Goal: Task Accomplishment & Management: Use online tool/utility

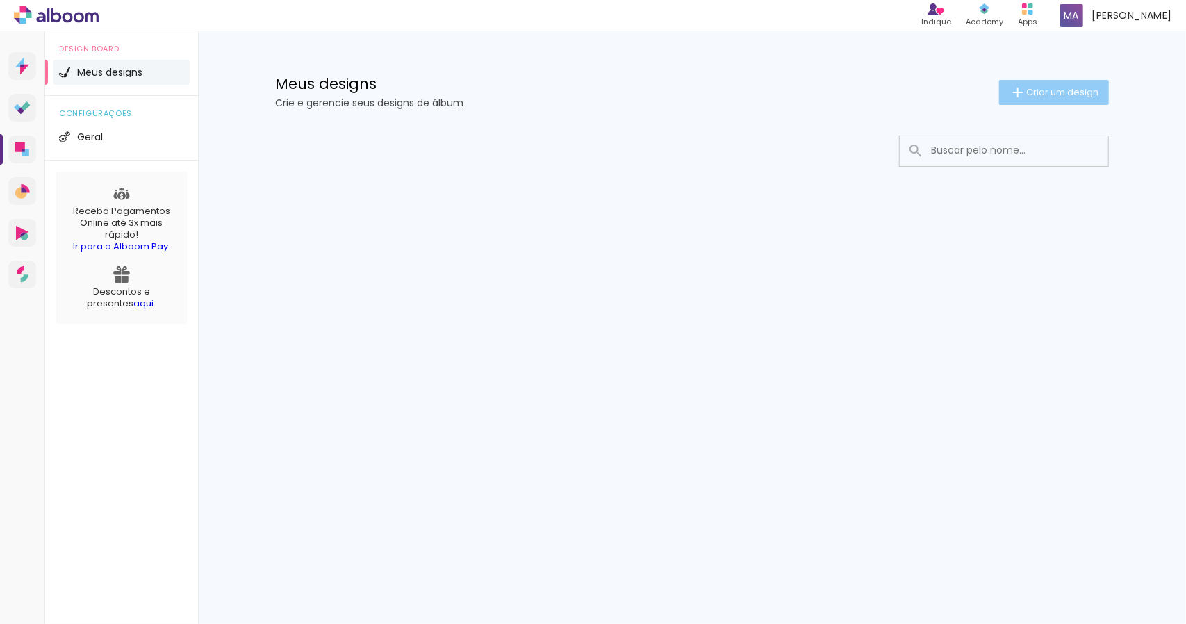
click at [1081, 92] on span "Criar um design" at bounding box center [1063, 92] width 72 height 9
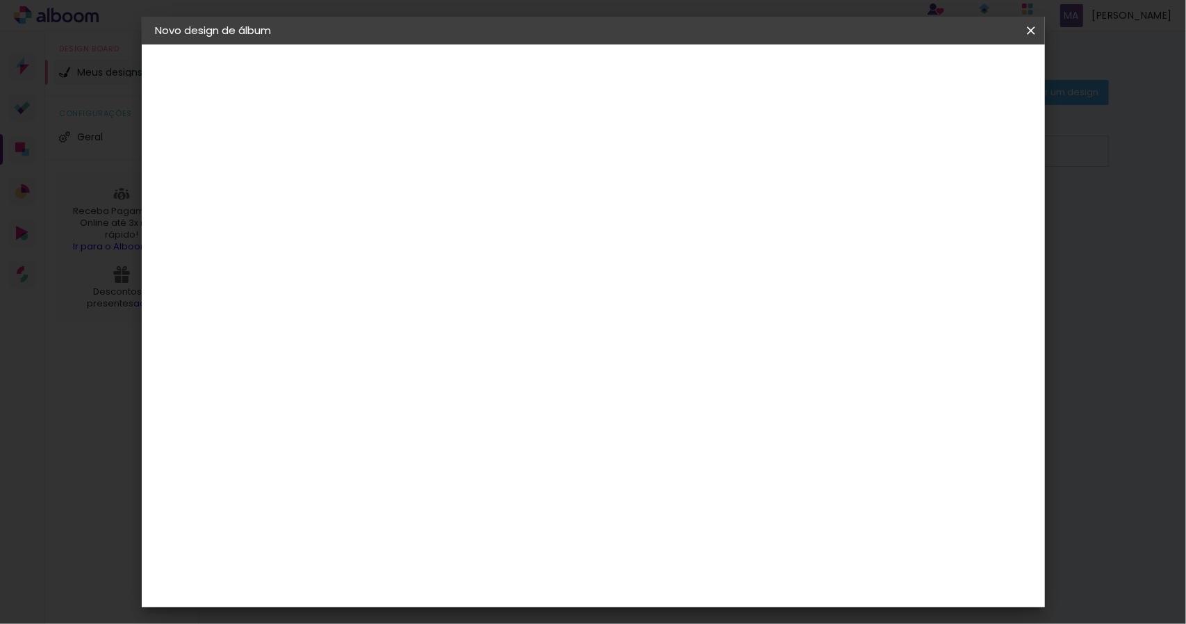
click at [383, 176] on input at bounding box center [383, 187] width 0 height 22
type input "Casamento Stefane e [PERSON_NAME]"
type paper-input "Casamento Stefane e [PERSON_NAME]"
click at [0, 0] on slot "Avançar" at bounding box center [0, 0] width 0 height 0
click at [473, 265] on input at bounding box center [418, 264] width 140 height 17
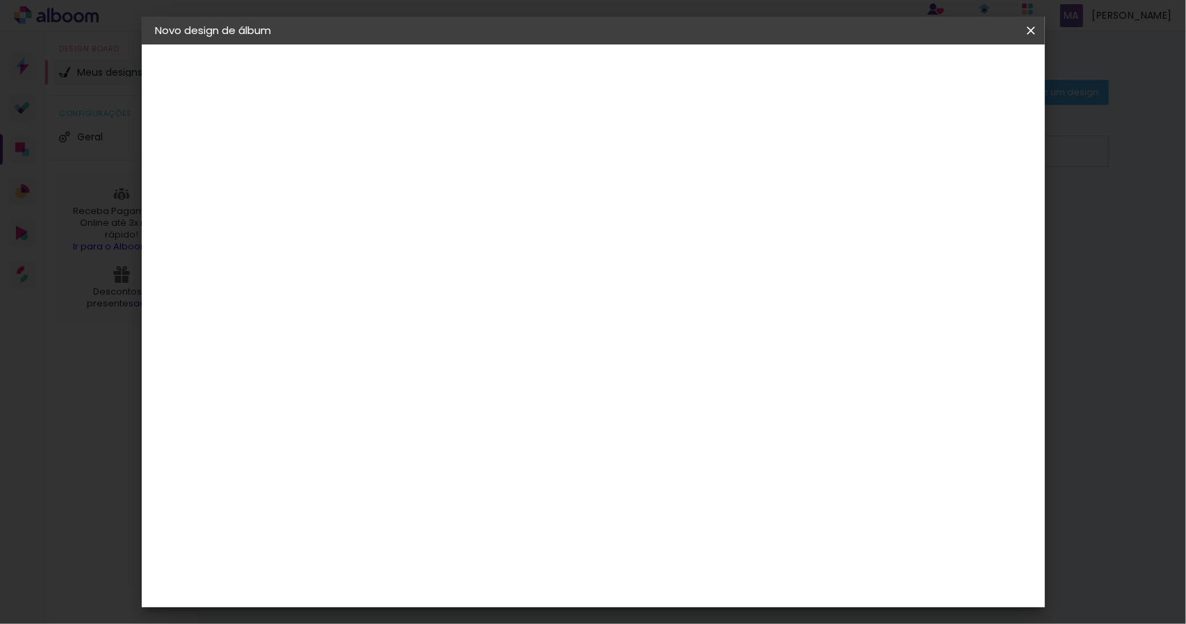
type input "ino"
type paper-input "ino"
click at [403, 310] on div "Inove" at bounding box center [388, 314] width 30 height 11
click at [0, 0] on slot "Avançar" at bounding box center [0, 0] width 0 height 0
click at [477, 348] on span "25 × 30" at bounding box center [444, 362] width 65 height 28
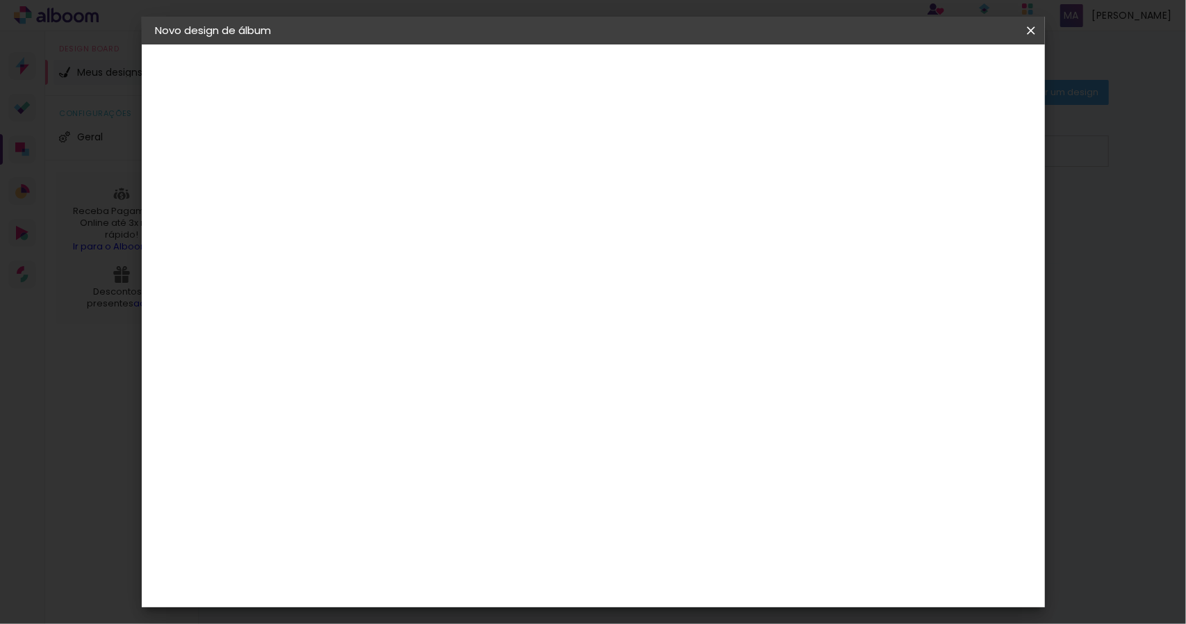
click at [0, 0] on slot "Avançar" at bounding box center [0, 0] width 0 height 0
click at [944, 70] on span "Iniciar design" at bounding box center [912, 74] width 63 height 10
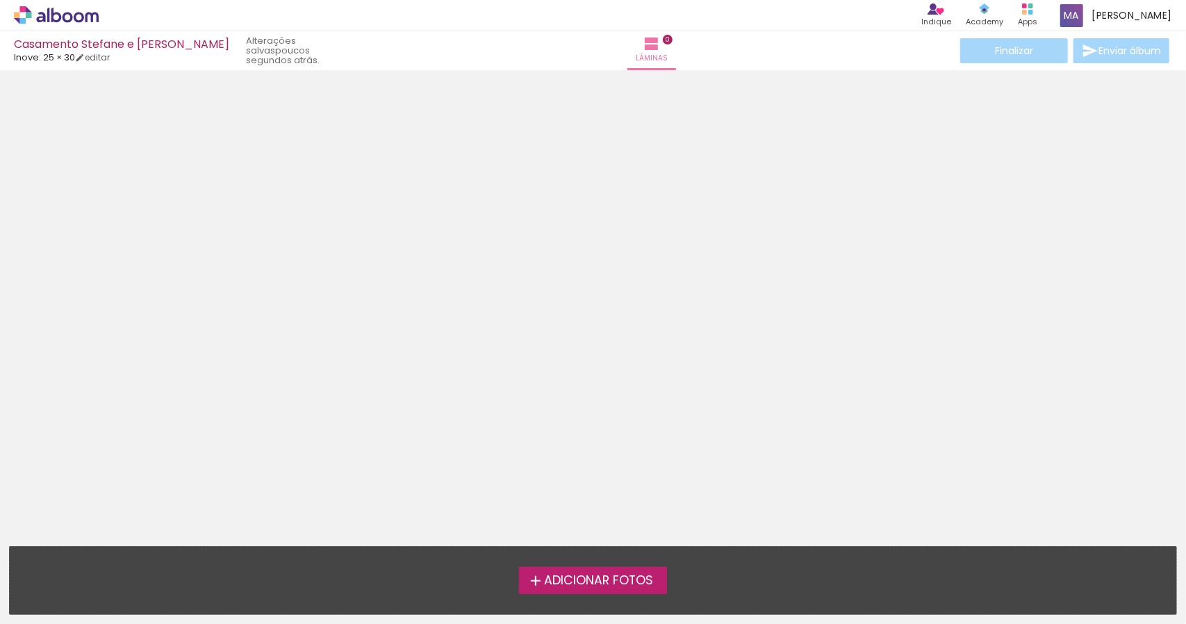
click at [645, 569] on label "Adicionar Fotos" at bounding box center [593, 580] width 148 height 26
click at [0, 0] on input "file" at bounding box center [0, 0] width 0 height 0
click at [628, 585] on span "Adicionar Fotos" at bounding box center [598, 581] width 109 height 13
click at [0, 0] on input "file" at bounding box center [0, 0] width 0 height 0
click at [638, 575] on span "Adicionar Fotos" at bounding box center [598, 581] width 109 height 13
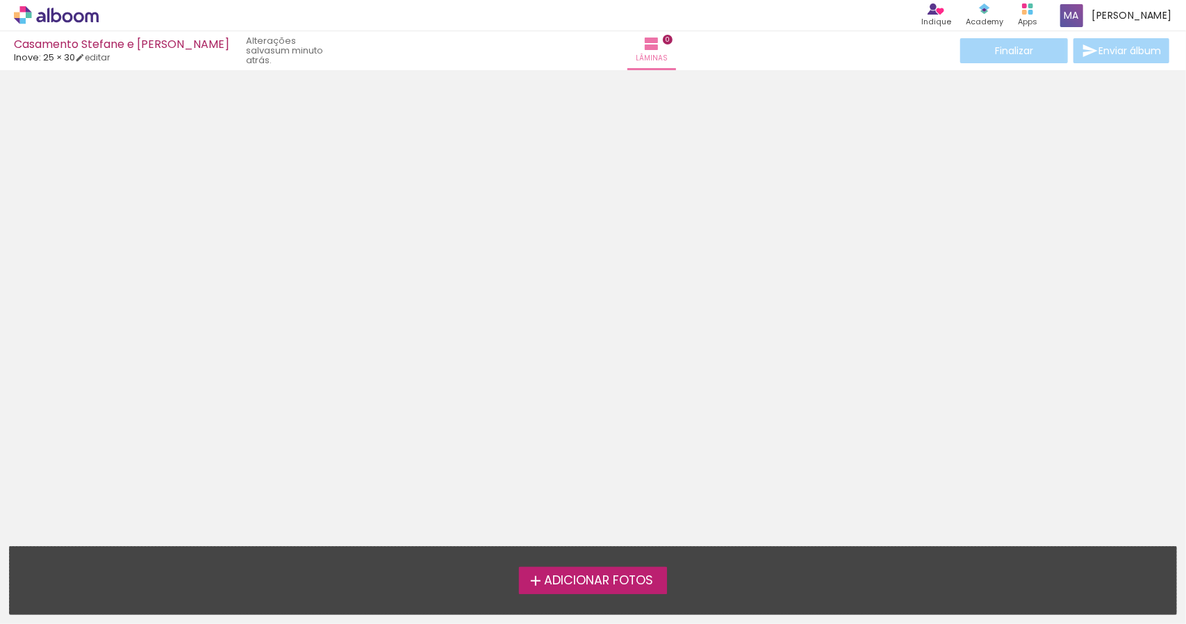
click at [0, 0] on input "file" at bounding box center [0, 0] width 0 height 0
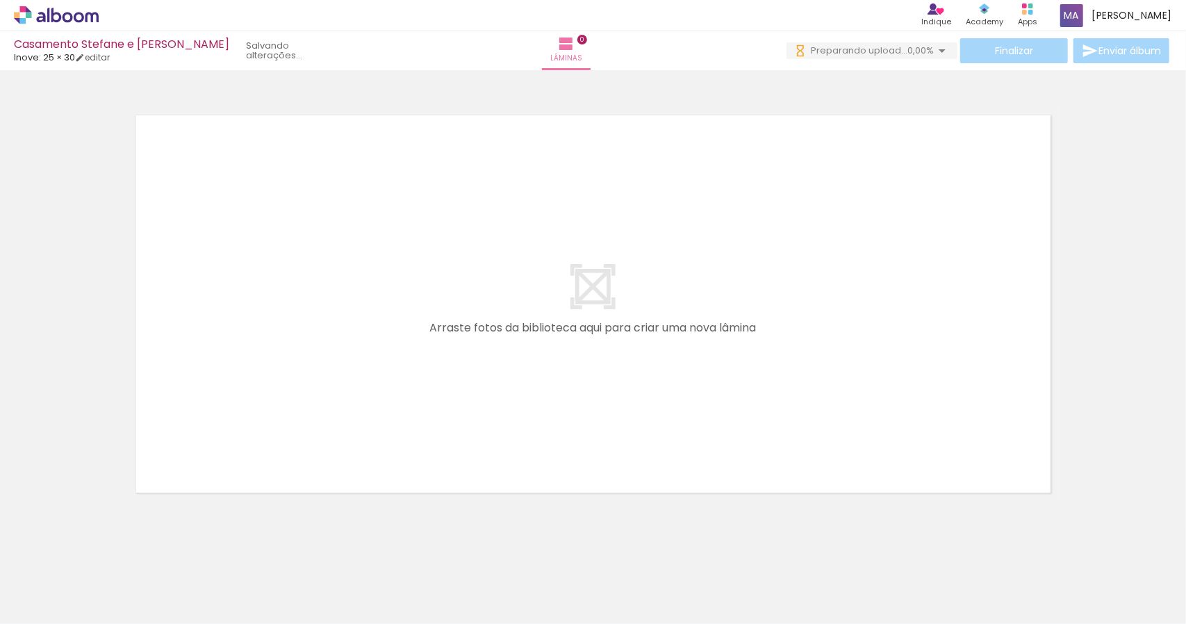
click at [936, 49] on iron-icon at bounding box center [942, 50] width 17 height 17
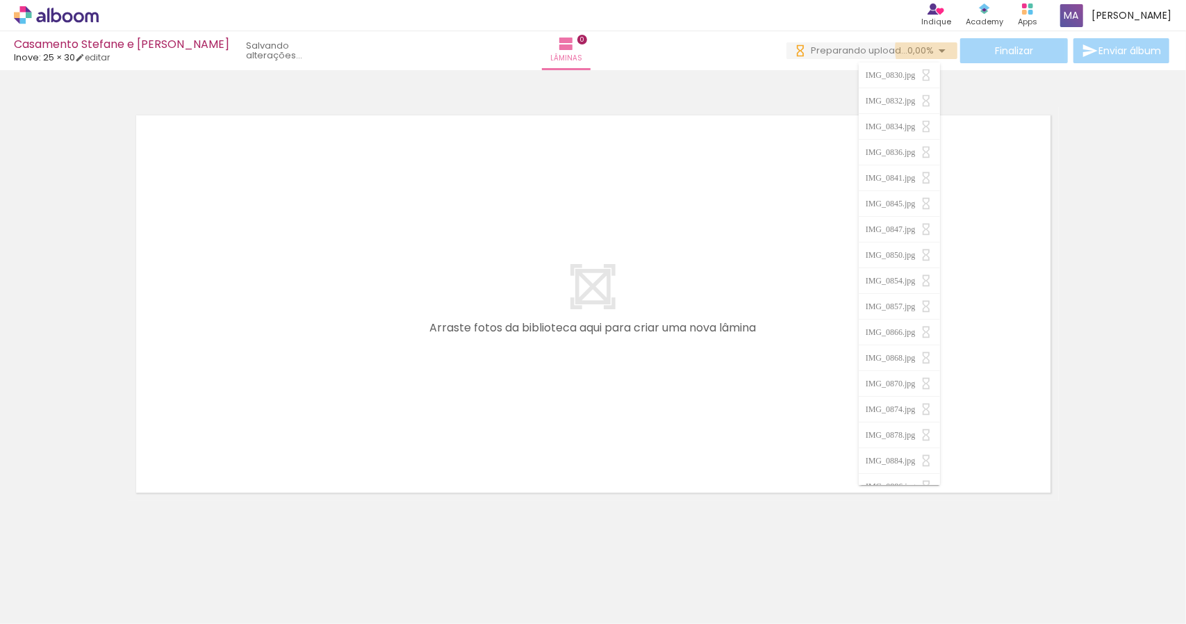
click at [936, 49] on iron-icon at bounding box center [942, 50] width 17 height 17
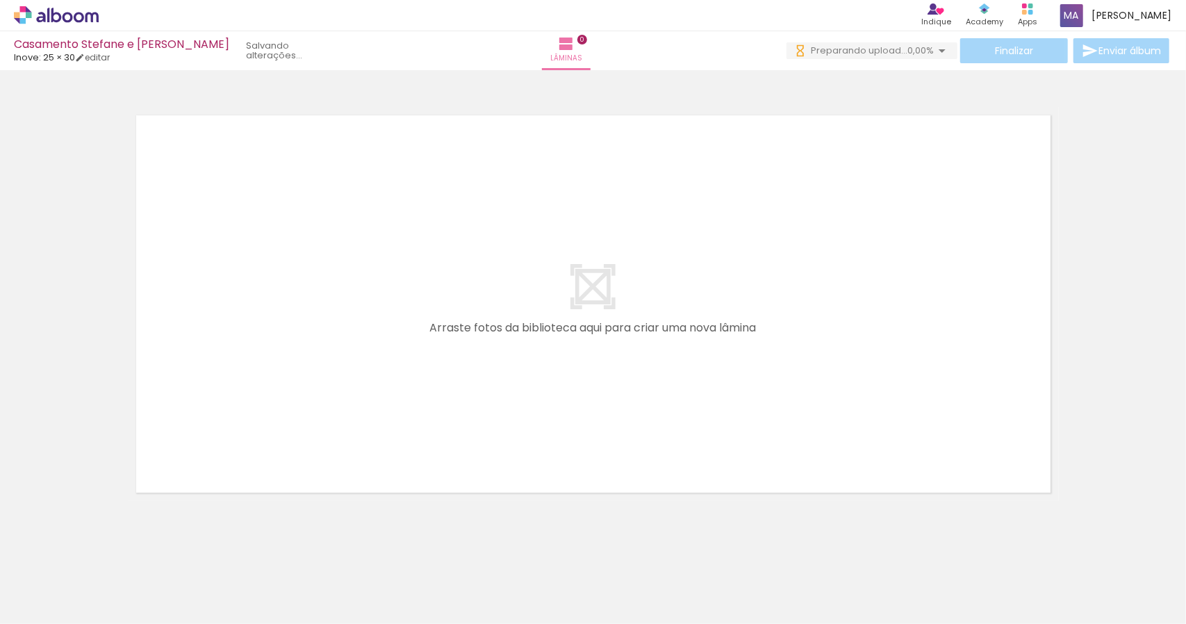
click at [942, 52] on iron-icon at bounding box center [942, 50] width 17 height 17
click at [148, 583] on div at bounding box center [139, 577] width 46 height 69
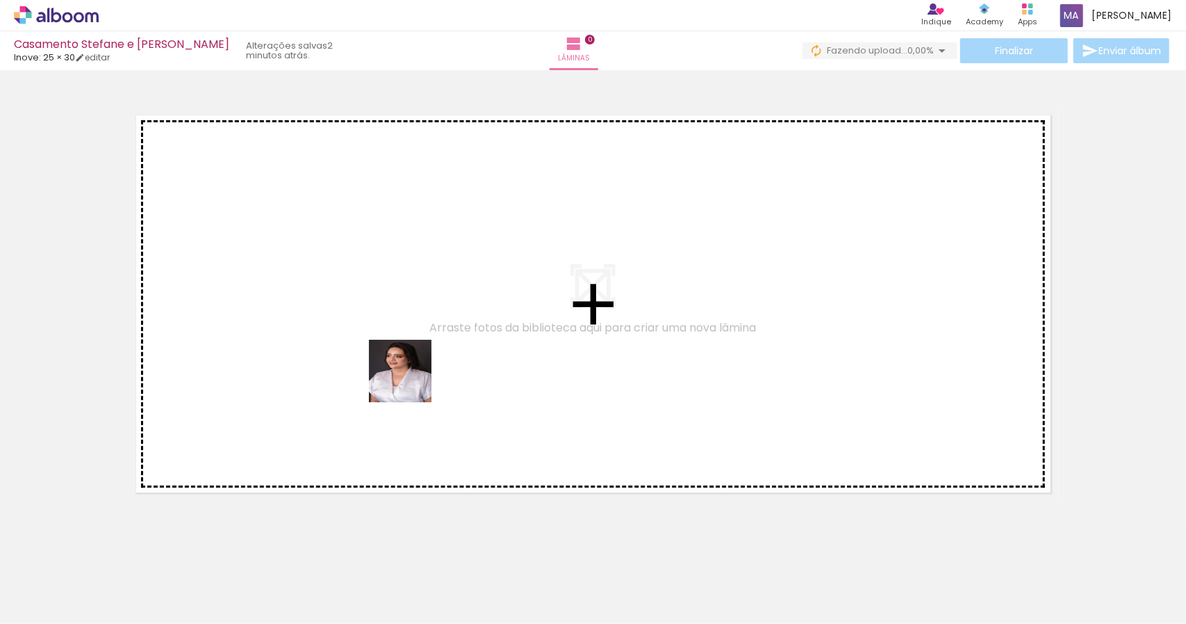
drag, startPoint x: 148, startPoint y: 583, endPoint x: 418, endPoint y: 377, distance: 339.7
click at [417, 378] on quentale-workspace at bounding box center [593, 312] width 1186 height 624
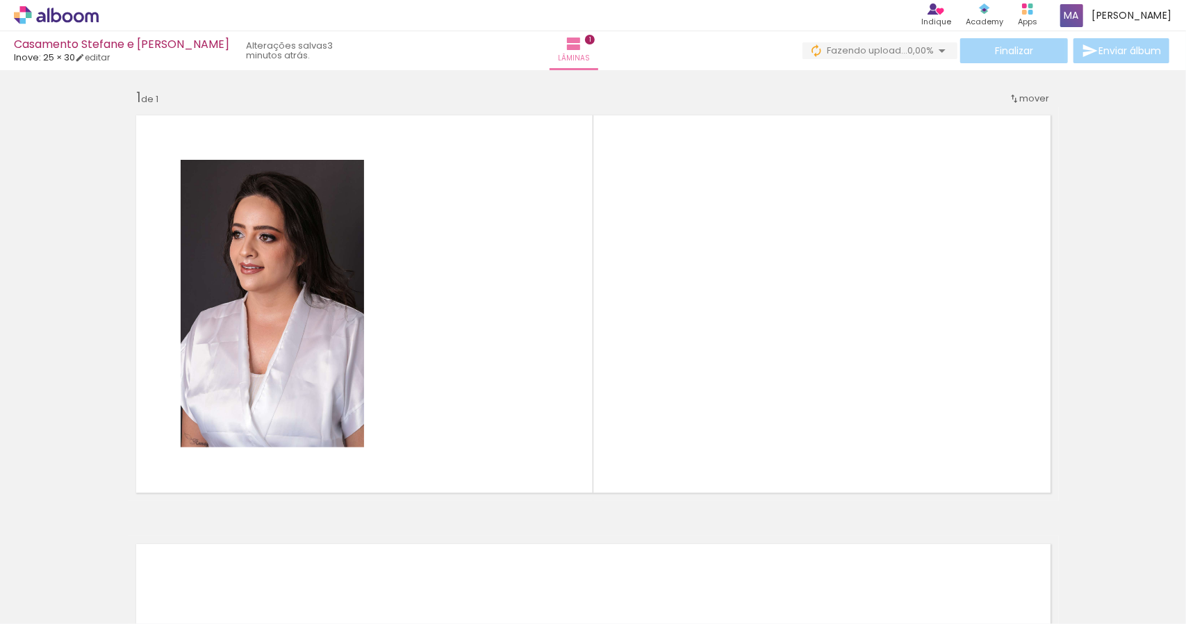
click at [57, 580] on input "Todas as fotos" at bounding box center [39, 582] width 53 height 12
click at [115, 505] on div "Inserir lâmina 1 de 1" at bounding box center [593, 501] width 1186 height 858
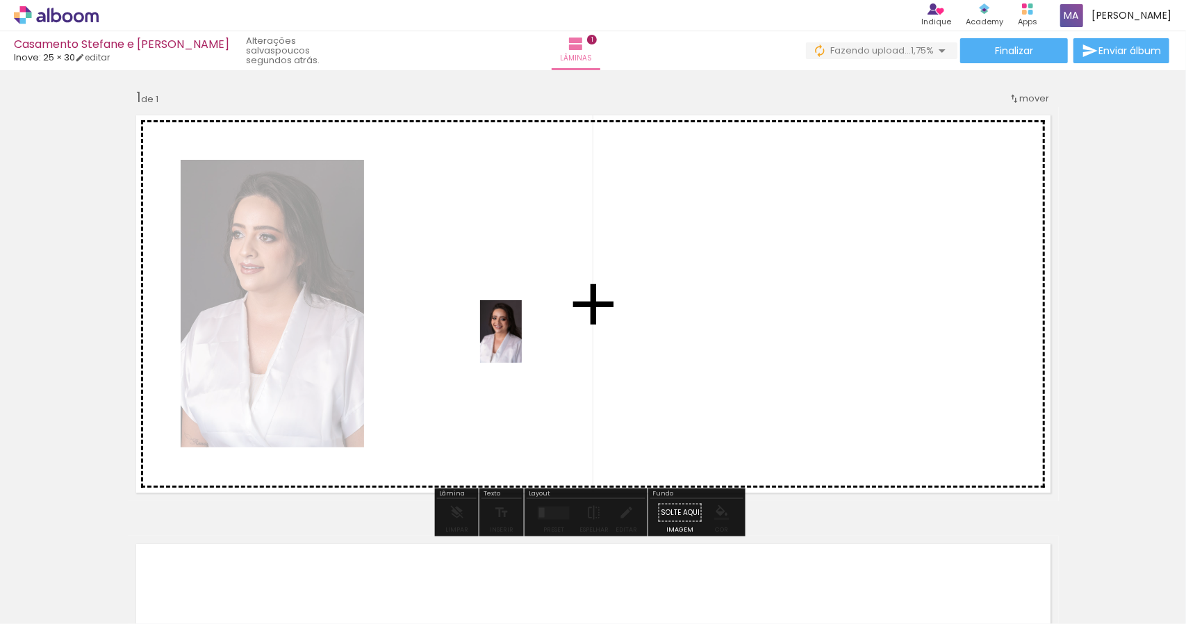
drag, startPoint x: 229, startPoint y: 589, endPoint x: 528, endPoint y: 336, distance: 391.6
click at [528, 336] on quentale-workspace at bounding box center [593, 312] width 1186 height 624
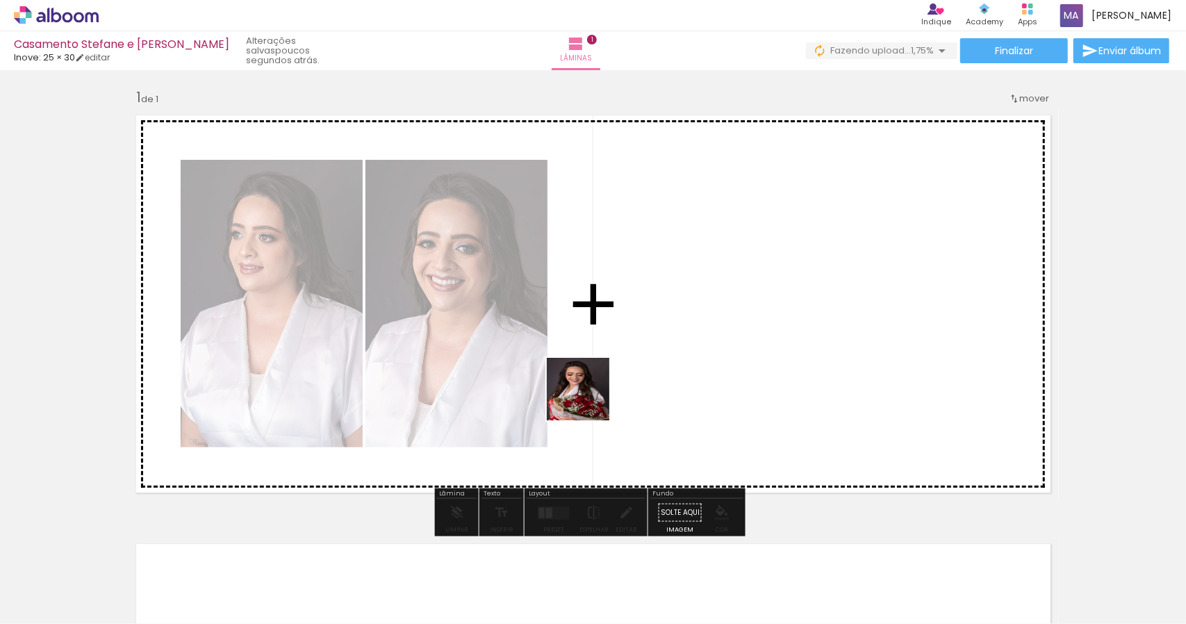
drag, startPoint x: 377, startPoint y: 596, endPoint x: 600, endPoint y: 389, distance: 304.9
click at [599, 390] on quentale-workspace at bounding box center [593, 312] width 1186 height 624
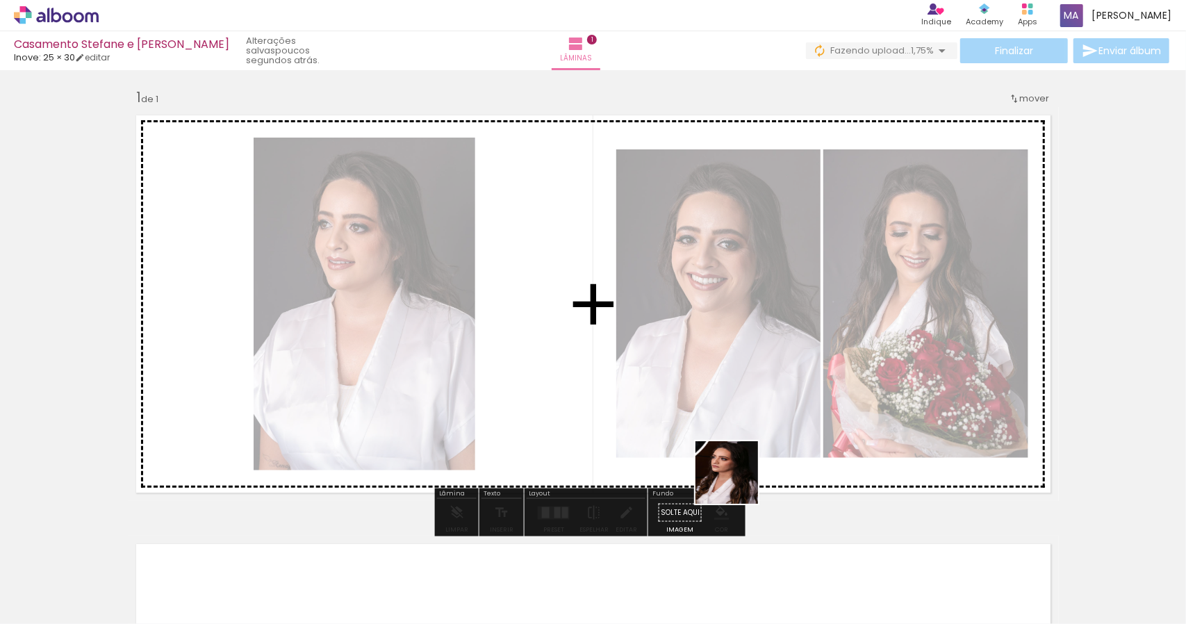
drag, startPoint x: 702, startPoint y: 589, endPoint x: 754, endPoint y: 397, distance: 198.8
click at [753, 400] on quentale-workspace at bounding box center [593, 312] width 1186 height 624
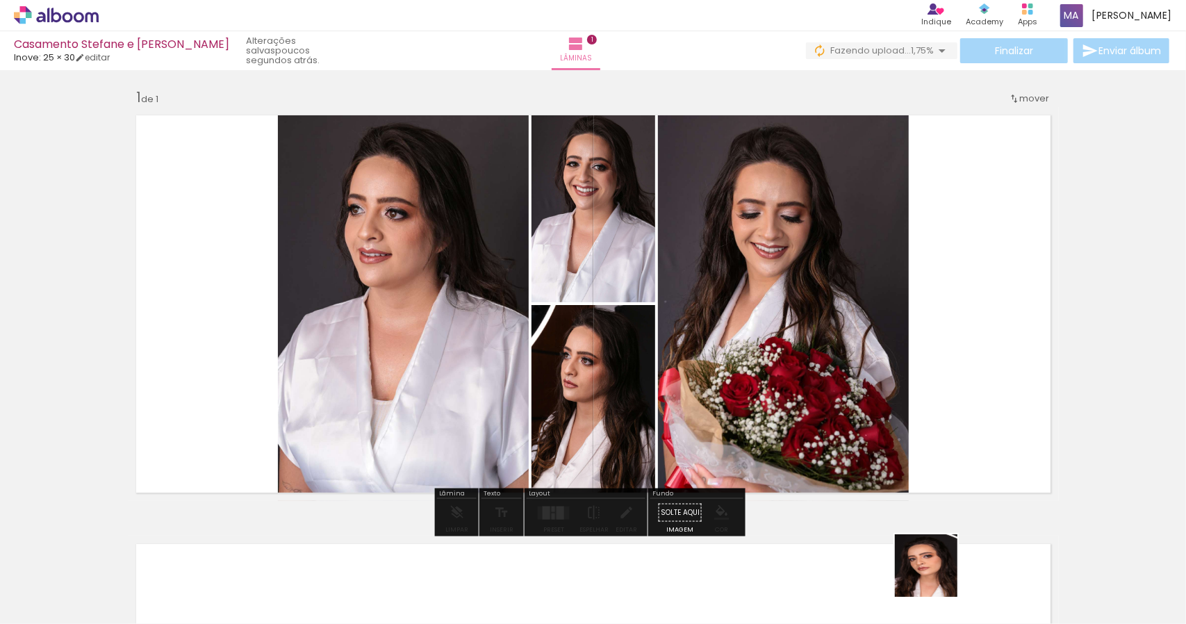
drag, startPoint x: 934, startPoint y: 591, endPoint x: 949, endPoint y: 373, distance: 218.7
click at [951, 375] on quentale-workspace at bounding box center [593, 312] width 1186 height 624
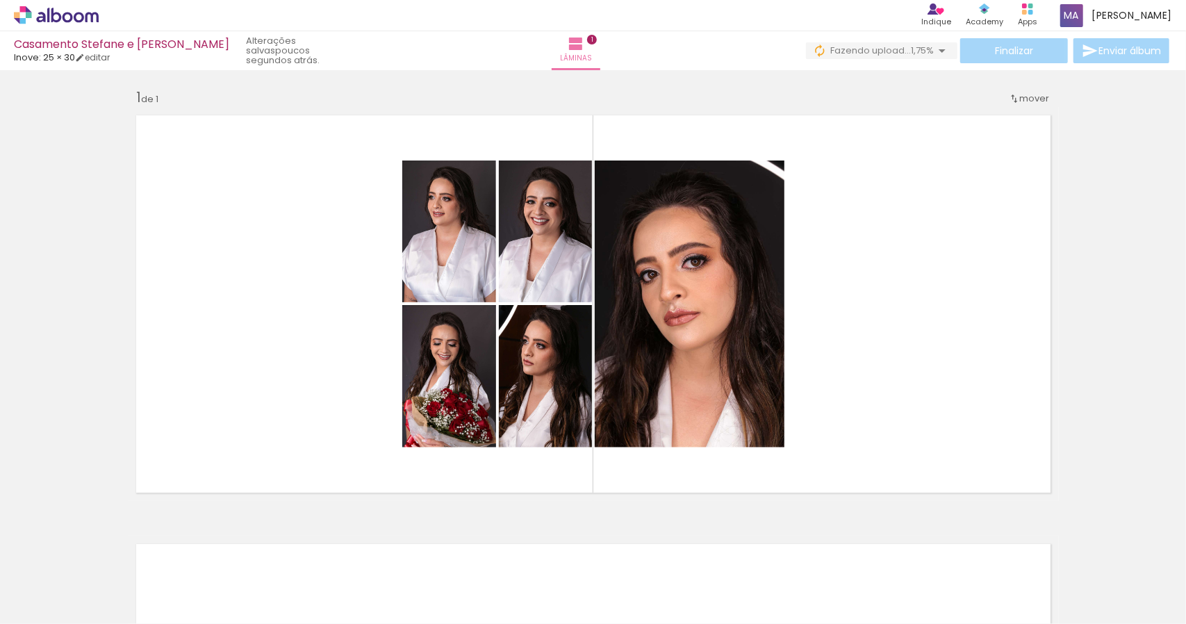
scroll to position [0, 778]
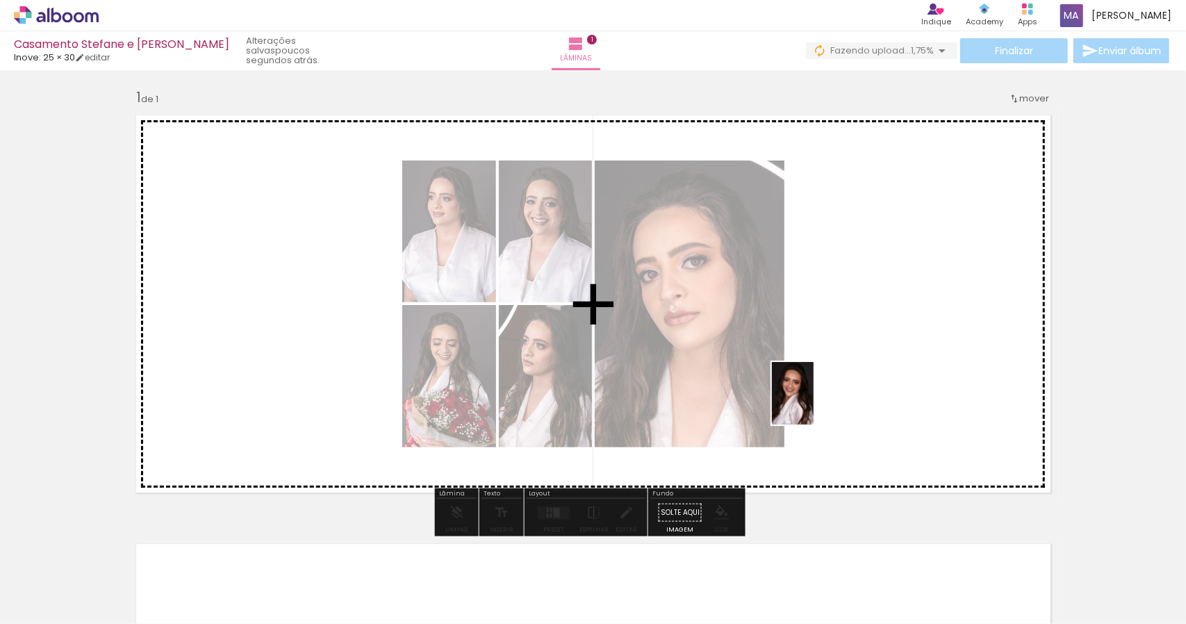
drag, startPoint x: 468, startPoint y: 589, endPoint x: 826, endPoint y: 402, distance: 403.5
click at [826, 402] on quentale-workspace at bounding box center [593, 312] width 1186 height 624
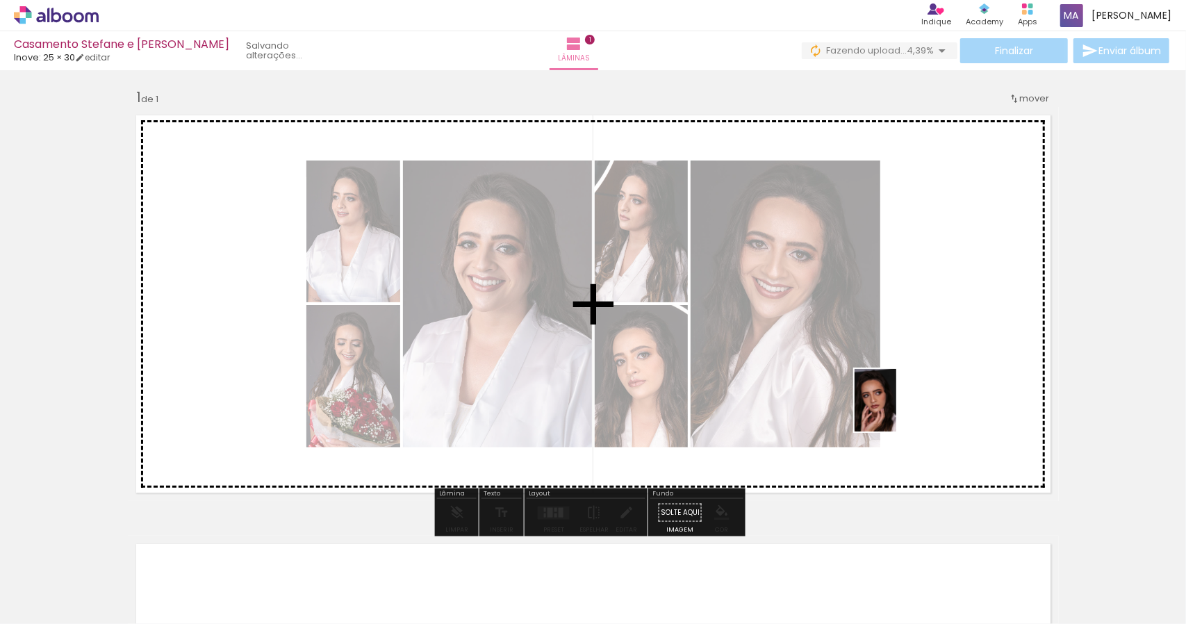
drag, startPoint x: 692, startPoint y: 592, endPoint x: 902, endPoint y: 407, distance: 280.2
click at [902, 407] on quentale-workspace at bounding box center [593, 312] width 1186 height 624
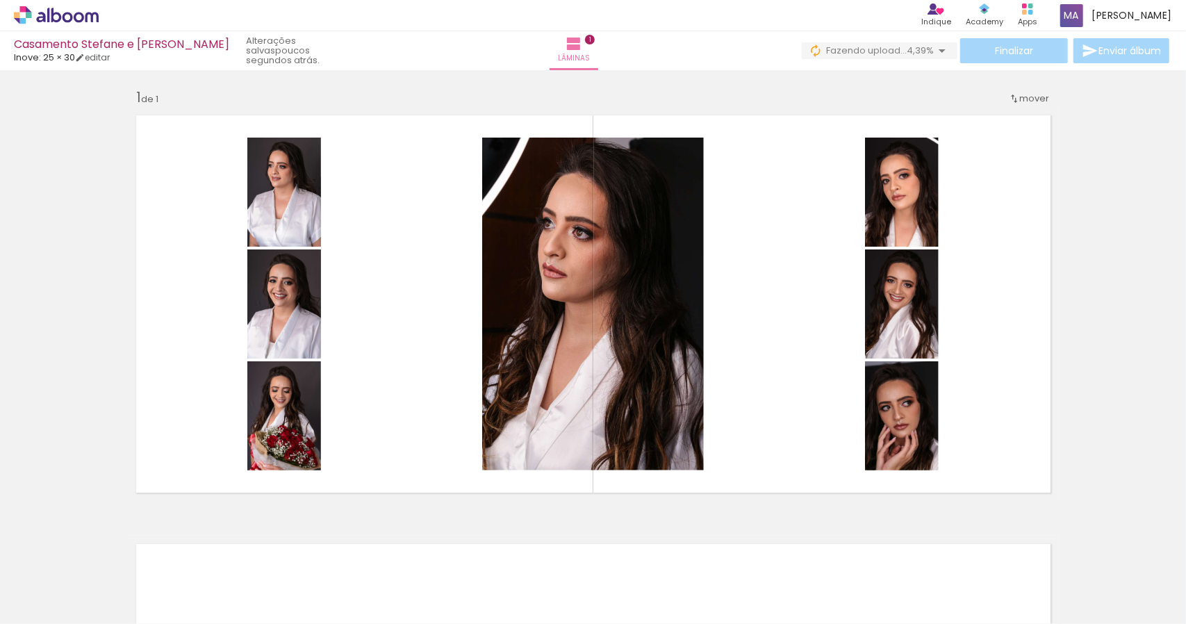
drag, startPoint x: 770, startPoint y: 589, endPoint x: 822, endPoint y: 443, distance: 154.8
click at [822, 443] on quentale-workspace at bounding box center [593, 312] width 1186 height 624
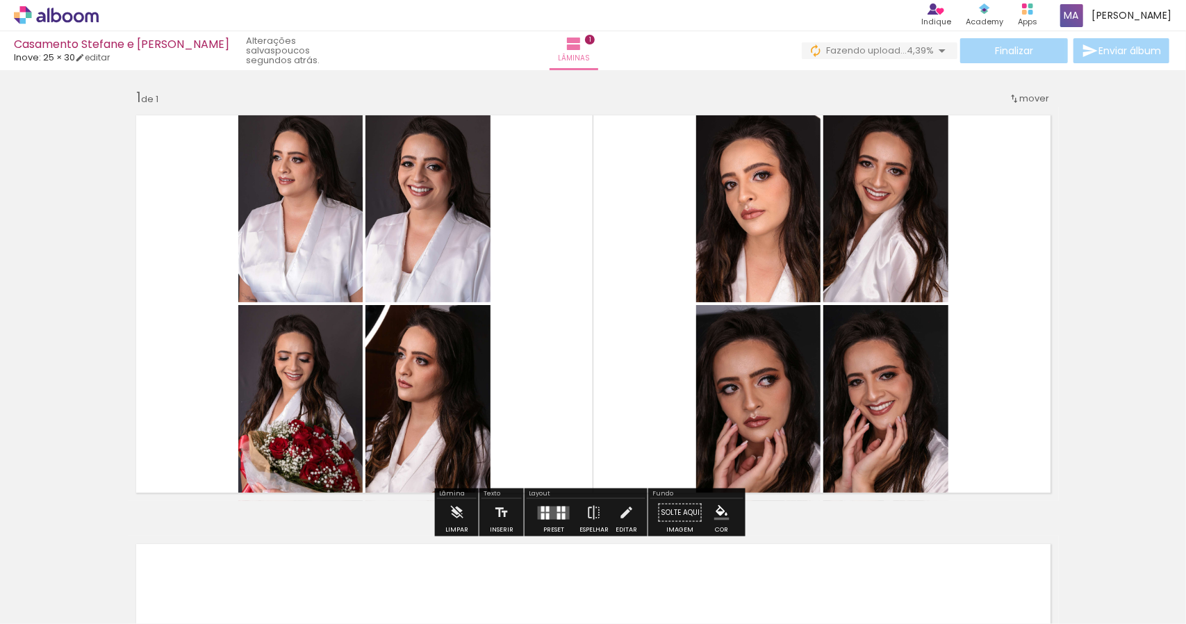
click at [550, 517] on quentale-layouter at bounding box center [554, 512] width 32 height 13
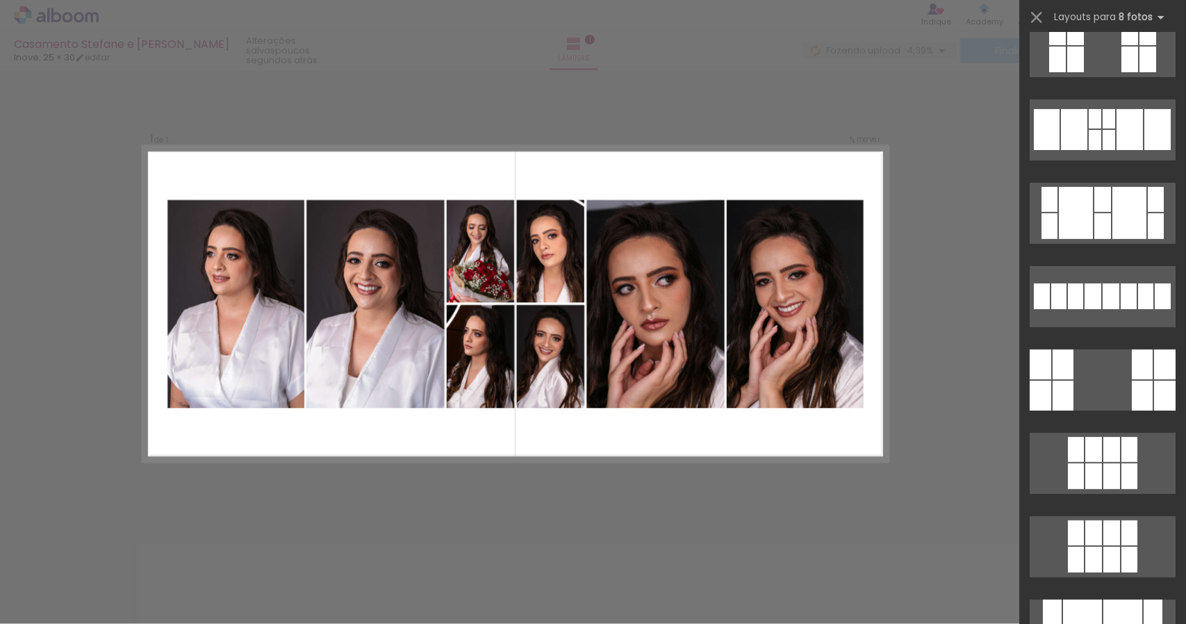
scroll to position [278, 0]
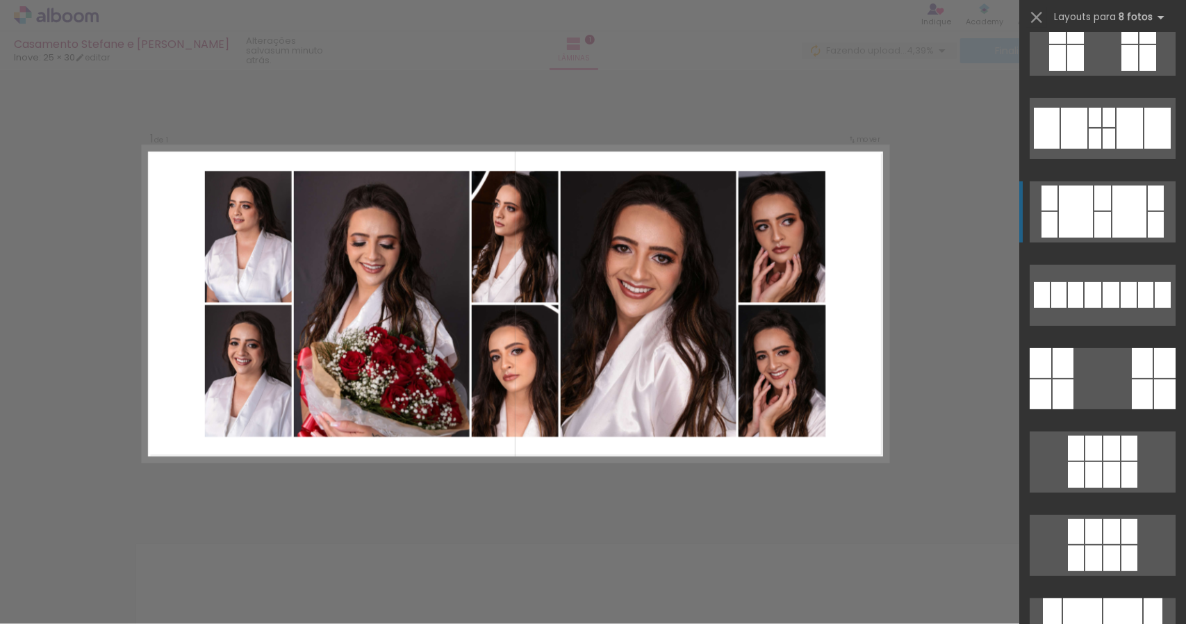
click at [1088, 205] on div at bounding box center [1076, 212] width 34 height 52
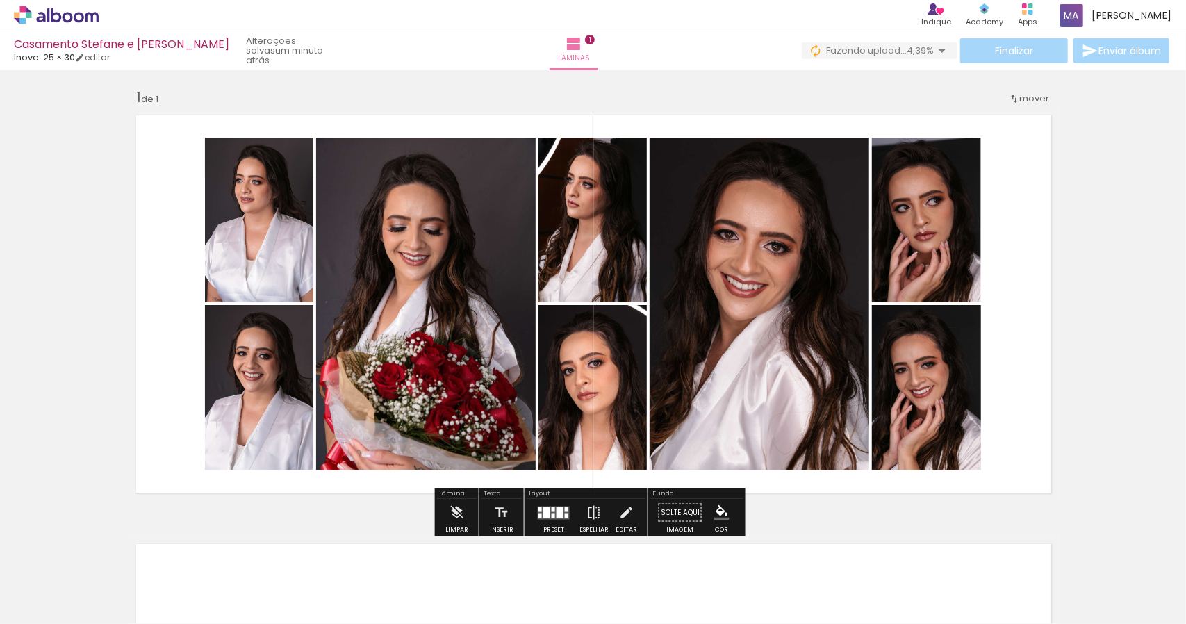
click at [810, 263] on quentale-photo at bounding box center [760, 304] width 220 height 333
click at [771, 288] on quentale-photo at bounding box center [760, 304] width 220 height 333
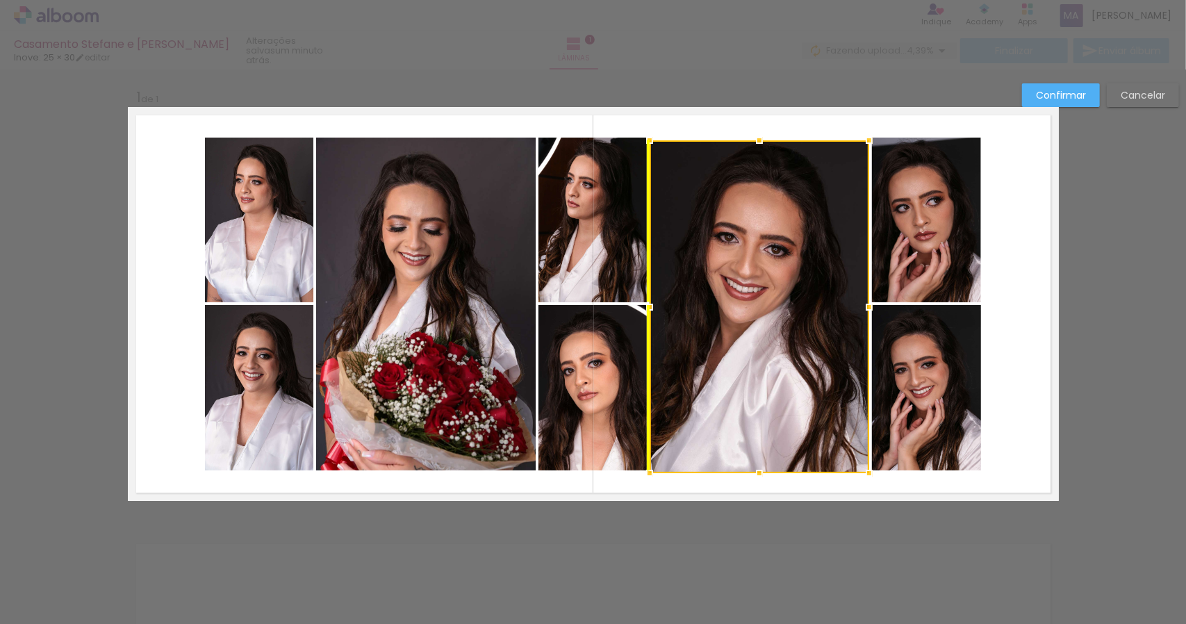
click at [771, 291] on div at bounding box center [760, 306] width 220 height 333
click at [0, 0] on slot "Cancelar" at bounding box center [0, 0] width 0 height 0
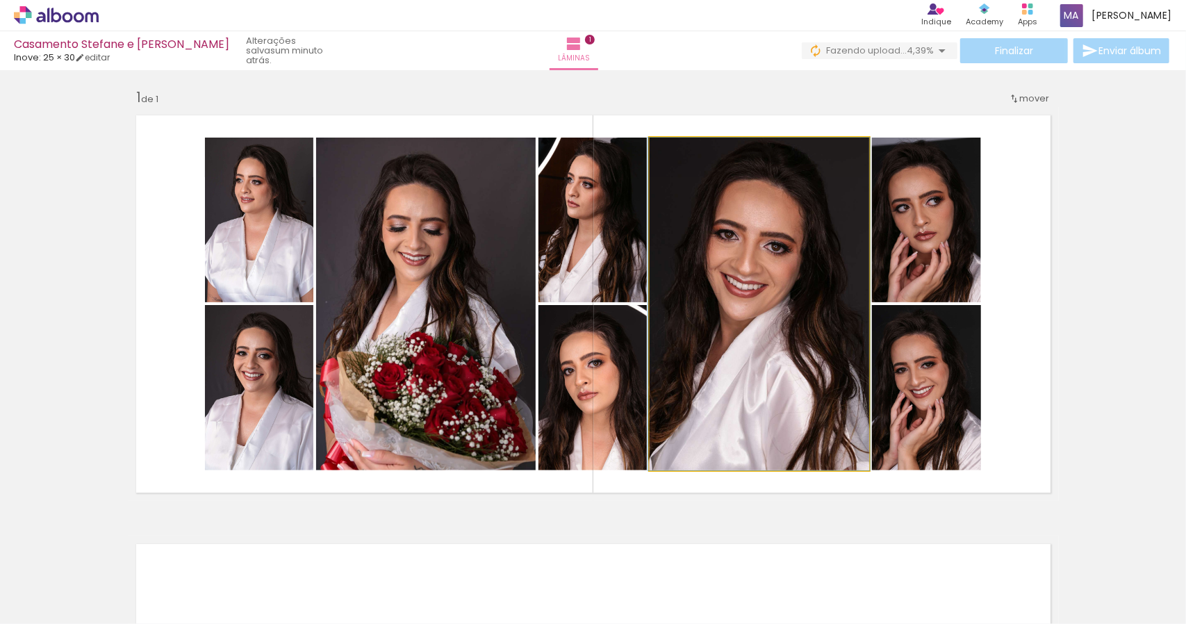
click at [783, 234] on quentale-photo at bounding box center [760, 304] width 220 height 333
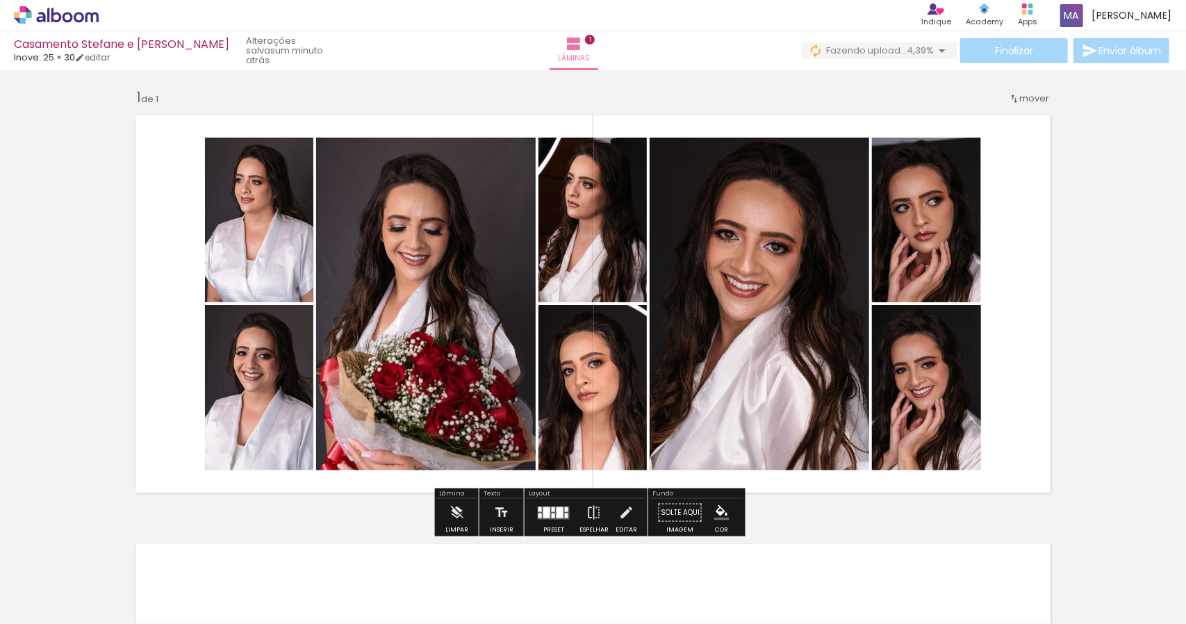
click at [742, 360] on quentale-photo at bounding box center [760, 304] width 220 height 333
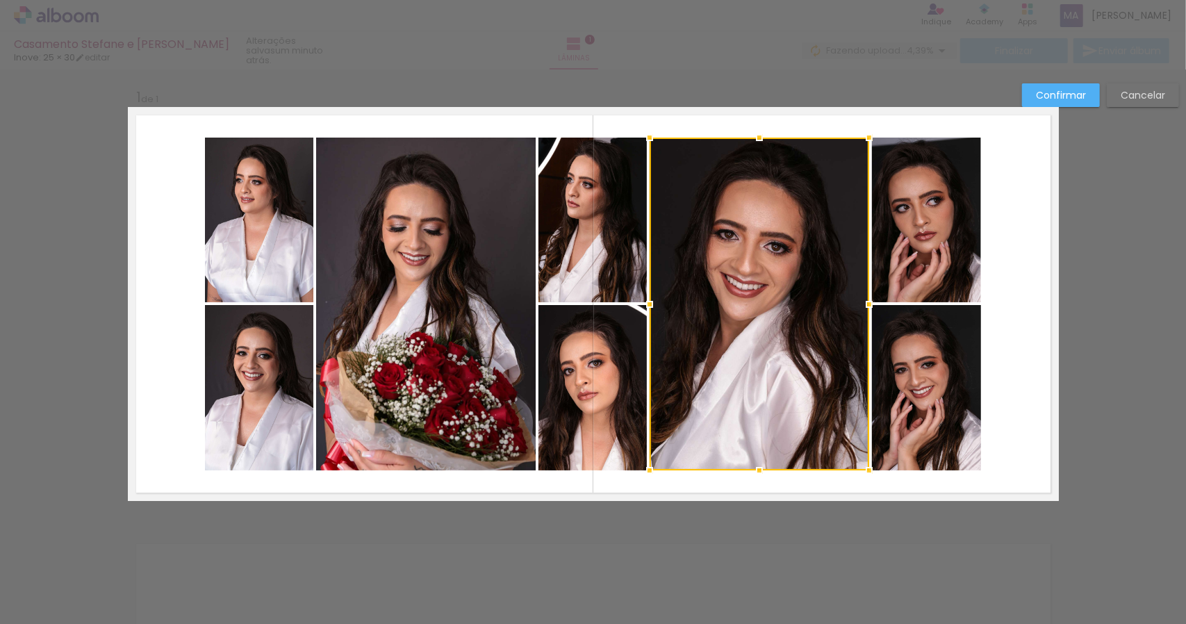
click at [763, 224] on div at bounding box center [760, 304] width 220 height 333
click at [0, 0] on slot "Cancelar" at bounding box center [0, 0] width 0 height 0
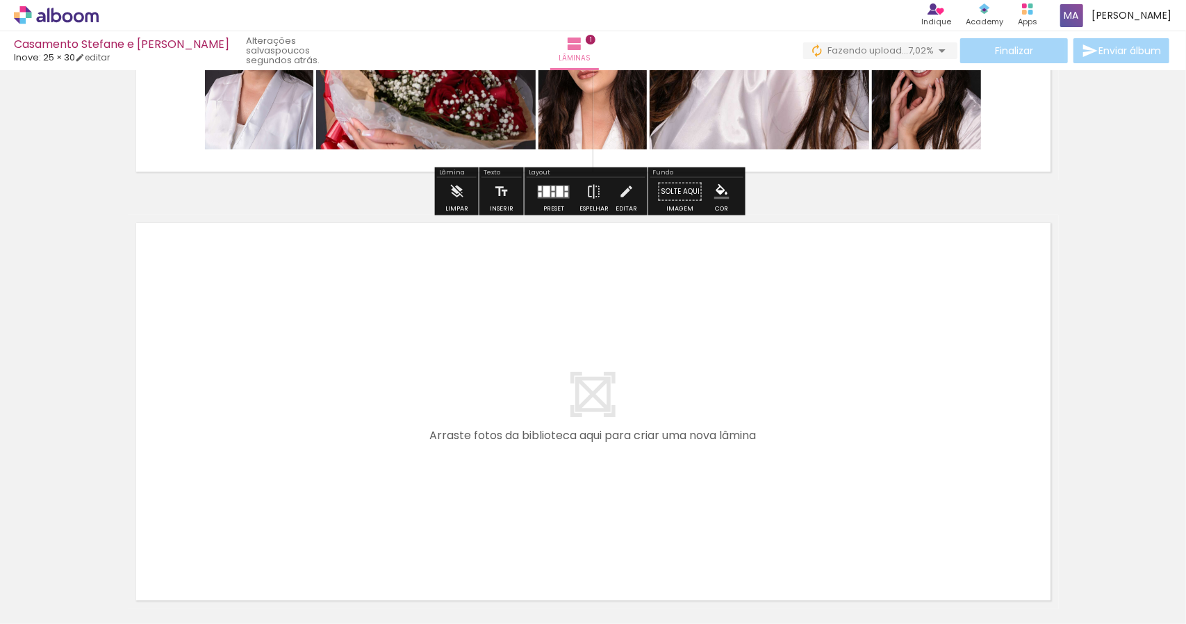
scroll to position [348, 0]
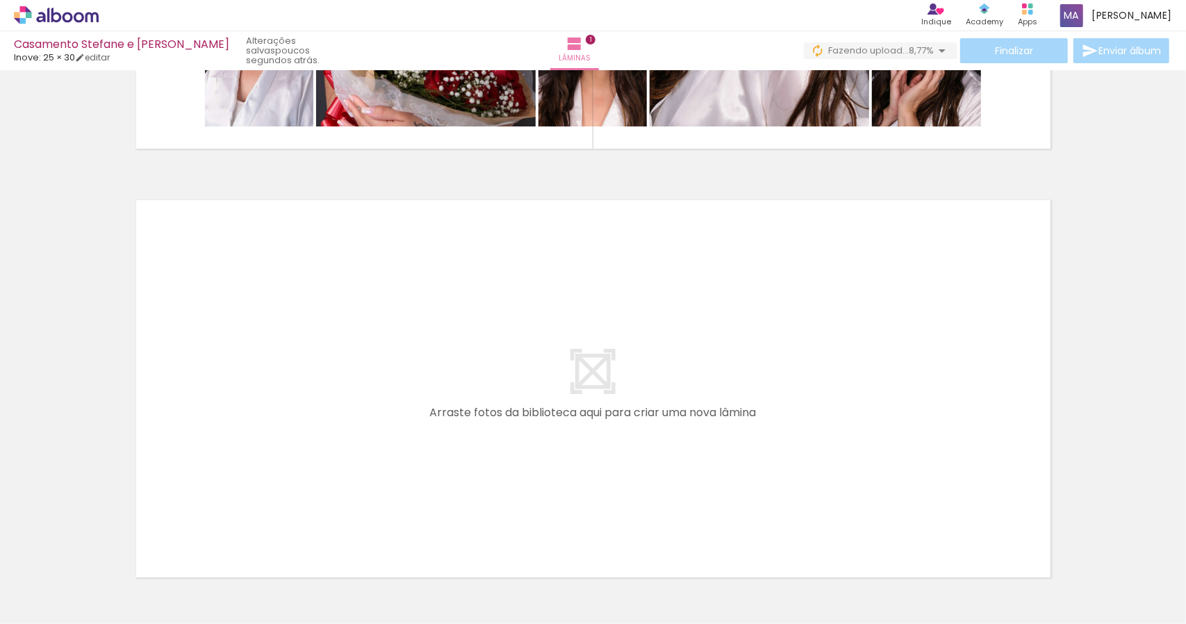
drag, startPoint x: 551, startPoint y: 589, endPoint x: 502, endPoint y: 404, distance: 192.0
click at [502, 404] on quentale-workspace at bounding box center [593, 312] width 1186 height 624
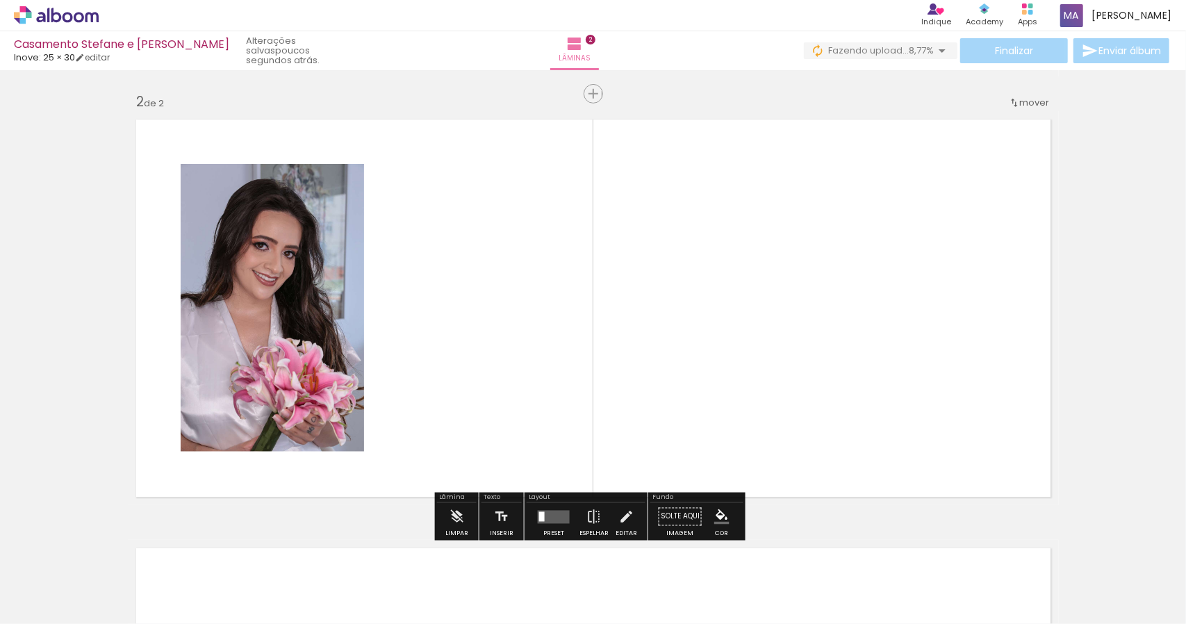
scroll to position [432, 0]
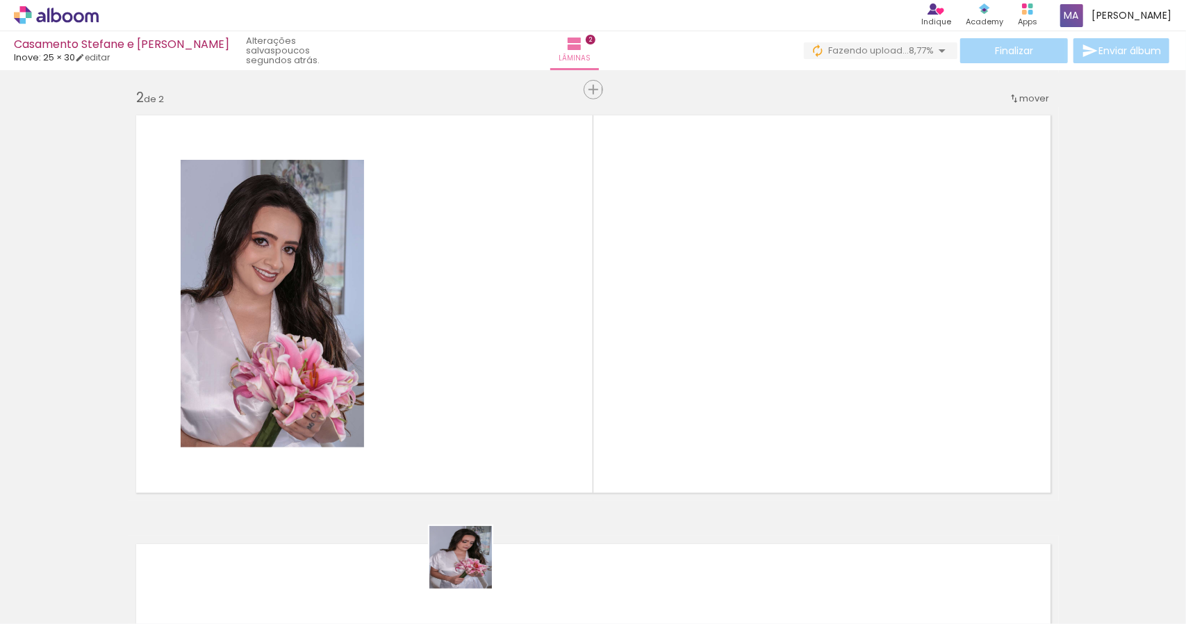
drag, startPoint x: 471, startPoint y: 586, endPoint x: 445, endPoint y: 374, distance: 213.6
click at [445, 374] on quentale-workspace at bounding box center [593, 312] width 1186 height 624
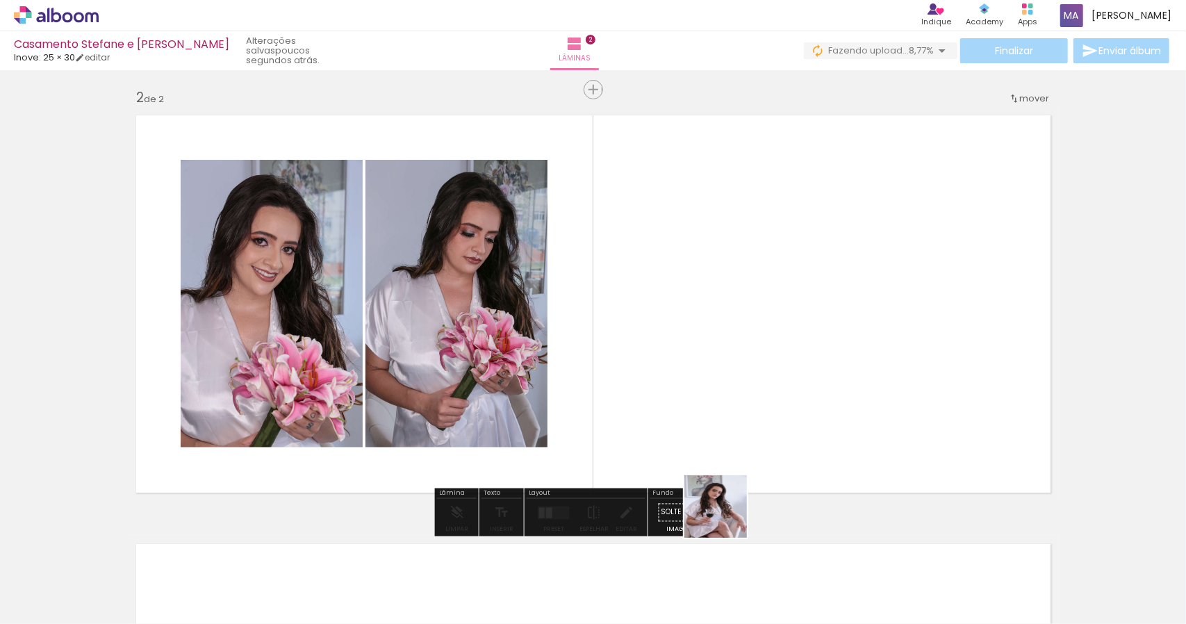
drag, startPoint x: 717, startPoint y: 591, endPoint x: 730, endPoint y: 399, distance: 192.2
click at [731, 445] on quentale-workspace at bounding box center [593, 312] width 1186 height 624
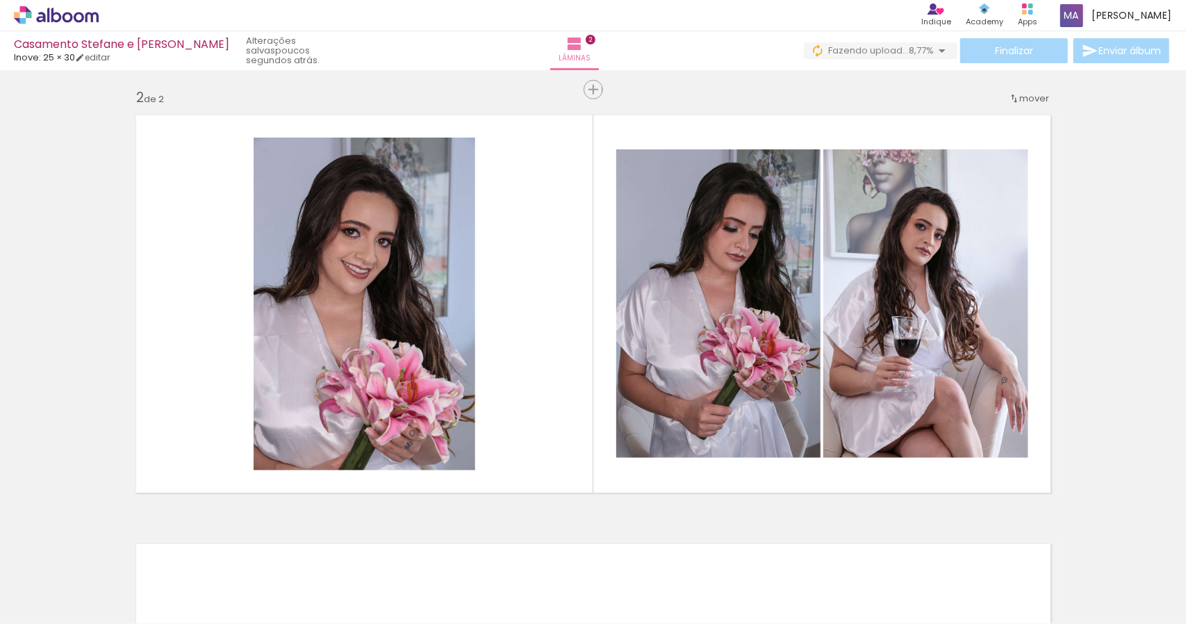
scroll to position [0, 1902]
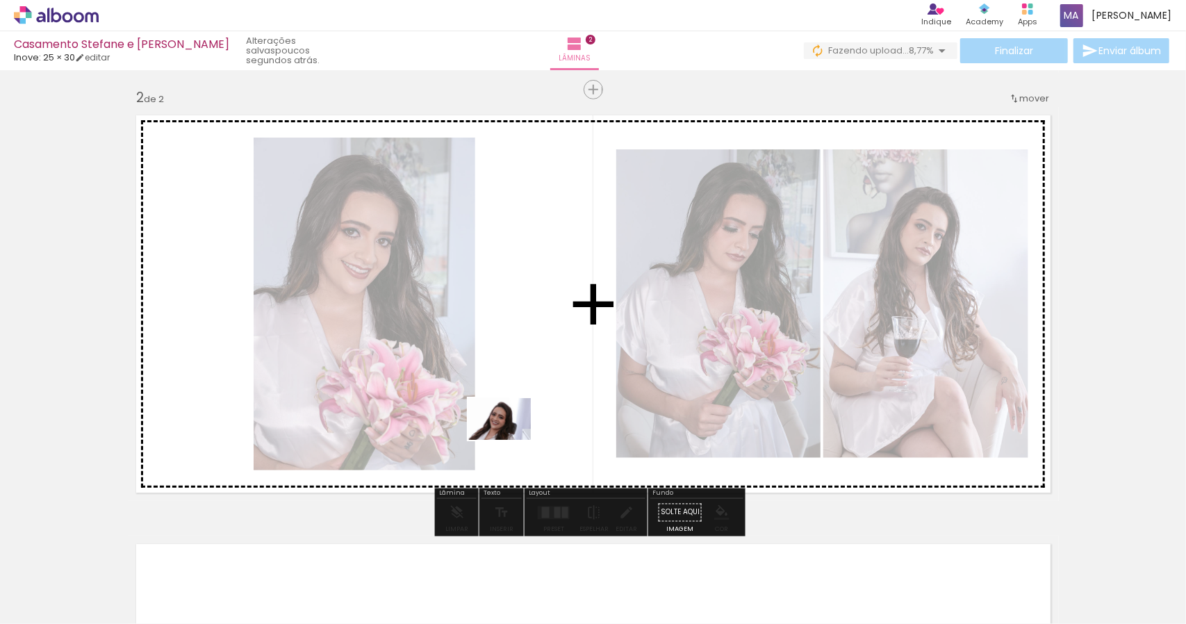
drag, startPoint x: 280, startPoint y: 594, endPoint x: 521, endPoint y: 439, distance: 286.5
click at [521, 439] on quentale-workspace at bounding box center [593, 312] width 1186 height 624
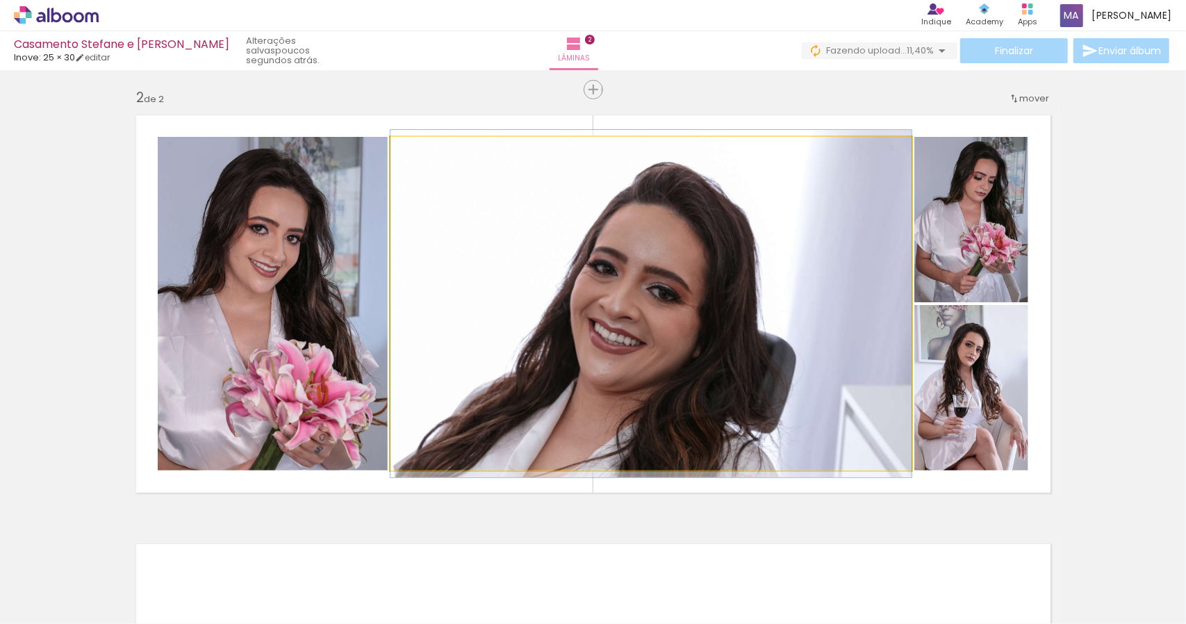
click at [703, 318] on quentale-photo at bounding box center [651, 304] width 521 height 334
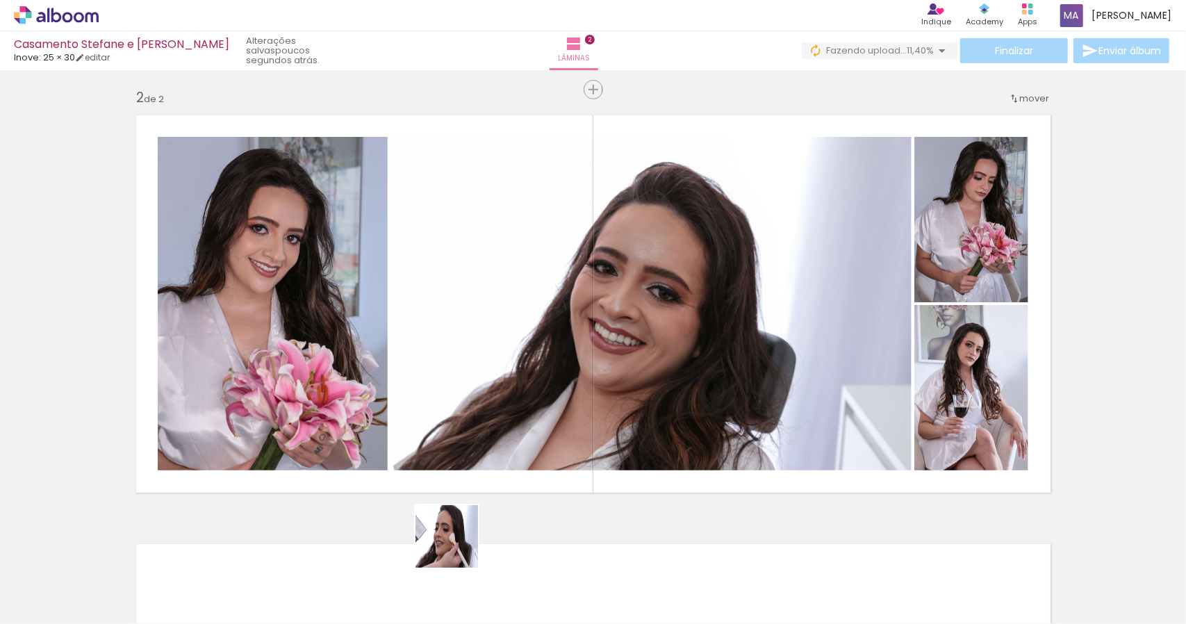
drag, startPoint x: 439, startPoint y: 586, endPoint x: 571, endPoint y: 457, distance: 184.8
click at [563, 416] on quentale-workspace at bounding box center [593, 312] width 1186 height 624
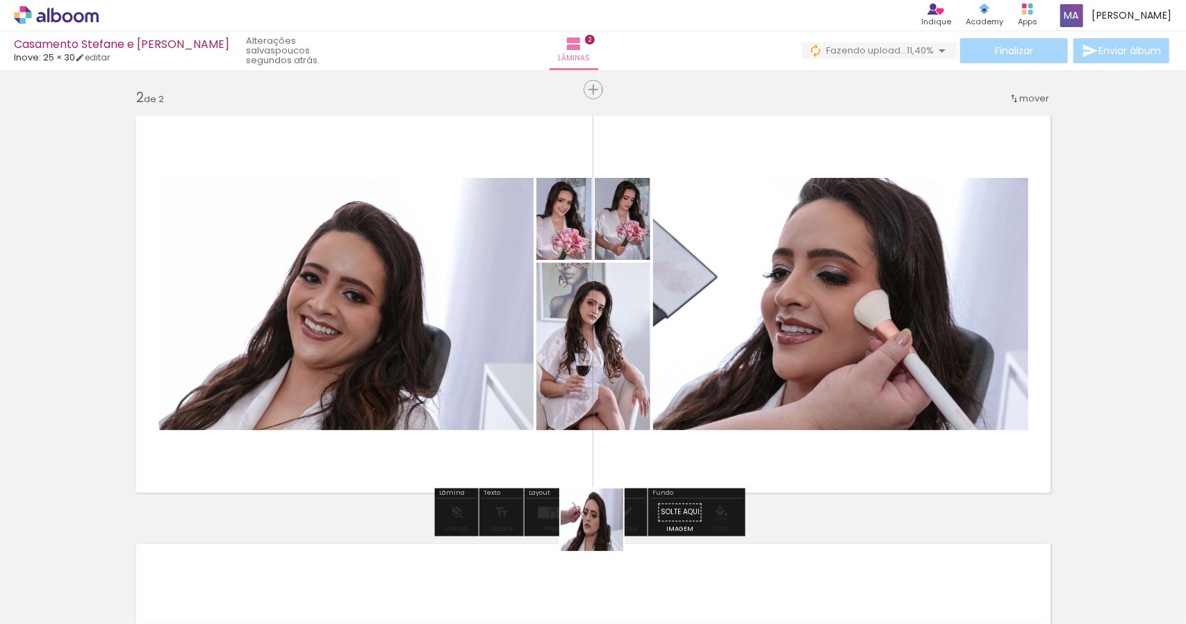
drag, startPoint x: 595, startPoint y: 566, endPoint x: 664, endPoint y: 380, distance: 198.6
click at [664, 378] on quentale-workspace at bounding box center [593, 312] width 1186 height 624
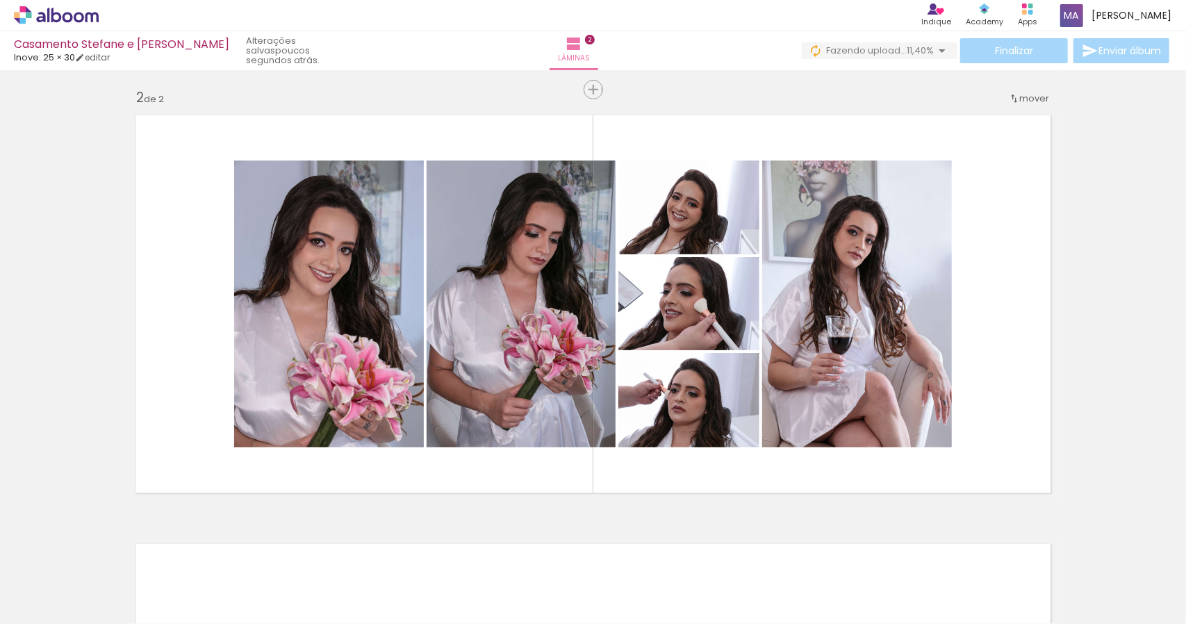
scroll to position [0, 2472]
drag, startPoint x: 467, startPoint y: 590, endPoint x: 591, endPoint y: 423, distance: 208.2
click at [589, 424] on quentale-workspace at bounding box center [593, 312] width 1186 height 624
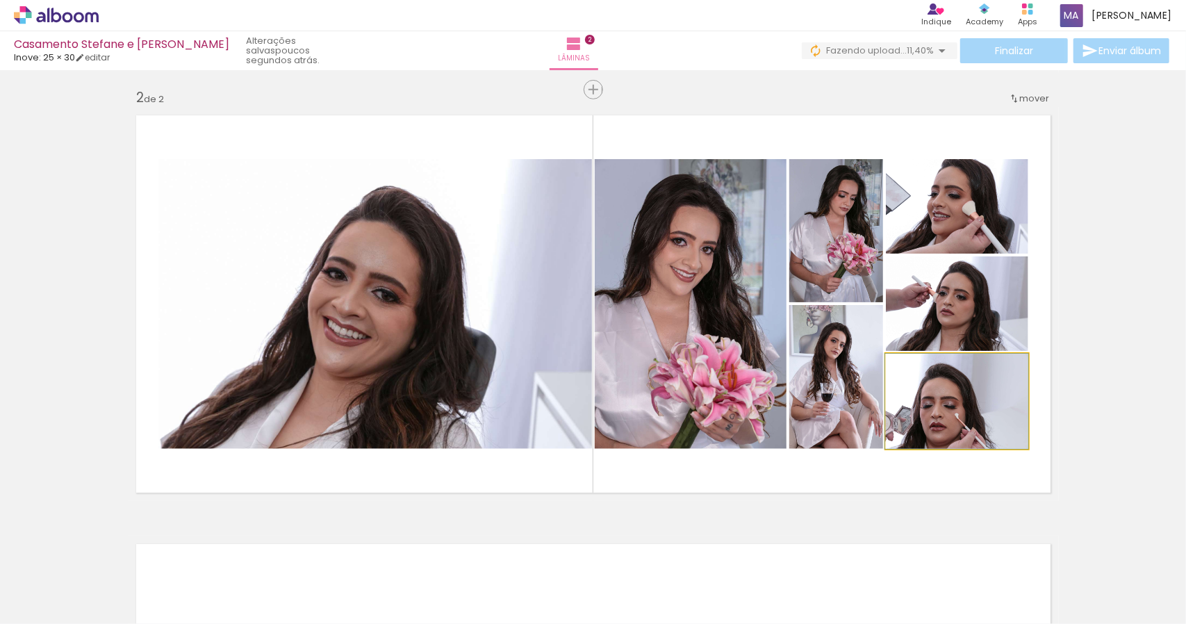
click at [939, 423] on quentale-photo at bounding box center [957, 401] width 142 height 95
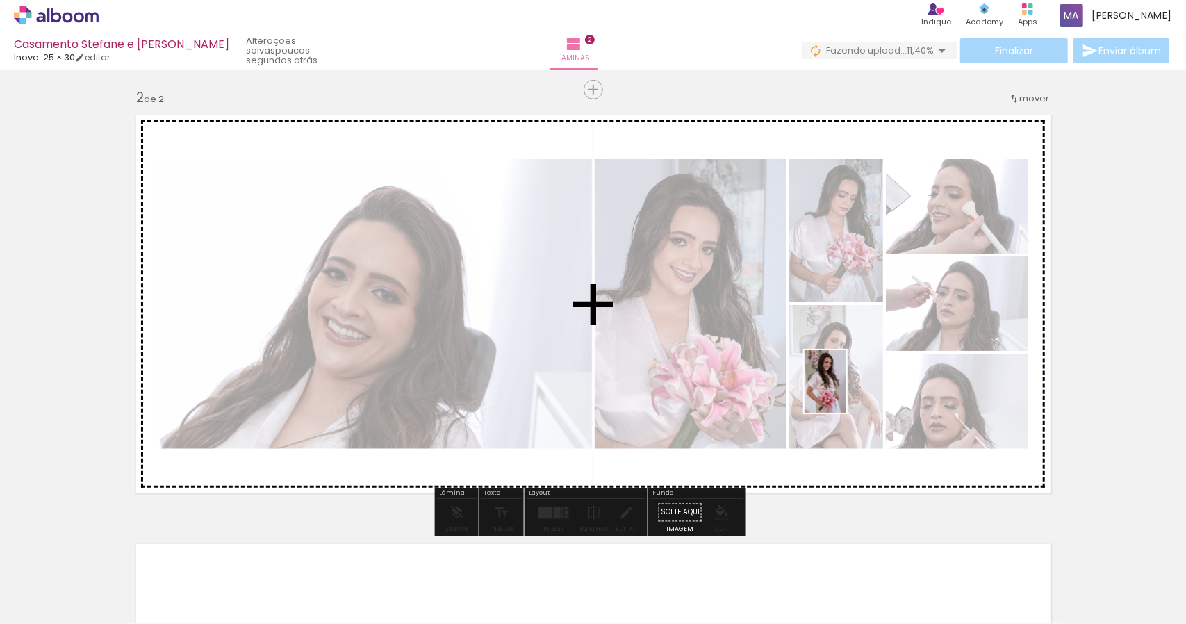
drag, startPoint x: 774, startPoint y: 594, endPoint x: 904, endPoint y: 391, distance: 240.4
click at [904, 391] on quentale-workspace at bounding box center [593, 312] width 1186 height 624
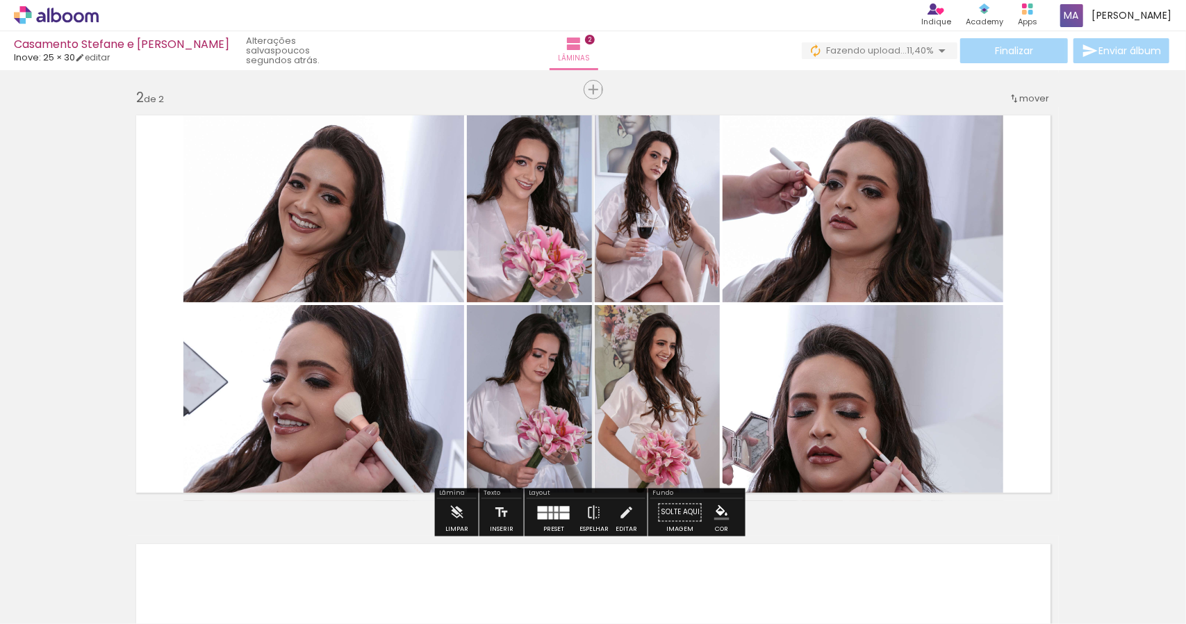
click at [546, 389] on quentale-photo at bounding box center [529, 403] width 125 height 196
click at [553, 407] on quentale-photo at bounding box center [529, 403] width 125 height 196
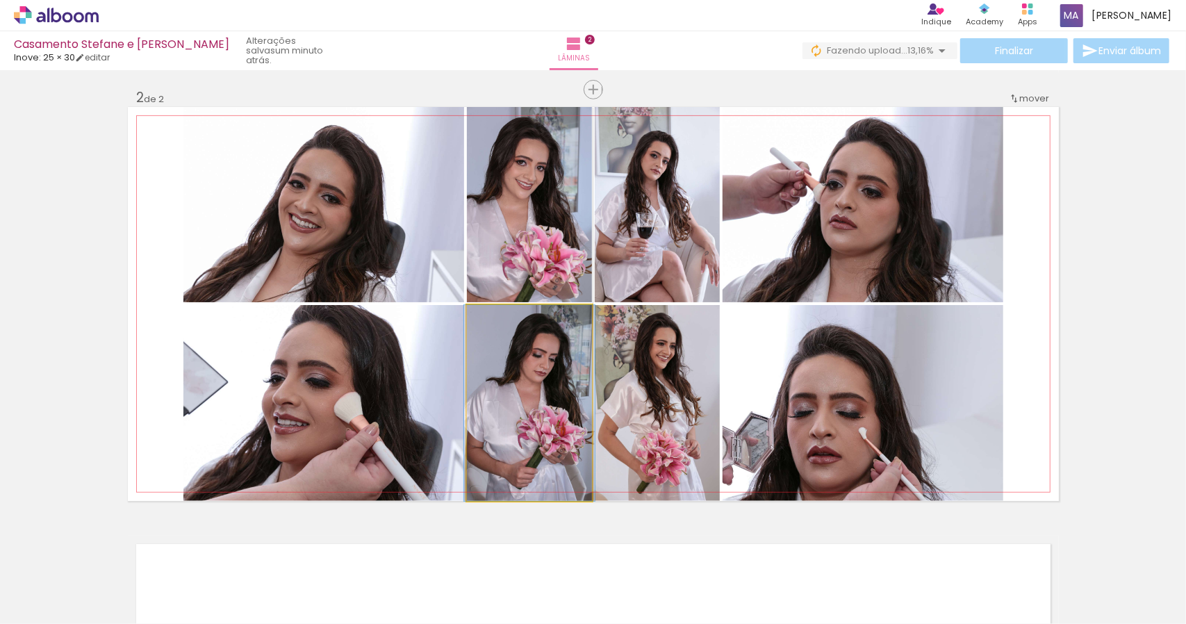
click at [538, 380] on quentale-photo at bounding box center [529, 403] width 125 height 196
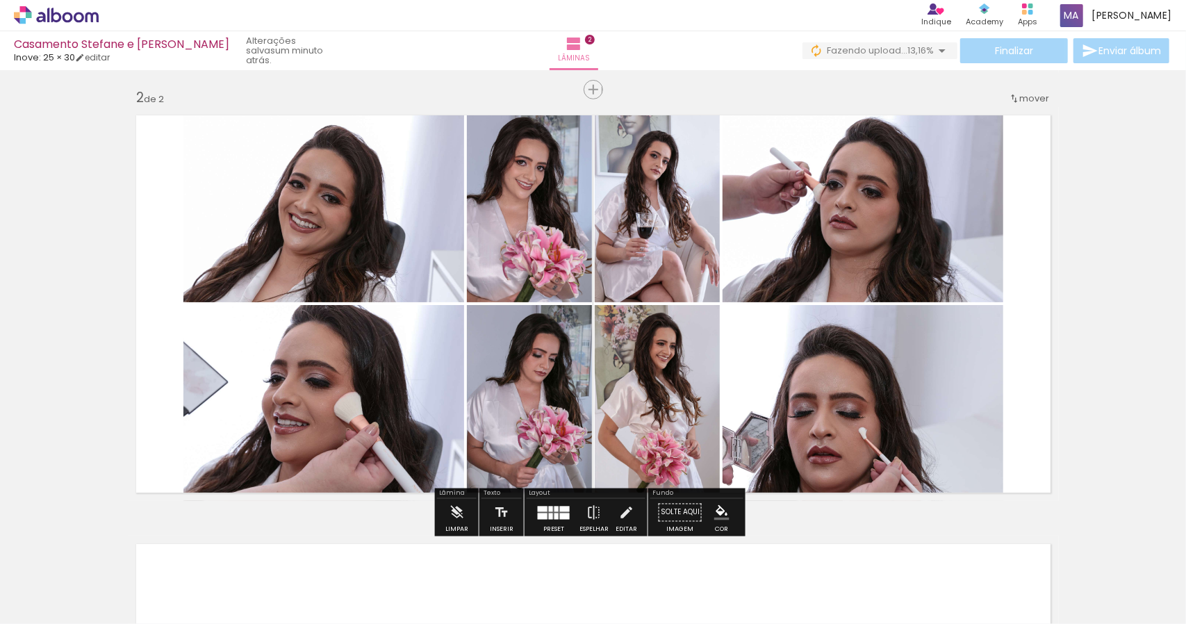
drag, startPoint x: 538, startPoint y: 380, endPoint x: 526, endPoint y: 389, distance: 14.5
click at [526, 389] on quentale-photo at bounding box center [529, 403] width 125 height 196
drag, startPoint x: 565, startPoint y: 405, endPoint x: 522, endPoint y: 397, distance: 43.9
click at [522, 397] on quentale-photo at bounding box center [529, 403] width 125 height 196
drag, startPoint x: 544, startPoint y: 385, endPoint x: 516, endPoint y: 384, distance: 28.5
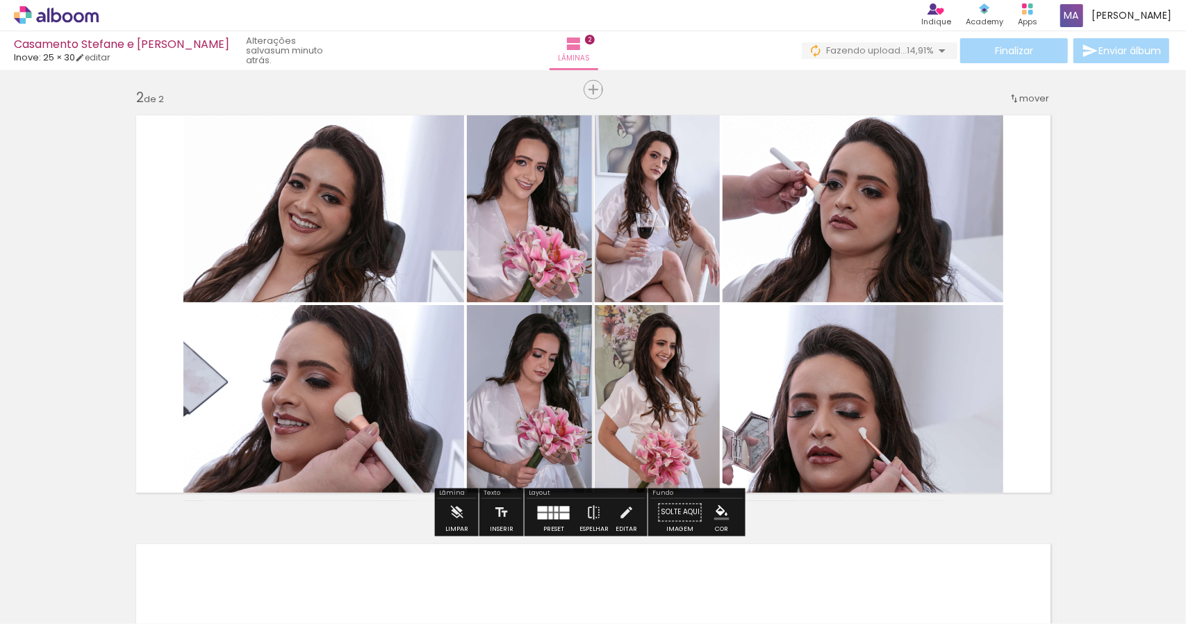
click at [516, 384] on quentale-photo at bounding box center [529, 403] width 125 height 196
click at [459, 527] on div "Limpar" at bounding box center [457, 530] width 23 height 6
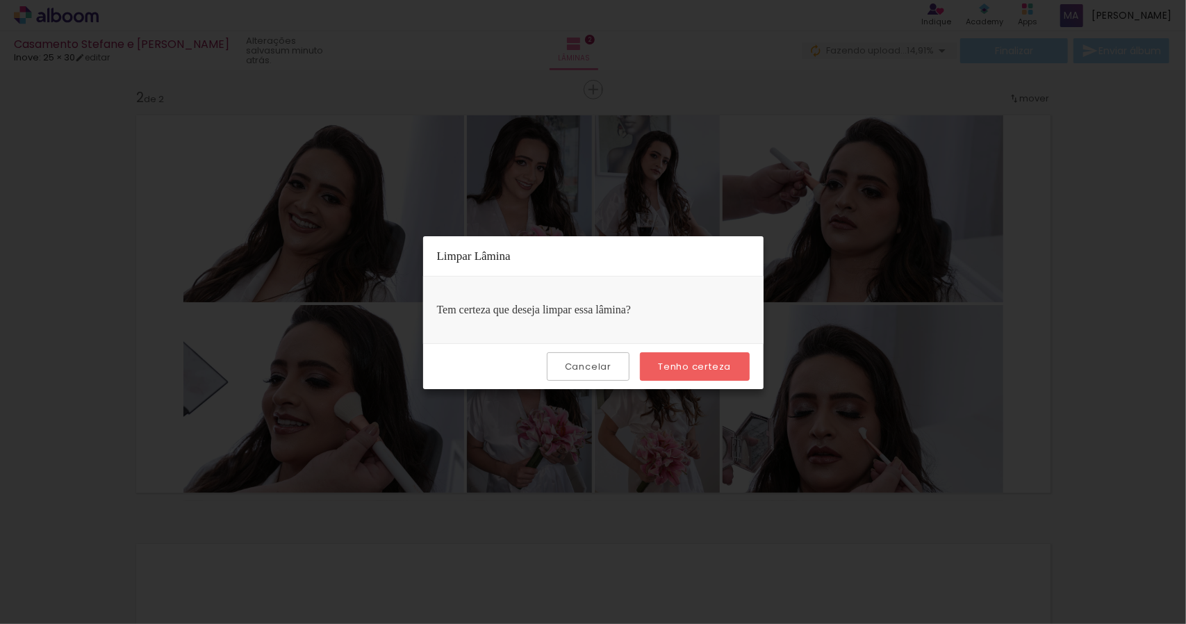
click at [614, 370] on paper-button "Cancelar" at bounding box center [588, 366] width 83 height 28
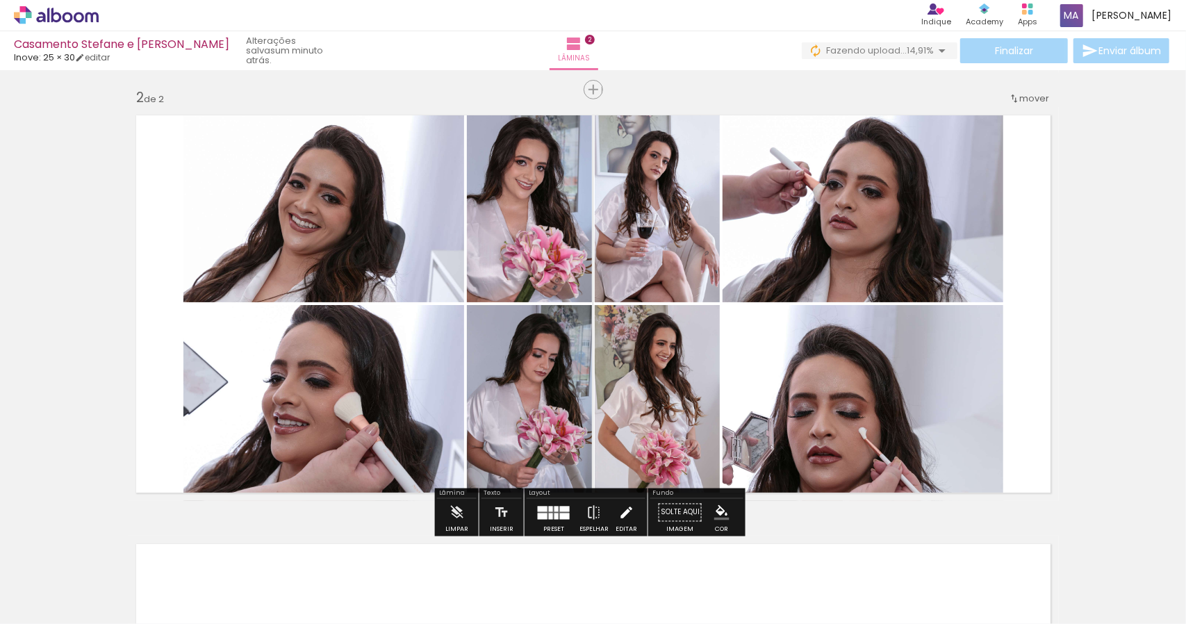
click at [635, 519] on paper-button "Editar" at bounding box center [626, 516] width 28 height 35
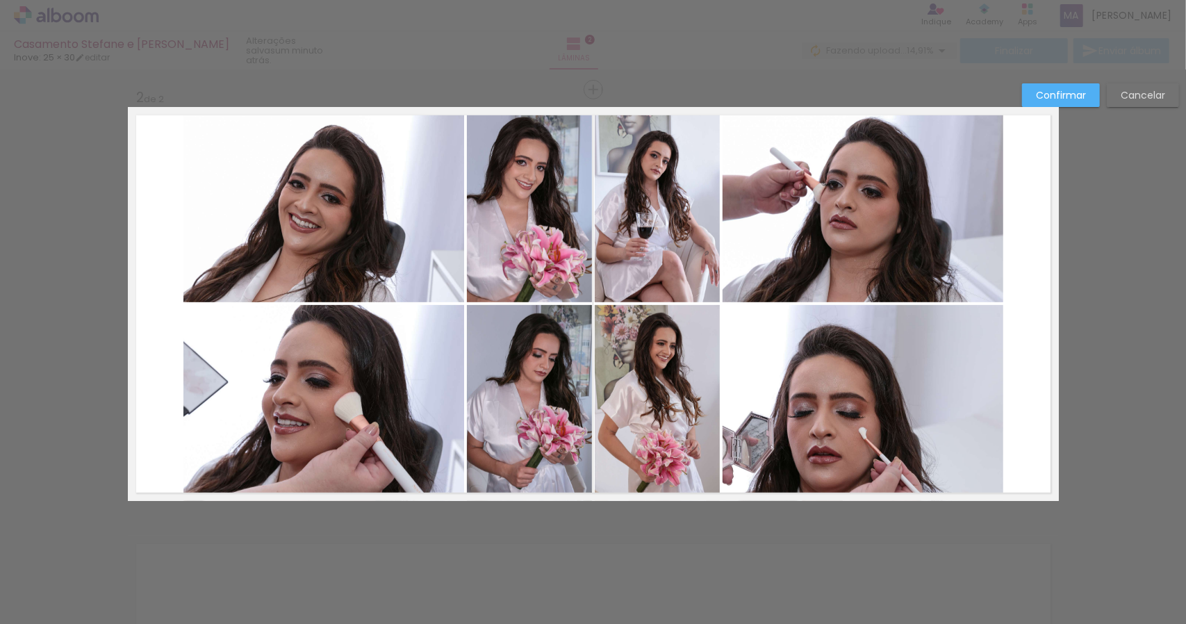
click at [566, 414] on quentale-photo at bounding box center [529, 403] width 125 height 196
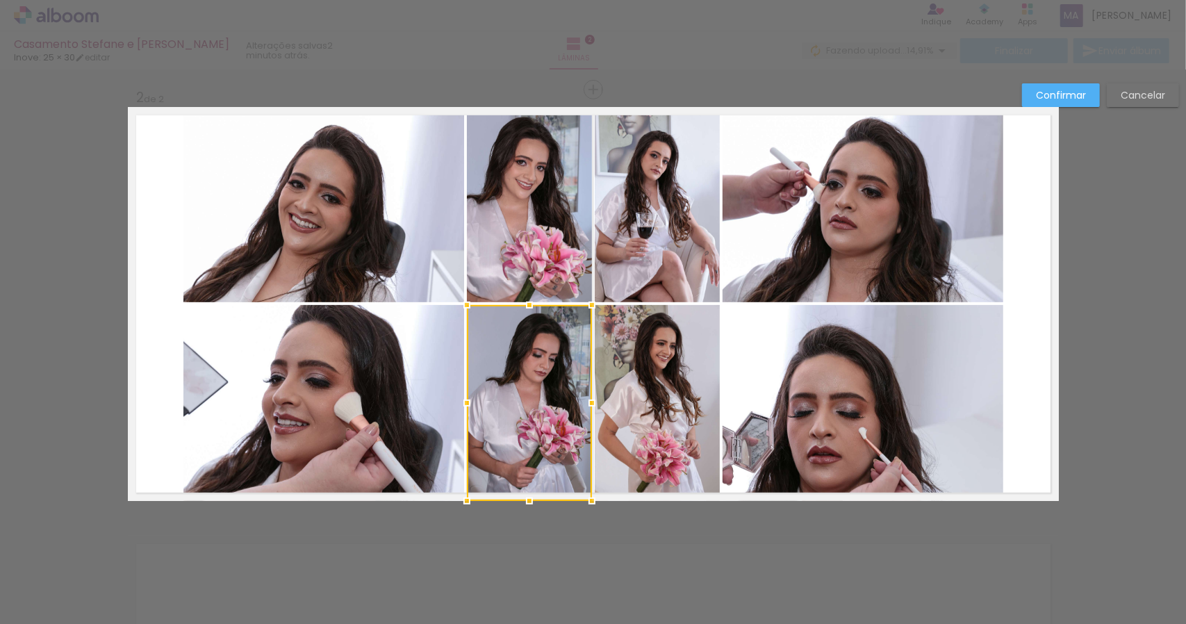
drag, startPoint x: 537, startPoint y: 379, endPoint x: 1139, endPoint y: 91, distance: 667.4
click at [0, 0] on slot "Cancelar" at bounding box center [0, 0] width 0 height 0
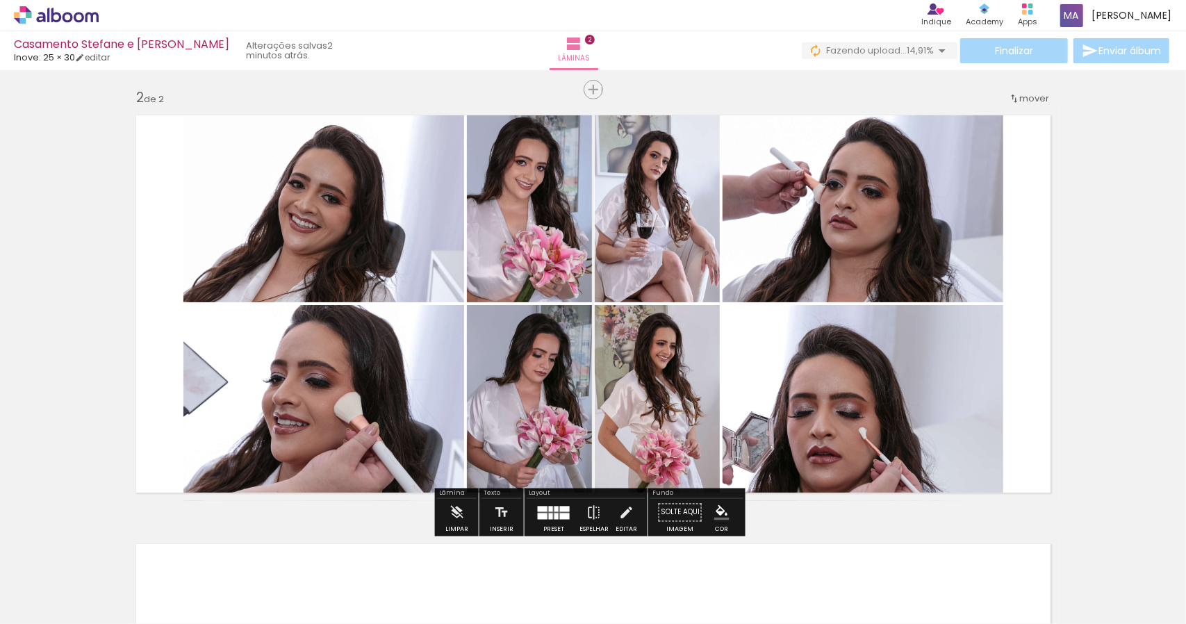
click at [566, 415] on quentale-photo at bounding box center [529, 403] width 125 height 196
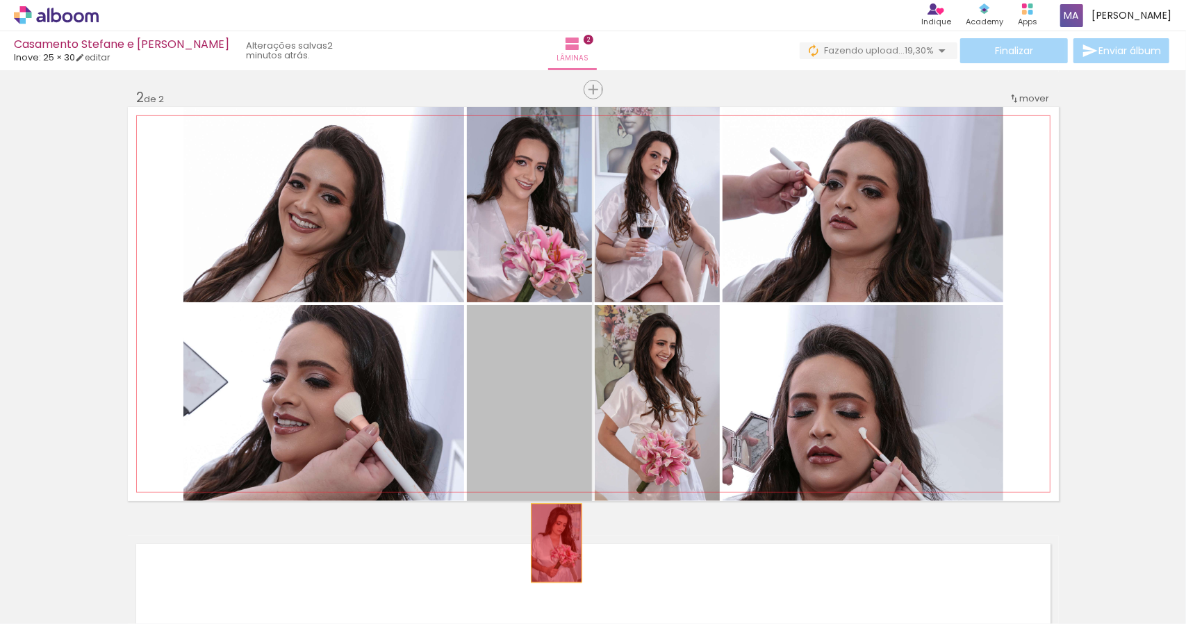
drag, startPoint x: 552, startPoint y: 425, endPoint x: 551, endPoint y: 543, distance: 118.2
click at [551, 543] on quentale-workspace at bounding box center [593, 312] width 1186 height 624
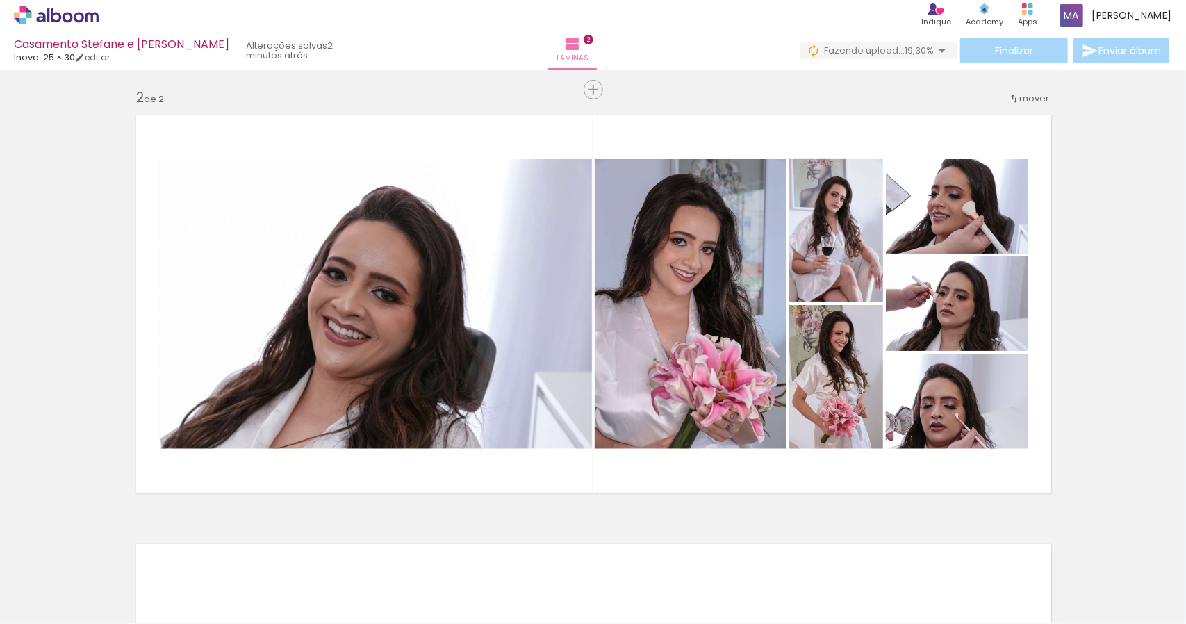
scroll to position [0, 3346]
drag, startPoint x: 550, startPoint y: 590, endPoint x: 726, endPoint y: 443, distance: 228.4
click at [724, 446] on quentale-workspace at bounding box center [593, 312] width 1186 height 624
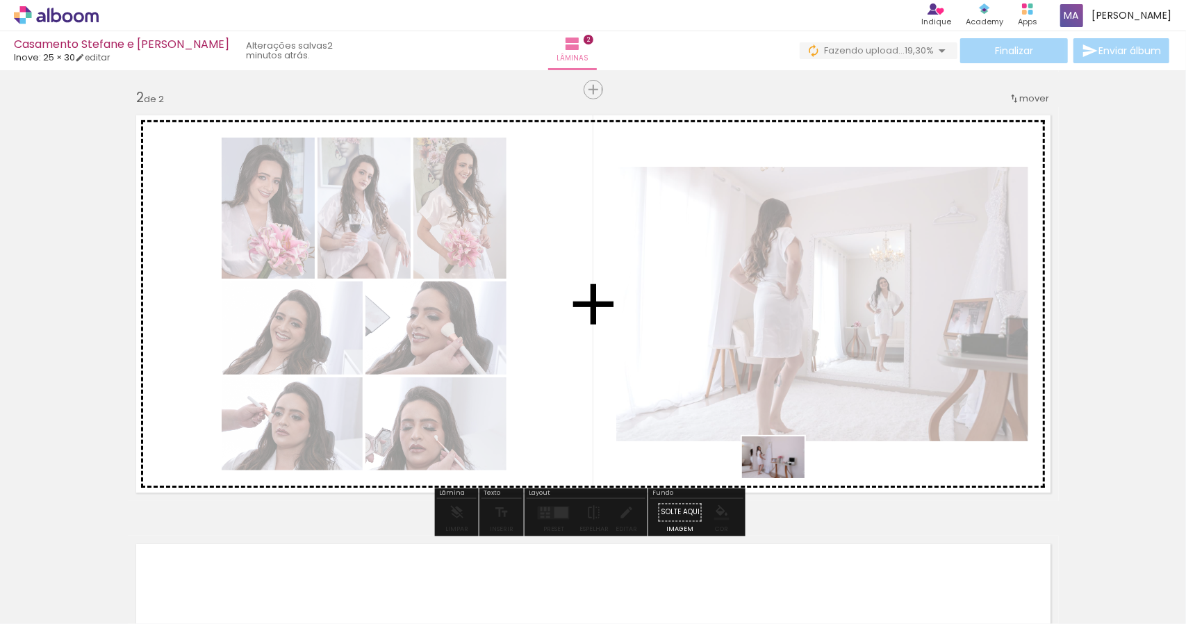
drag, startPoint x: 769, startPoint y: 587, endPoint x: 784, endPoint y: 478, distance: 110.1
click at [784, 478] on quentale-workspace at bounding box center [593, 312] width 1186 height 624
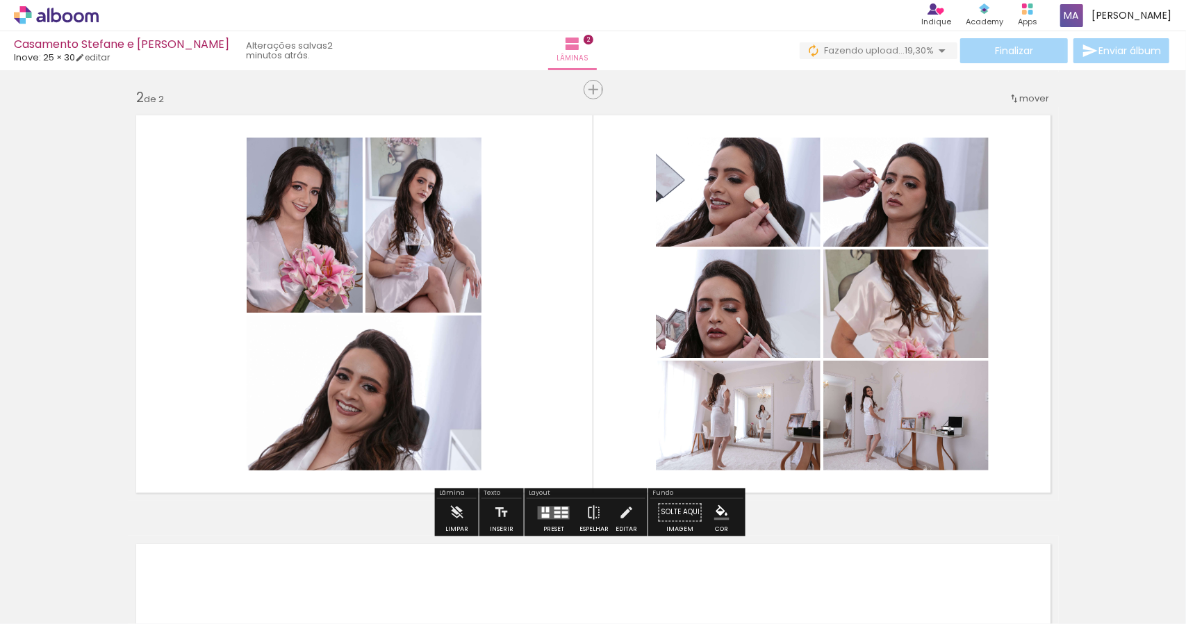
click at [765, 425] on quentale-photo at bounding box center [738, 416] width 165 height 110
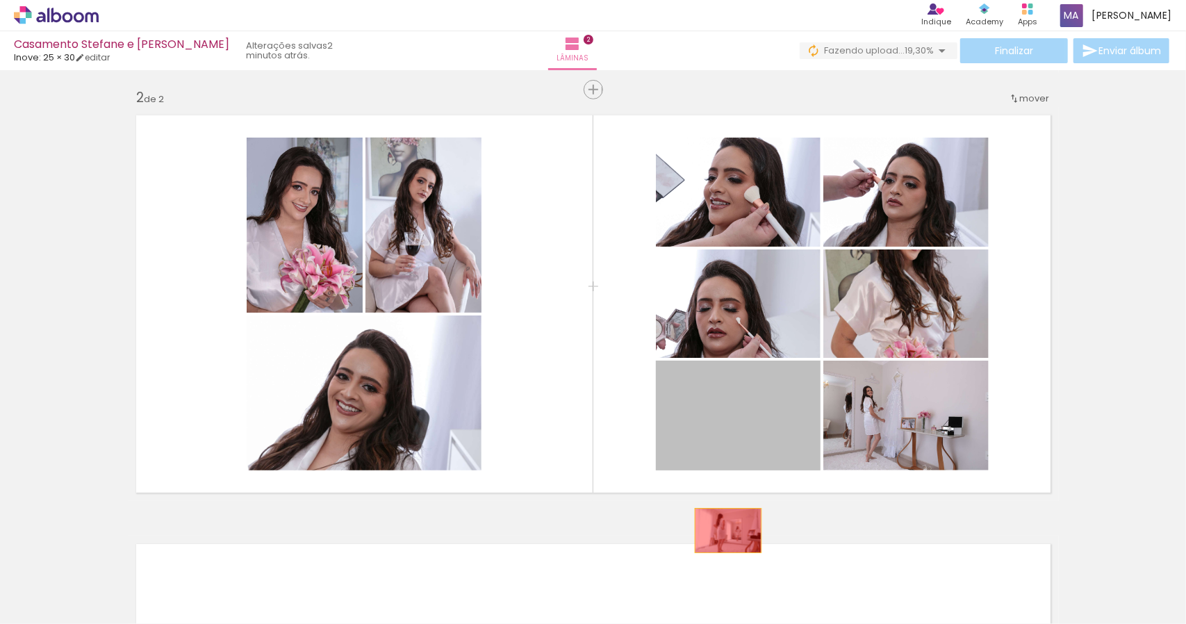
drag, startPoint x: 746, startPoint y: 432, endPoint x: 713, endPoint y: 532, distance: 105.3
click at [723, 530] on div "Inserir lâmina 1 de 2 Inserir lâmina 2 de 2" at bounding box center [593, 286] width 1186 height 1287
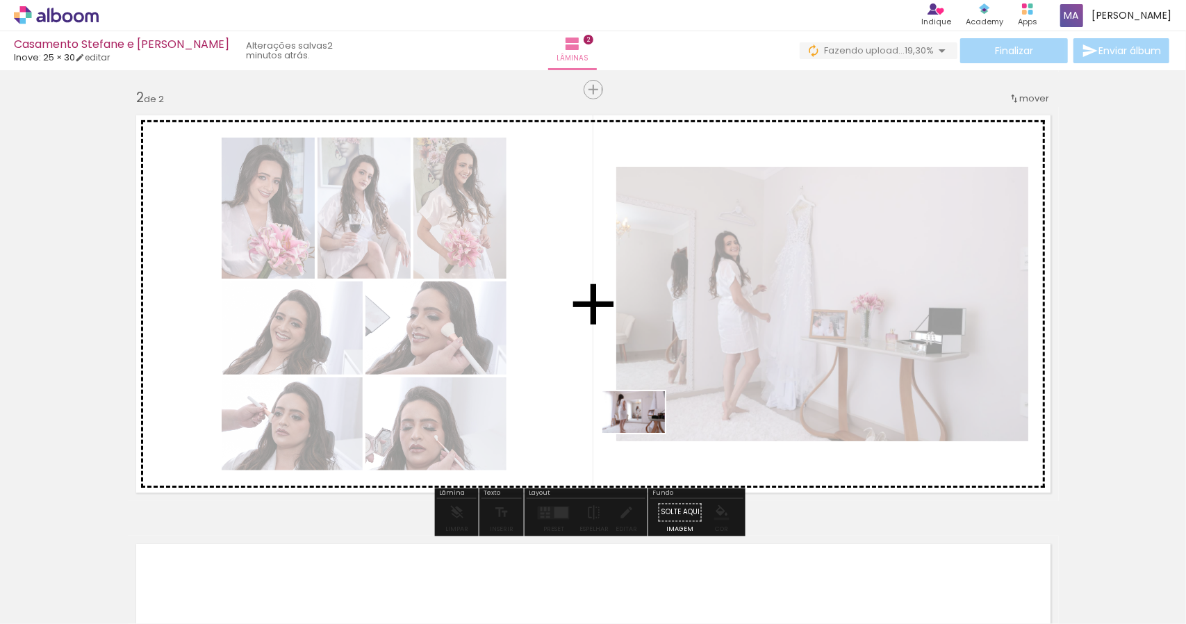
drag, startPoint x: 603, startPoint y: 589, endPoint x: 648, endPoint y: 427, distance: 167.9
click at [646, 429] on quentale-workspace at bounding box center [593, 312] width 1186 height 624
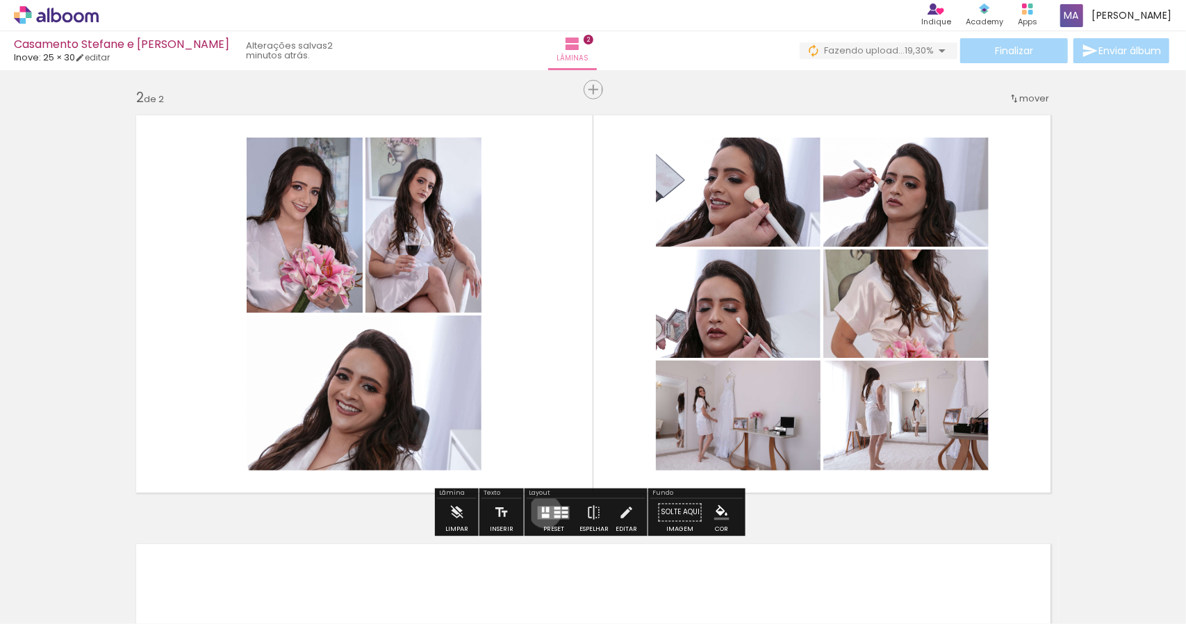
click at [546, 511] on div at bounding box center [547, 510] width 3 height 6
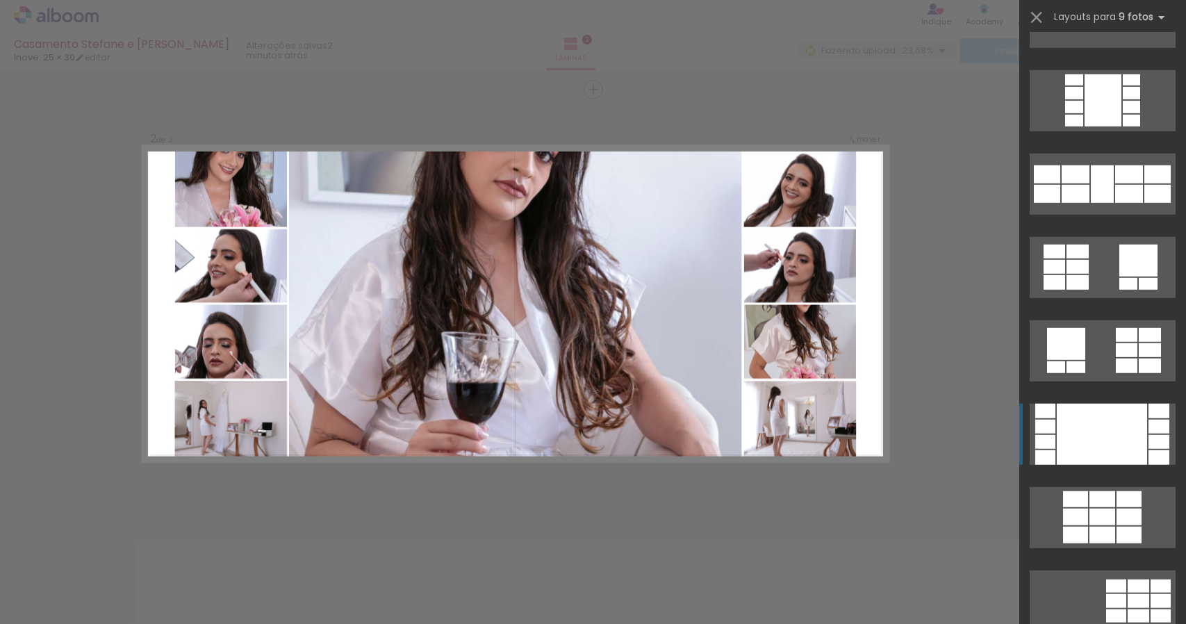
scroll to position [834, 0]
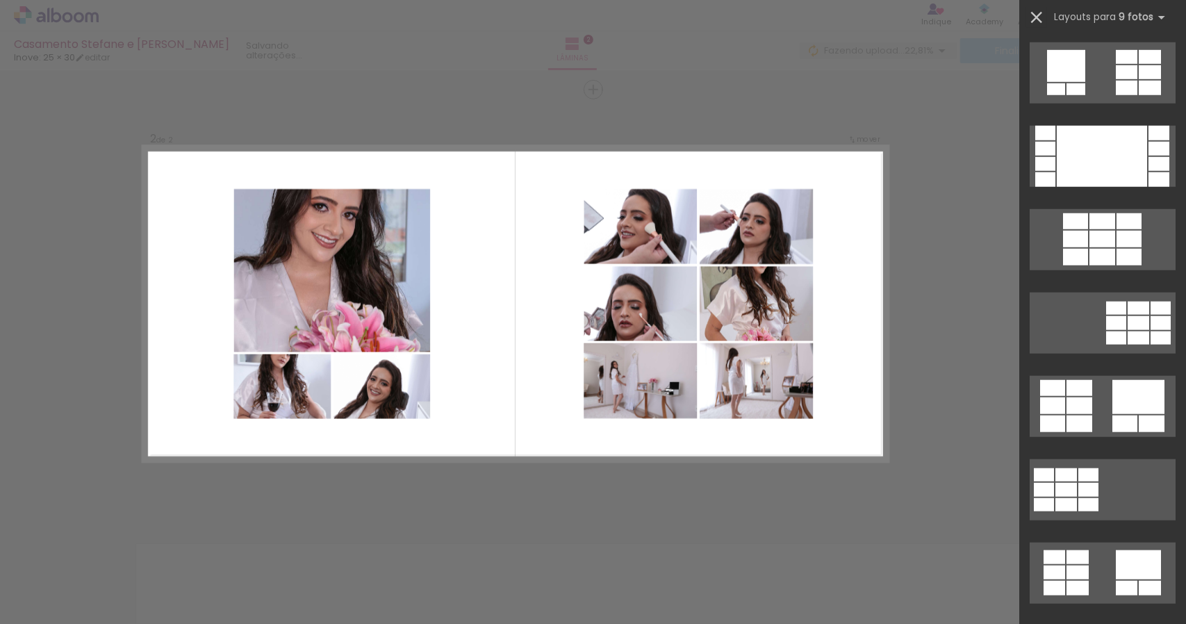
click at [1034, 12] on iron-icon at bounding box center [1036, 17] width 19 height 19
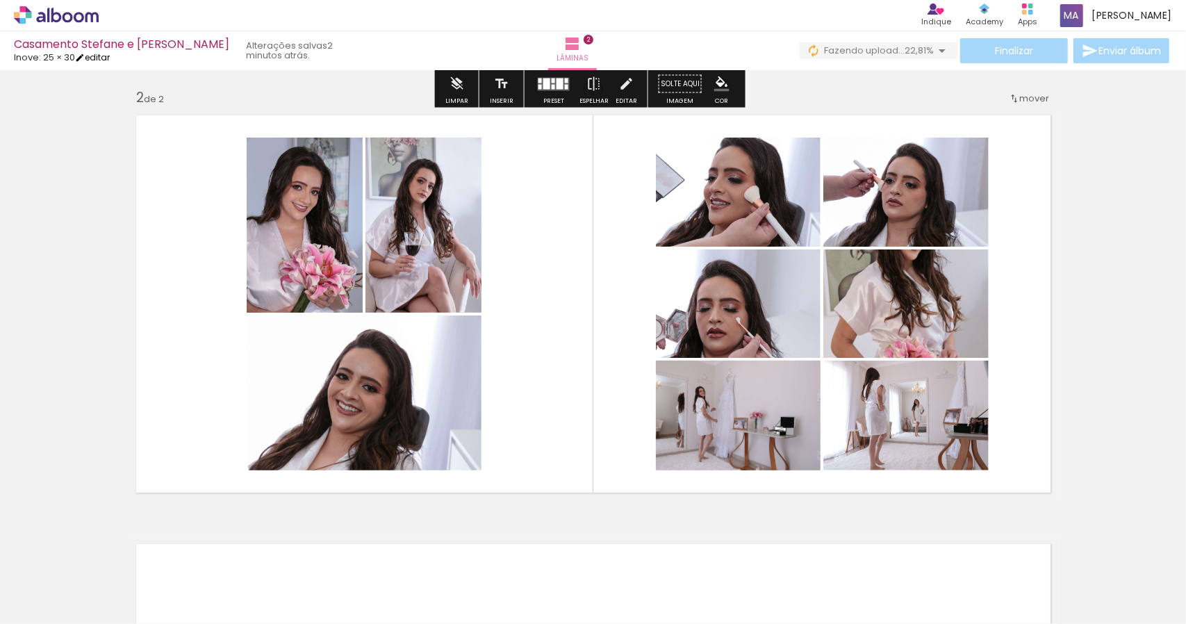
click at [104, 59] on link "editar" at bounding box center [92, 57] width 35 height 12
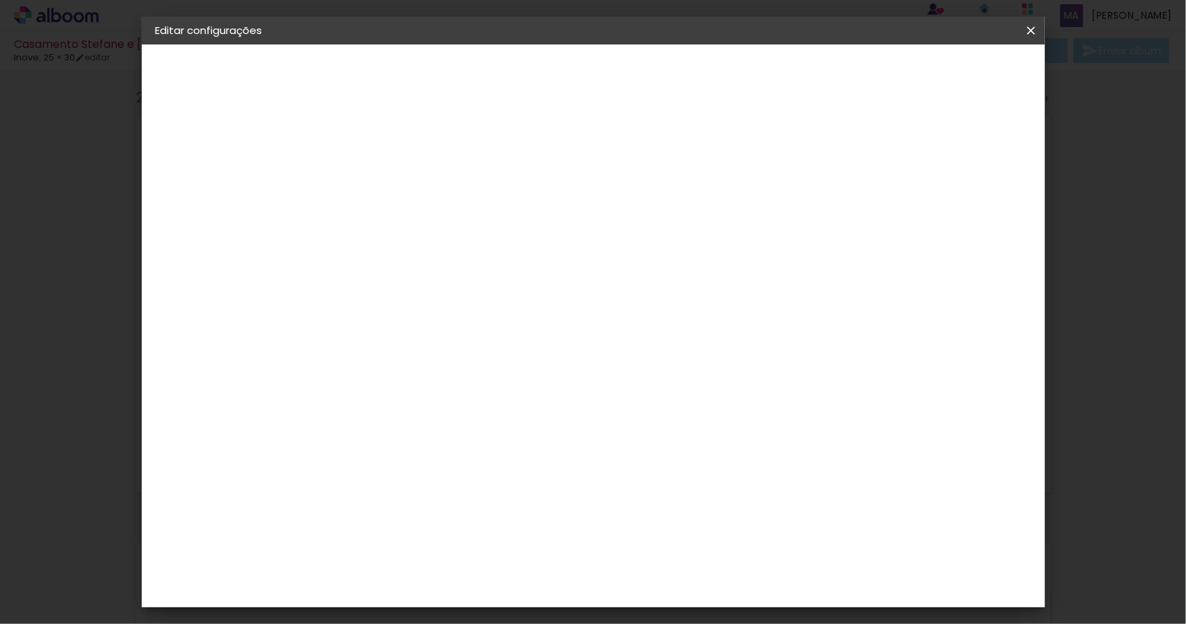
click at [865, 149] on div at bounding box center [859, 150] width 13 height 13
type paper-checkbox "on"
click at [944, 74] on span "Salvar configurações" at bounding box center [892, 74] width 103 height 10
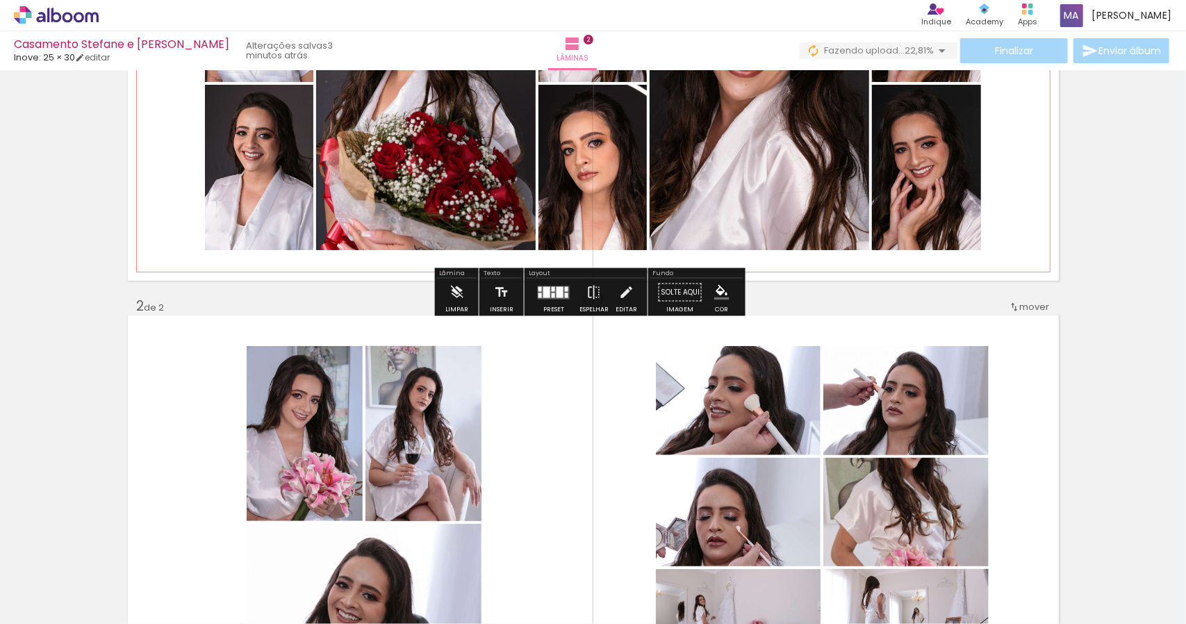
scroll to position [15, 0]
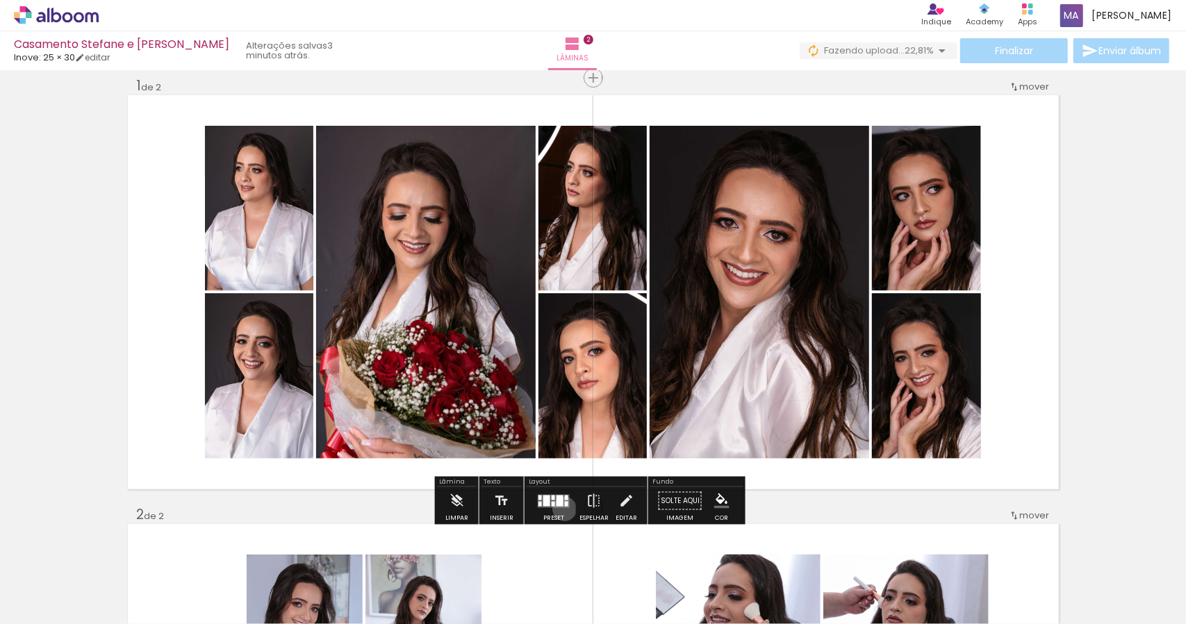
click at [562, 508] on div at bounding box center [554, 501] width 38 height 28
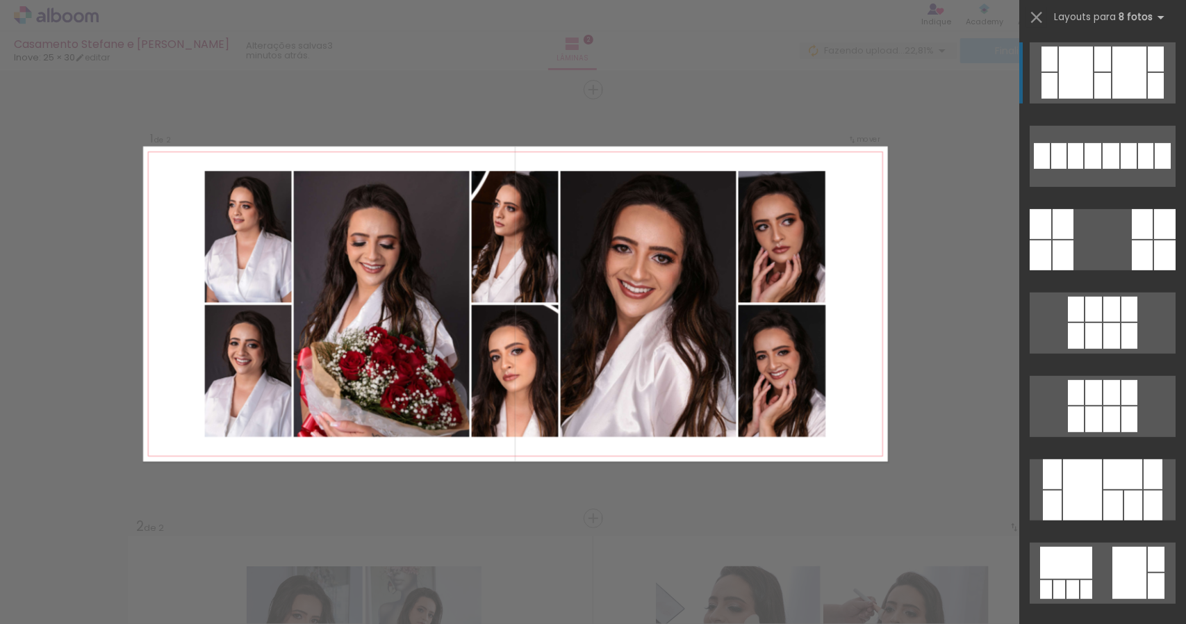
scroll to position [3, 0]
click at [1043, 21] on iron-icon at bounding box center [1036, 17] width 19 height 19
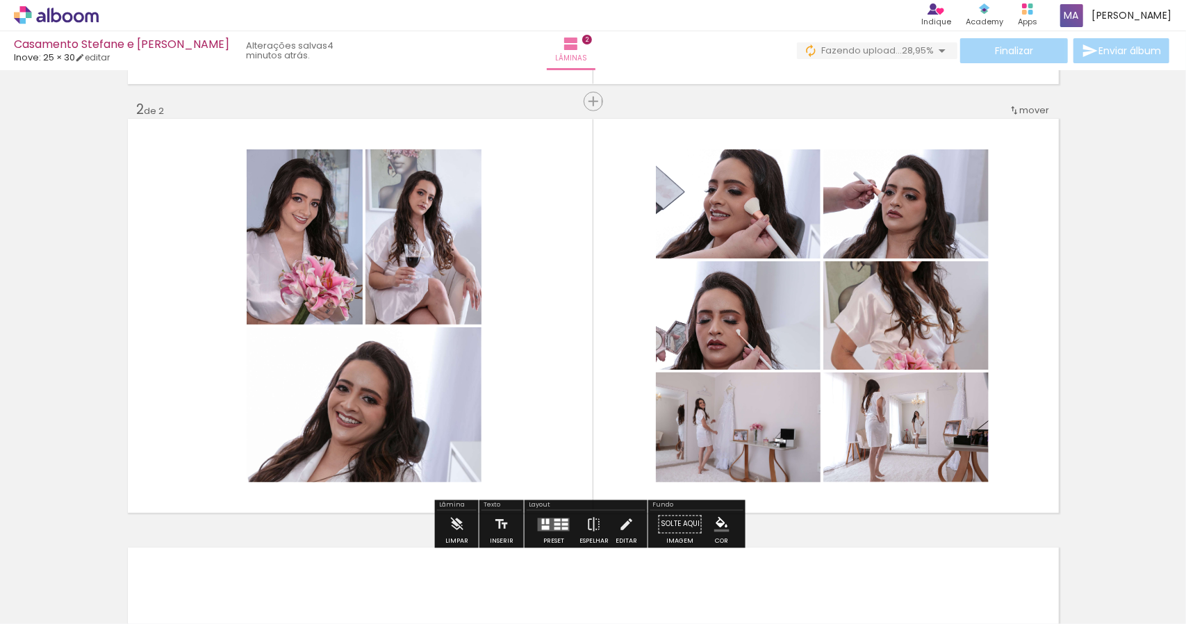
scroll to position [0, 3685]
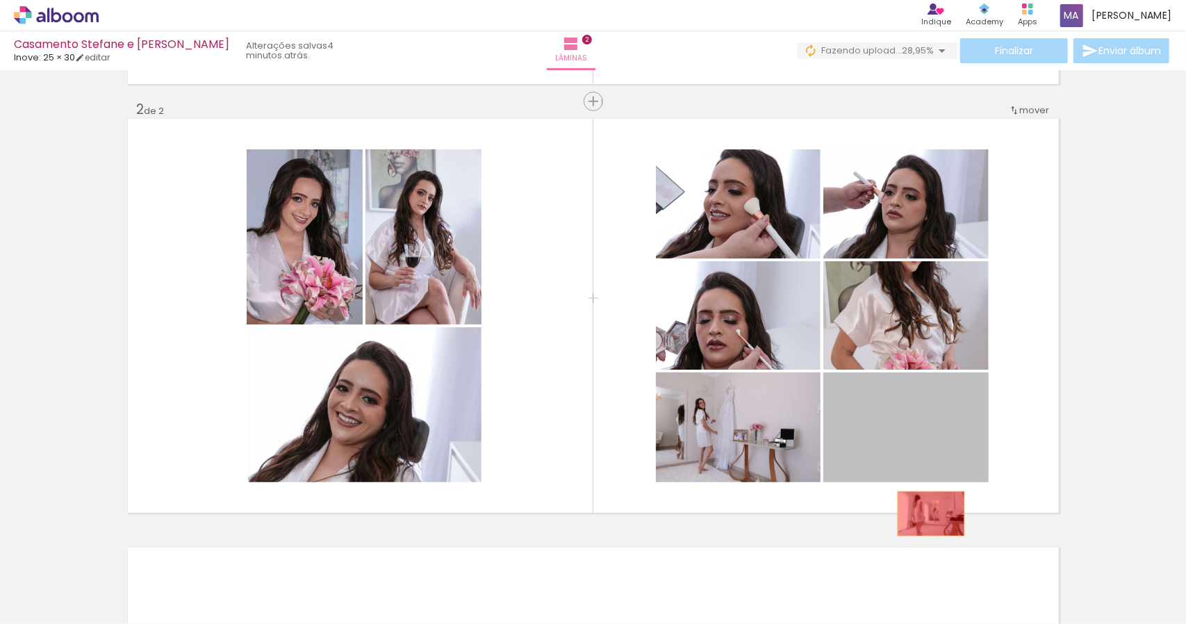
drag, startPoint x: 925, startPoint y: 427, endPoint x: 923, endPoint y: 532, distance: 105.7
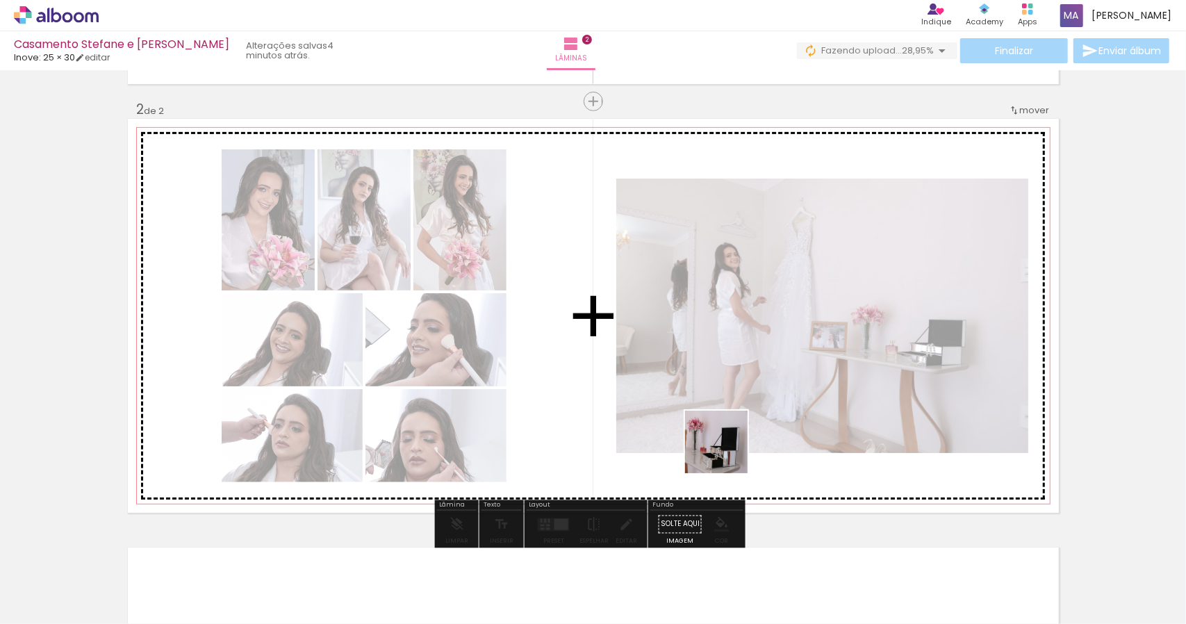
drag, startPoint x: 600, startPoint y: 597, endPoint x: 771, endPoint y: 401, distance: 260.1
click at [769, 405] on quentale-workspace at bounding box center [593, 312] width 1186 height 624
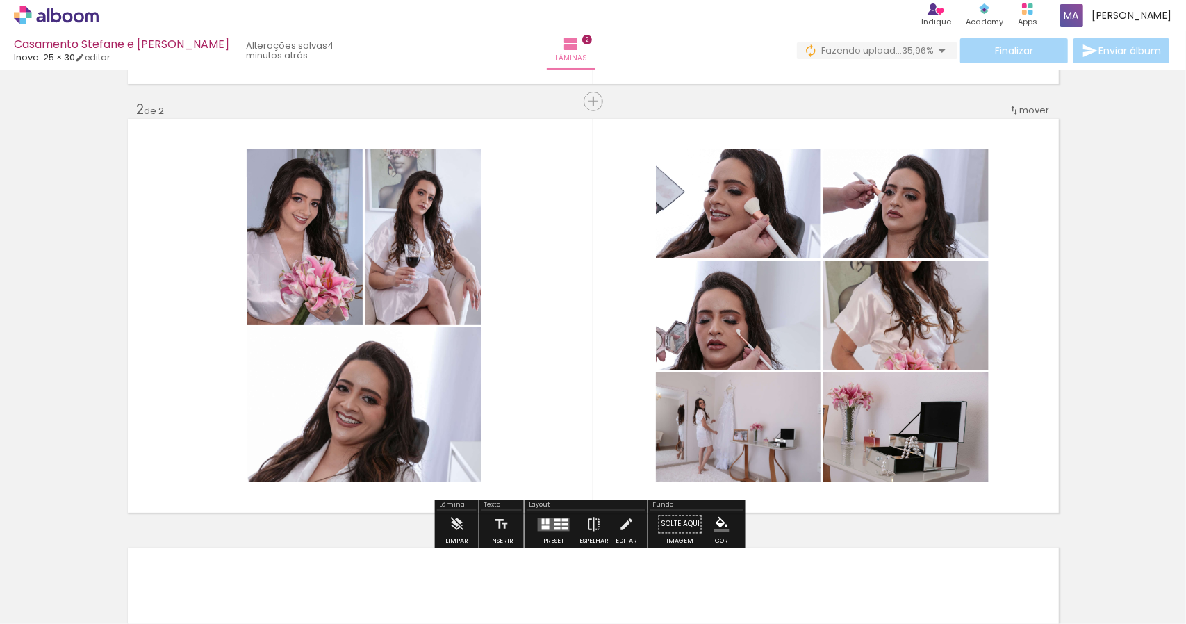
scroll to position [0, 4147]
click at [545, 516] on div at bounding box center [554, 525] width 38 height 28
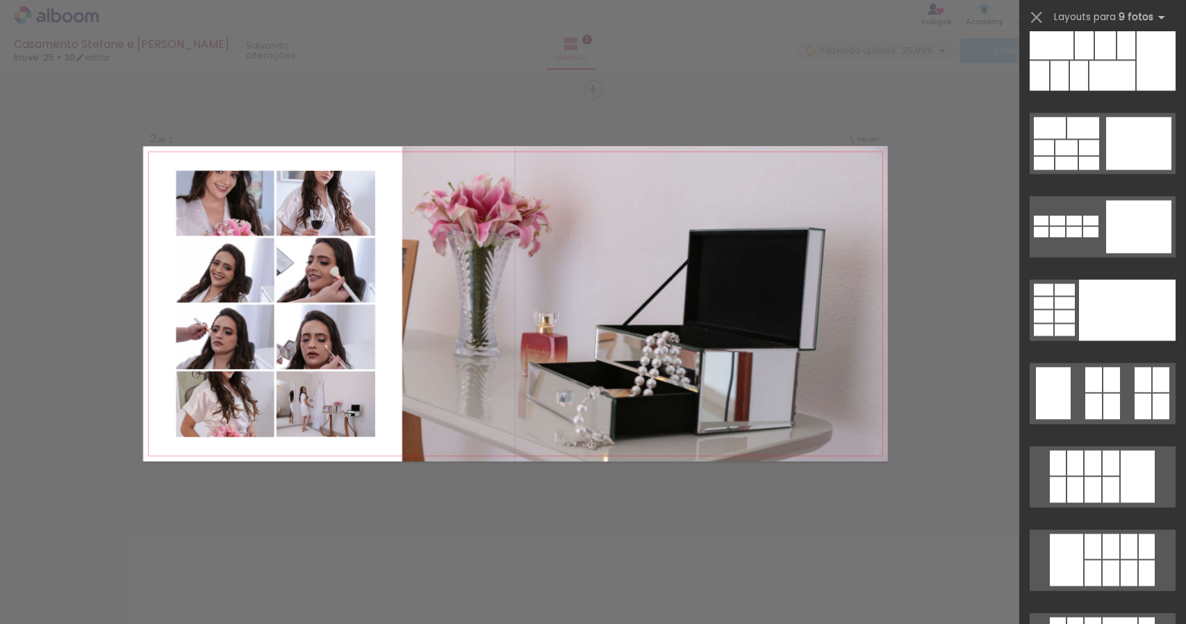
scroll to position [1668, 0]
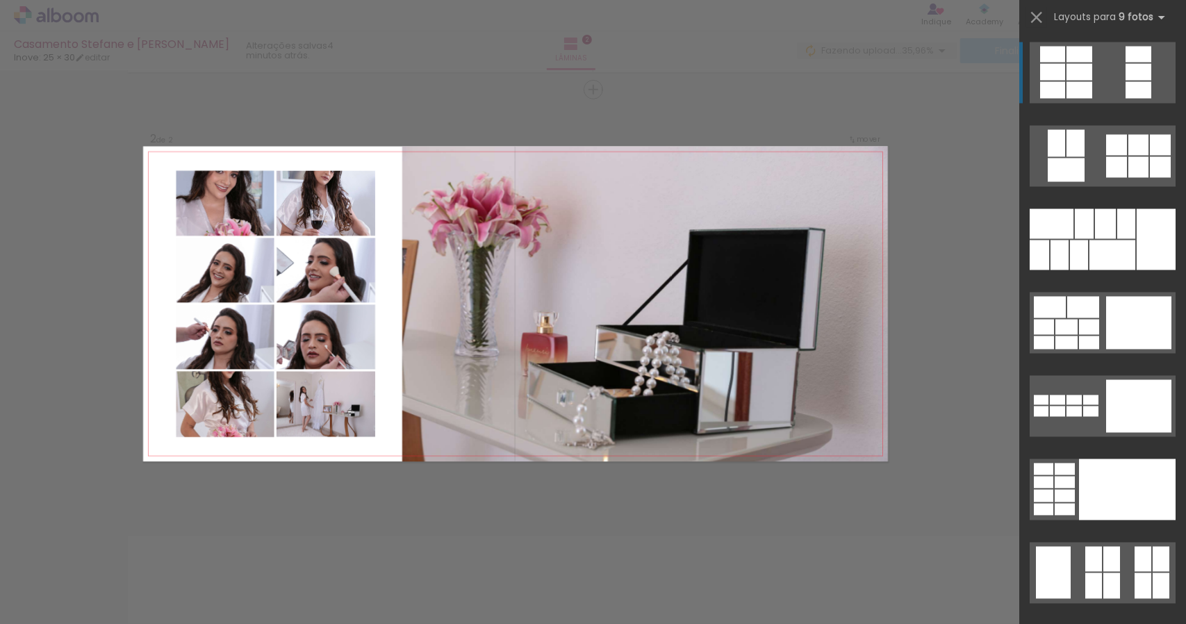
click at [1091, 498] on div at bounding box center [1127, 489] width 97 height 61
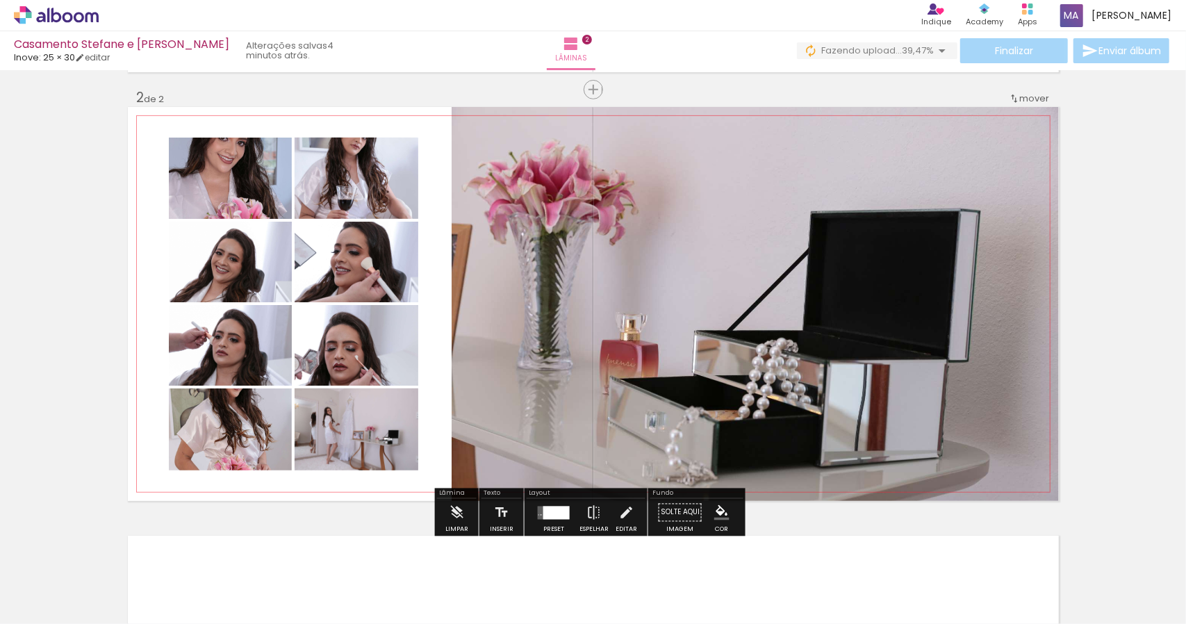
click at [267, 184] on quentale-photo at bounding box center [230, 178] width 123 height 81
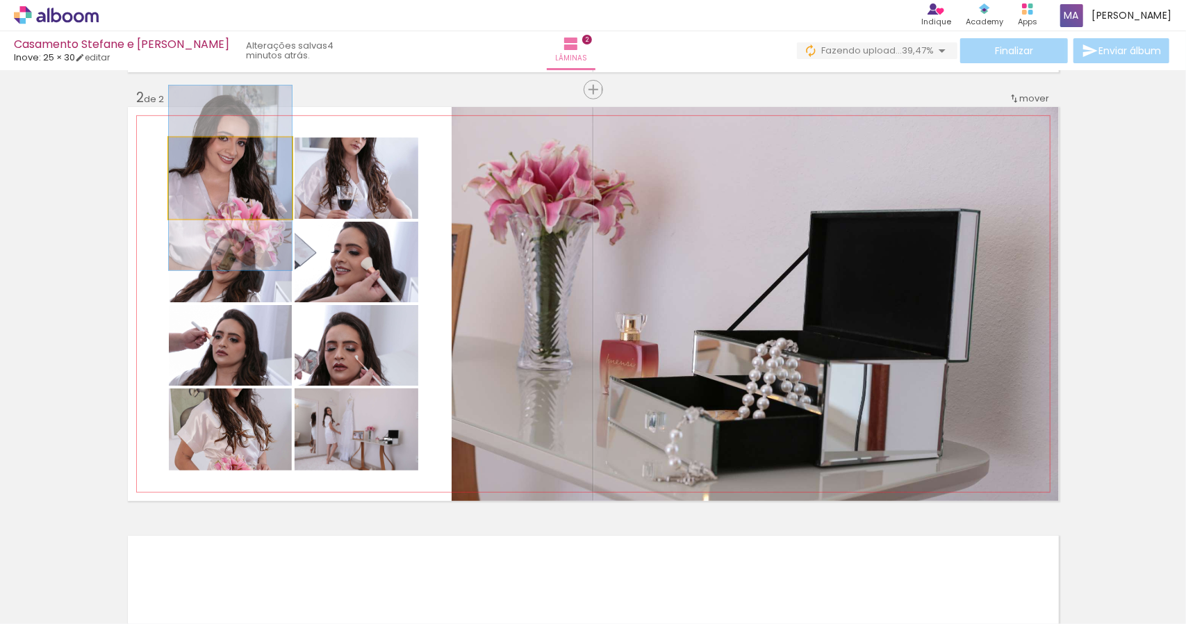
click at [267, 184] on quentale-photo at bounding box center [230, 178] width 123 height 81
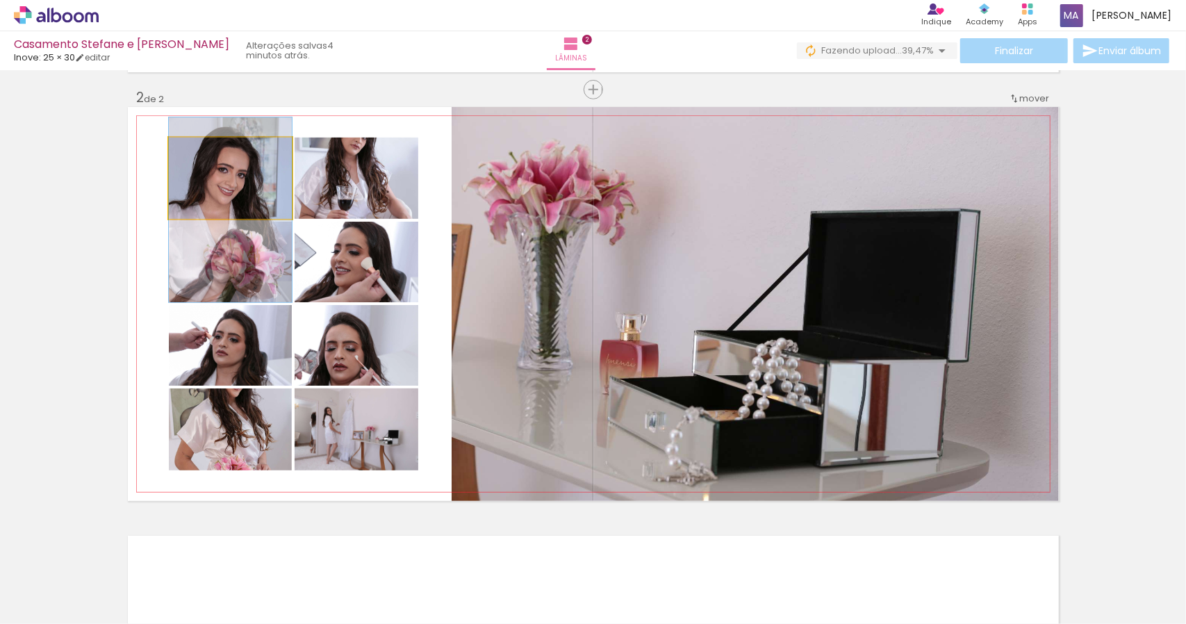
drag, startPoint x: 254, startPoint y: 185, endPoint x: 255, endPoint y: 217, distance: 32.0
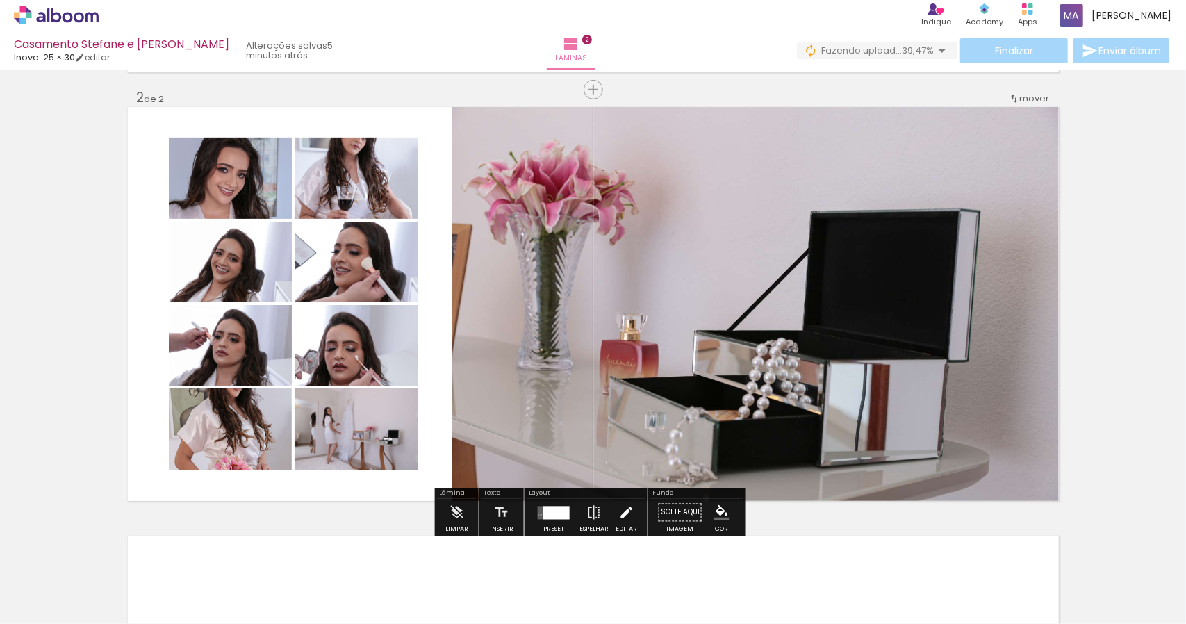
click at [626, 518] on iron-icon at bounding box center [626, 513] width 15 height 28
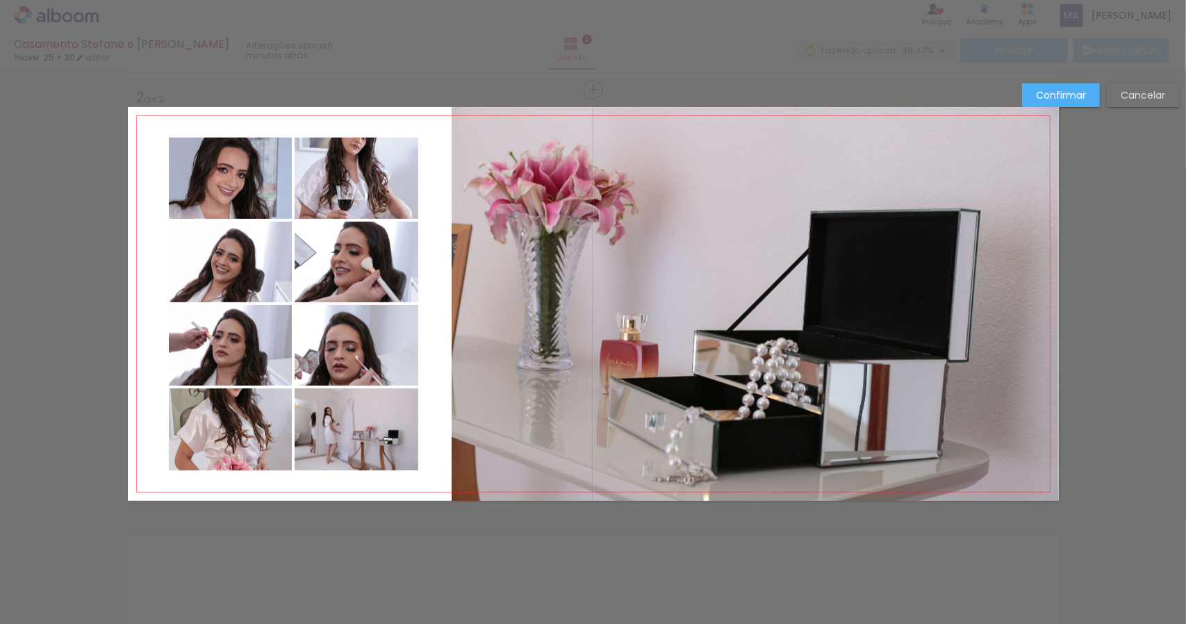
click at [254, 190] on quentale-photo at bounding box center [230, 178] width 123 height 81
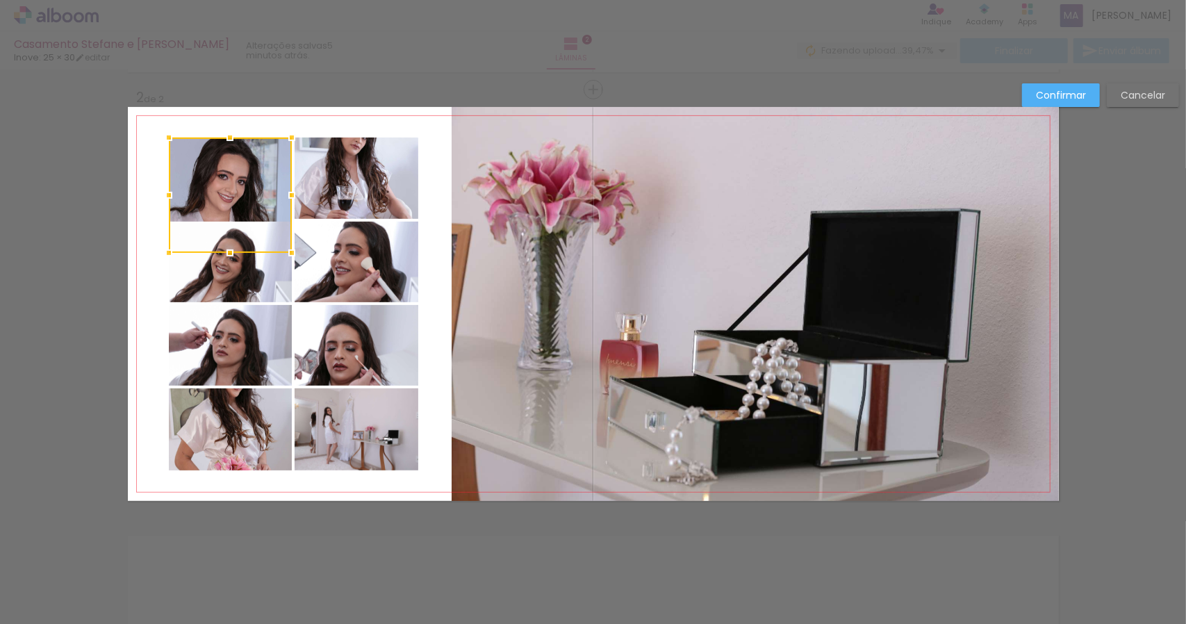
drag, startPoint x: 223, startPoint y: 219, endPoint x: 228, endPoint y: 255, distance: 36.5
click at [228, 255] on div at bounding box center [230, 253] width 28 height 28
click at [0, 0] on slot "Cancelar" at bounding box center [0, 0] width 0 height 0
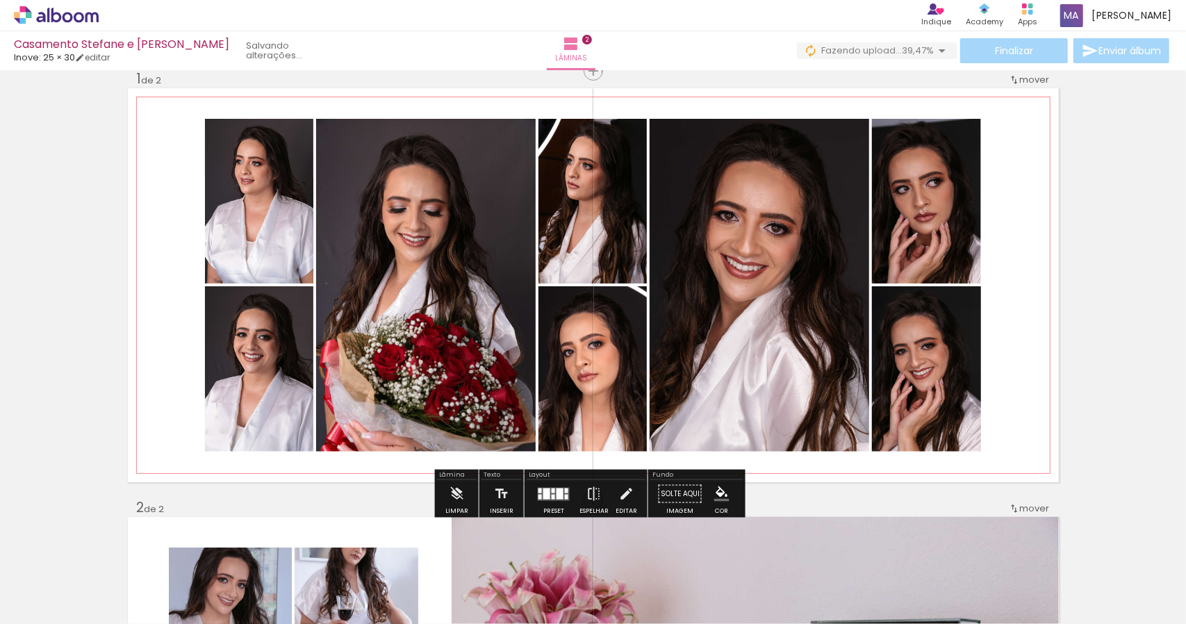
scroll to position [0, 0]
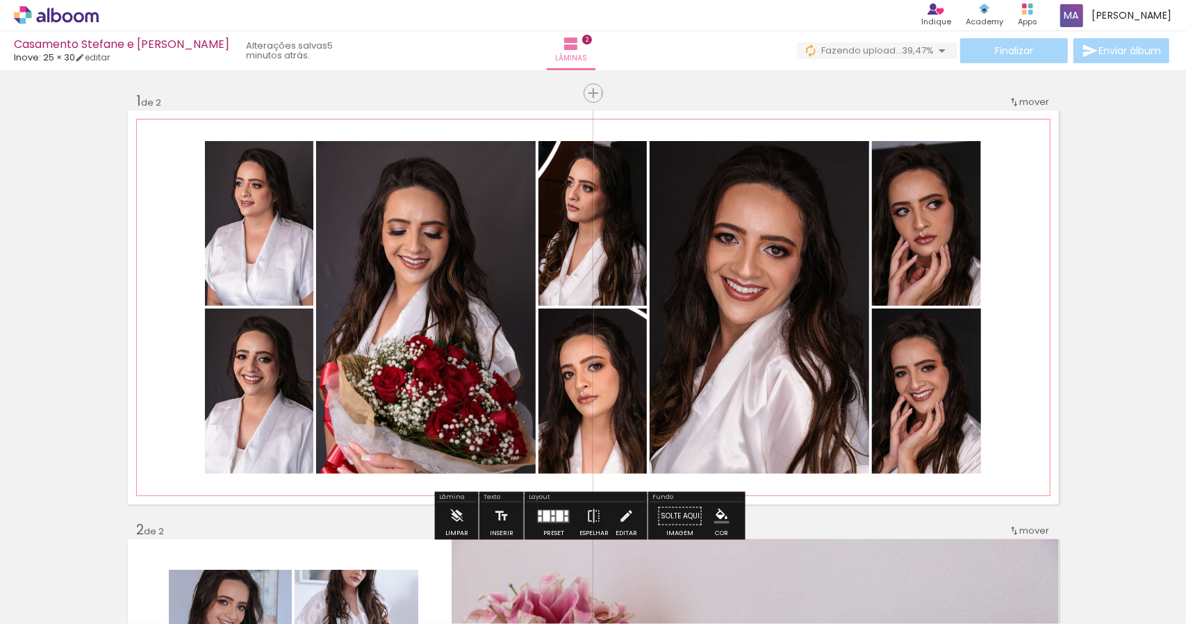
click at [416, 218] on quentale-photo at bounding box center [426, 307] width 220 height 333
click at [619, 525] on iron-icon at bounding box center [626, 517] width 15 height 28
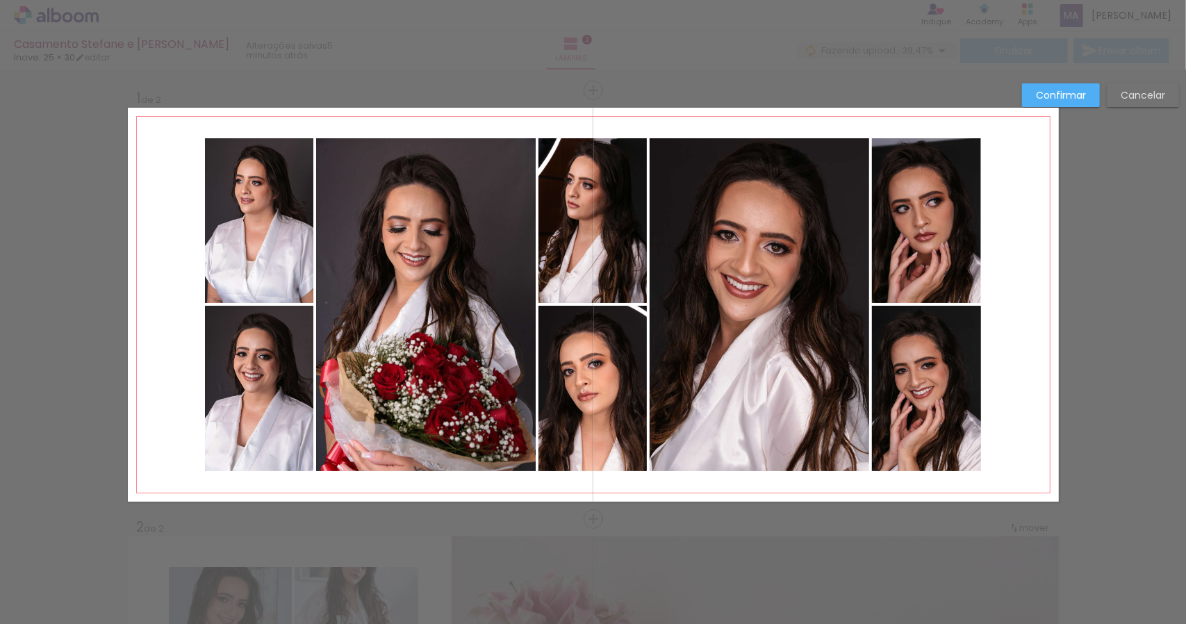
scroll to position [3, 0]
click at [277, 307] on quentale-photo at bounding box center [259, 387] width 108 height 165
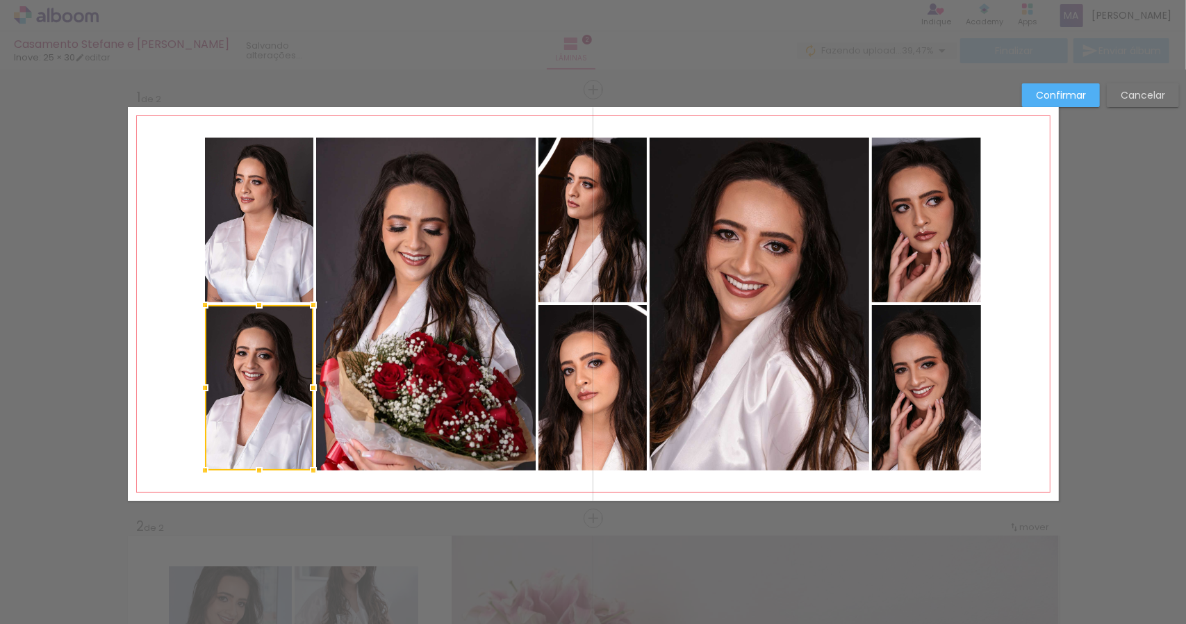
click at [277, 264] on quentale-photo at bounding box center [259, 220] width 108 height 165
click at [408, 268] on quentale-photo at bounding box center [426, 304] width 220 height 333
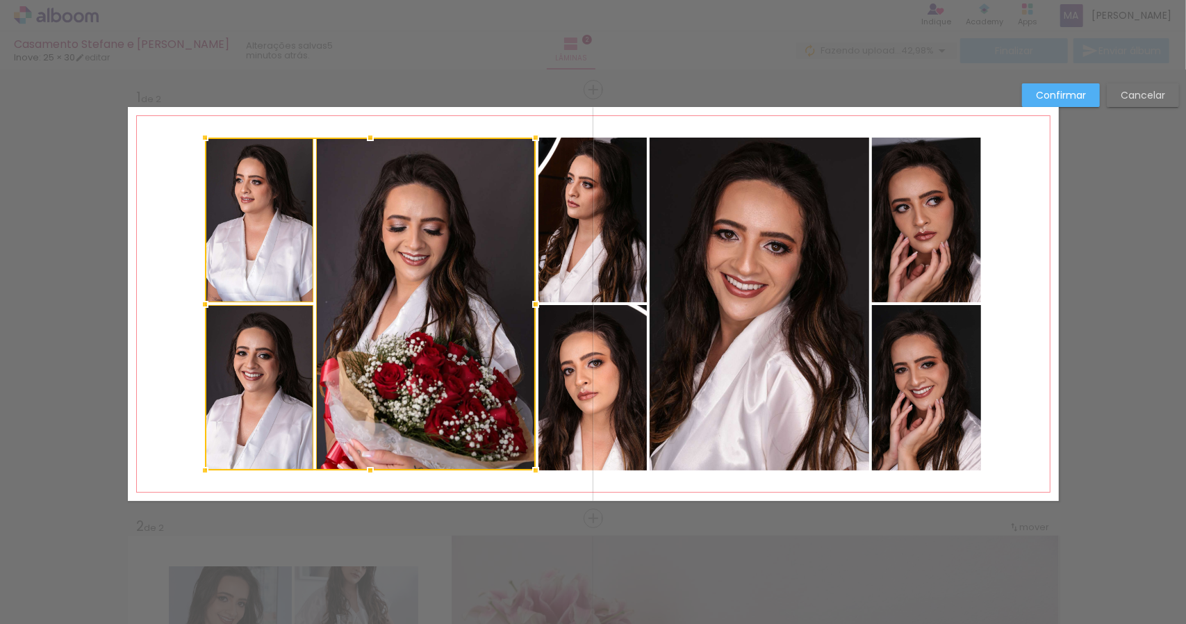
click at [564, 272] on quentale-photo at bounding box center [593, 220] width 108 height 165
click at [596, 370] on div at bounding box center [426, 304] width 442 height 333
click at [699, 342] on quentale-photo at bounding box center [760, 304] width 220 height 333
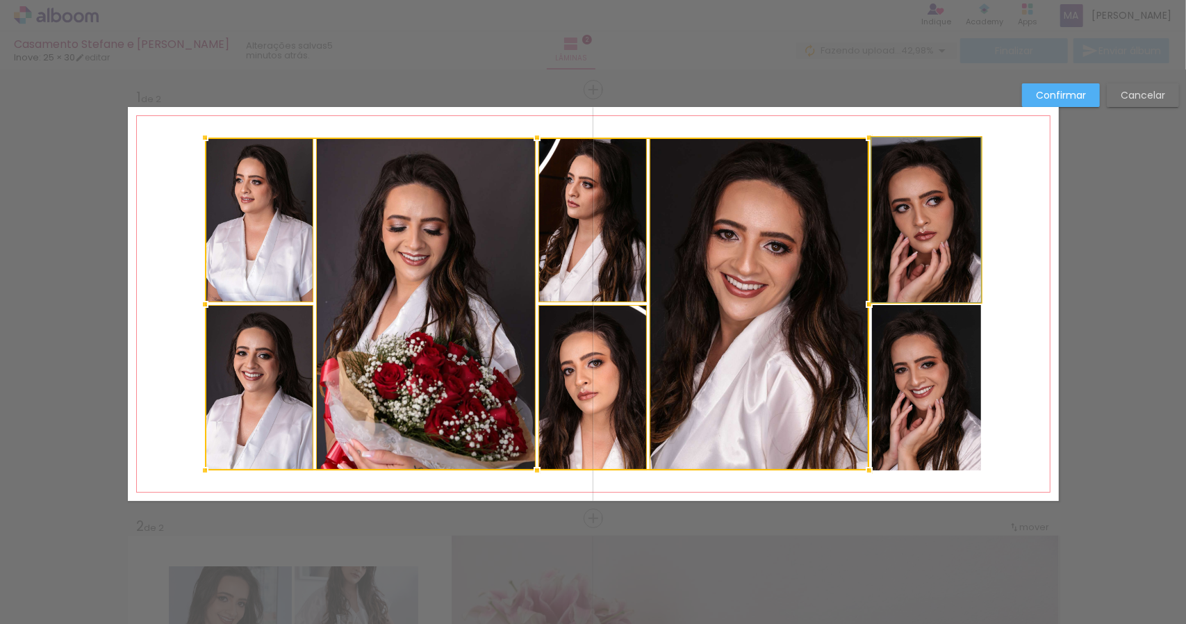
click at [953, 262] on quentale-photo at bounding box center [926, 220] width 109 height 165
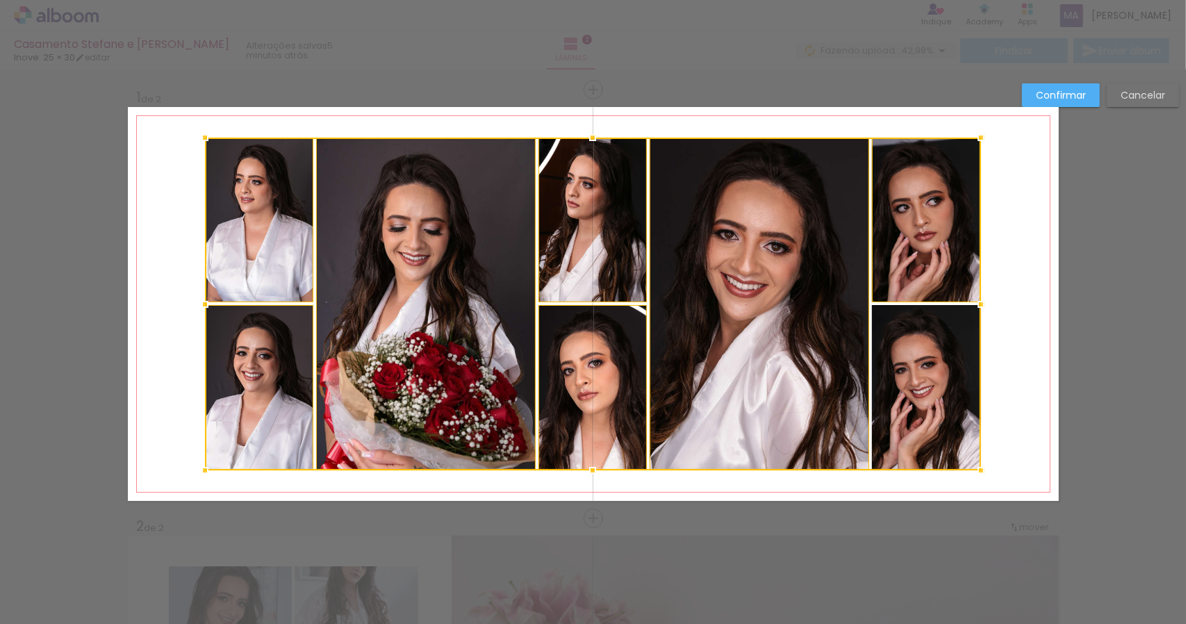
click at [947, 361] on div at bounding box center [593, 304] width 776 height 333
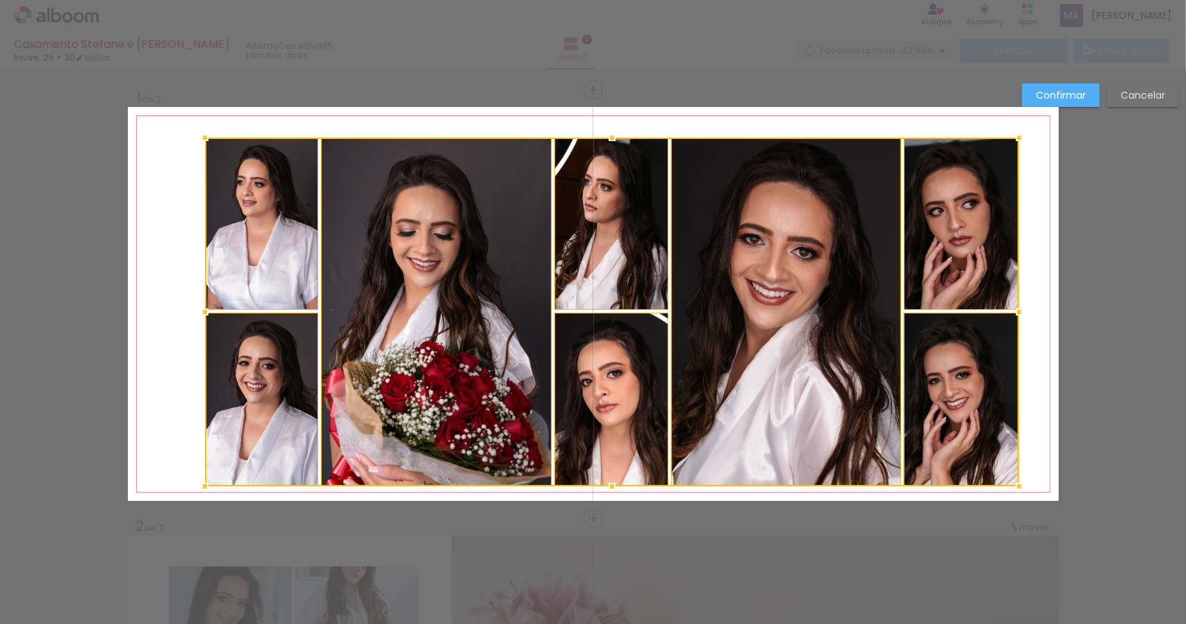
drag, startPoint x: 979, startPoint y: 473, endPoint x: 1017, endPoint y: 489, distance: 41.4
click at [1017, 489] on div at bounding box center [1020, 487] width 28 height 28
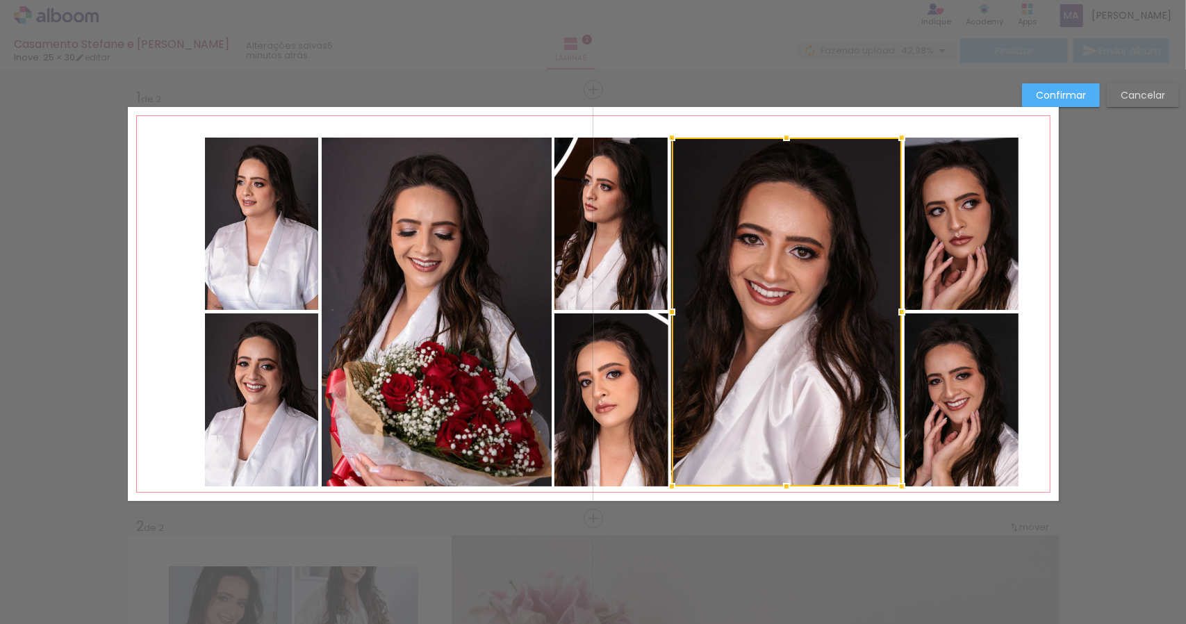
click at [0, 0] on slot "Cancelar" at bounding box center [0, 0] width 0 height 0
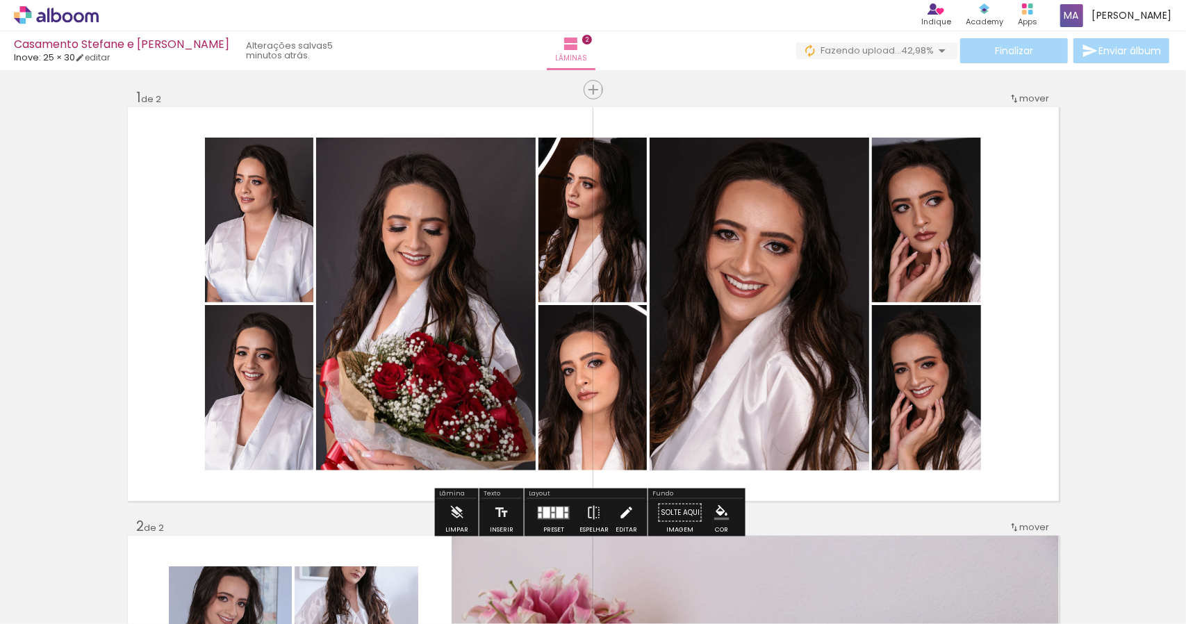
click at [623, 516] on iron-icon at bounding box center [626, 513] width 15 height 28
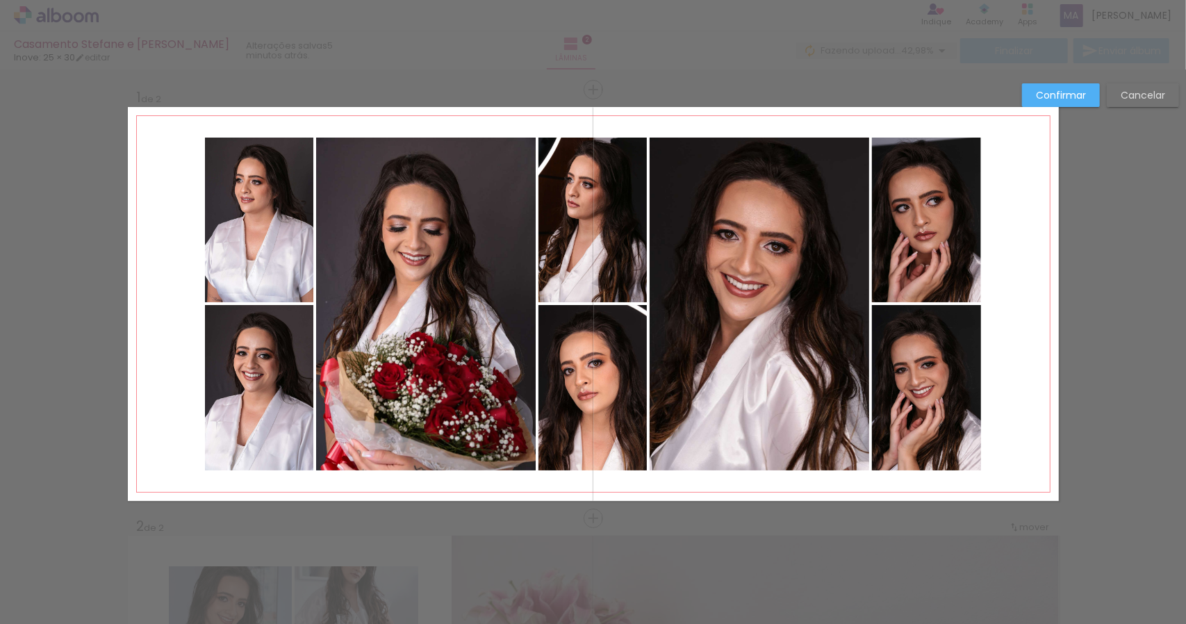
click at [251, 226] on quentale-photo at bounding box center [259, 220] width 108 height 165
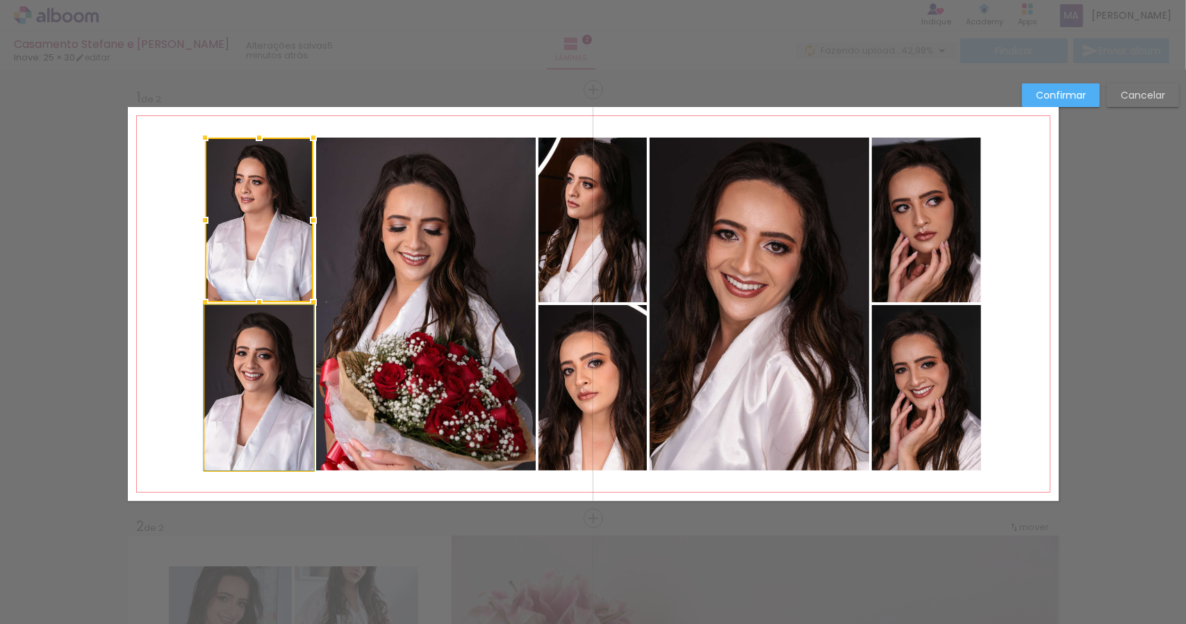
click at [265, 343] on quentale-photo at bounding box center [259, 387] width 108 height 165
click at [430, 281] on quentale-photo at bounding box center [426, 304] width 220 height 333
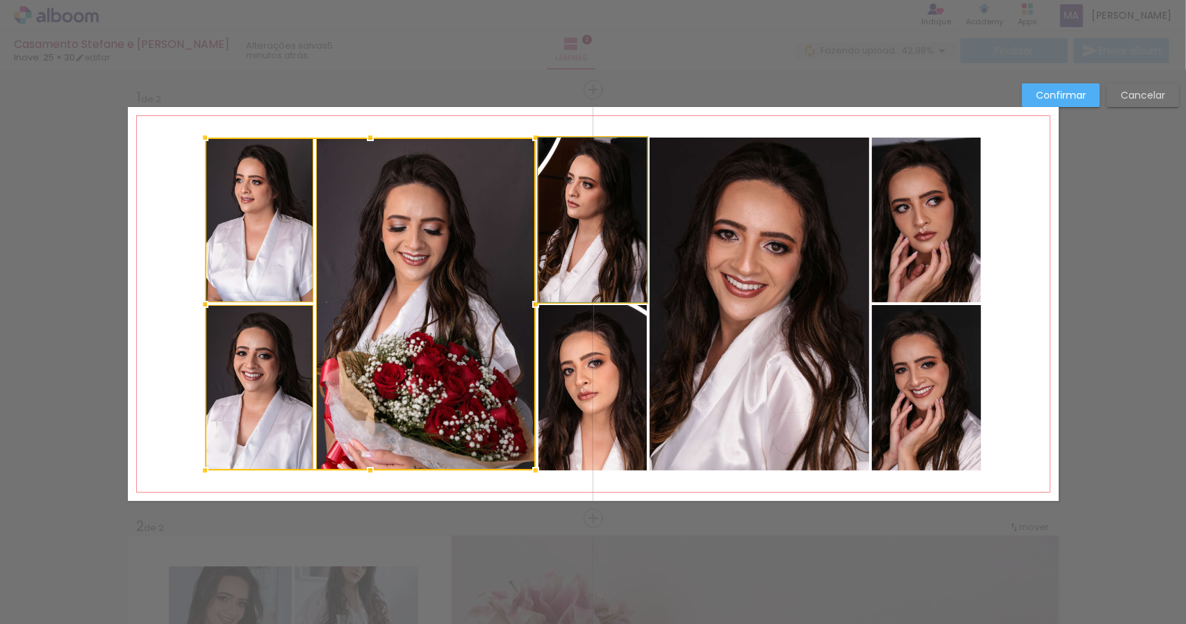
click at [602, 241] on quentale-photo at bounding box center [593, 220] width 108 height 165
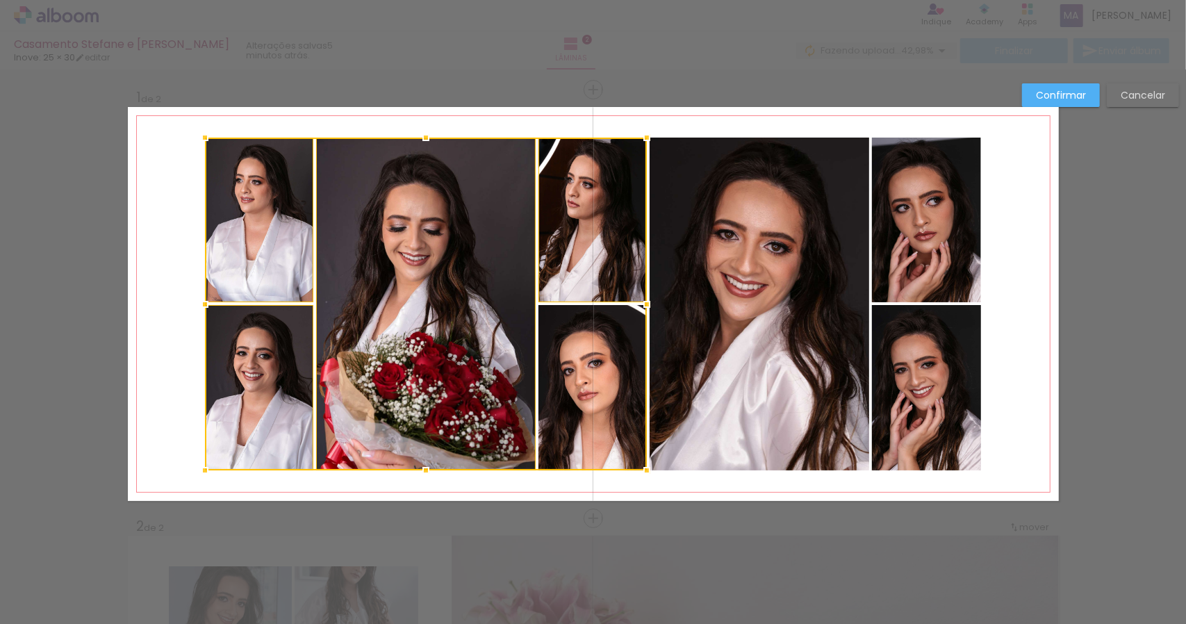
click at [607, 375] on div at bounding box center [426, 304] width 442 height 333
click at [736, 312] on quentale-photo at bounding box center [760, 304] width 220 height 333
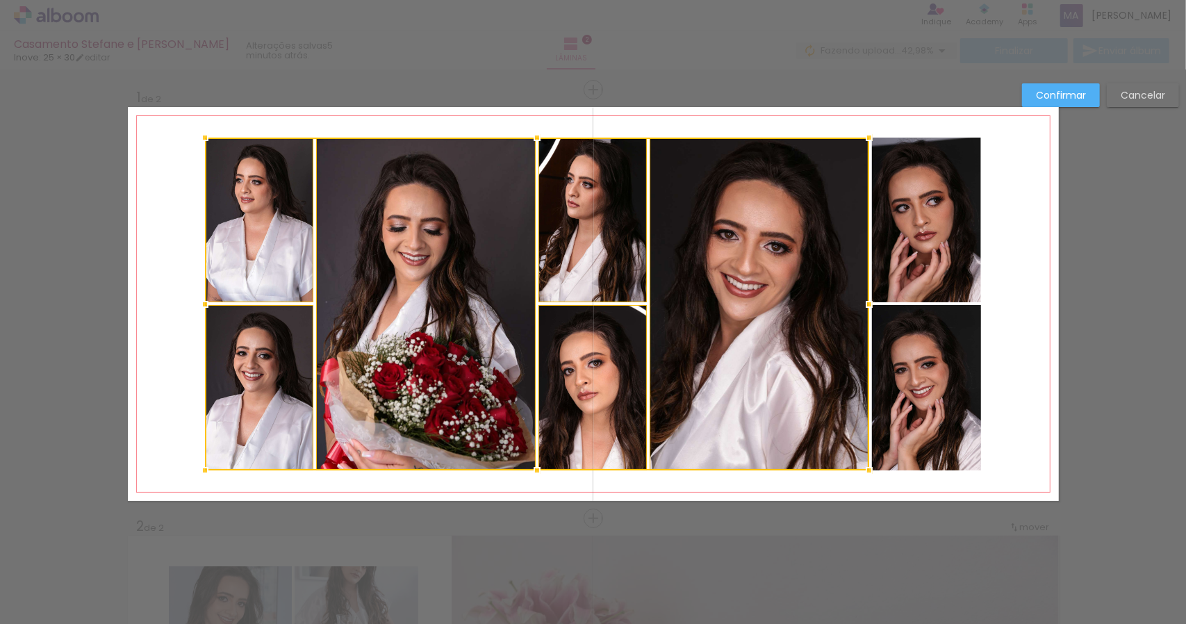
click at [925, 260] on quentale-photo at bounding box center [926, 220] width 109 height 165
click at [935, 370] on div at bounding box center [593, 304] width 776 height 333
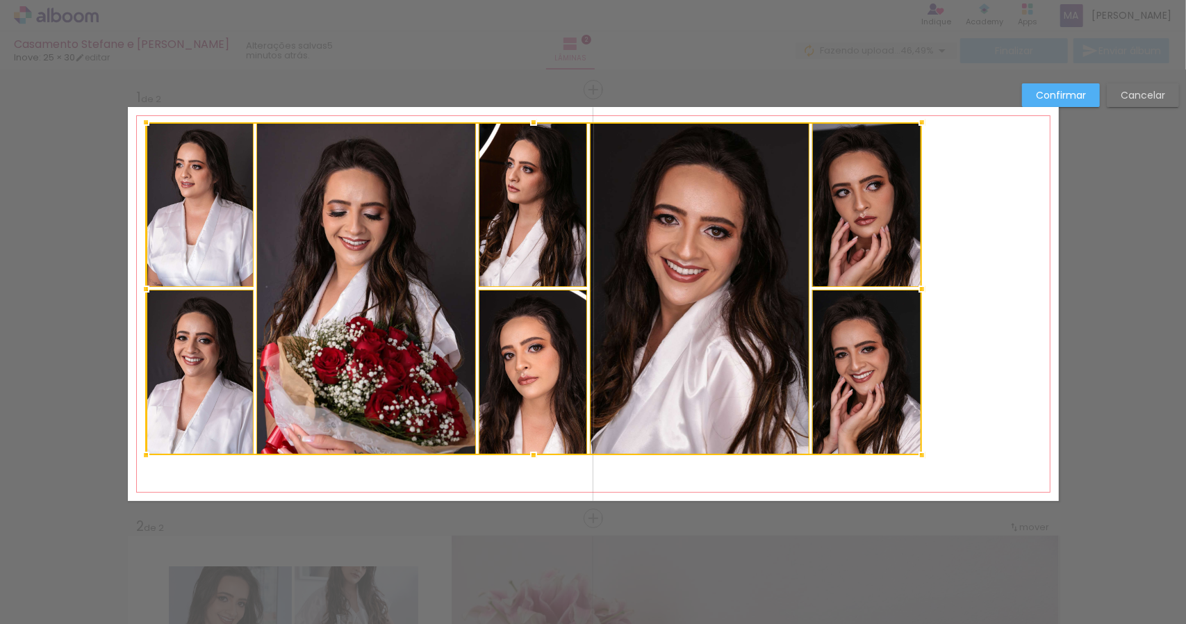
drag, startPoint x: 909, startPoint y: 376, endPoint x: 850, endPoint y: 361, distance: 61.0
click at [850, 361] on div at bounding box center [534, 288] width 776 height 333
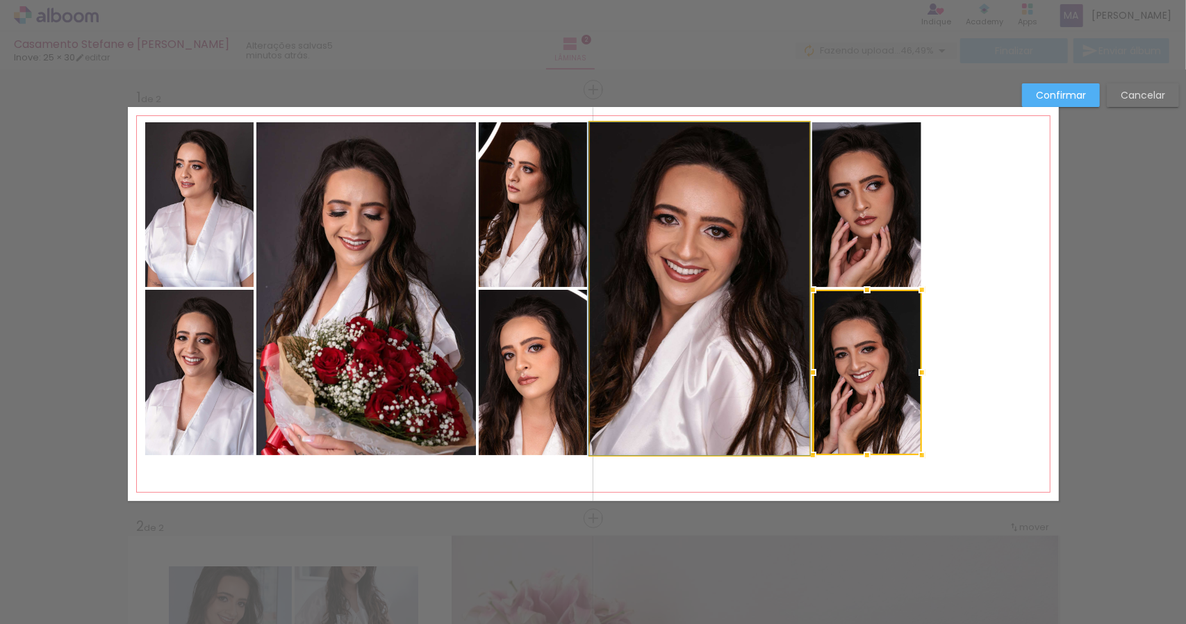
click at [714, 326] on quentale-photo at bounding box center [700, 288] width 220 height 333
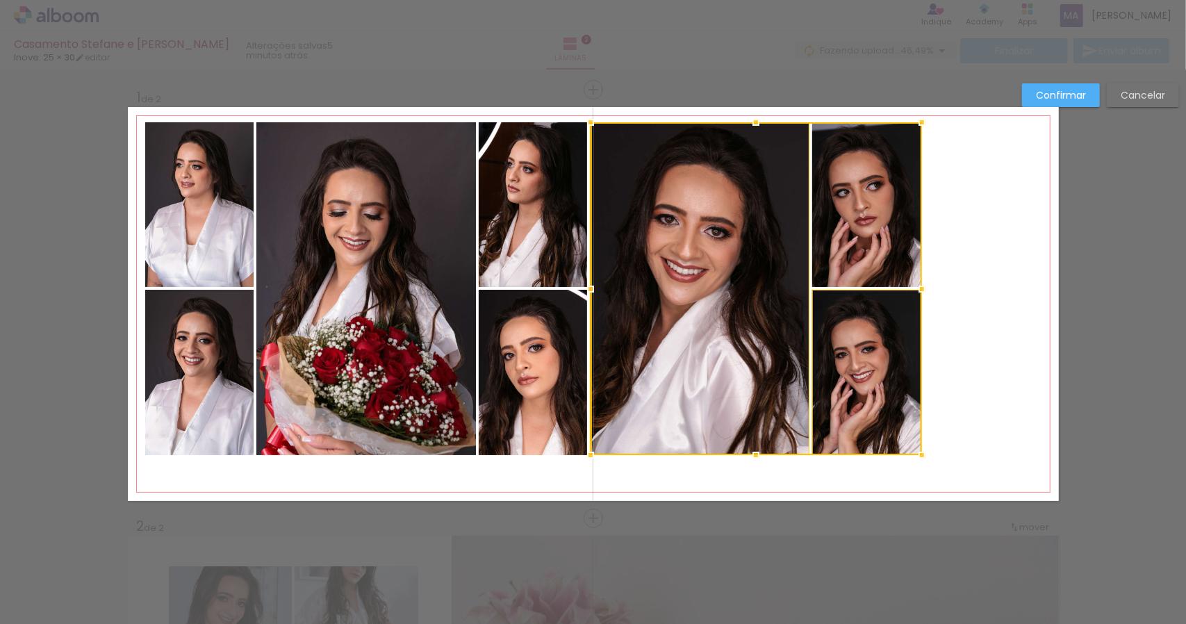
click at [524, 330] on quentale-photo at bounding box center [533, 372] width 108 height 165
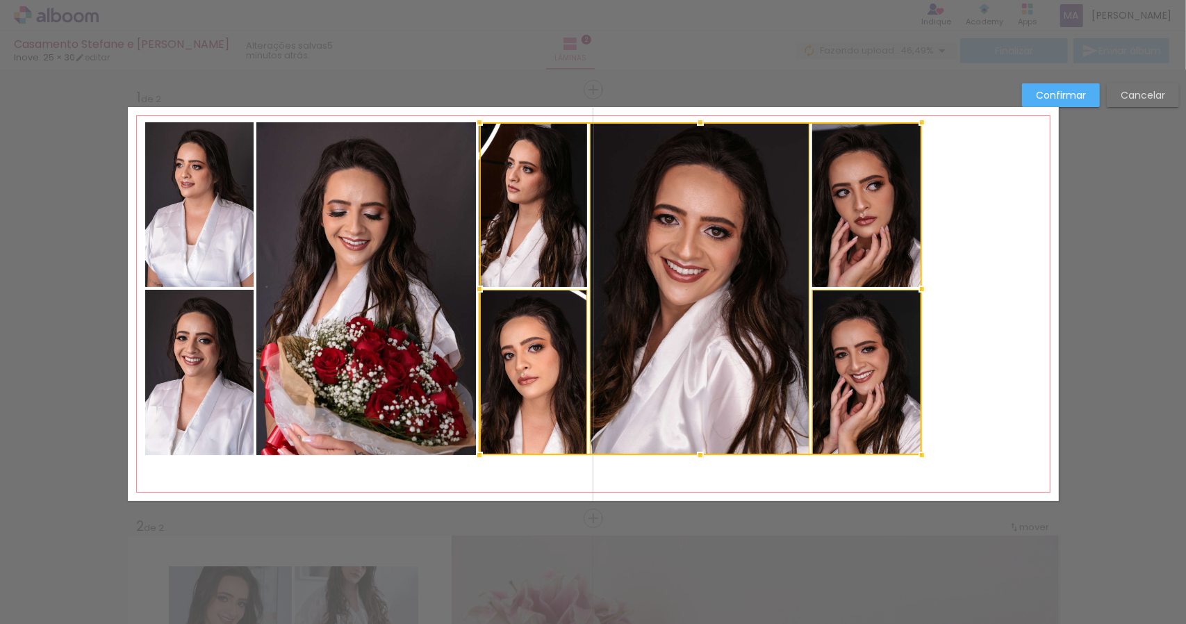
drag, startPoint x: 518, startPoint y: 241, endPoint x: 452, endPoint y: 270, distance: 72.8
click at [518, 240] on div at bounding box center [701, 288] width 443 height 333
click at [384, 280] on quentale-photo at bounding box center [366, 288] width 220 height 333
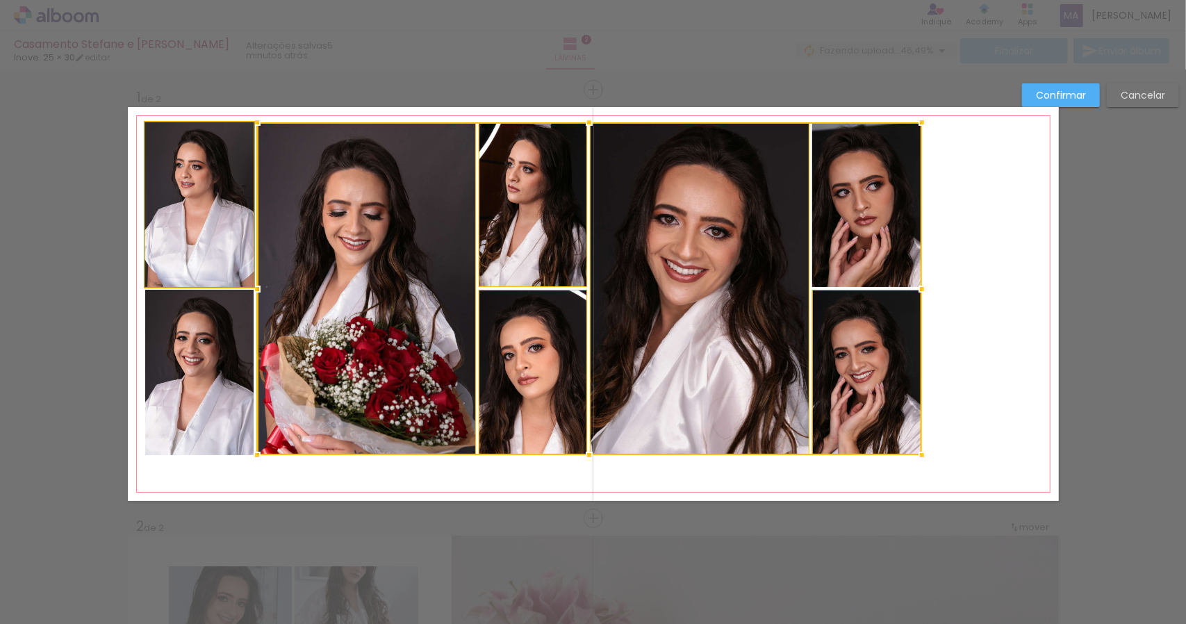
click at [227, 229] on quentale-photo at bounding box center [199, 204] width 108 height 165
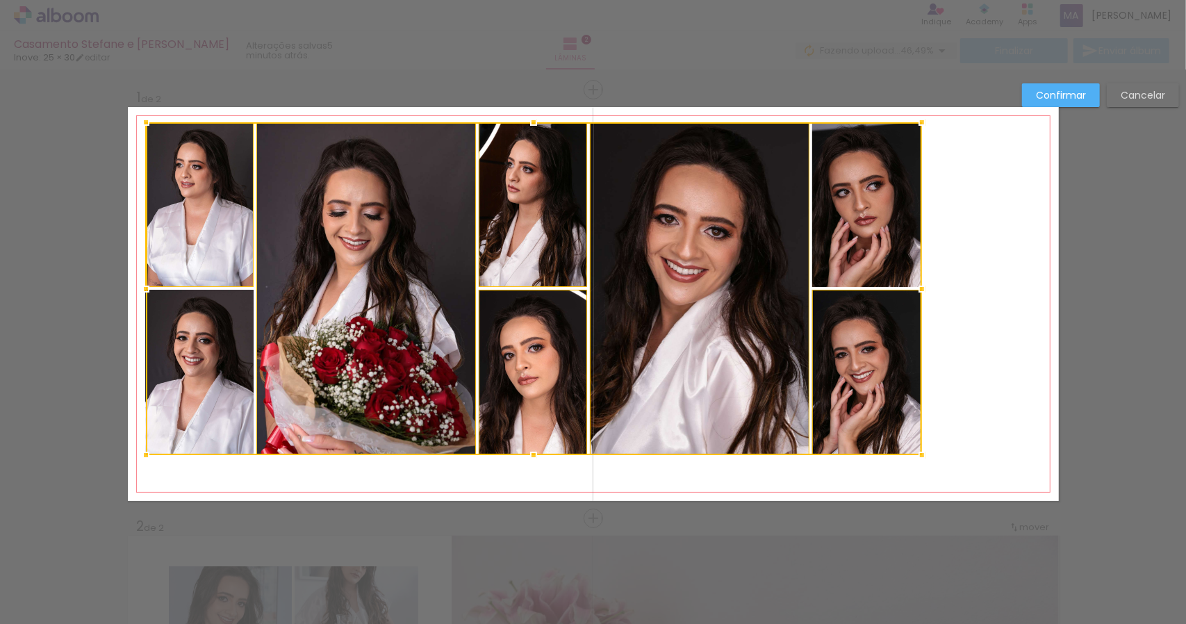
click at [222, 343] on div at bounding box center [534, 288] width 776 height 333
click at [888, 213] on div at bounding box center [534, 288] width 776 height 333
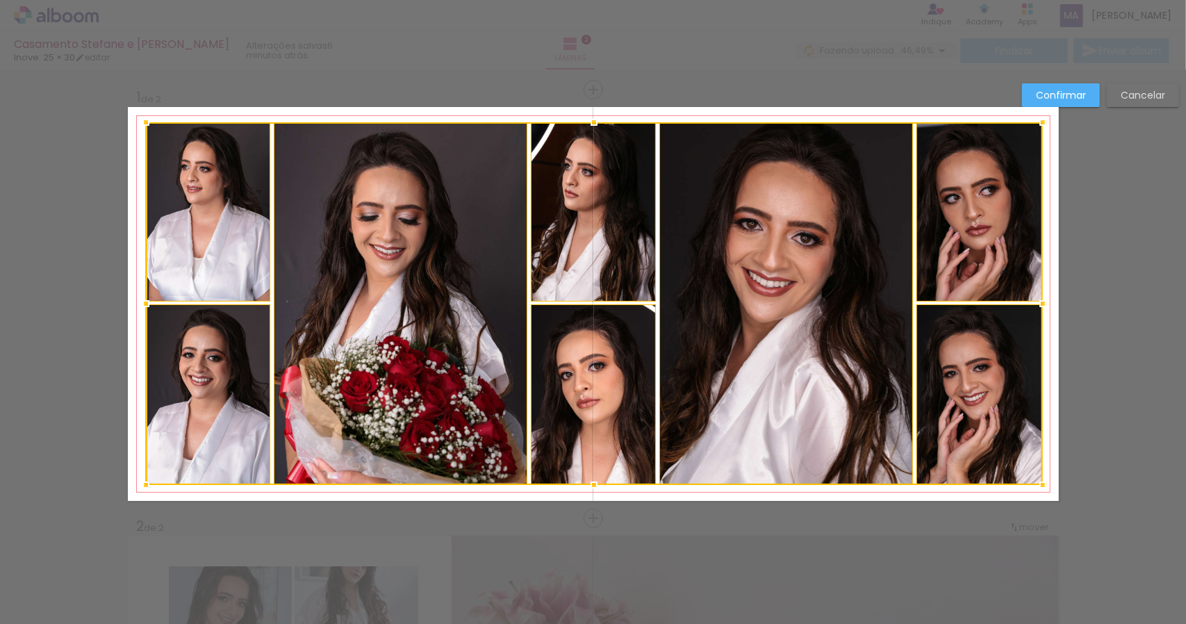
drag, startPoint x: 920, startPoint y: 459, endPoint x: 1041, endPoint y: 489, distance: 124.6
click at [1041, 489] on div at bounding box center [1043, 485] width 28 height 28
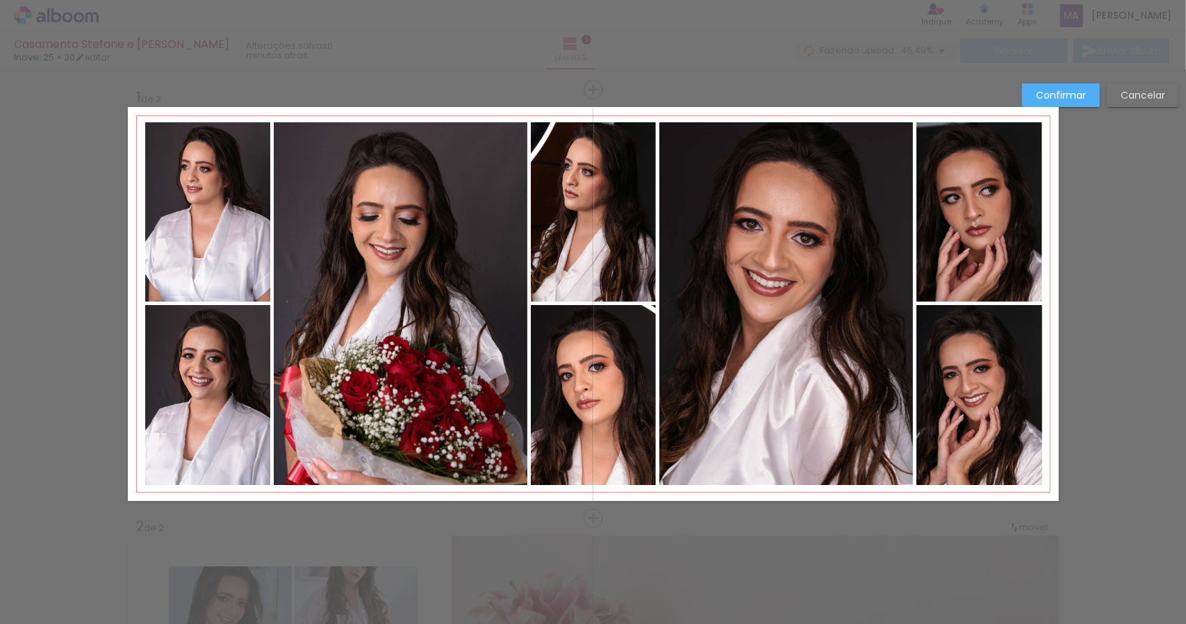
click at [0, 0] on slot "Confirmar" at bounding box center [0, 0] width 0 height 0
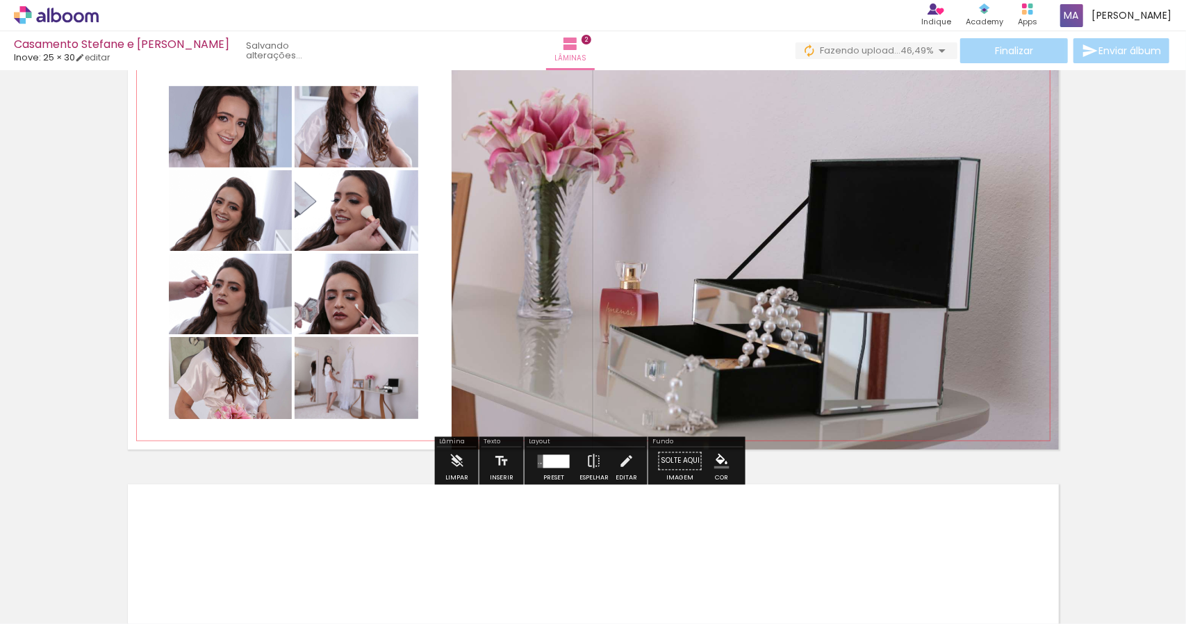
scroll to position [487, 0]
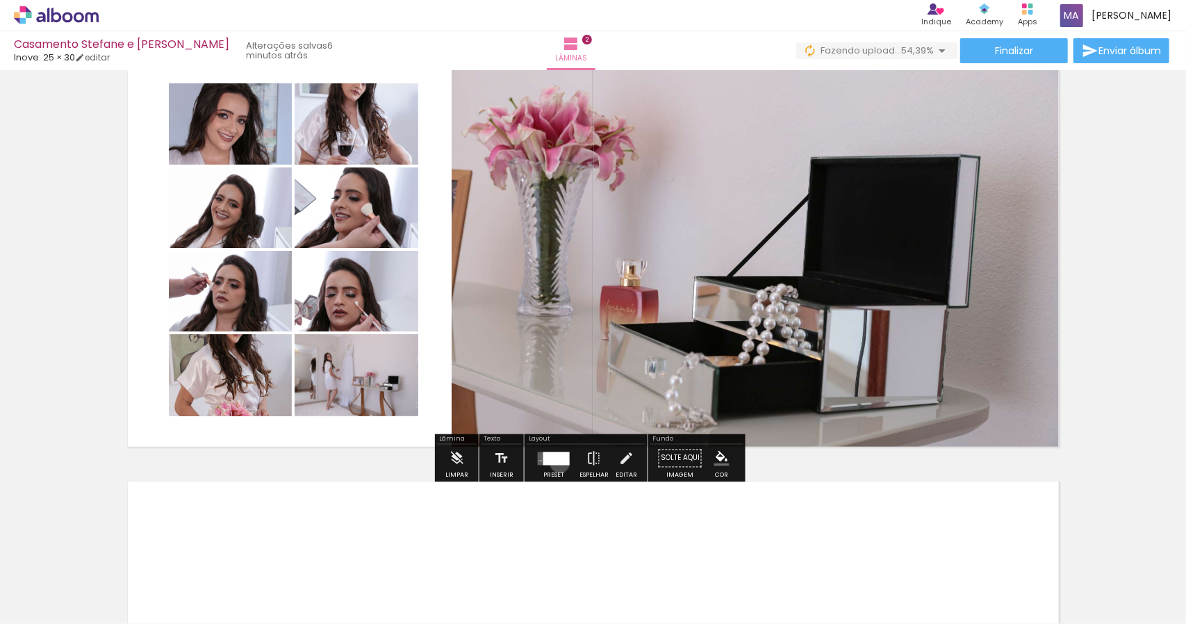
click at [557, 463] on div at bounding box center [557, 458] width 26 height 13
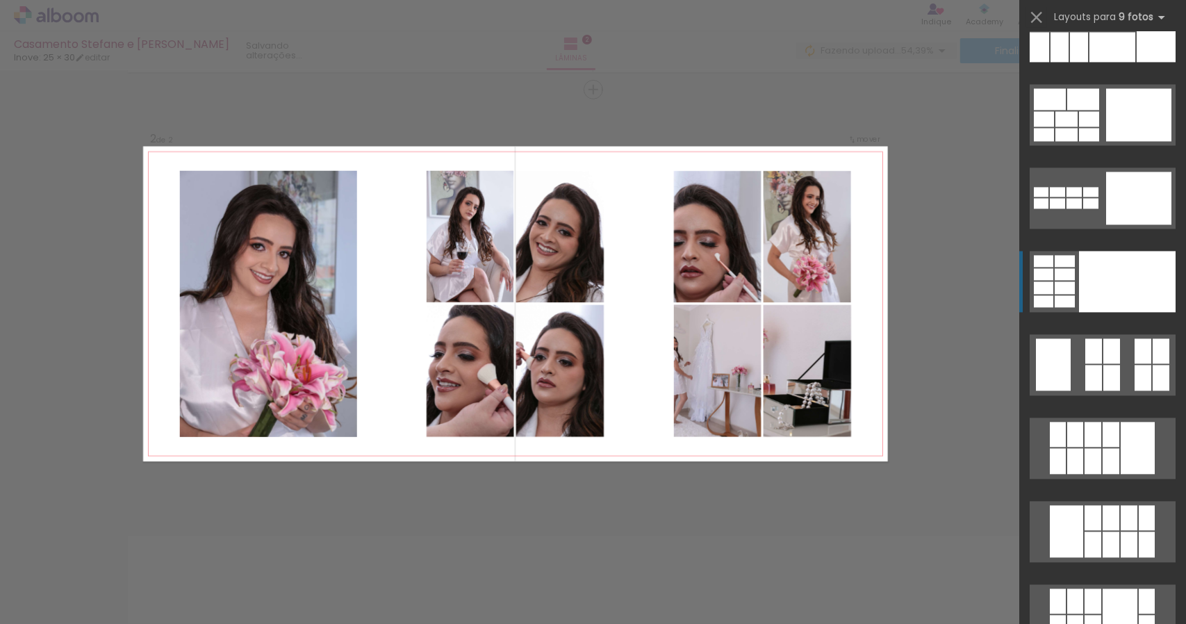
scroll to position [1599, 0]
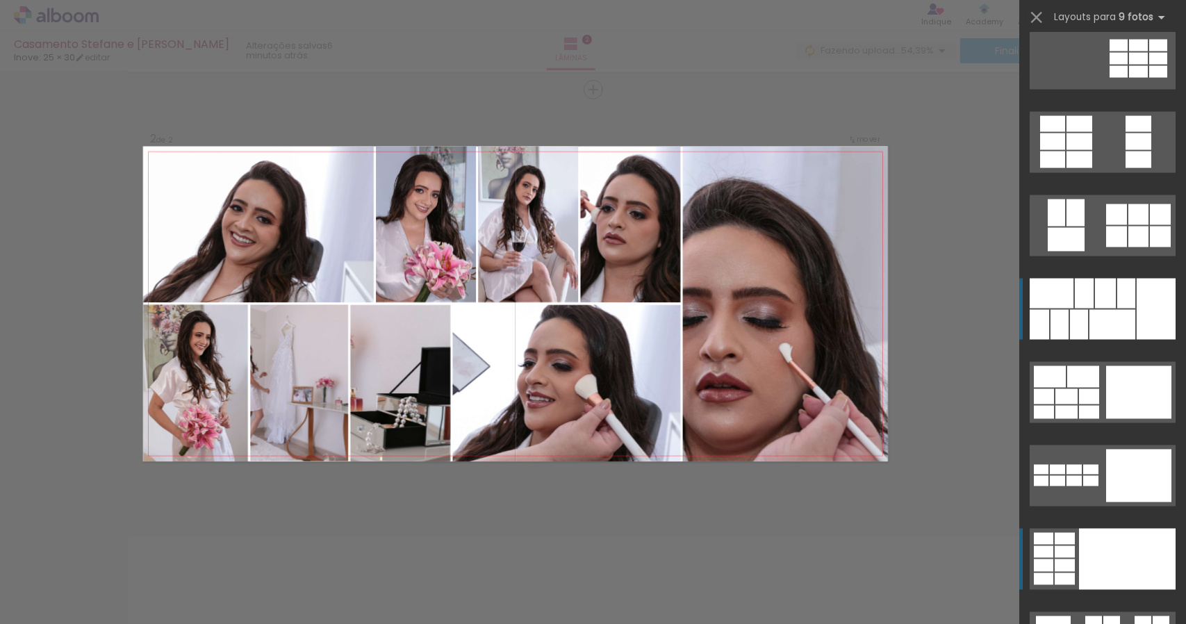
click at [1112, 329] on div at bounding box center [1113, 325] width 46 height 30
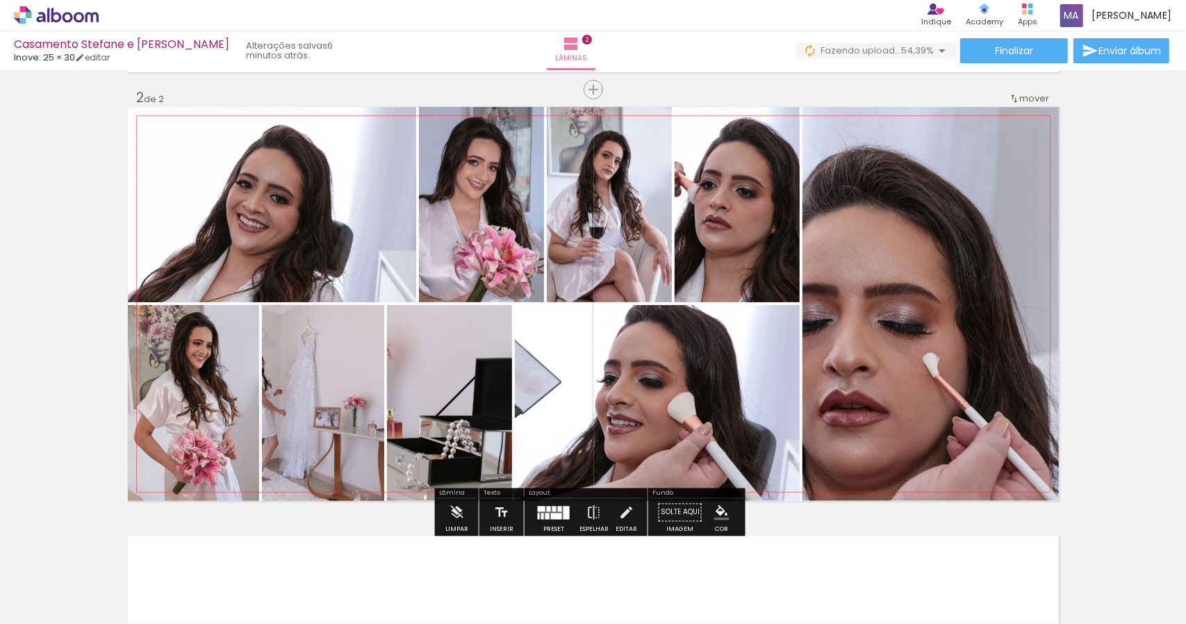
click at [893, 270] on quentale-photo at bounding box center [931, 304] width 256 height 394
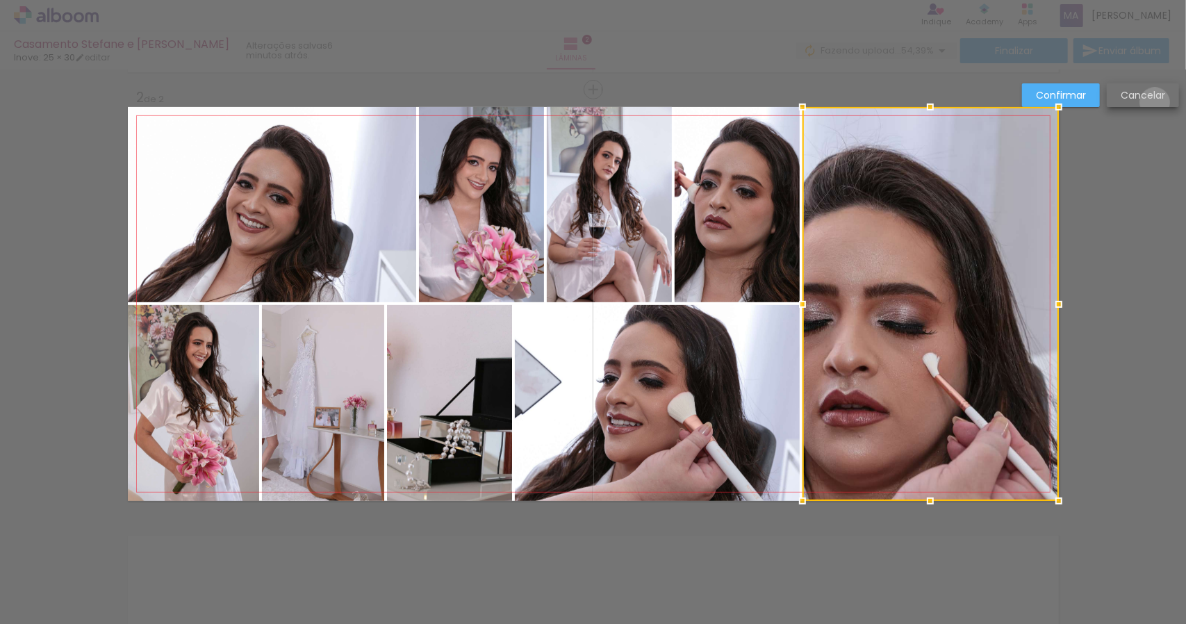
click at [1155, 102] on paper-button "Cancelar" at bounding box center [1143, 95] width 72 height 24
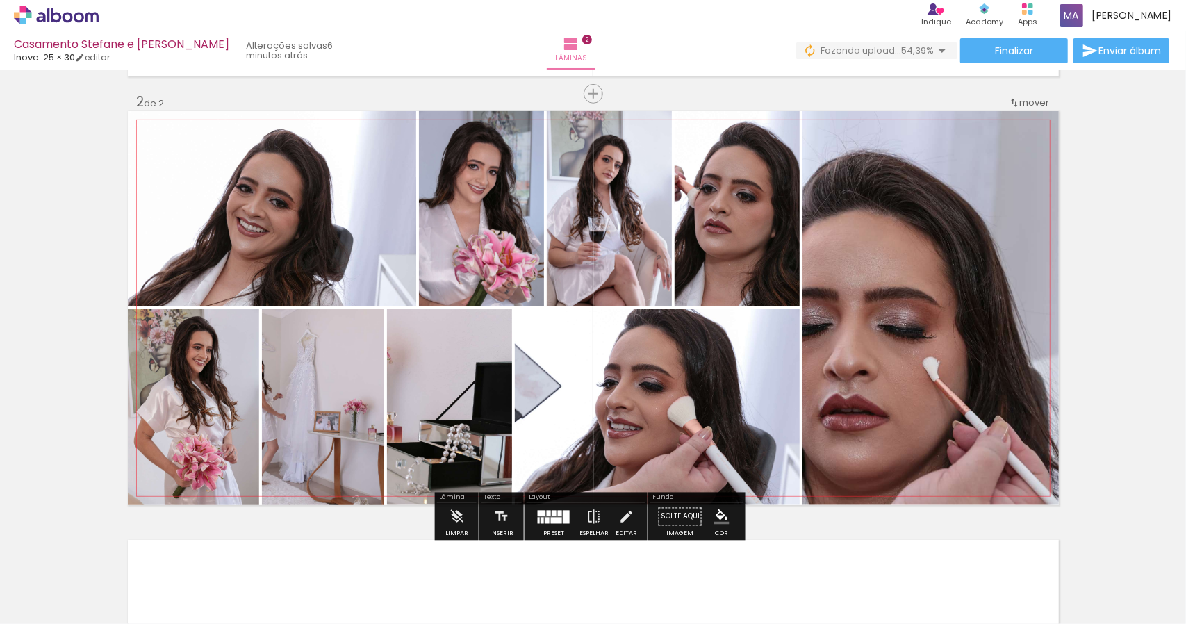
scroll to position [432, 0]
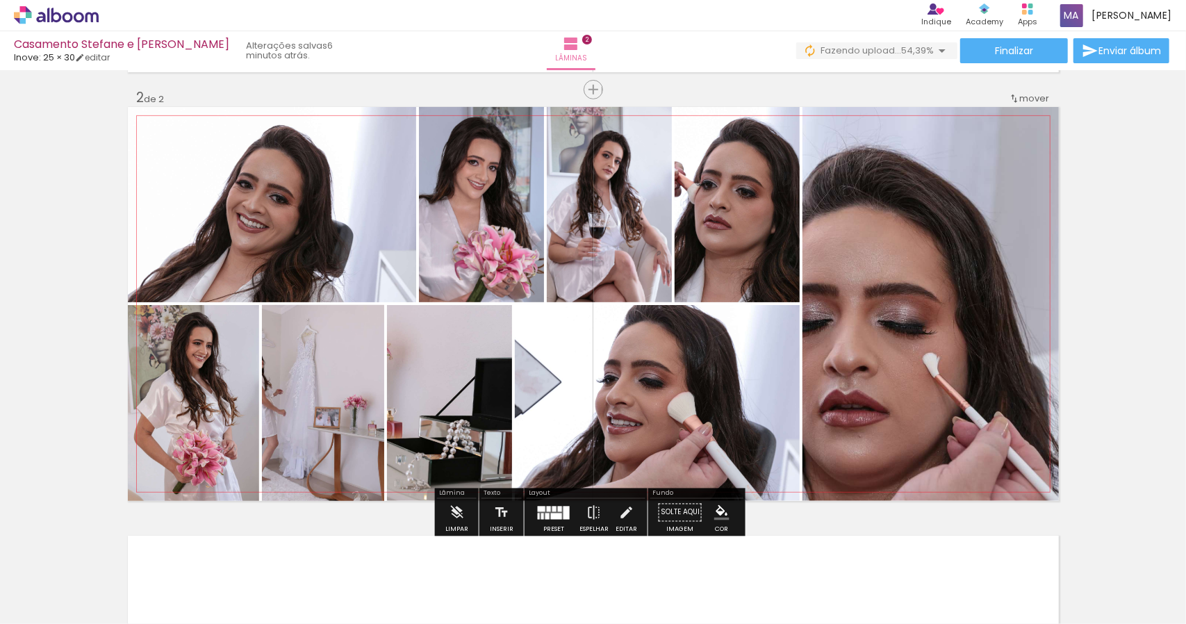
click at [472, 243] on quentale-photo at bounding box center [481, 204] width 125 height 195
click at [507, 236] on quentale-photo at bounding box center [481, 204] width 125 height 195
click at [332, 402] on quentale-photo at bounding box center [323, 403] width 122 height 196
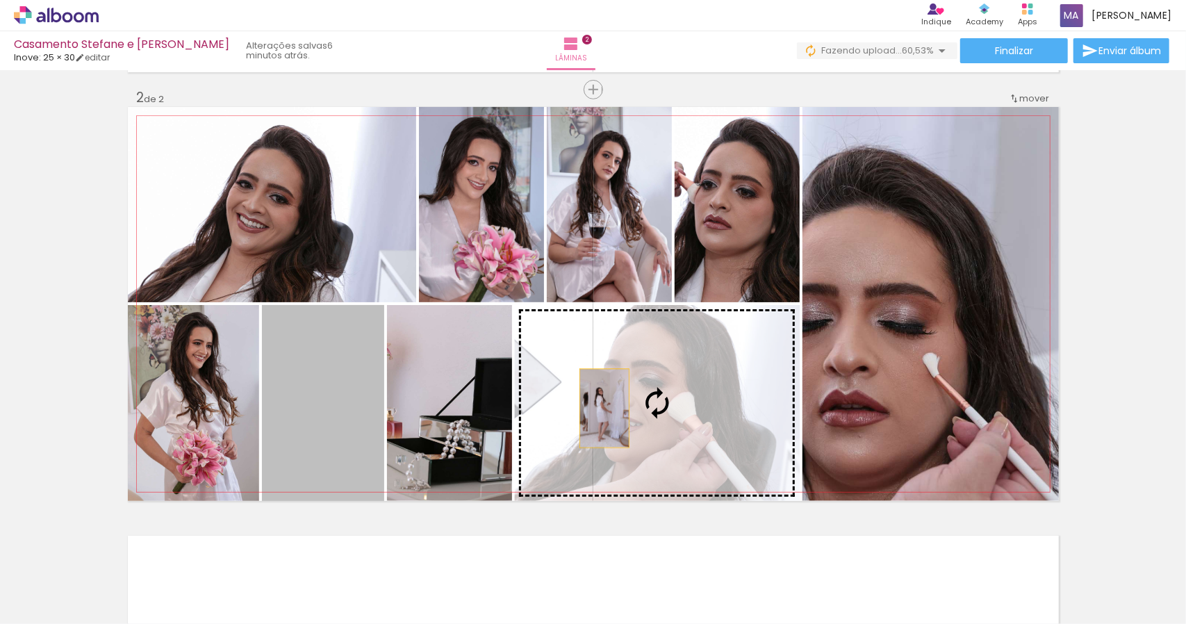
drag, startPoint x: 325, startPoint y: 406, endPoint x: 611, endPoint y: 408, distance: 285.7
click at [0, 0] on slot at bounding box center [0, 0] width 0 height 0
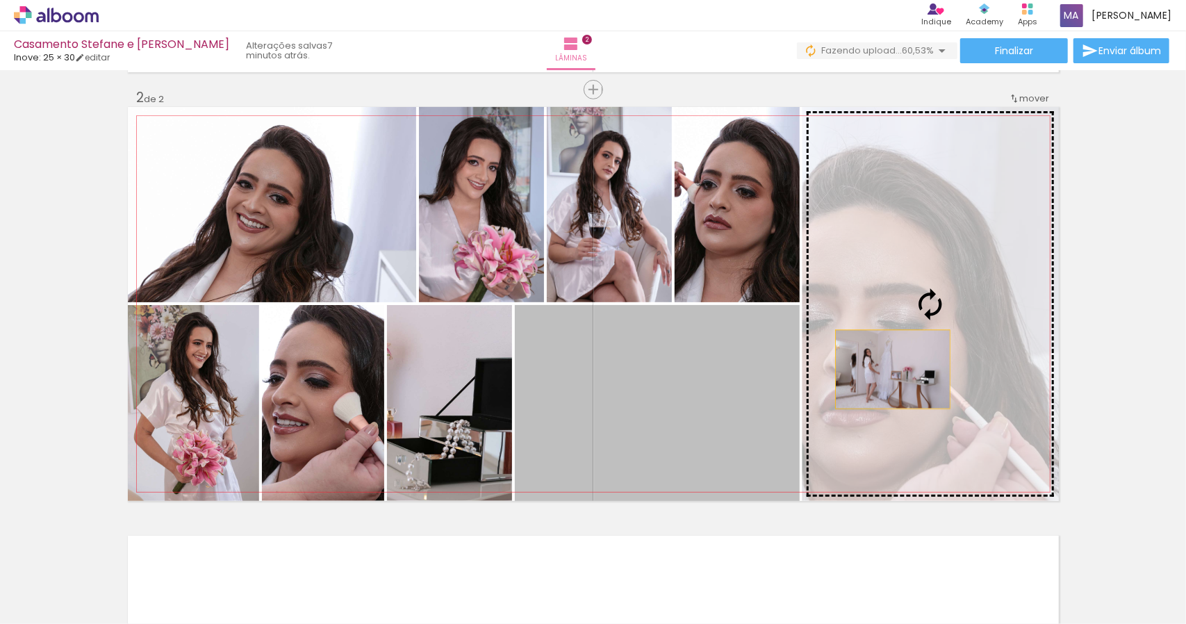
drag, startPoint x: 669, startPoint y: 380, endPoint x: 910, endPoint y: 368, distance: 241.5
click at [0, 0] on slot at bounding box center [0, 0] width 0 height 0
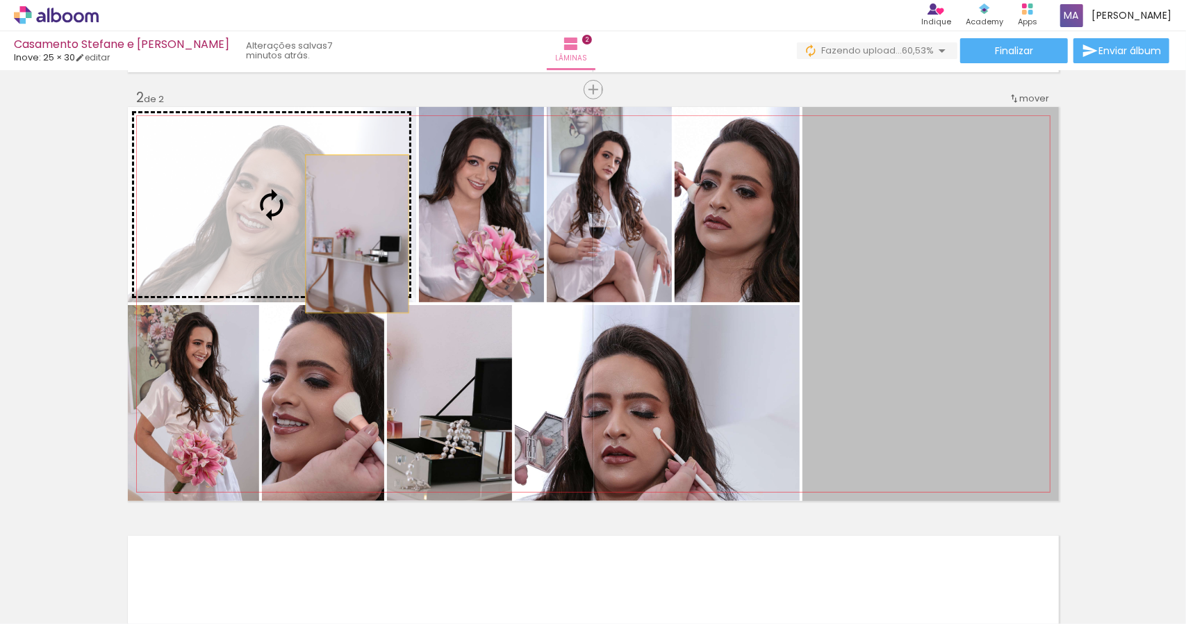
drag, startPoint x: 891, startPoint y: 332, endPoint x: 322, endPoint y: 229, distance: 578.4
click at [0, 0] on slot at bounding box center [0, 0] width 0 height 0
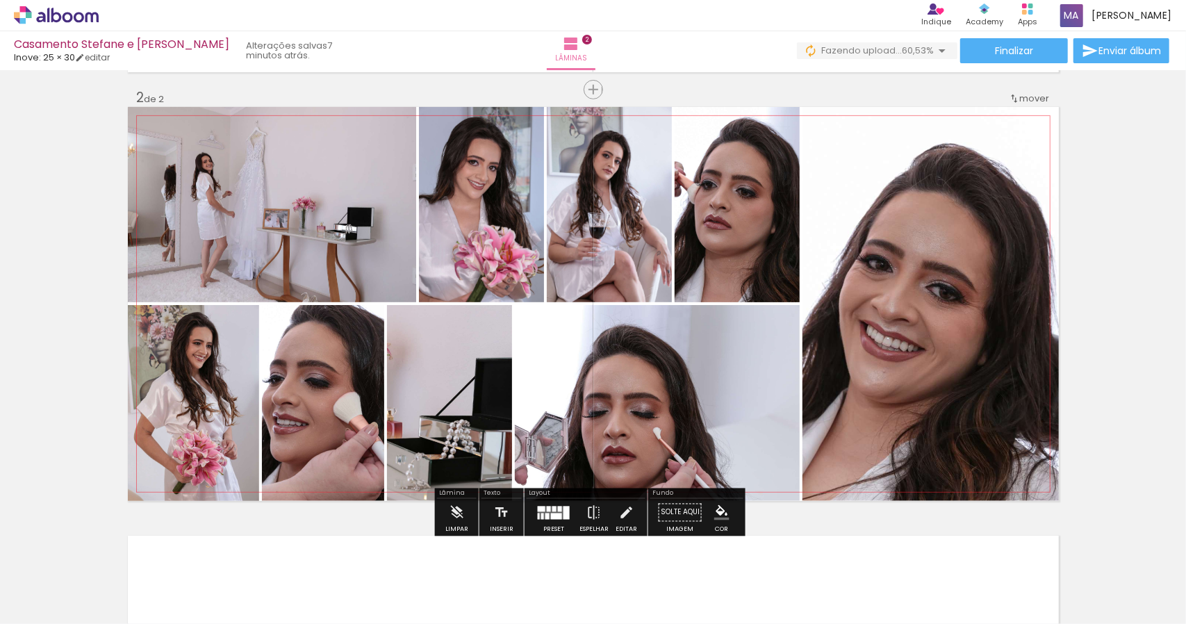
click at [637, 221] on quentale-photo at bounding box center [609, 204] width 125 height 195
click at [619, 514] on iron-icon at bounding box center [626, 513] width 15 height 28
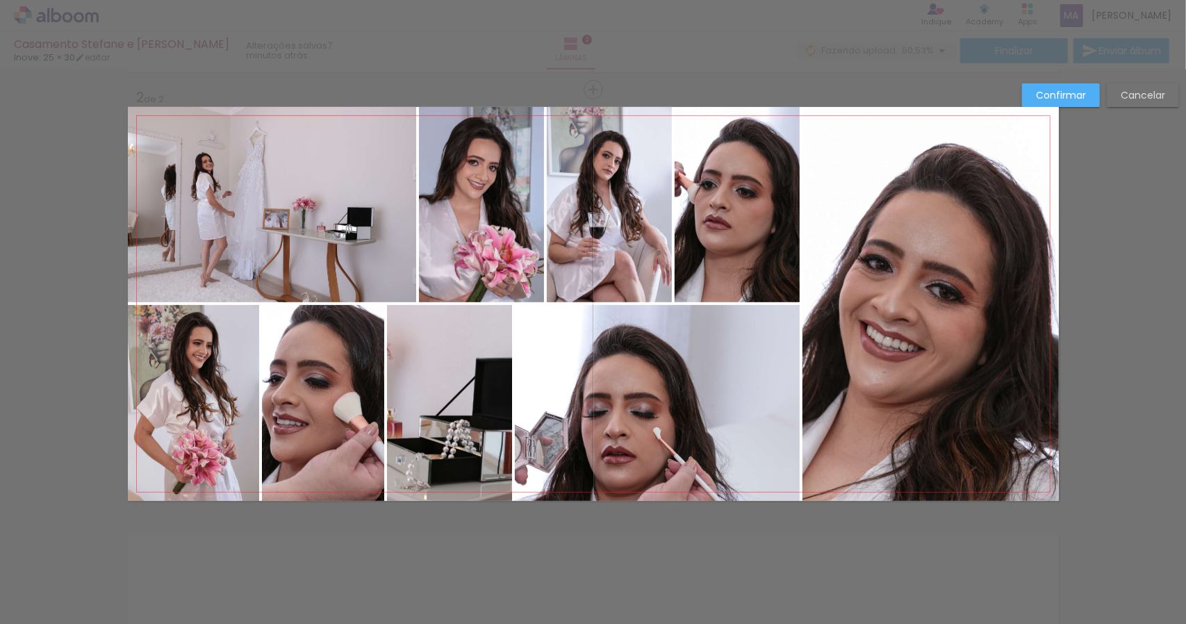
click at [749, 231] on quentale-photo at bounding box center [737, 204] width 125 height 195
click at [703, 379] on quentale-photo at bounding box center [657, 403] width 285 height 196
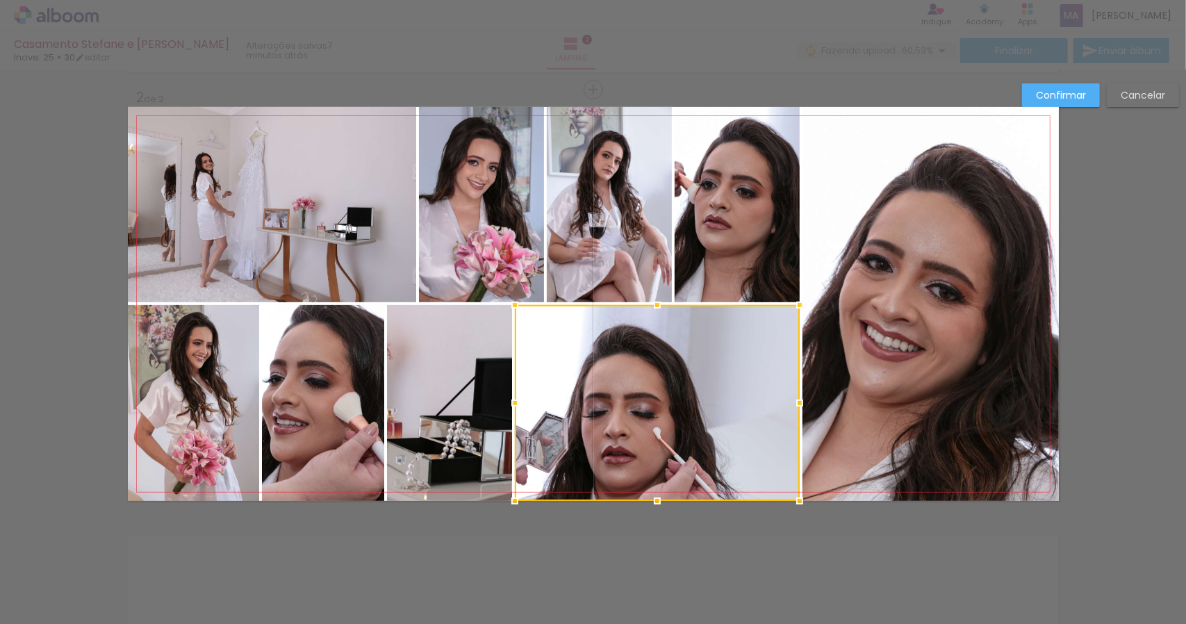
drag, startPoint x: 741, startPoint y: 344, endPoint x: 1139, endPoint y: 96, distance: 469.2
click at [0, 0] on slot "Cancelar" at bounding box center [0, 0] width 0 height 0
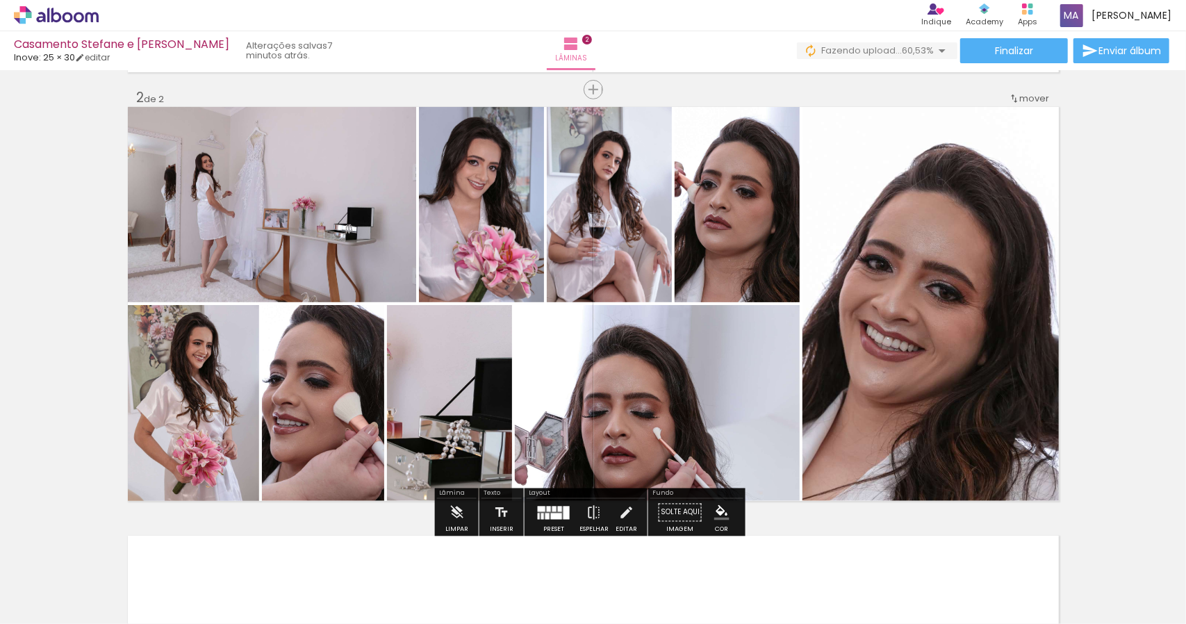
click at [0, 0] on slot "Editar" at bounding box center [0, 0] width 0 height 0
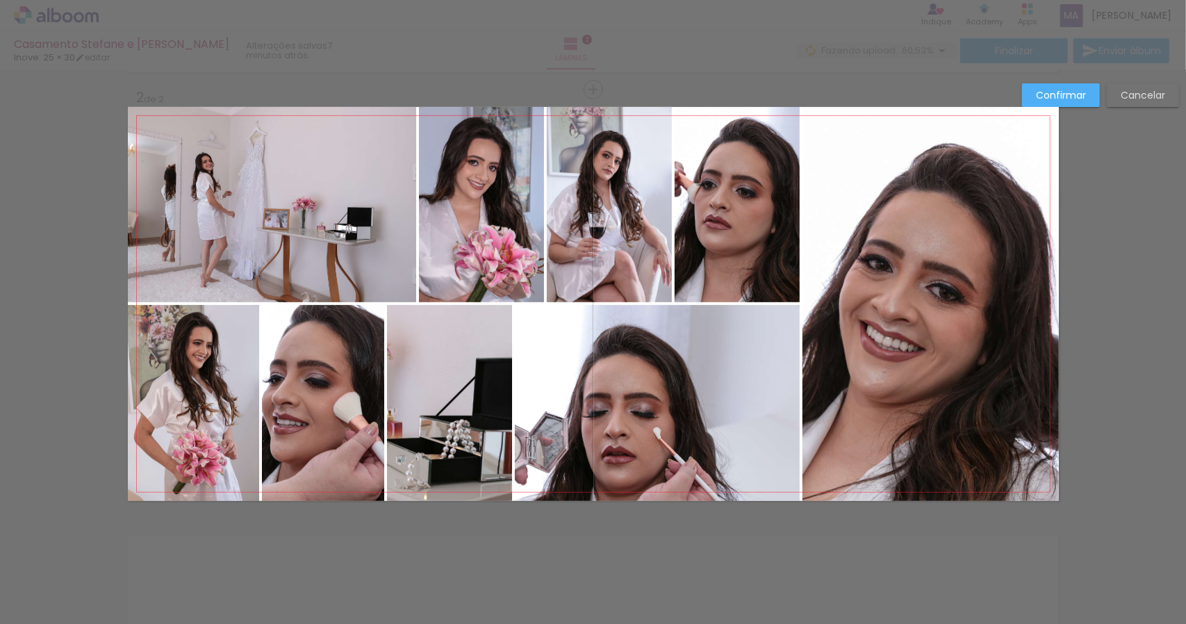
click at [667, 373] on quentale-photo at bounding box center [657, 403] width 285 height 196
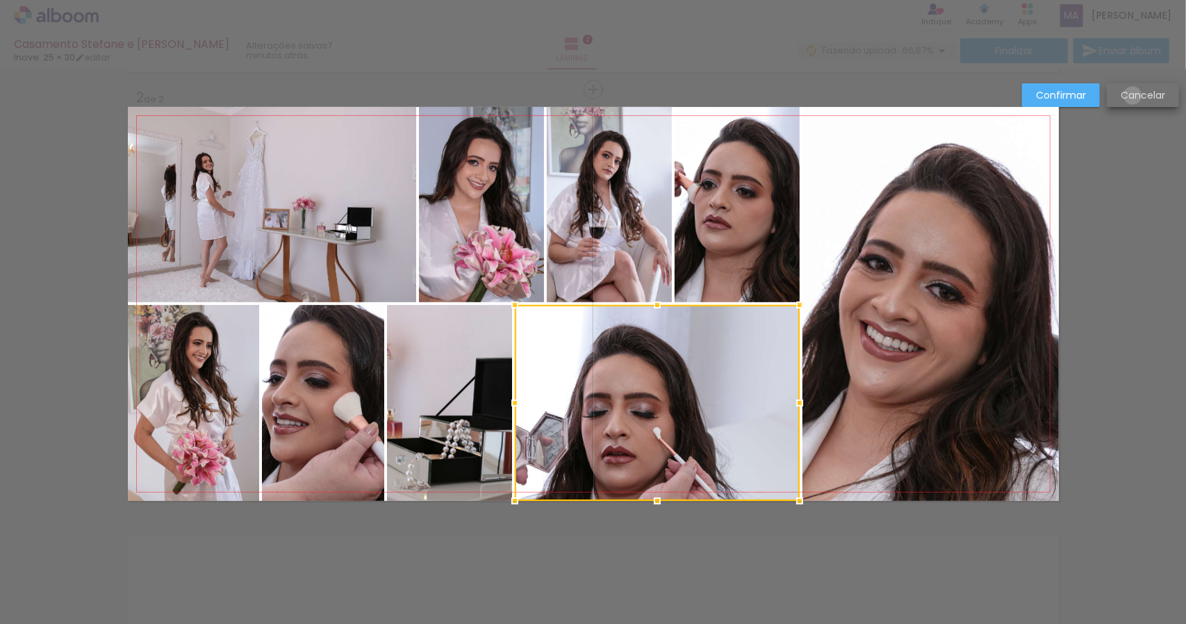
drag, startPoint x: 667, startPoint y: 374, endPoint x: 1133, endPoint y: 96, distance: 542.3
click at [0, 0] on slot "Cancelar" at bounding box center [0, 0] width 0 height 0
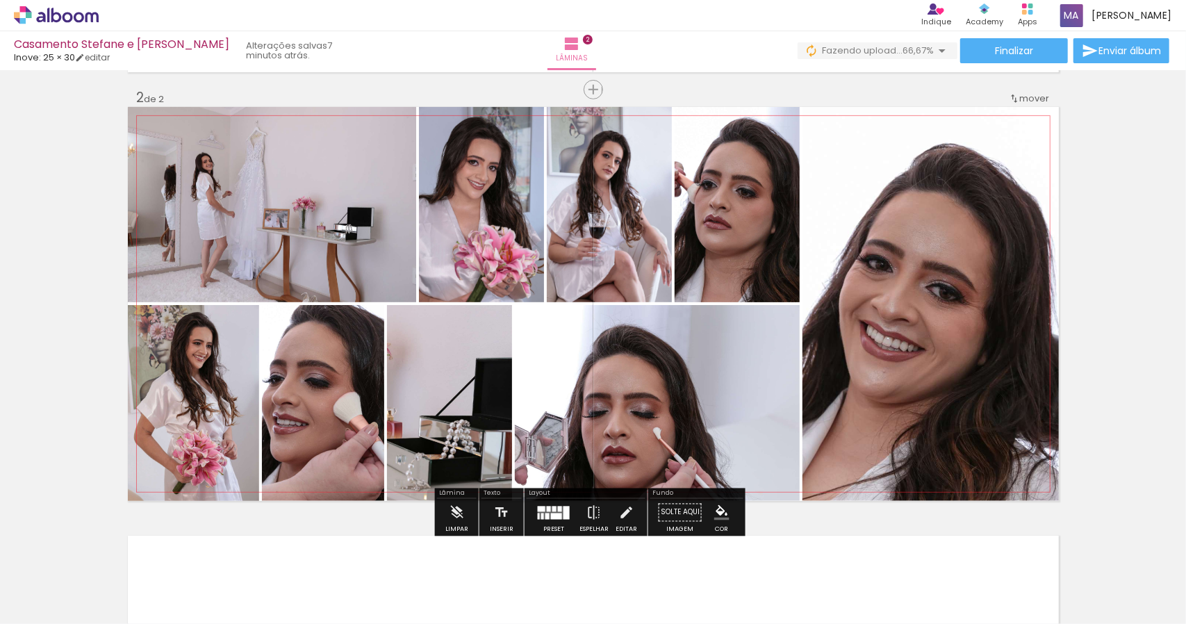
click at [581, 423] on quentale-photo at bounding box center [657, 403] width 285 height 196
click at [892, 323] on quentale-photo at bounding box center [931, 304] width 256 height 394
click at [853, 296] on quentale-photo at bounding box center [931, 304] width 256 height 394
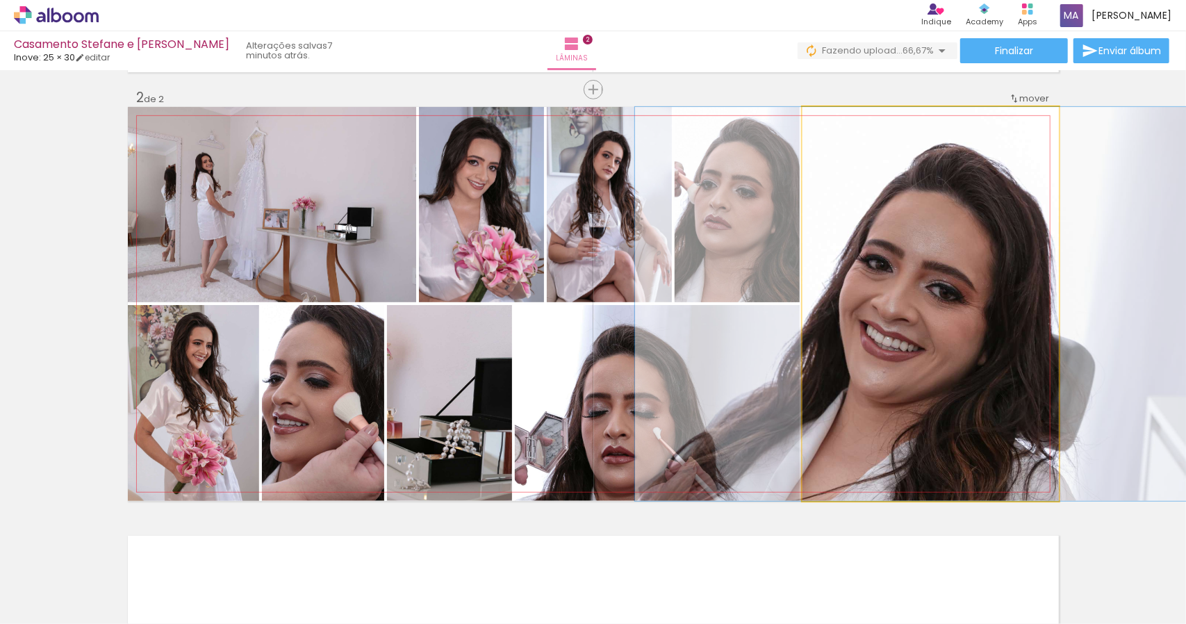
click at [853, 296] on quentale-photo at bounding box center [931, 304] width 256 height 394
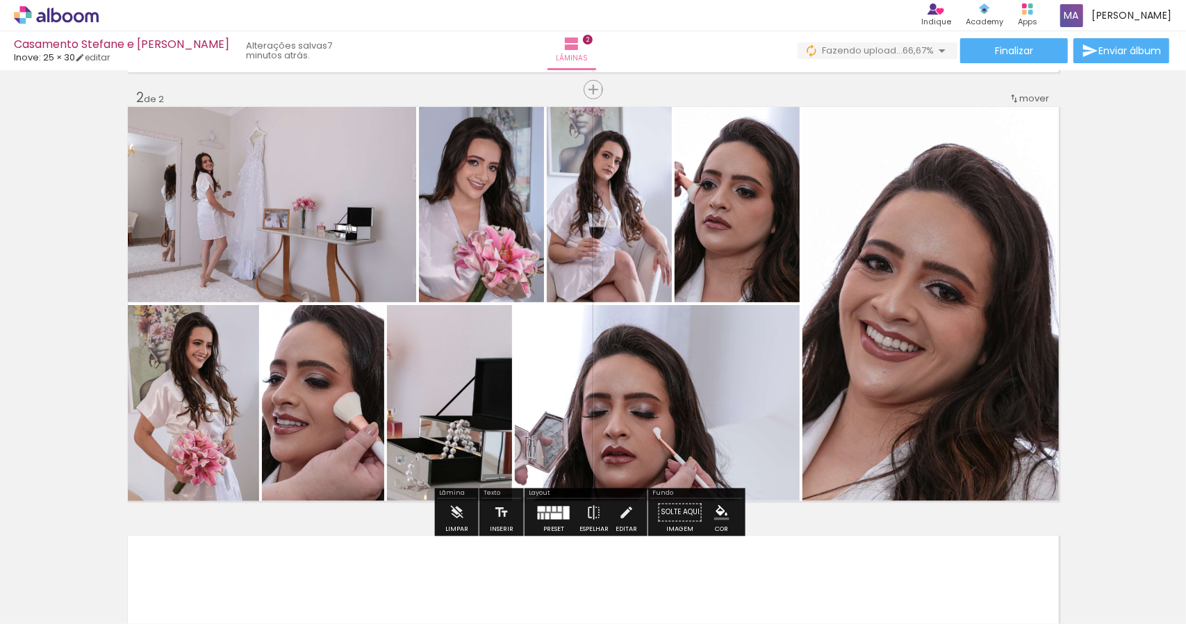
drag, startPoint x: 626, startPoint y: 512, endPoint x: 646, endPoint y: 490, distance: 30.5
click at [626, 512] on iron-icon at bounding box center [626, 513] width 15 height 28
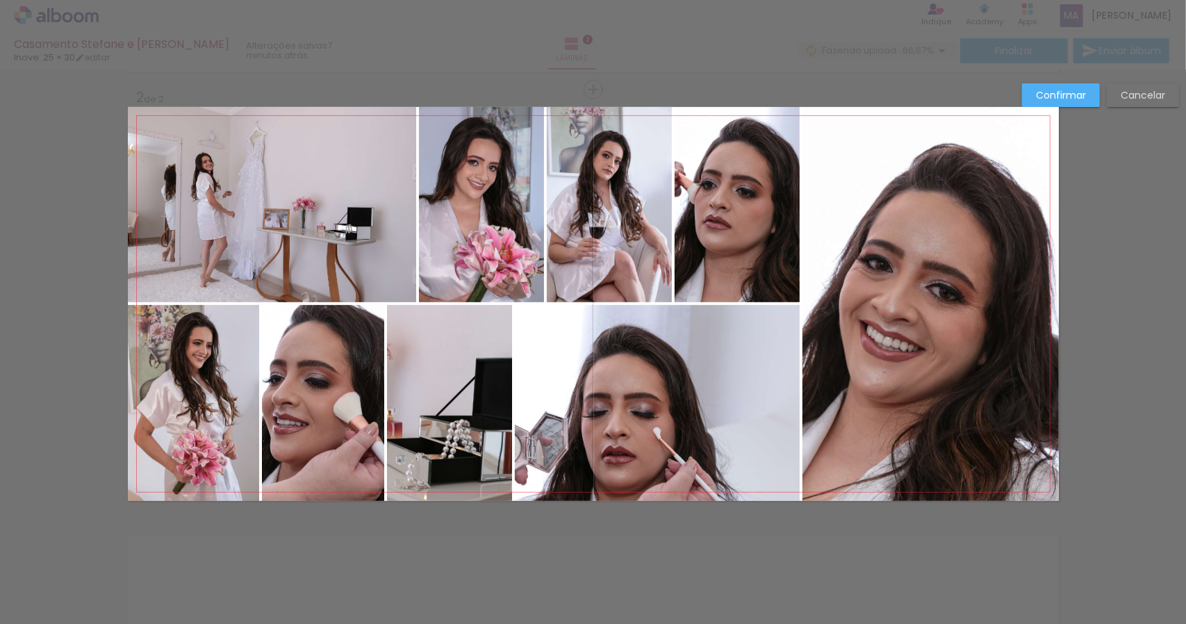
click at [872, 322] on quentale-photo at bounding box center [931, 304] width 256 height 394
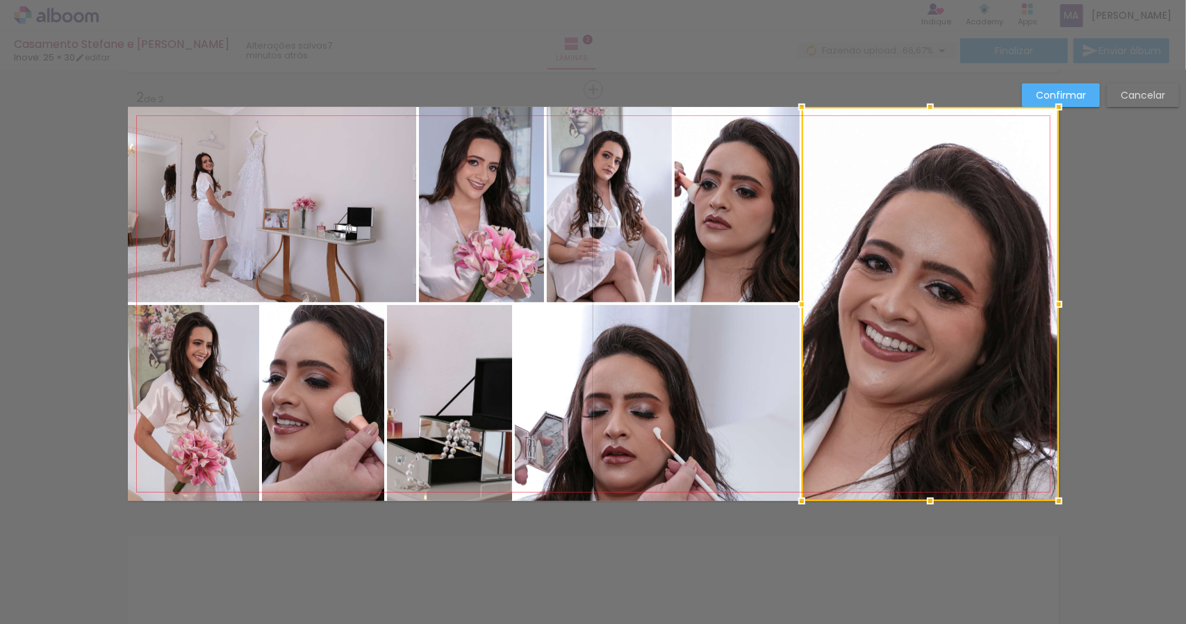
drag, startPoint x: 795, startPoint y: 302, endPoint x: 795, endPoint y: 316, distance: 13.9
click at [795, 316] on div at bounding box center [802, 305] width 28 height 28
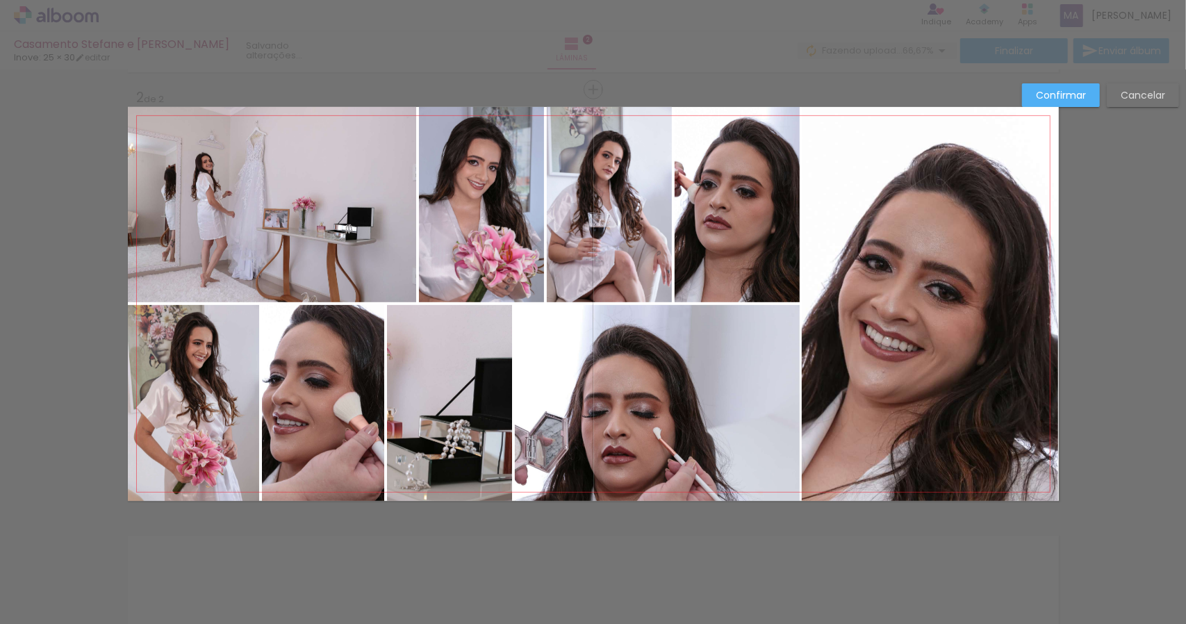
click at [719, 351] on quentale-photo at bounding box center [657, 403] width 285 height 196
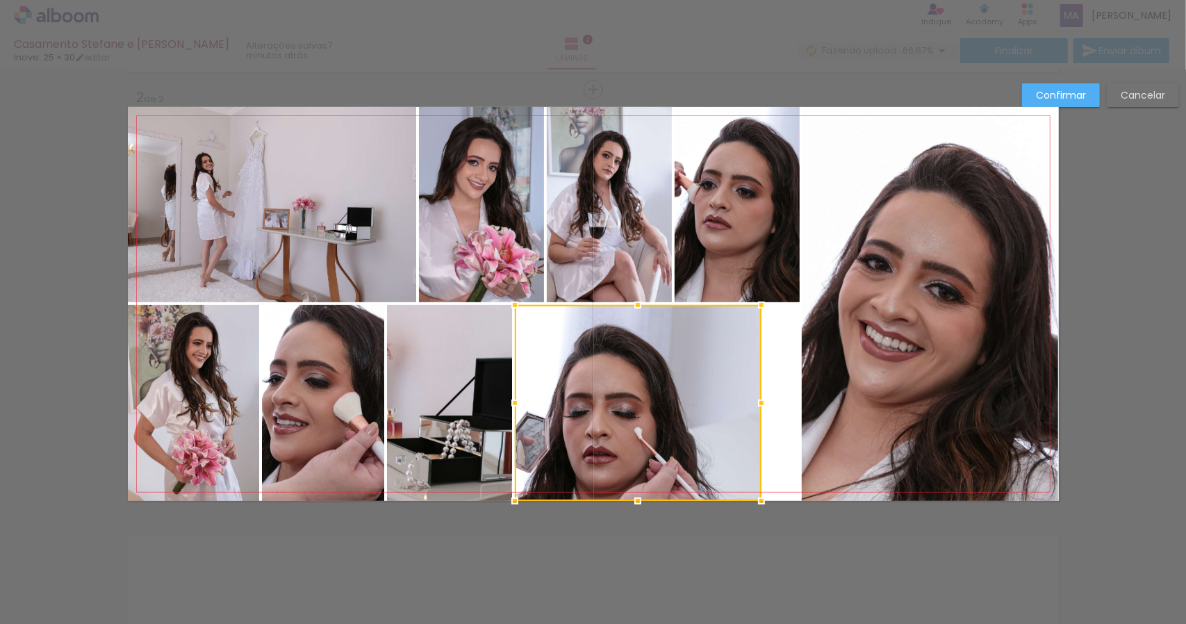
drag, startPoint x: 789, startPoint y: 405, endPoint x: 751, endPoint y: 405, distance: 38.2
click at [751, 405] on div at bounding box center [762, 403] width 28 height 28
click at [744, 211] on quentale-photo at bounding box center [737, 204] width 125 height 195
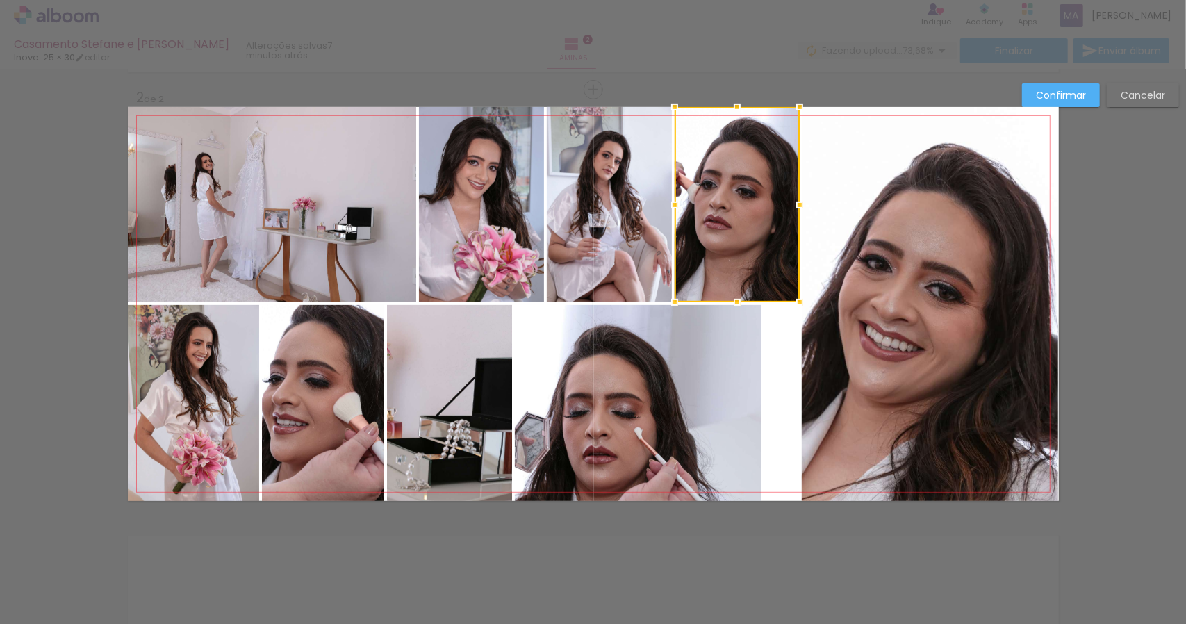
drag, startPoint x: 1147, startPoint y: 97, endPoint x: 1129, endPoint y: 98, distance: 18.1
click at [0, 0] on slot "Cancelar" at bounding box center [0, 0] width 0 height 0
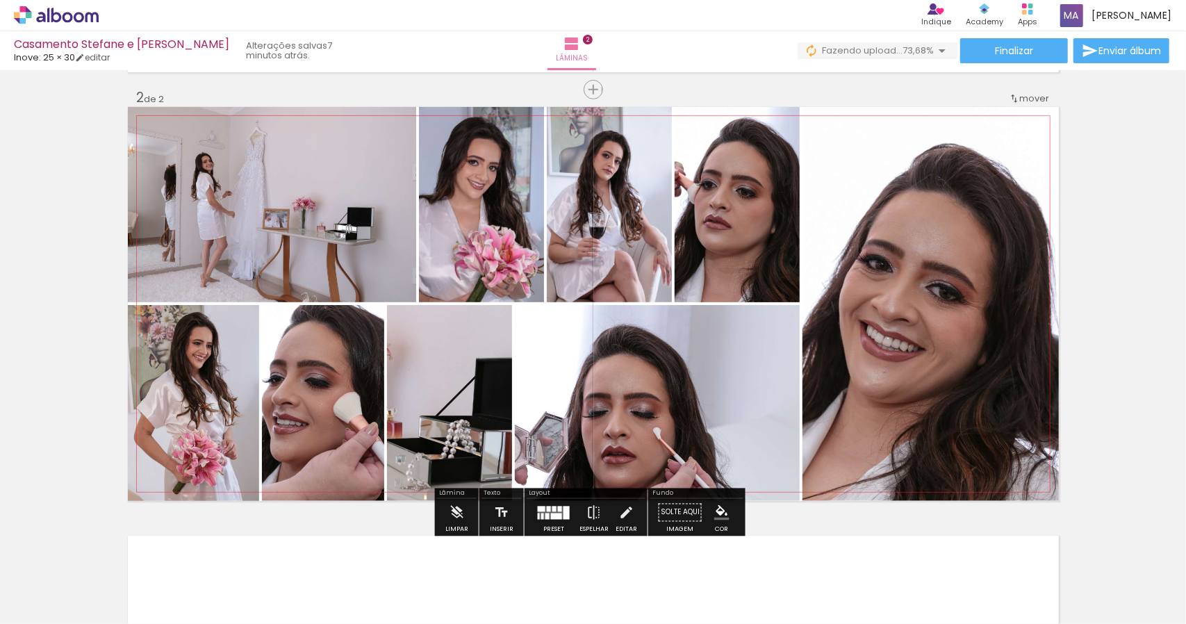
click at [750, 195] on quentale-photo at bounding box center [737, 204] width 125 height 195
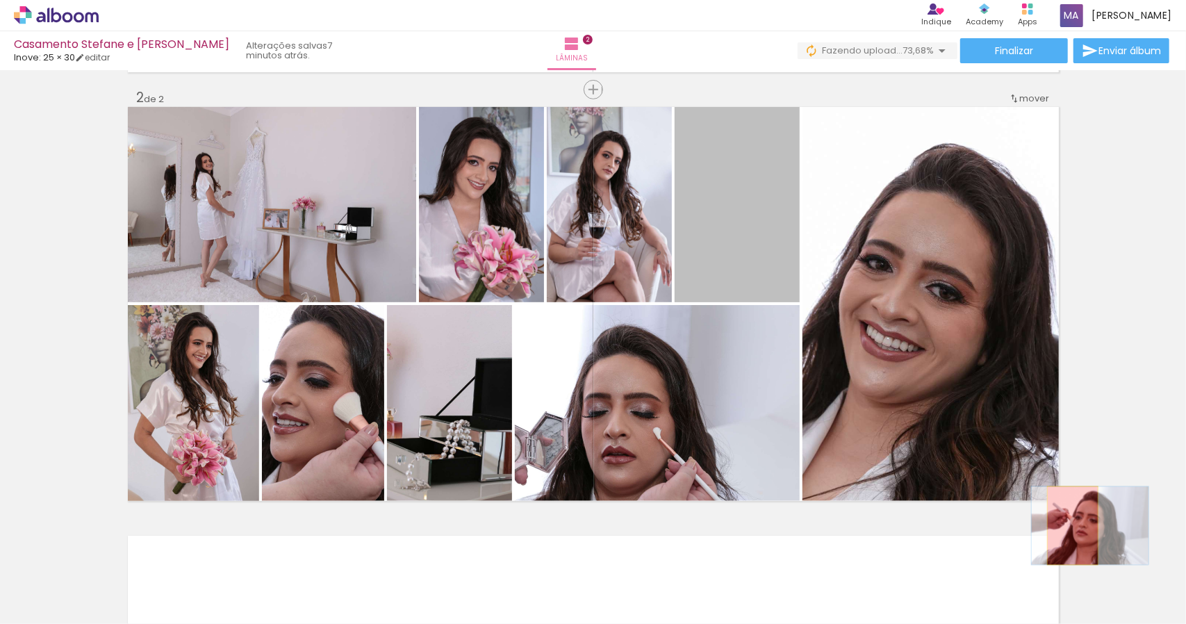
drag, startPoint x: 742, startPoint y: 212, endPoint x: 1097, endPoint y: 503, distance: 458.3
click at [1093, 503] on div "Inserir lâmina 1 de 2 Inserir lâmina 2 de 2" at bounding box center [593, 286] width 1186 height 1287
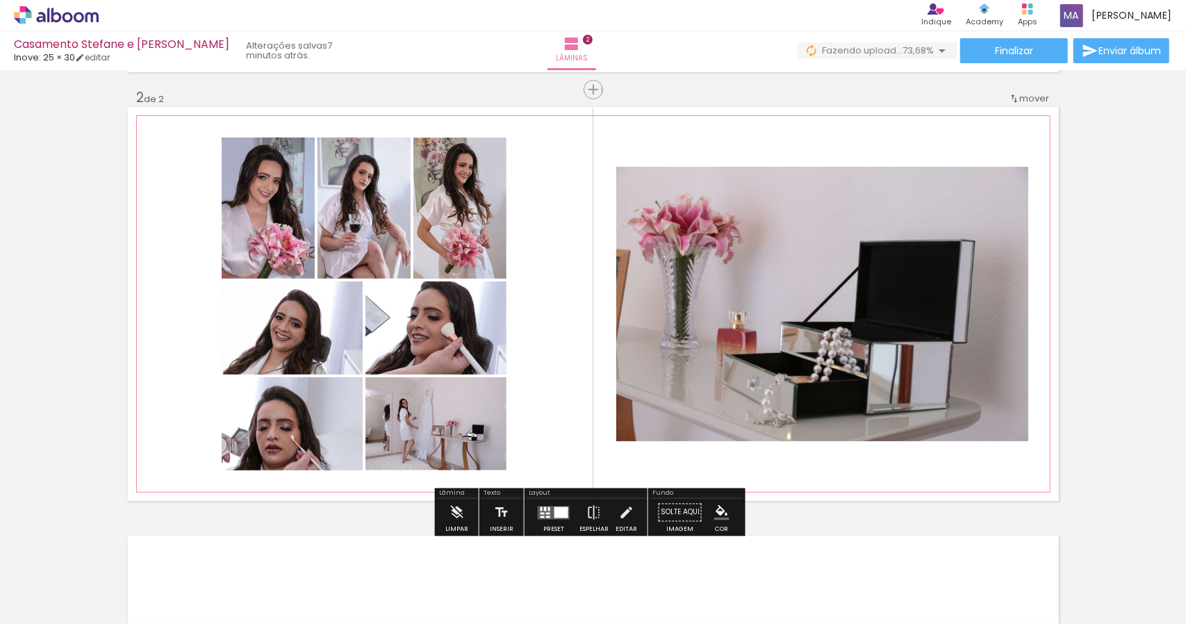
click at [721, 291] on quentale-photo at bounding box center [822, 304] width 412 height 275
click at [626, 515] on iron-icon at bounding box center [626, 513] width 15 height 28
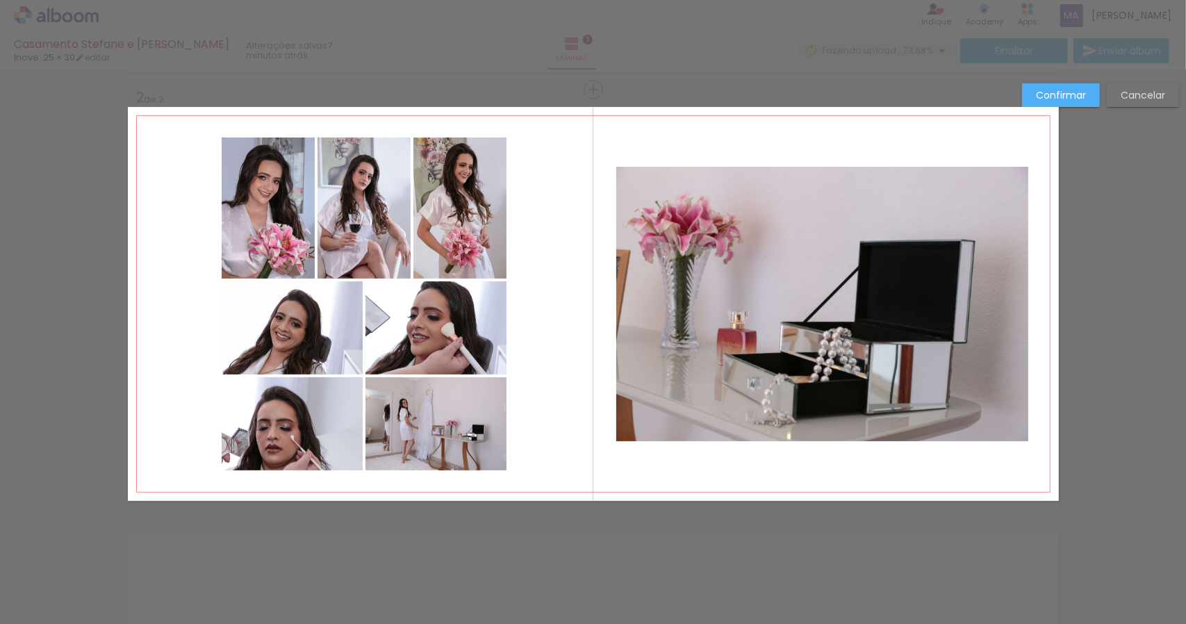
click at [649, 202] on quentale-photo at bounding box center [822, 304] width 412 height 275
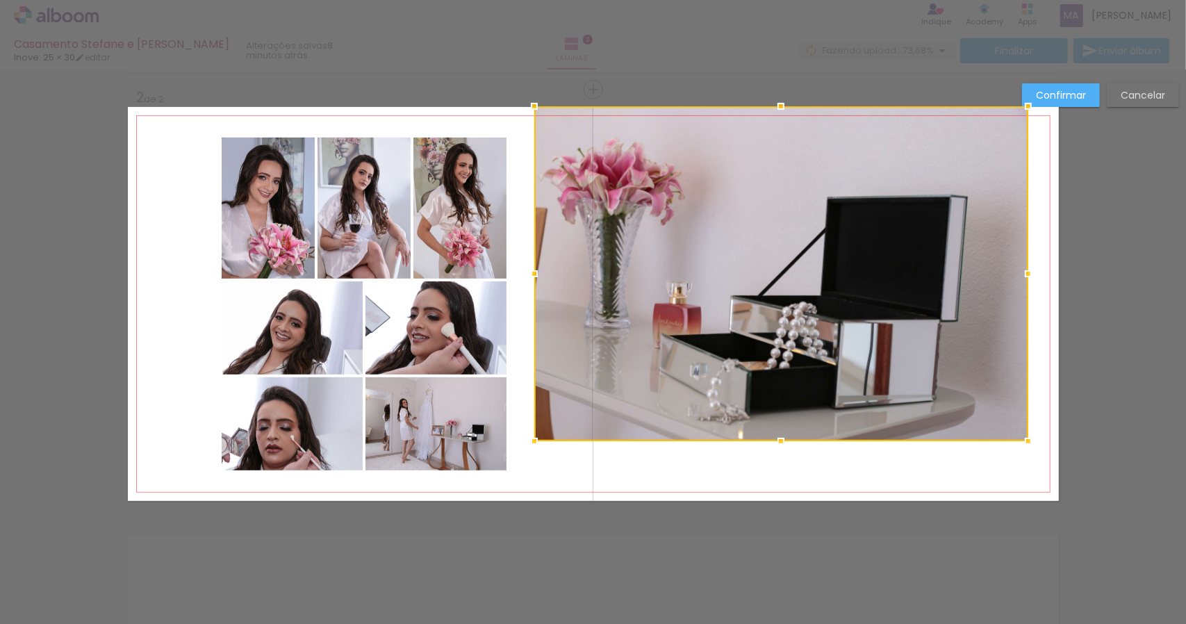
drag, startPoint x: 614, startPoint y: 167, endPoint x: 532, endPoint y: 83, distance: 117.0
click at [532, 83] on div "Inserir lâmina 1 de 2 Inserir lâmina 2 de 2 Confirmar Cancelar" at bounding box center [593, 298] width 1186 height 1320
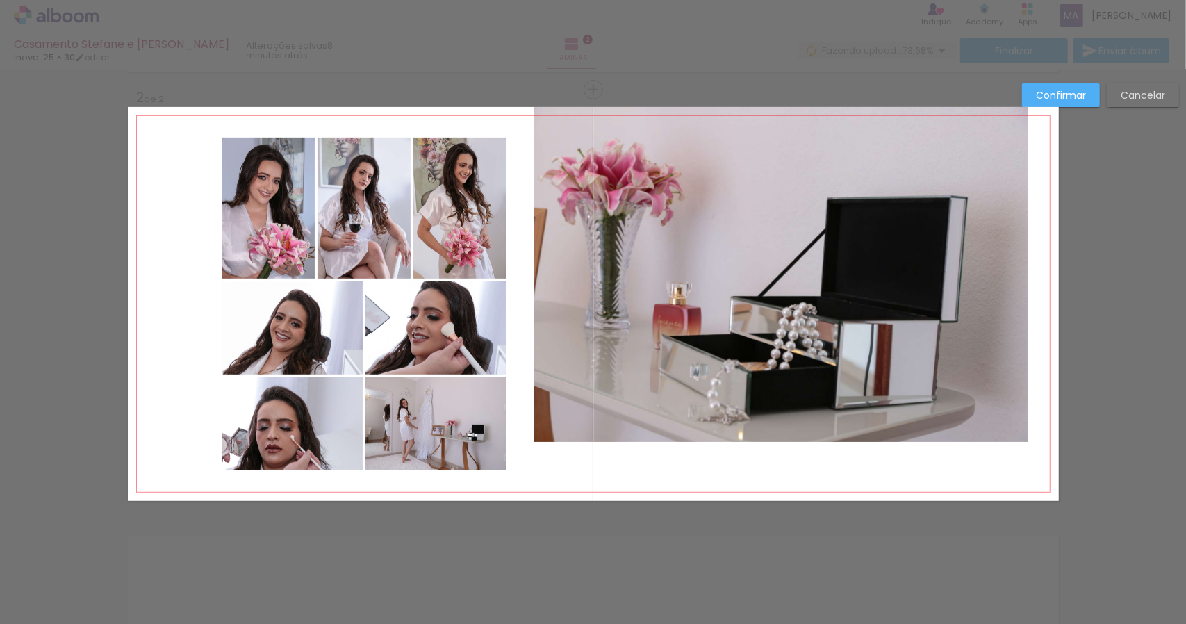
drag, startPoint x: 983, startPoint y: 401, endPoint x: 1040, endPoint y: 443, distance: 70.5
click at [984, 401] on quentale-photo at bounding box center [781, 274] width 494 height 335
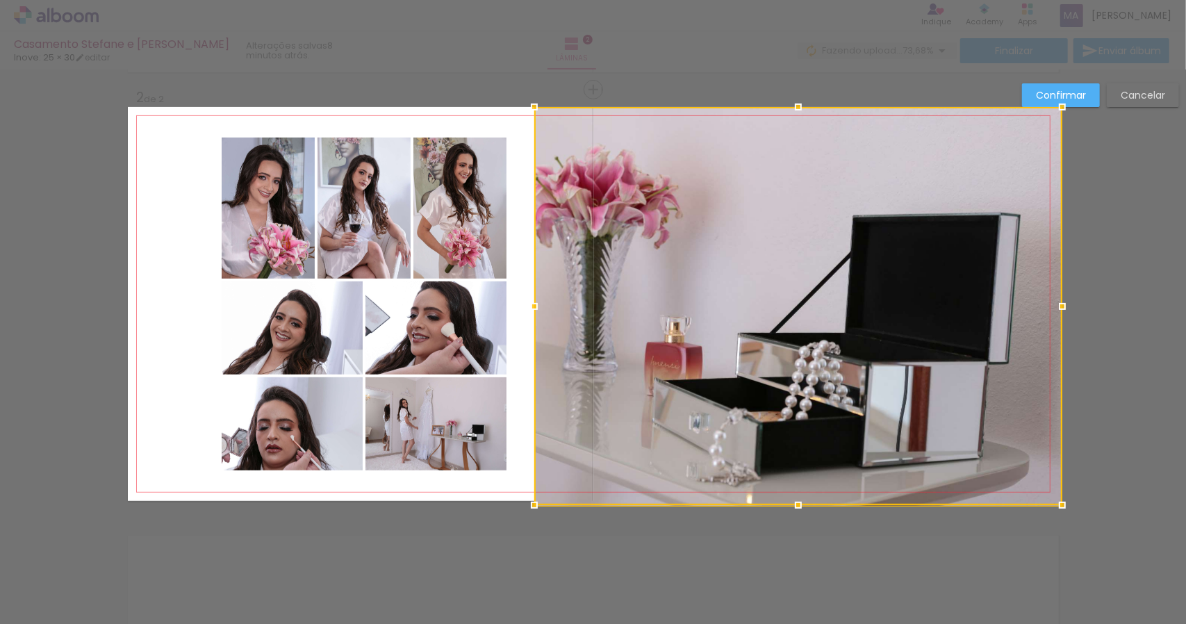
drag, startPoint x: 1019, startPoint y: 439, endPoint x: 1014, endPoint y: 524, distance: 84.9
click at [1055, 542] on div "Inserir lâmina 1 de 2 Inserir lâmina 2 de 2 Confirmar Cancelar" at bounding box center [593, 298] width 1186 height 1320
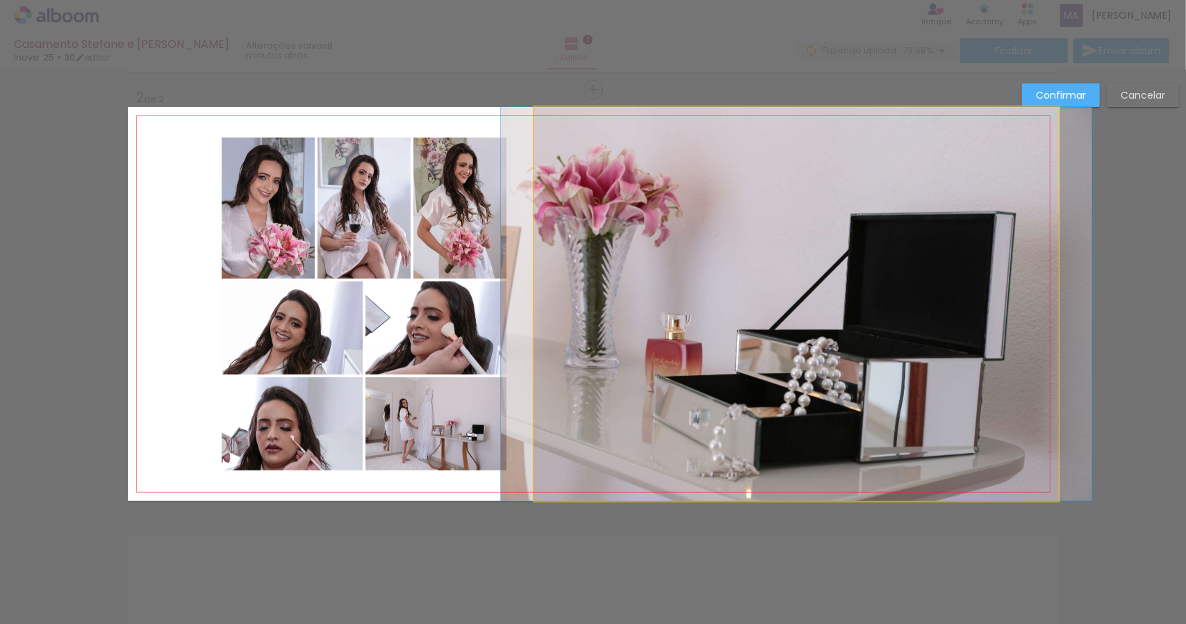
click at [620, 284] on quentale-photo at bounding box center [796, 304] width 525 height 394
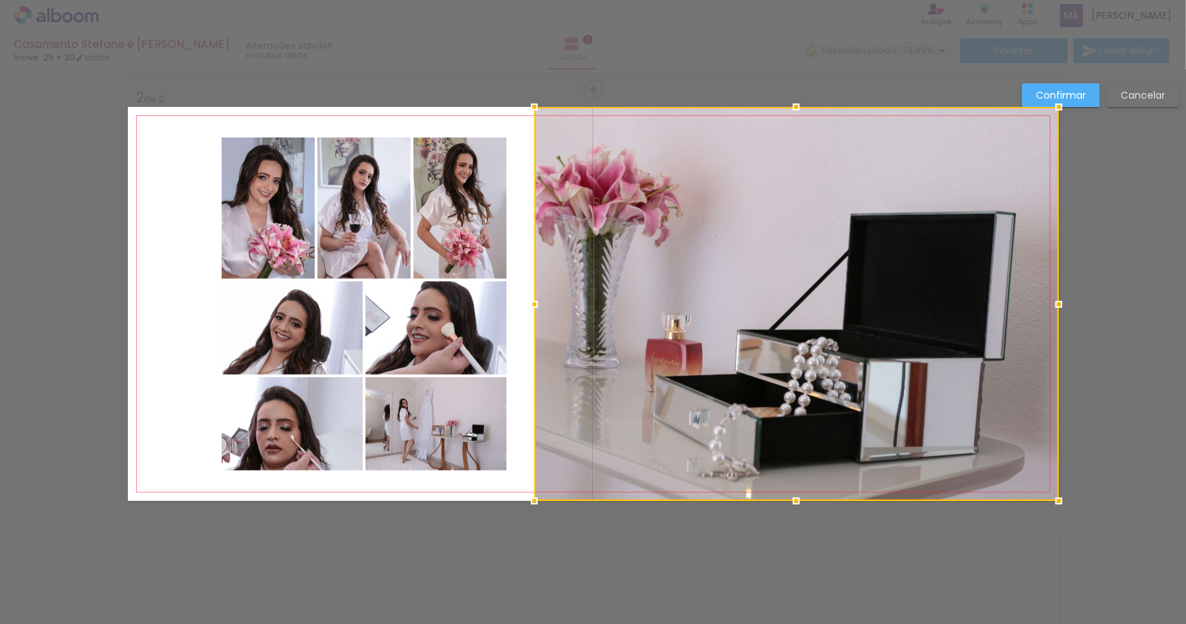
click at [1111, 369] on div "Confirmar Cancelar" at bounding box center [593, 298] width 1186 height 1320
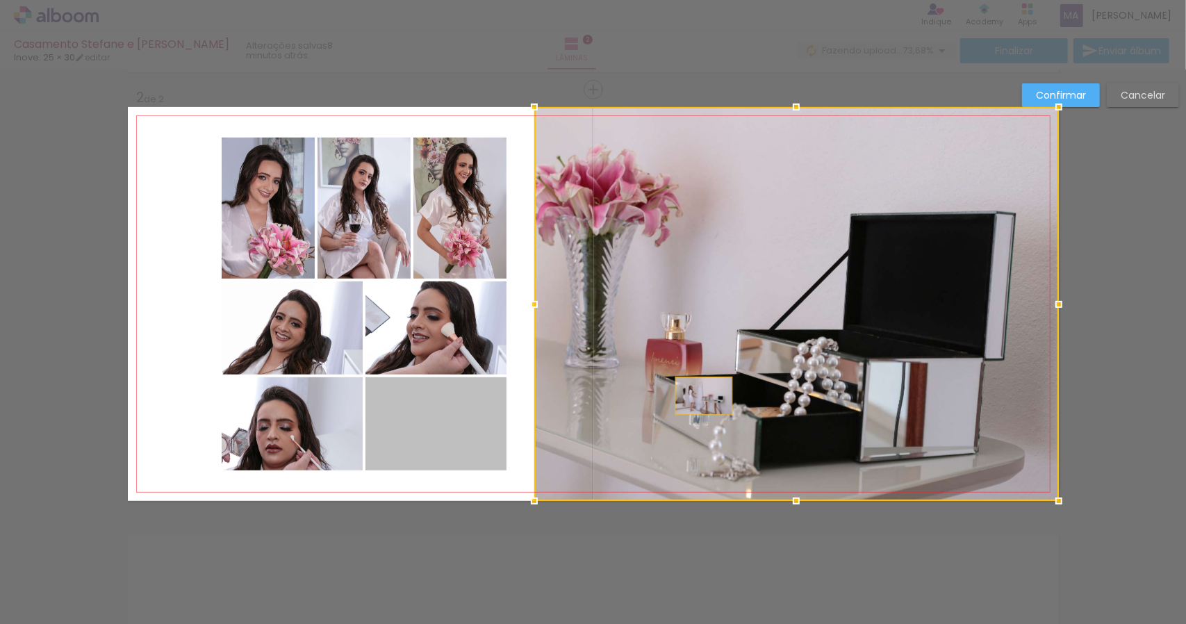
drag, startPoint x: 444, startPoint y: 437, endPoint x: 712, endPoint y: 387, distance: 272.2
click at [709, 390] on album-spread "2 de 2" at bounding box center [593, 304] width 931 height 394
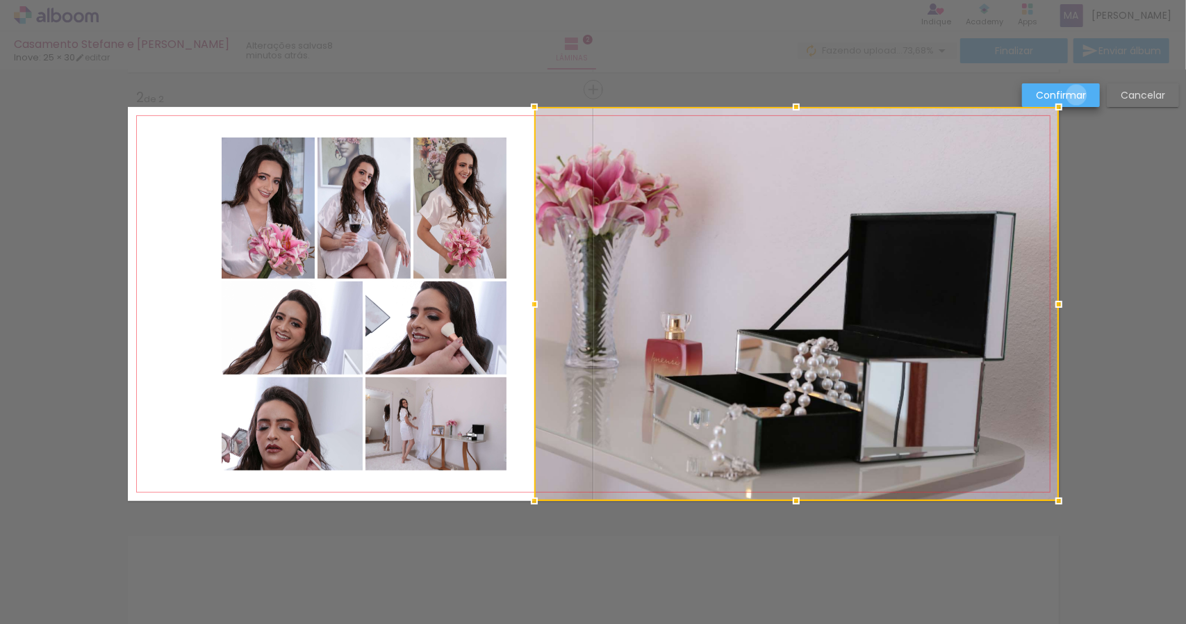
click at [0, 0] on slot "Confirmar" at bounding box center [0, 0] width 0 height 0
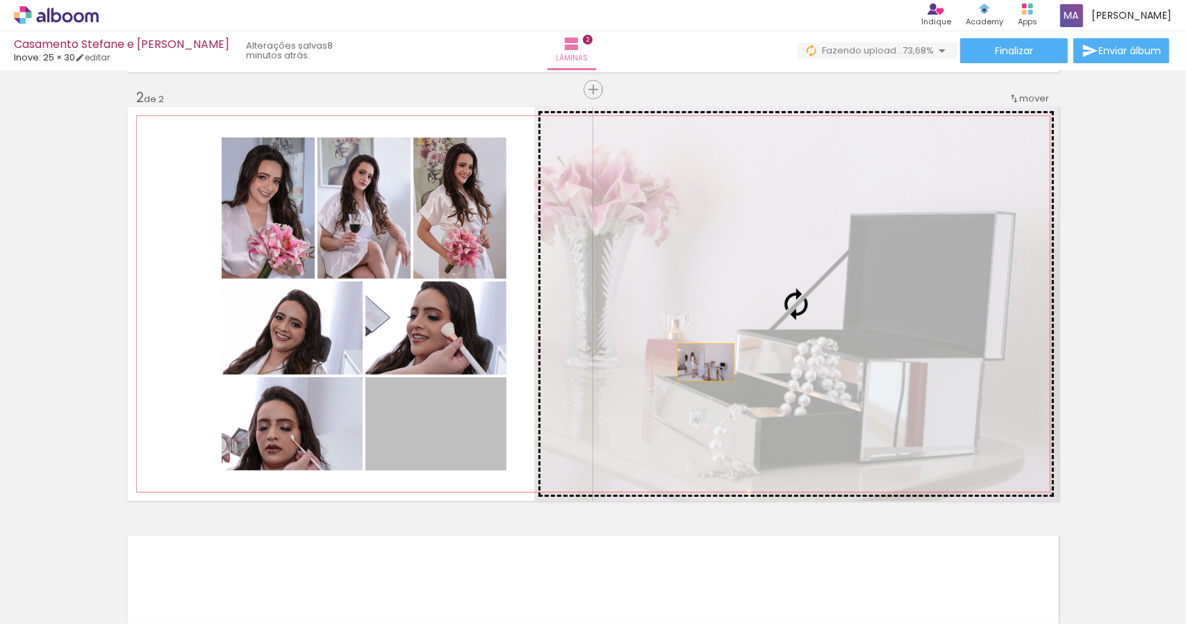
drag, startPoint x: 451, startPoint y: 415, endPoint x: 746, endPoint y: 357, distance: 301.0
click at [0, 0] on slot at bounding box center [0, 0] width 0 height 0
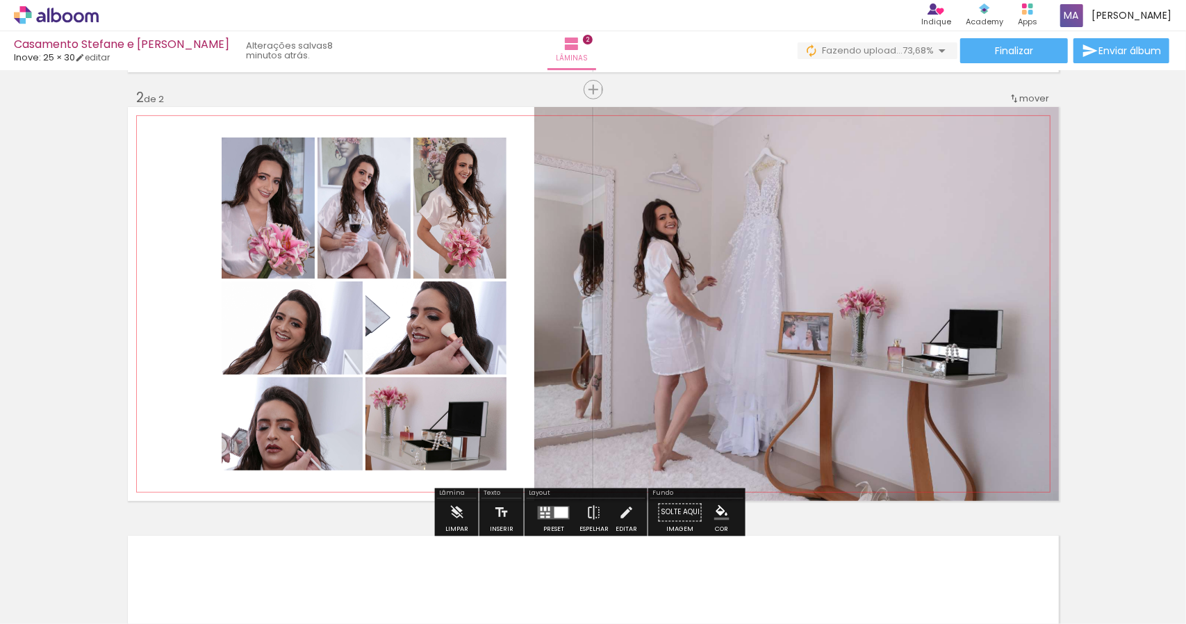
click at [888, 327] on quentale-photo at bounding box center [796, 304] width 525 height 394
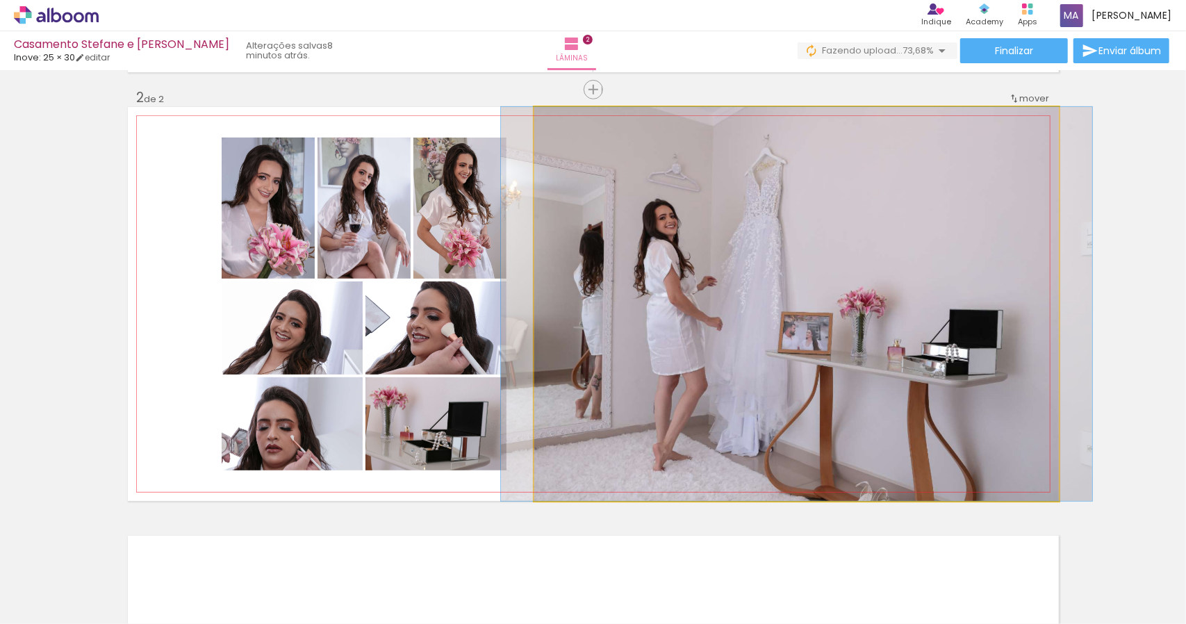
click at [888, 327] on quentale-photo at bounding box center [796, 304] width 525 height 394
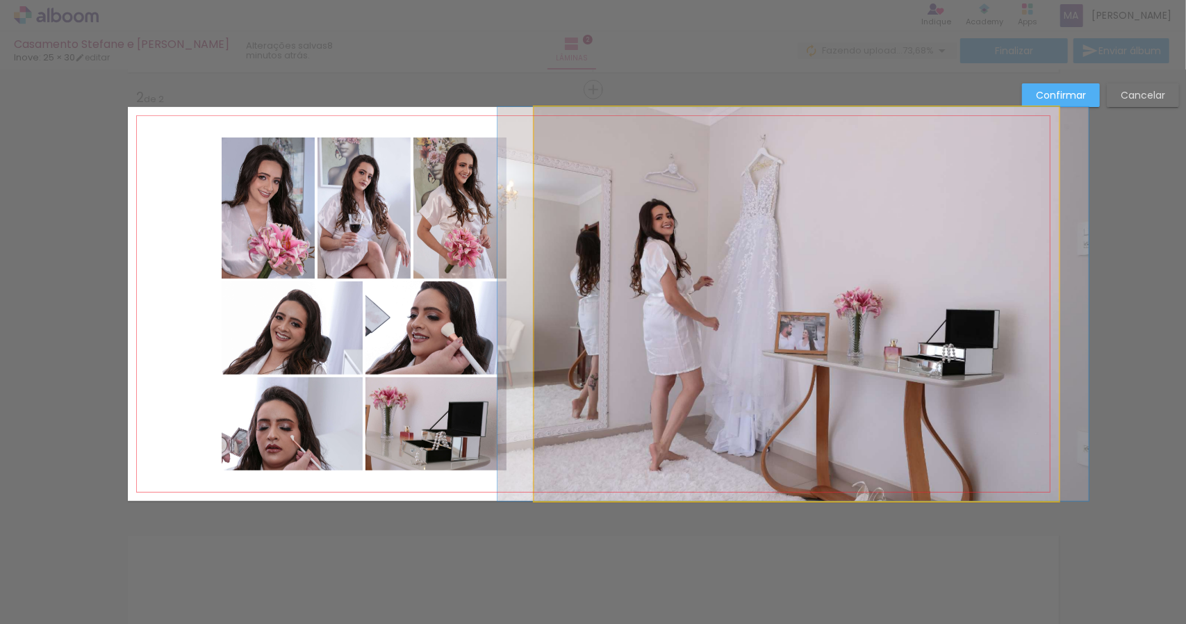
drag, startPoint x: 888, startPoint y: 327, endPoint x: 883, endPoint y: 305, distance: 22.1
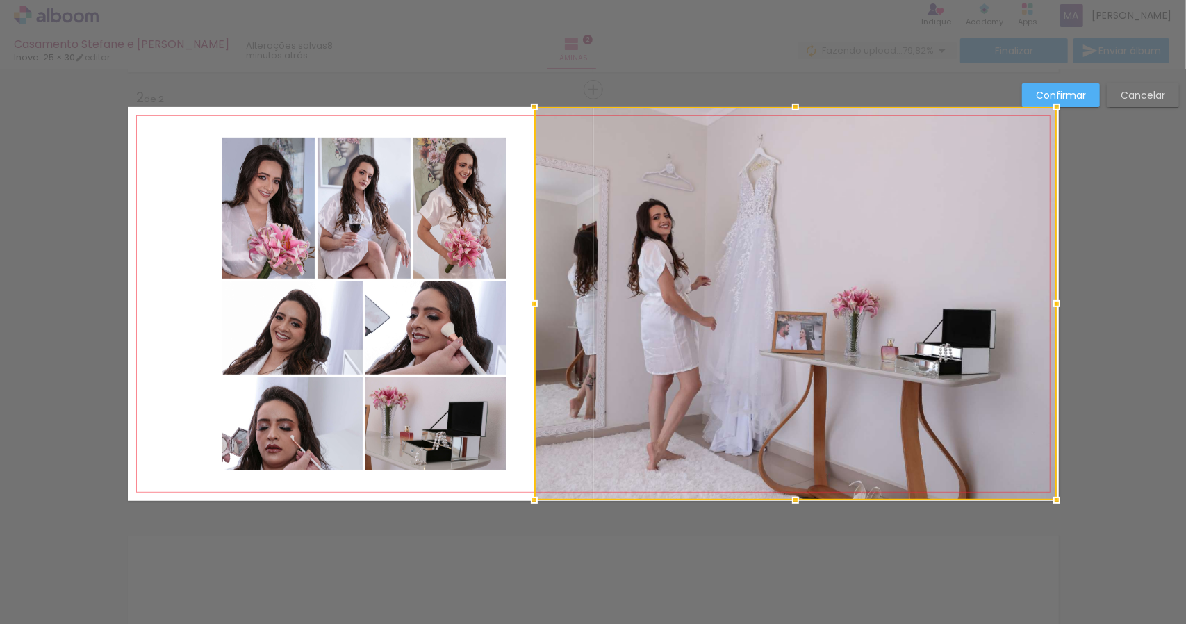
drag, startPoint x: 1057, startPoint y: 505, endPoint x: 1062, endPoint y: 463, distance: 42.7
click at [1062, 463] on div "Inserir lâmina 1 de 2 Inserir lâmina 2 de 2 Confirmar Cancelar" at bounding box center [593, 298] width 1186 height 1320
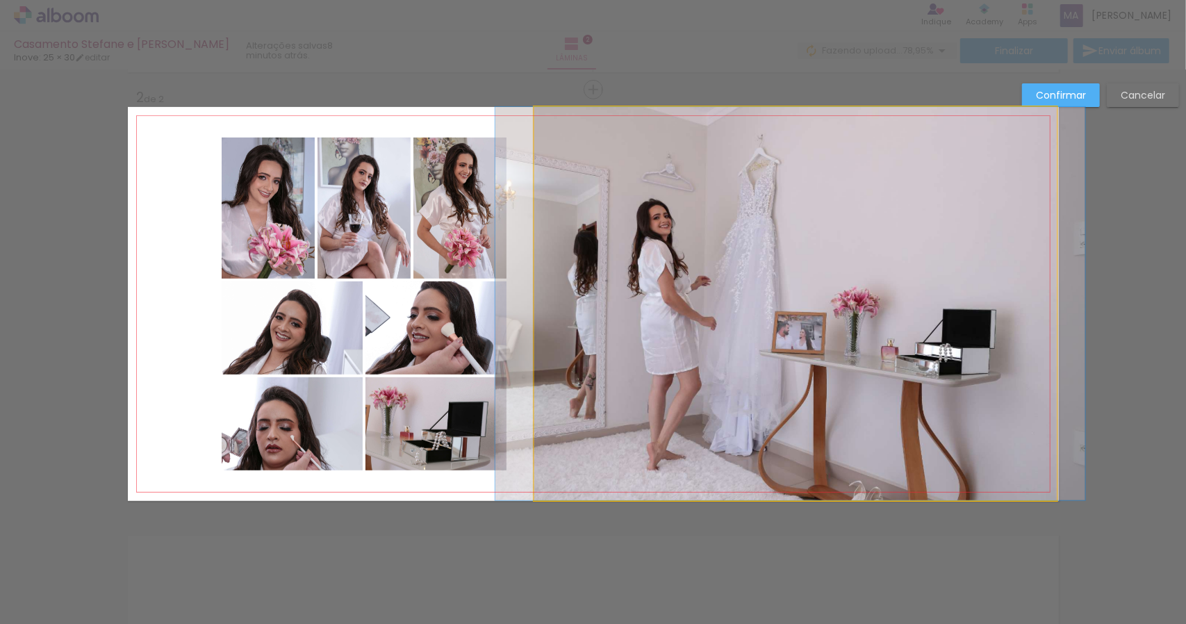
click at [1013, 451] on quentale-photo at bounding box center [795, 303] width 523 height 393
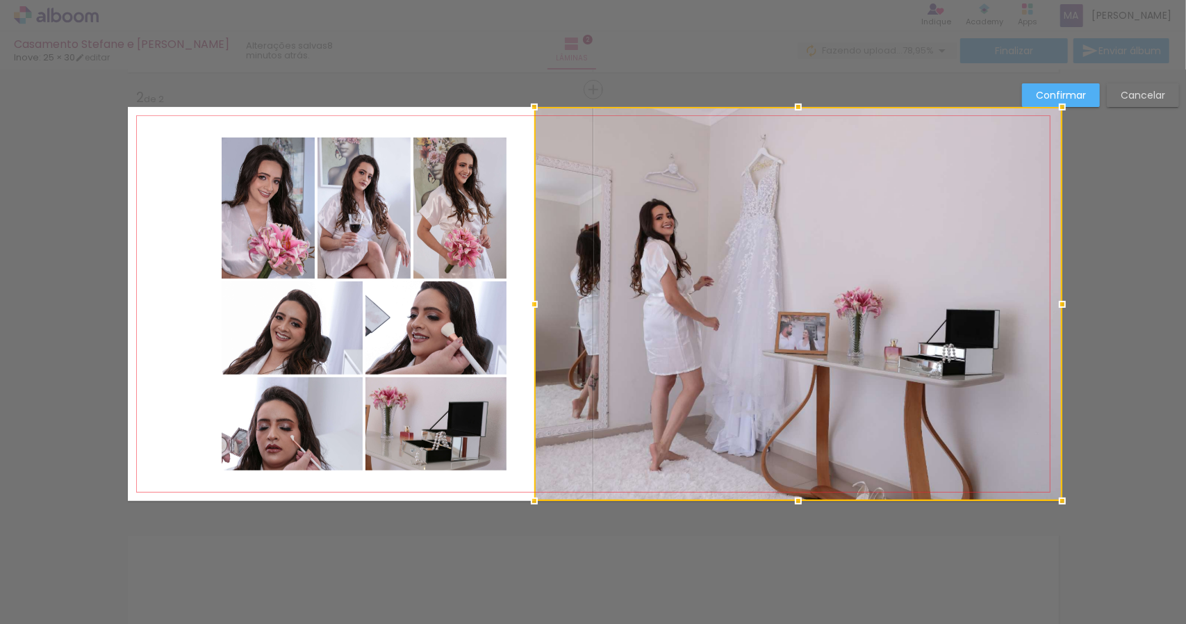
click at [1059, 505] on div at bounding box center [1063, 501] width 28 height 28
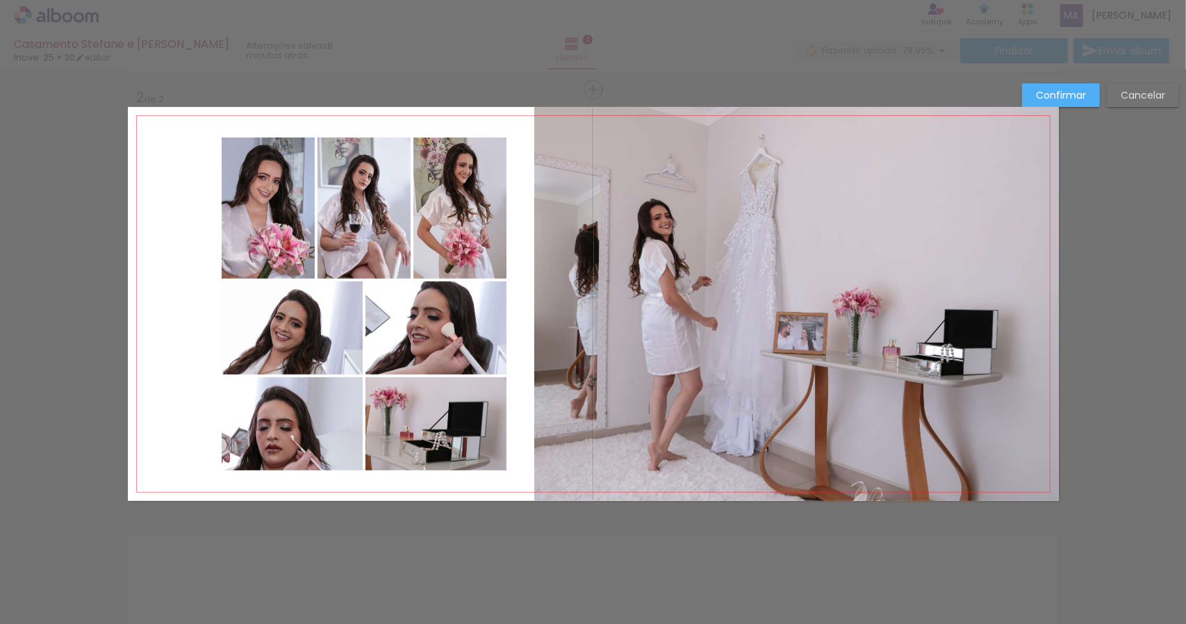
click at [0, 0] on slot "Confirmar" at bounding box center [0, 0] width 0 height 0
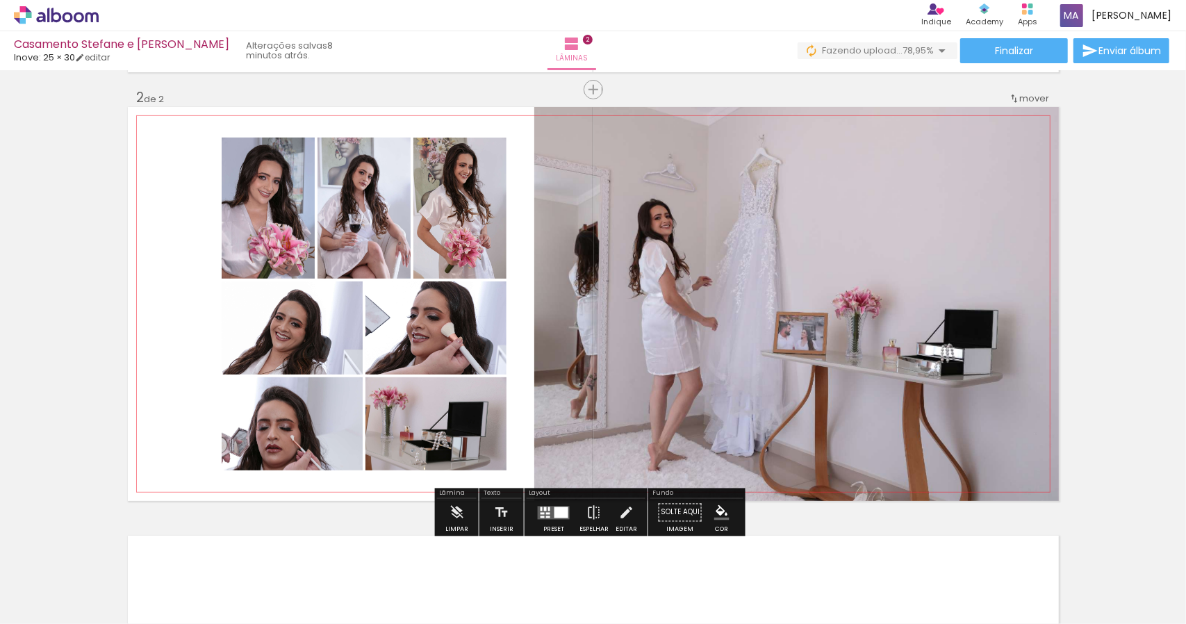
click at [776, 290] on quentale-photo at bounding box center [796, 304] width 525 height 394
click at [1022, 478] on quentale-photo at bounding box center [796, 304] width 525 height 394
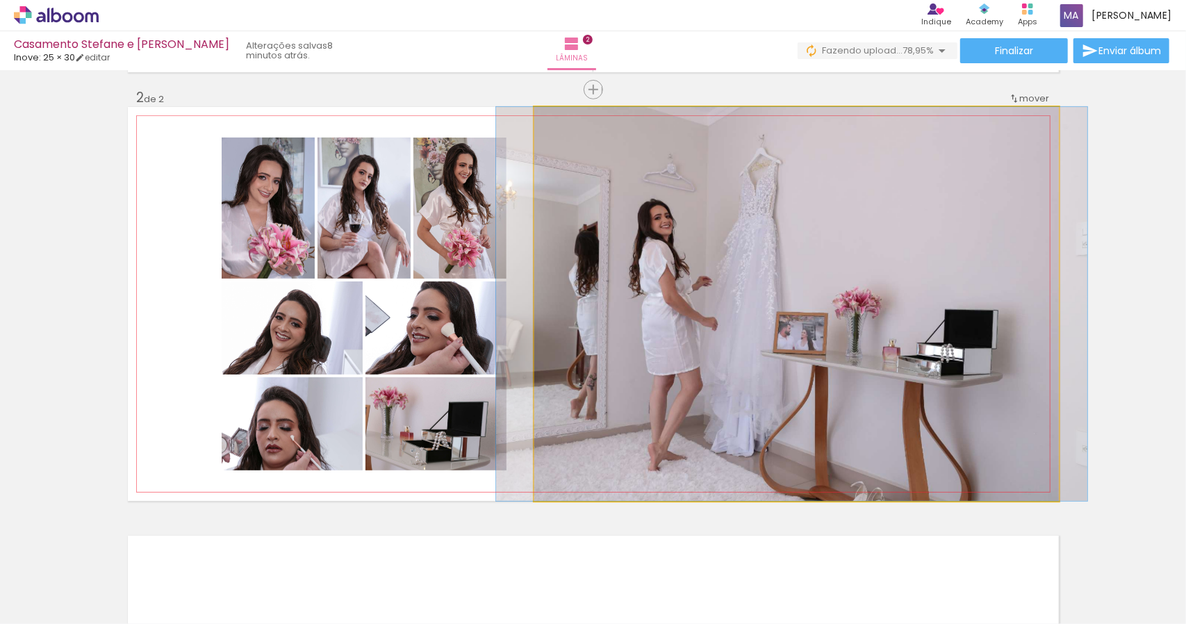
click at [783, 305] on quentale-photo at bounding box center [796, 304] width 525 height 394
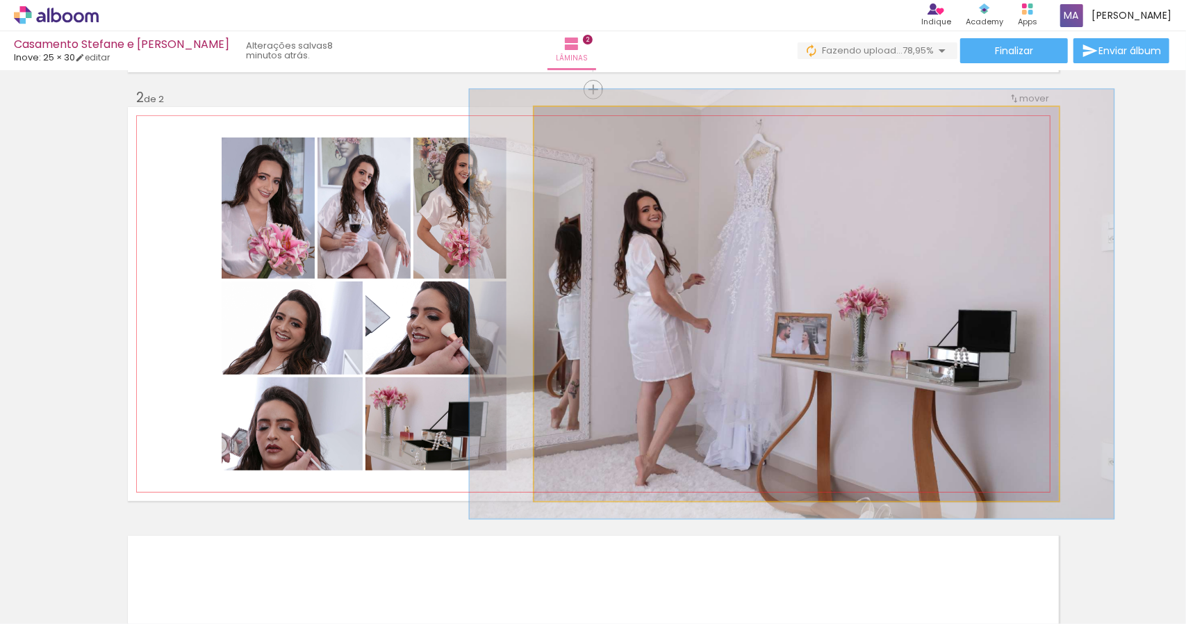
type paper-slider "109"
click at [570, 127] on div at bounding box center [571, 122] width 22 height 22
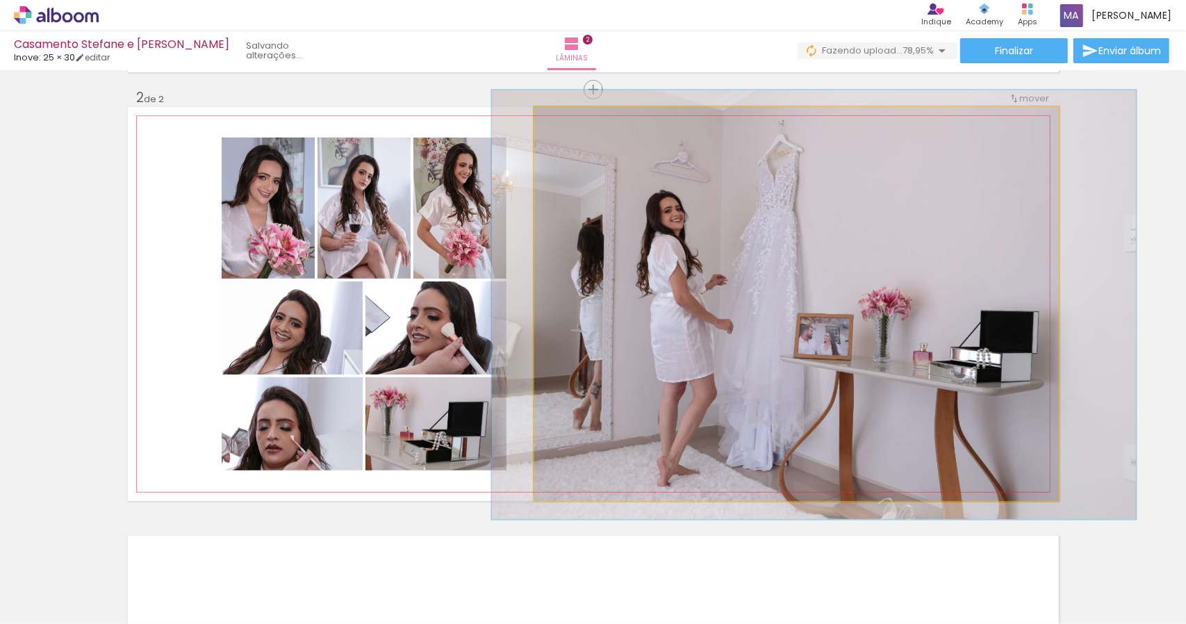
drag, startPoint x: 758, startPoint y: 307, endPoint x: 780, endPoint y: 308, distance: 22.3
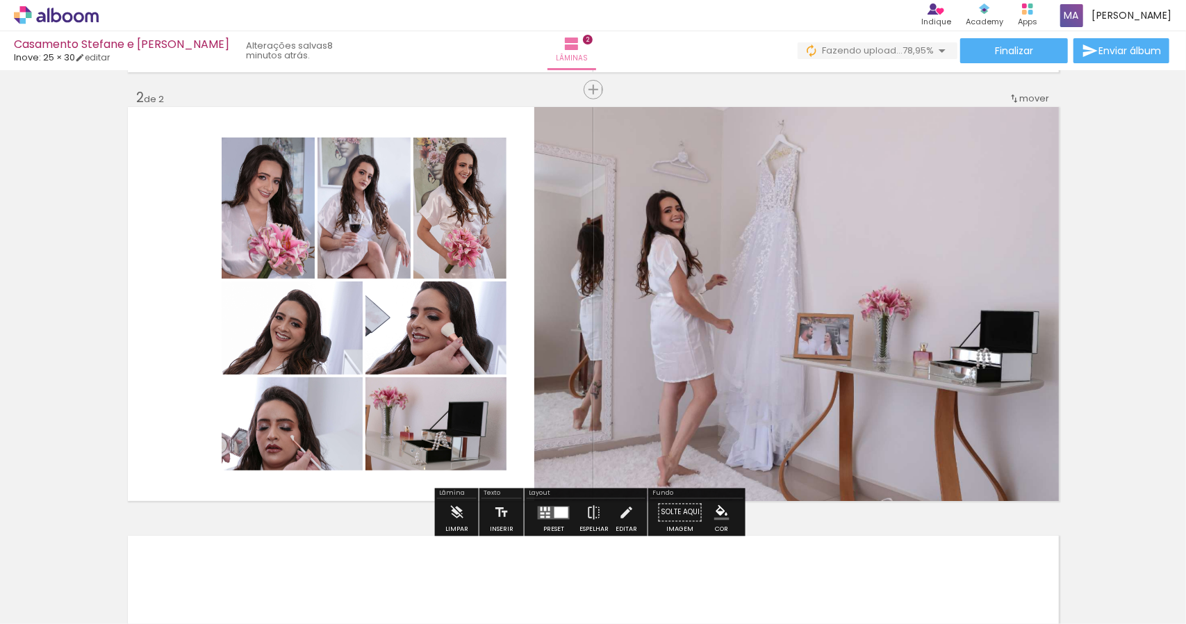
click at [1098, 307] on div "Inserir lâmina 1 de 2 Inserir lâmina 2 de 2" at bounding box center [593, 286] width 1186 height 1287
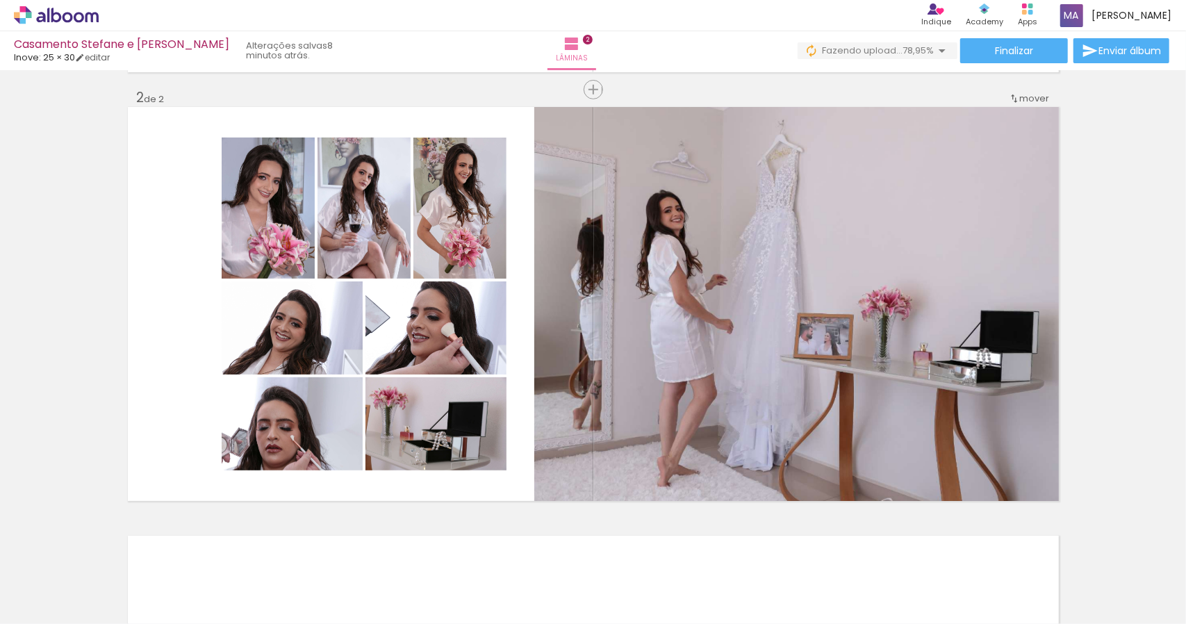
scroll to position [0, 3520]
click at [282, 221] on quentale-photo at bounding box center [268, 208] width 93 height 141
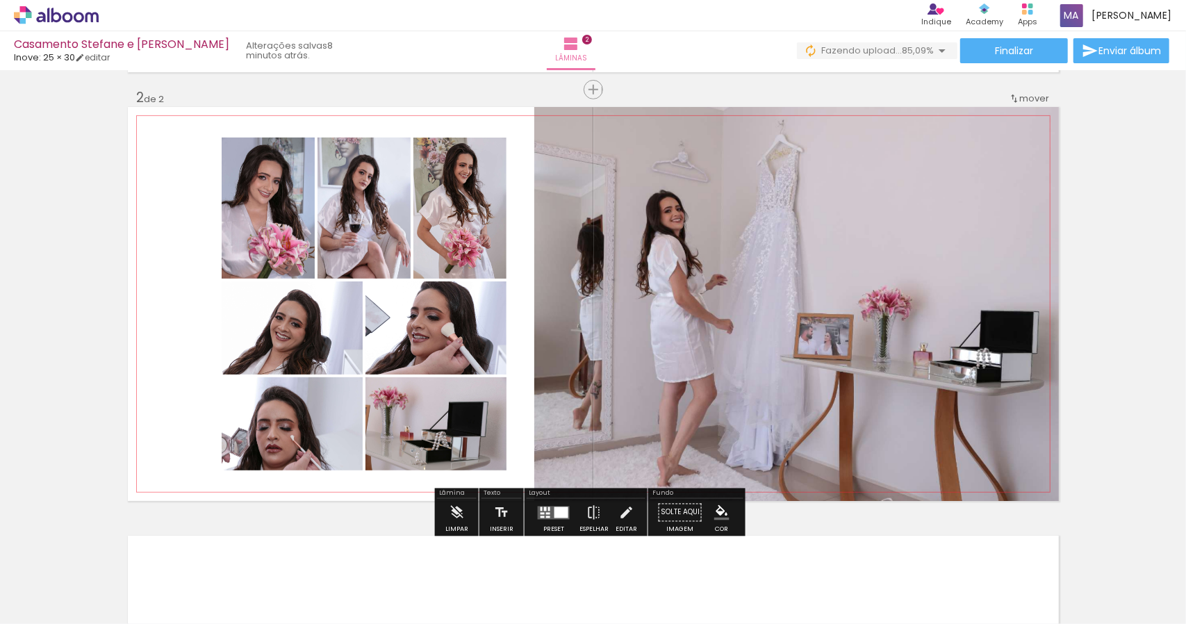
click at [335, 439] on quentale-photo at bounding box center [292, 423] width 141 height 93
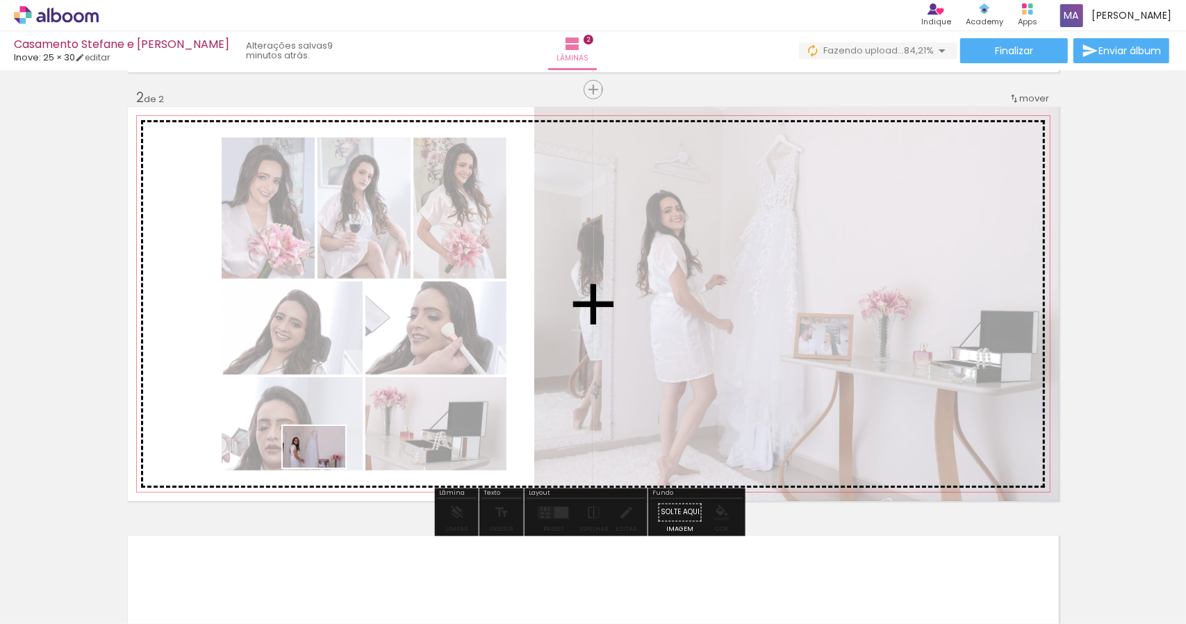
drag, startPoint x: 651, startPoint y: 582, endPoint x: 325, endPoint y: 468, distance: 345.3
click at [325, 468] on quentale-workspace at bounding box center [593, 312] width 1186 height 624
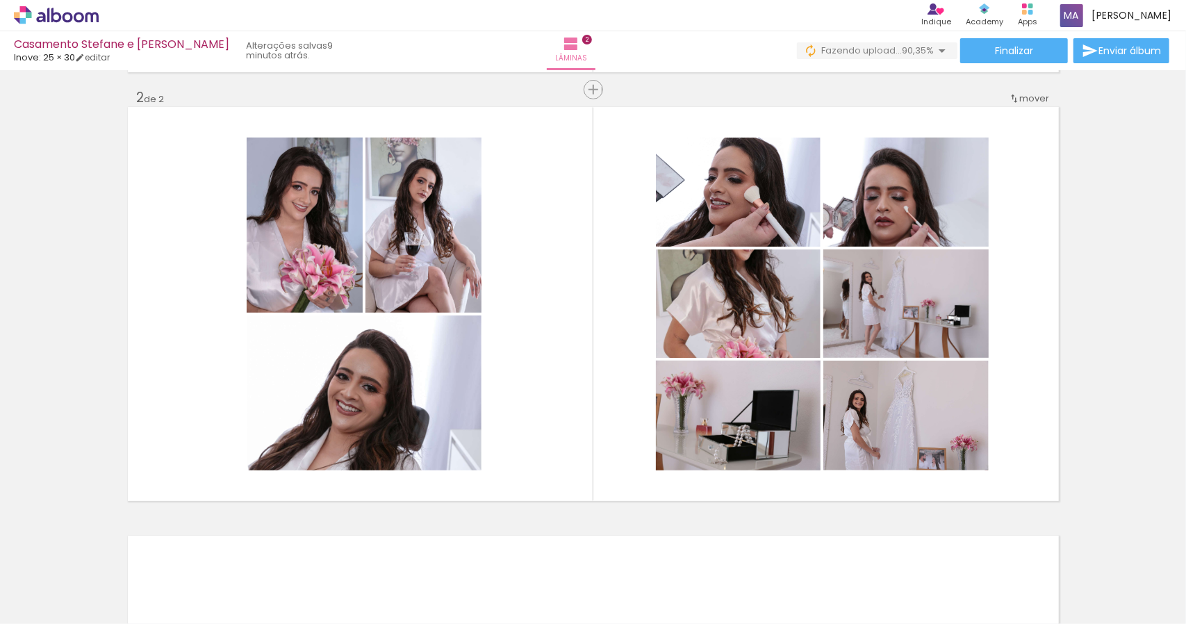
scroll to position [0, 2221]
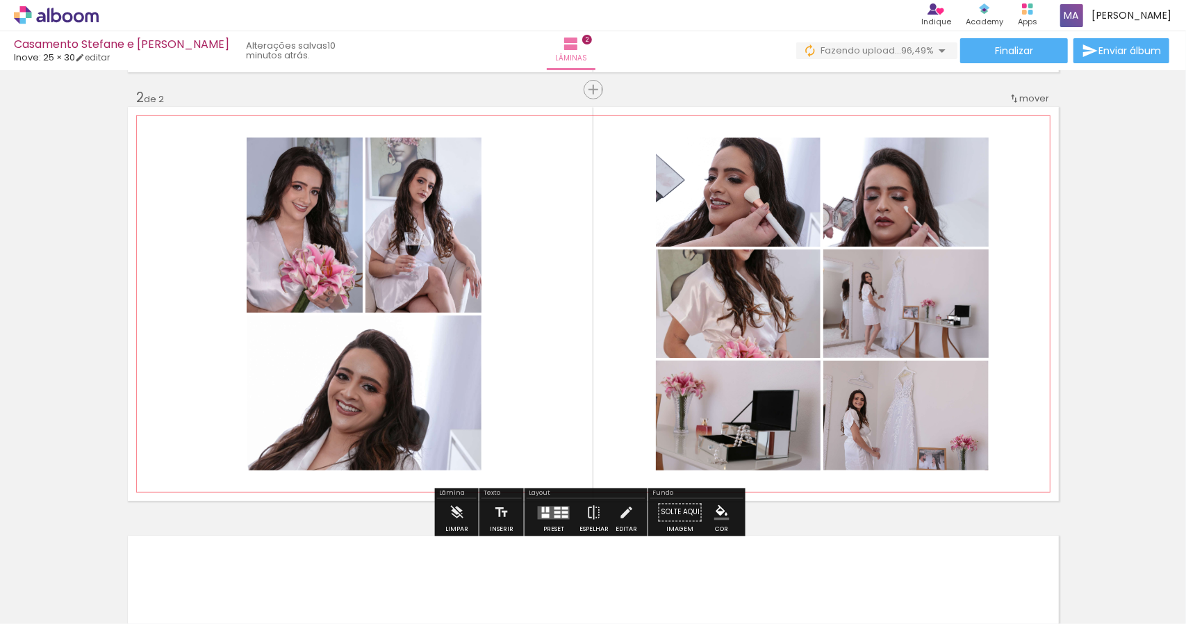
click at [884, 204] on quentale-photo at bounding box center [906, 192] width 165 height 109
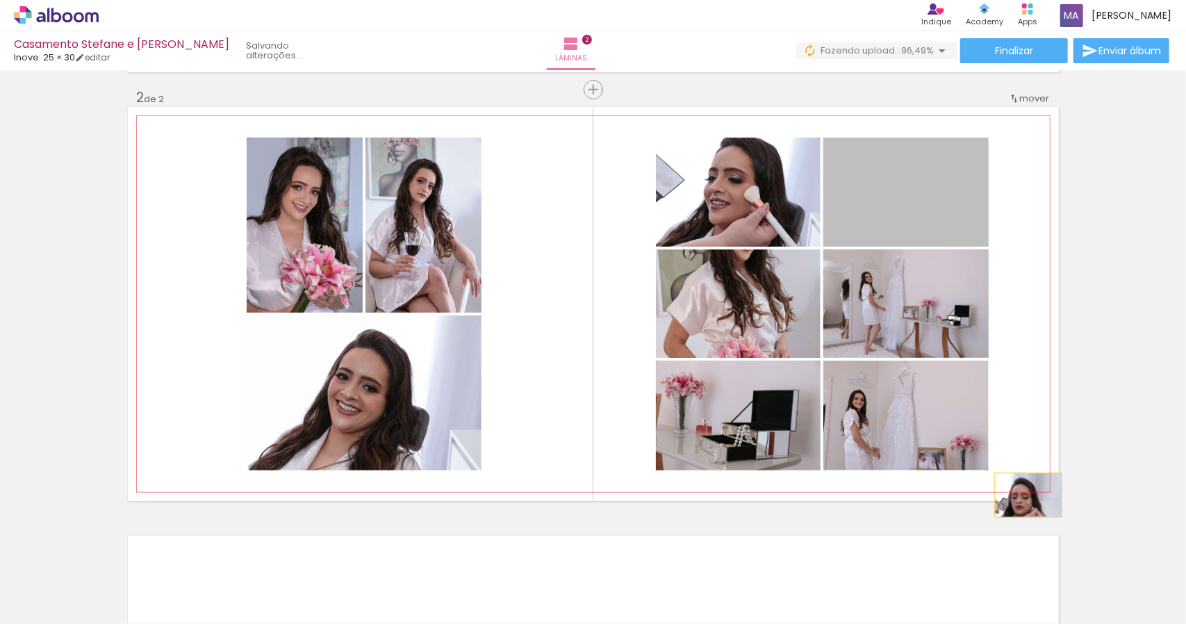
drag, startPoint x: 906, startPoint y: 252, endPoint x: 1038, endPoint y: 515, distance: 294.4
click at [1038, 515] on div "Inserir lâmina 1 de 2 Inserir lâmina 2 de 2" at bounding box center [593, 286] width 1186 height 1287
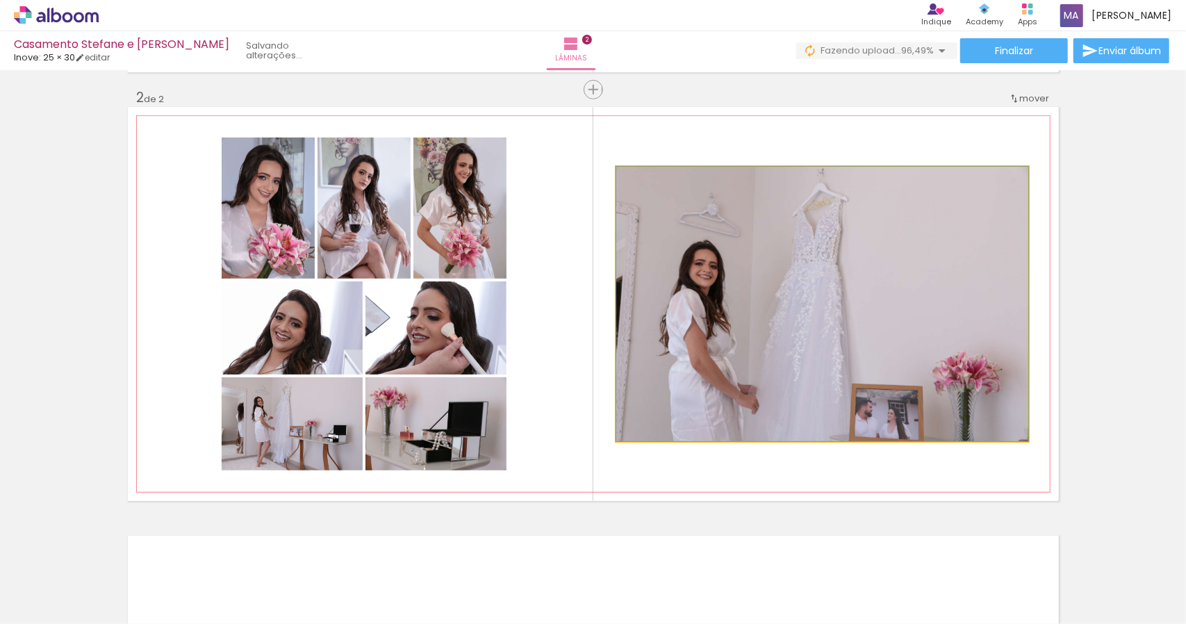
click at [770, 329] on quentale-photo at bounding box center [822, 304] width 412 height 275
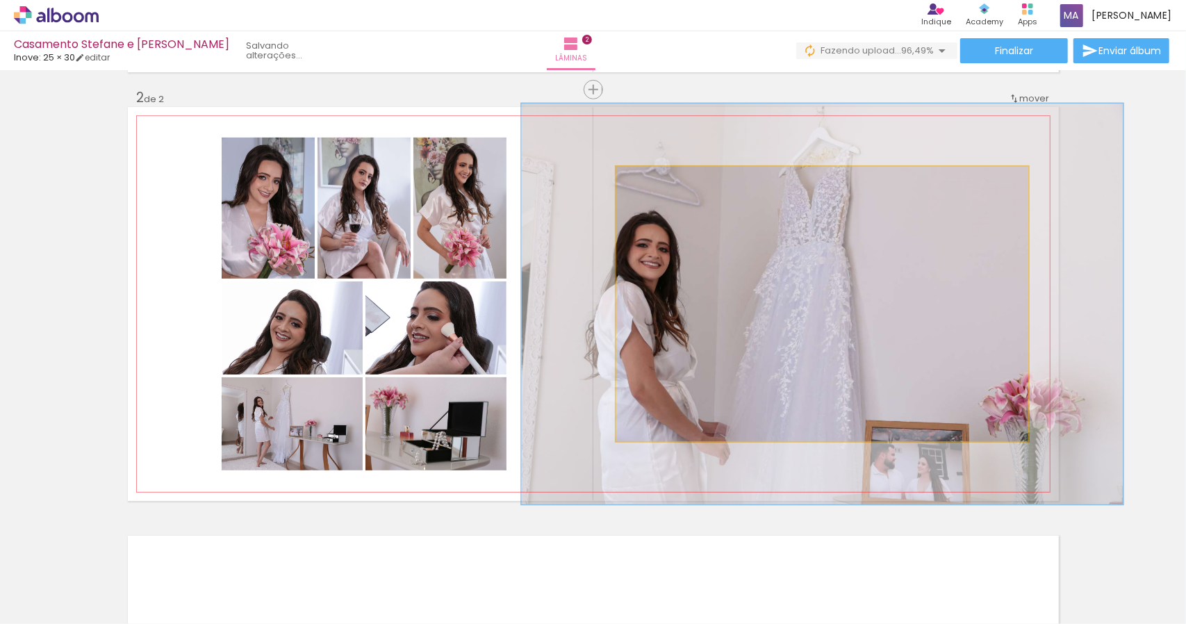
drag, startPoint x: 649, startPoint y: 183, endPoint x: 671, endPoint y: 190, distance: 23.5
click at [671, 190] on div at bounding box center [671, 181] width 22 height 22
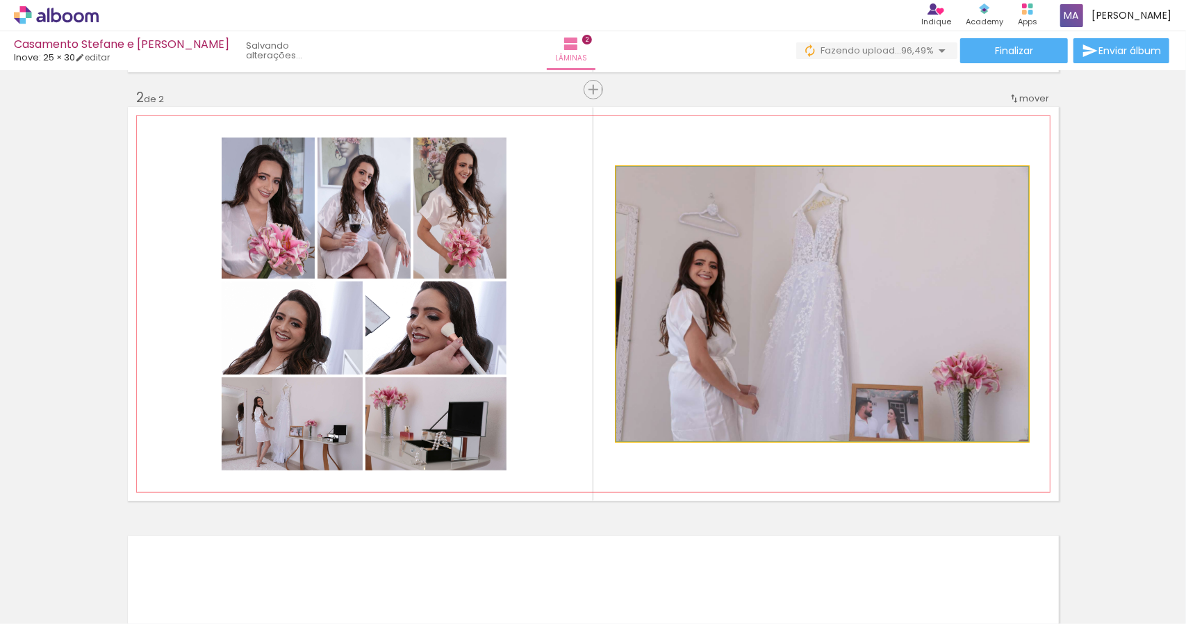
drag, startPoint x: 669, startPoint y: 183, endPoint x: 639, endPoint y: 190, distance: 30.0
type paper-slider "100"
click at [639, 190] on div at bounding box center [648, 181] width 22 height 22
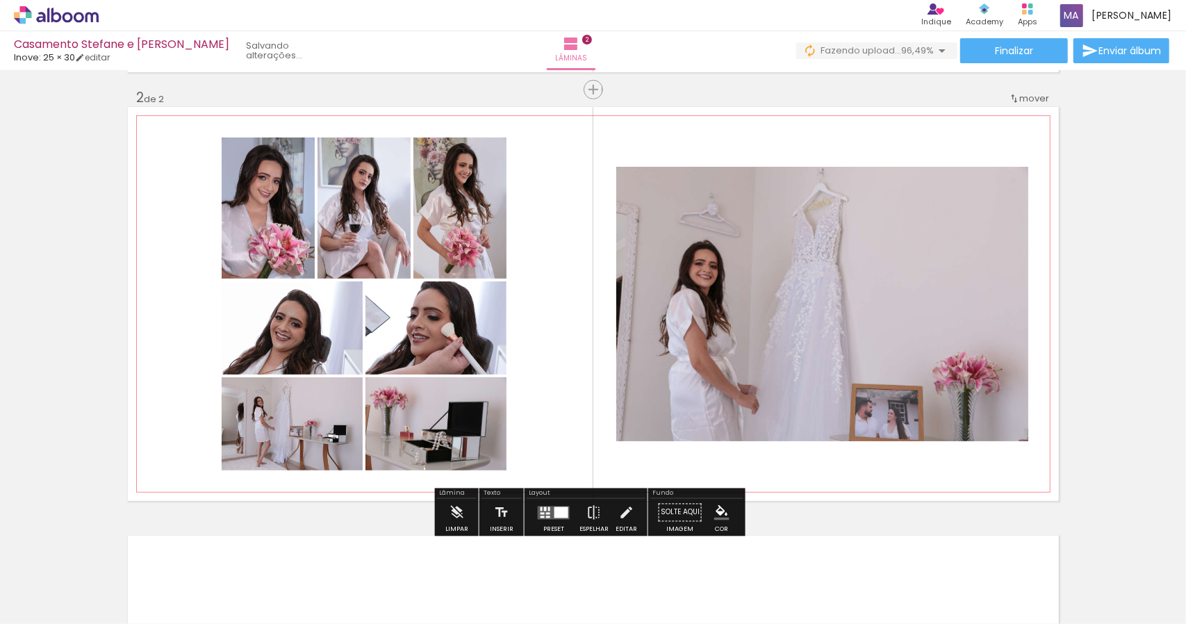
click at [750, 255] on quentale-photo at bounding box center [822, 304] width 412 height 275
click at [622, 518] on iron-icon at bounding box center [626, 513] width 15 height 28
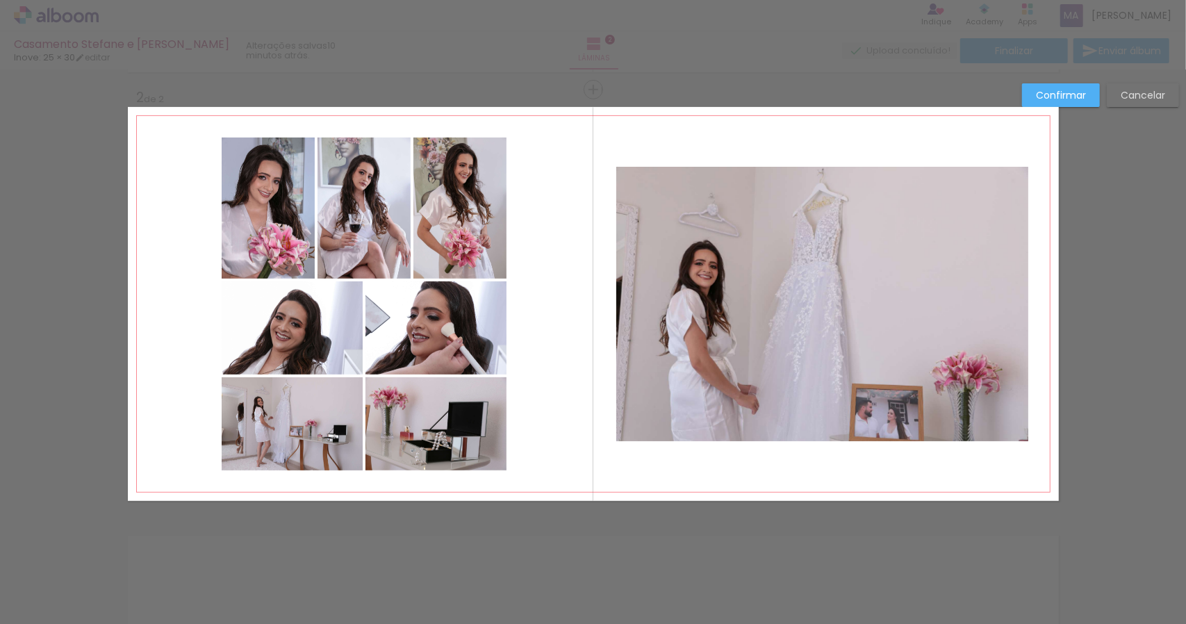
click at [714, 348] on quentale-photo at bounding box center [822, 304] width 412 height 275
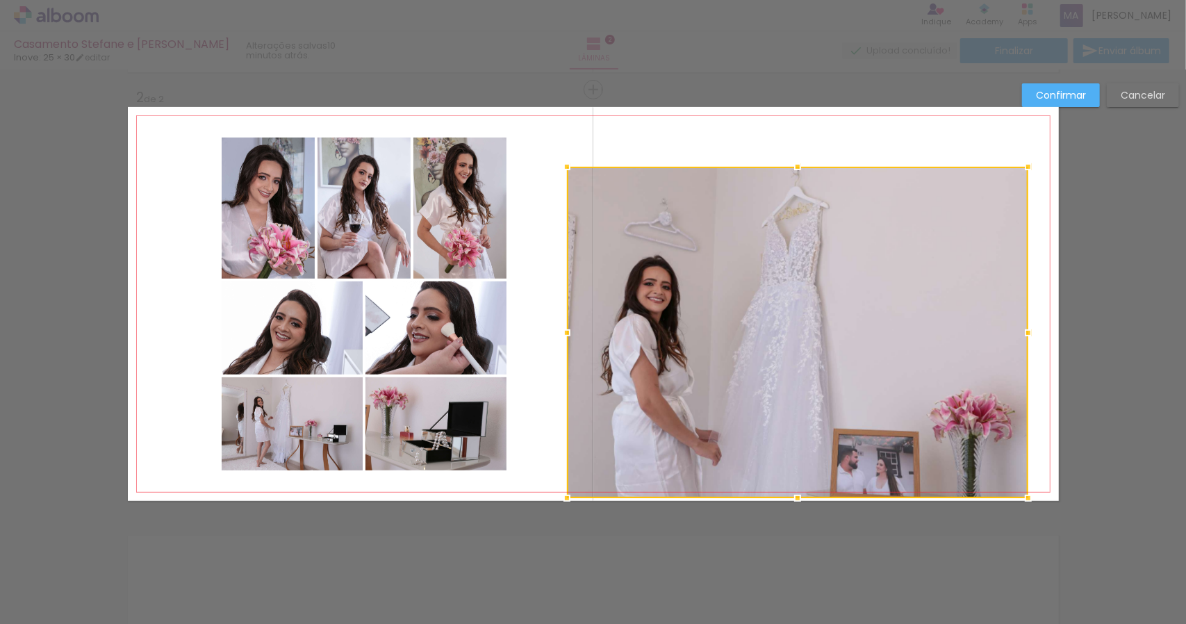
drag, startPoint x: 612, startPoint y: 439, endPoint x: 557, endPoint y: 491, distance: 75.7
click at [557, 491] on div at bounding box center [567, 498] width 28 height 28
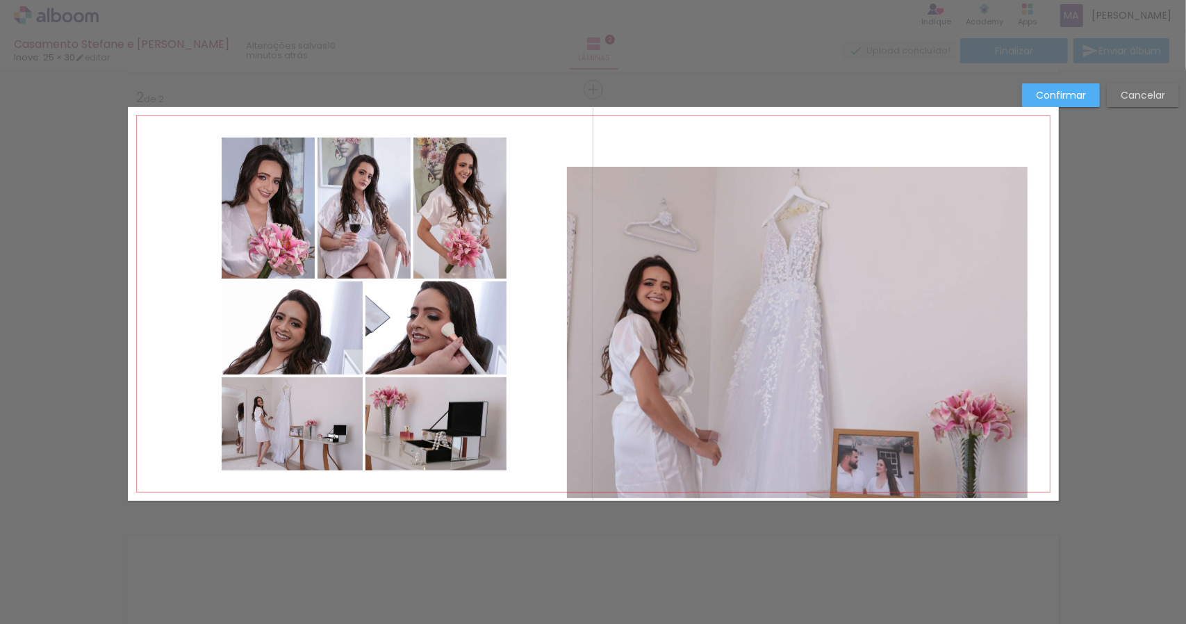
drag, startPoint x: 613, startPoint y: 193, endPoint x: 582, endPoint y: 184, distance: 32.4
click at [612, 193] on quentale-photo at bounding box center [797, 333] width 461 height 332
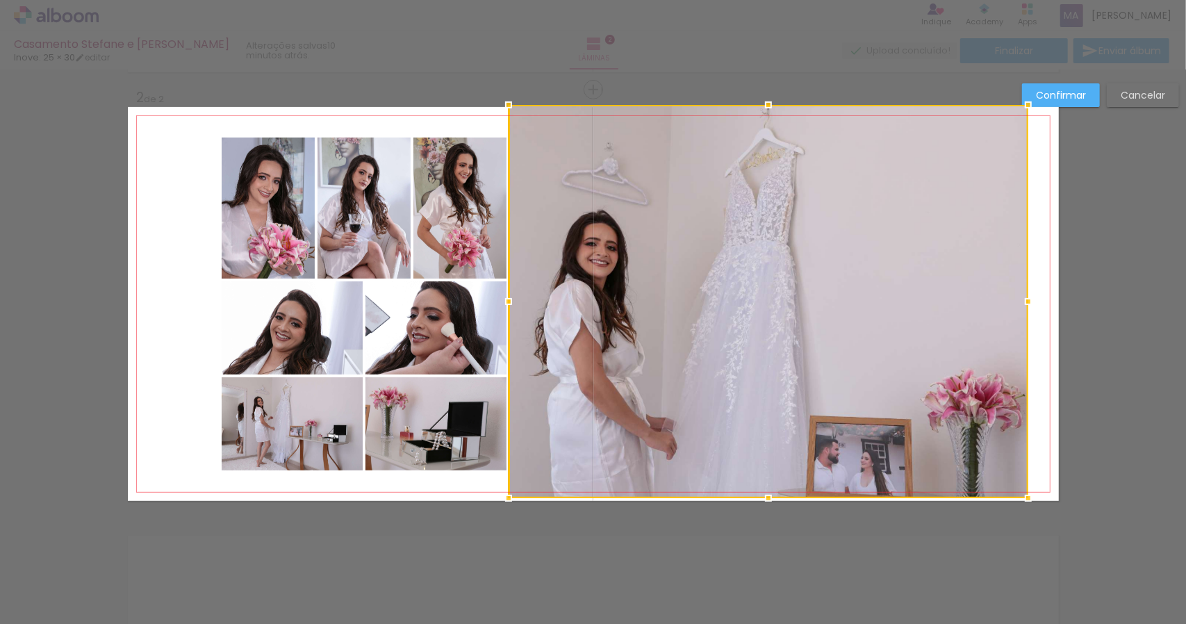
drag, startPoint x: 565, startPoint y: 168, endPoint x: 506, endPoint y: 106, distance: 86.0
click at [506, 106] on div at bounding box center [509, 105] width 28 height 28
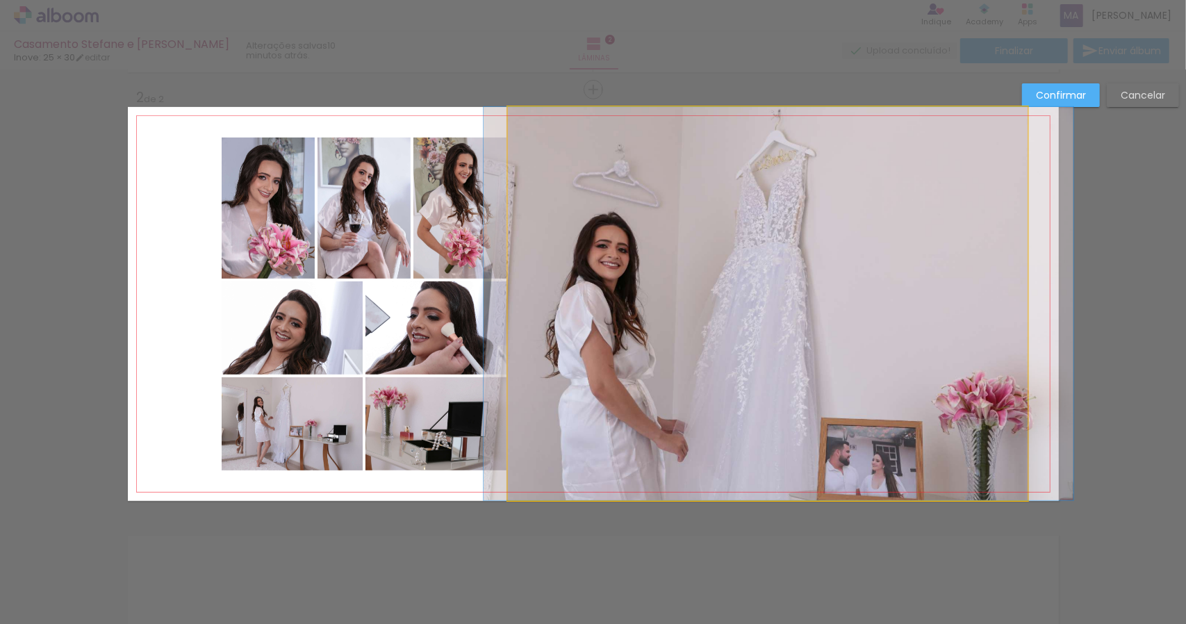
drag, startPoint x: 724, startPoint y: 226, endPoint x: 735, endPoint y: 223, distance: 11.5
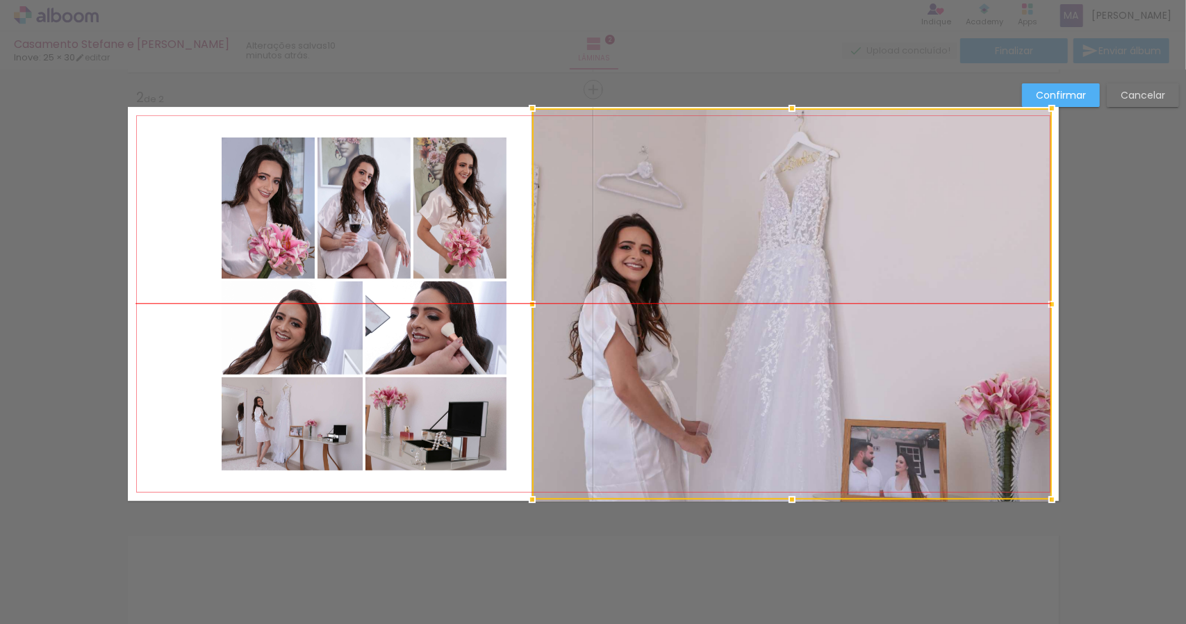
drag, startPoint x: 873, startPoint y: 286, endPoint x: 928, endPoint y: 284, distance: 54.9
click at [928, 284] on div at bounding box center [792, 303] width 520 height 391
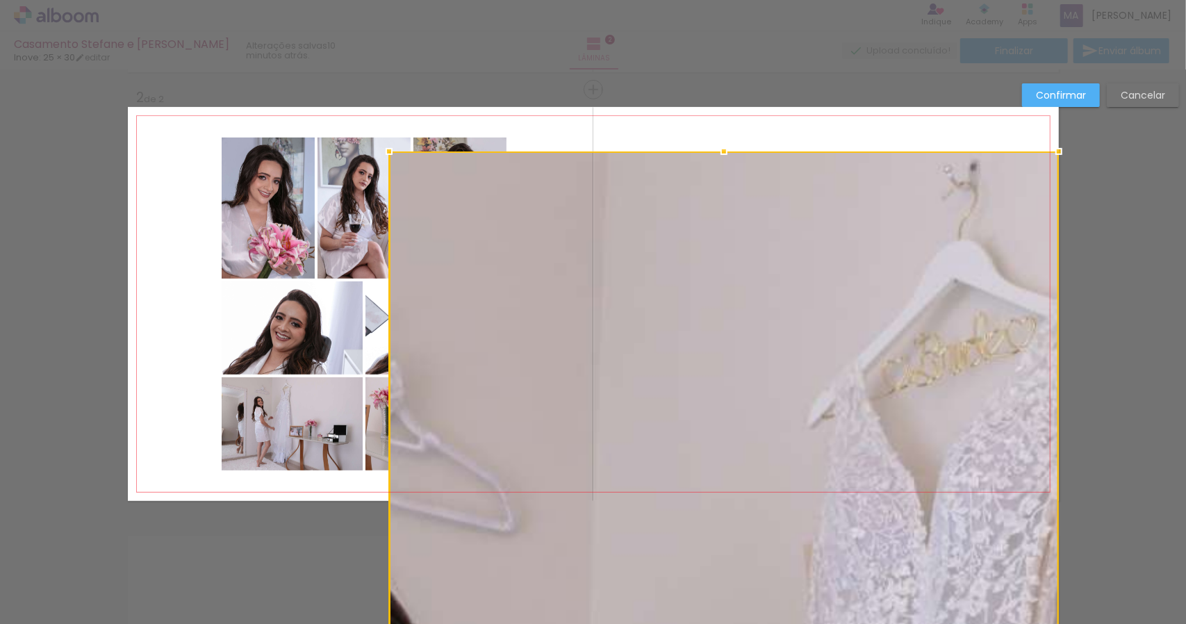
drag, startPoint x: 537, startPoint y: 108, endPoint x: 360, endPoint y: 156, distance: 182.9
click at [360, 156] on album-spread "2 de 2" at bounding box center [593, 304] width 931 height 394
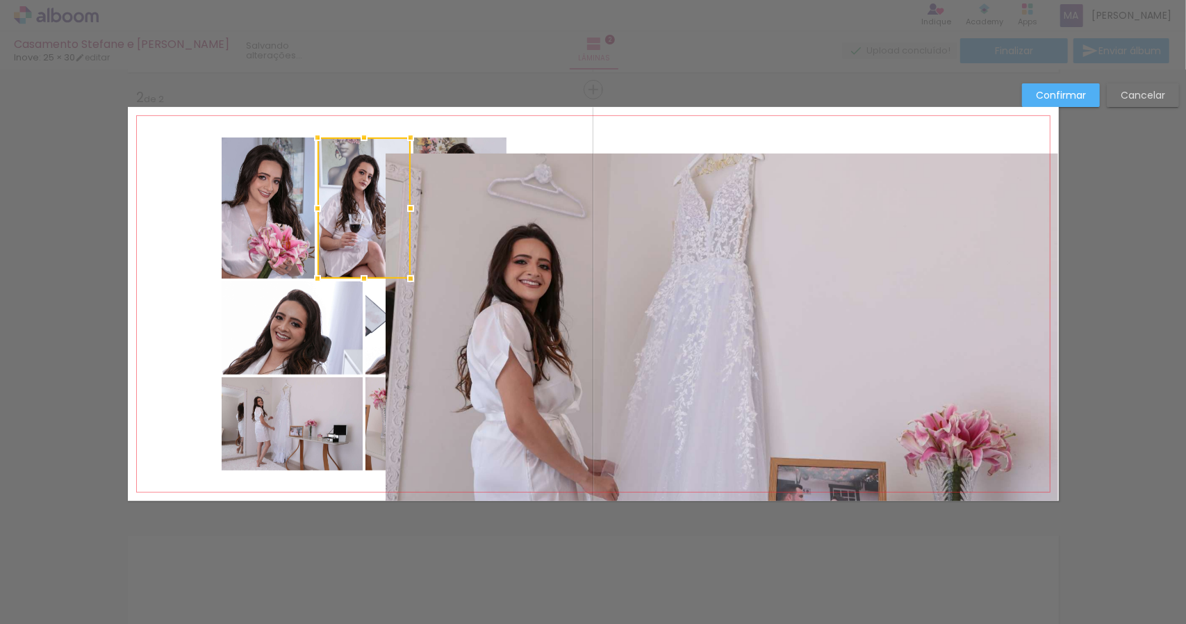
click at [577, 289] on quentale-photo at bounding box center [722, 328] width 673 height 348
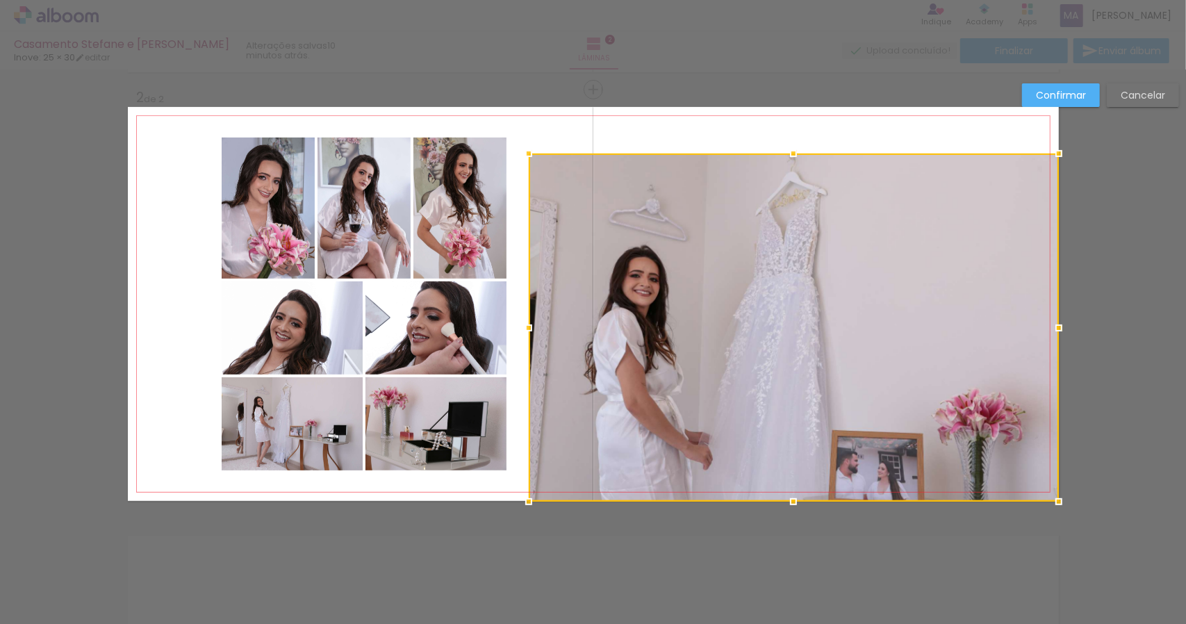
drag, startPoint x: 388, startPoint y: 328, endPoint x: 530, endPoint y: 284, distance: 149.1
click at [530, 284] on div at bounding box center [794, 328] width 530 height 348
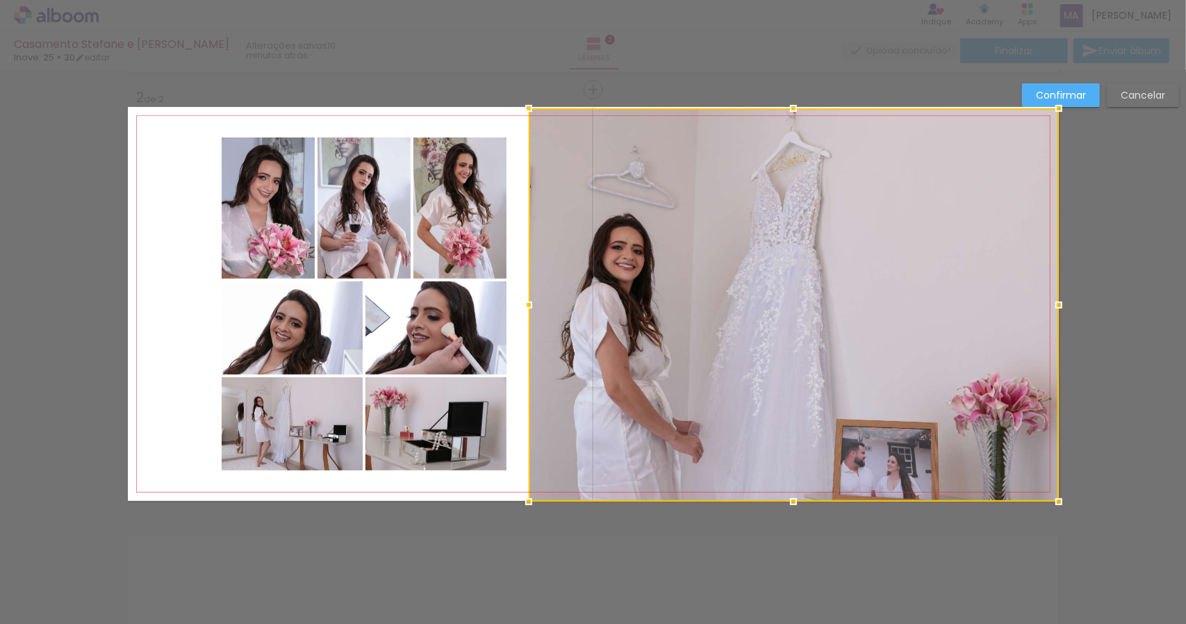
drag, startPoint x: 785, startPoint y: 152, endPoint x: 793, endPoint y: 102, distance: 49.9
click at [793, 102] on div at bounding box center [794, 109] width 28 height 28
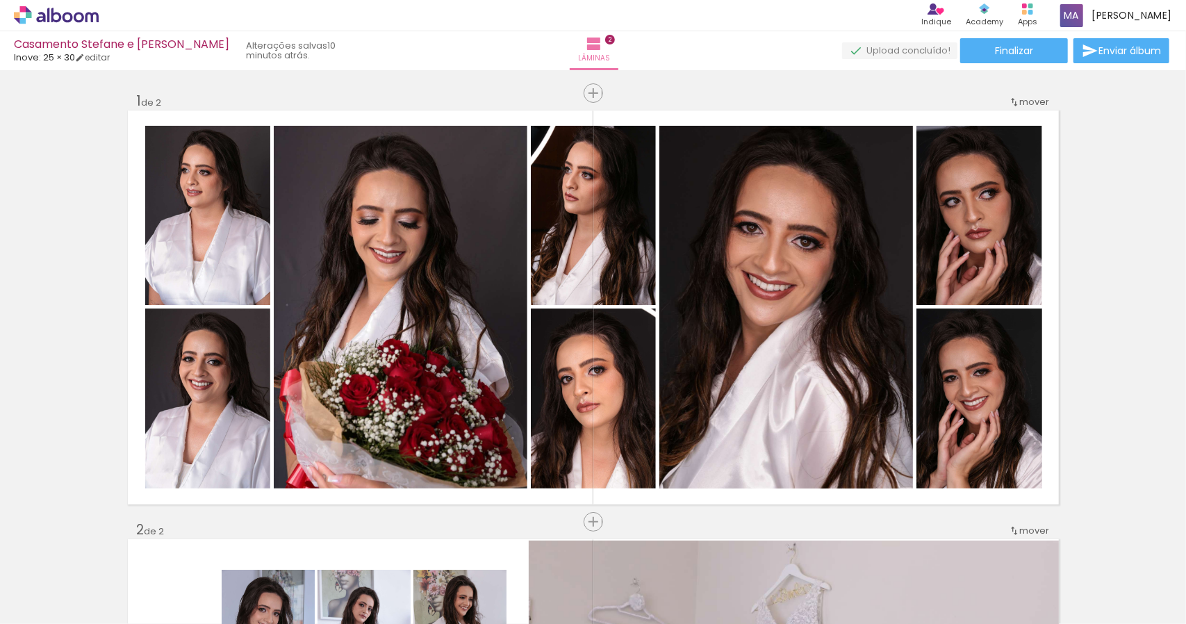
scroll to position [0, 2221]
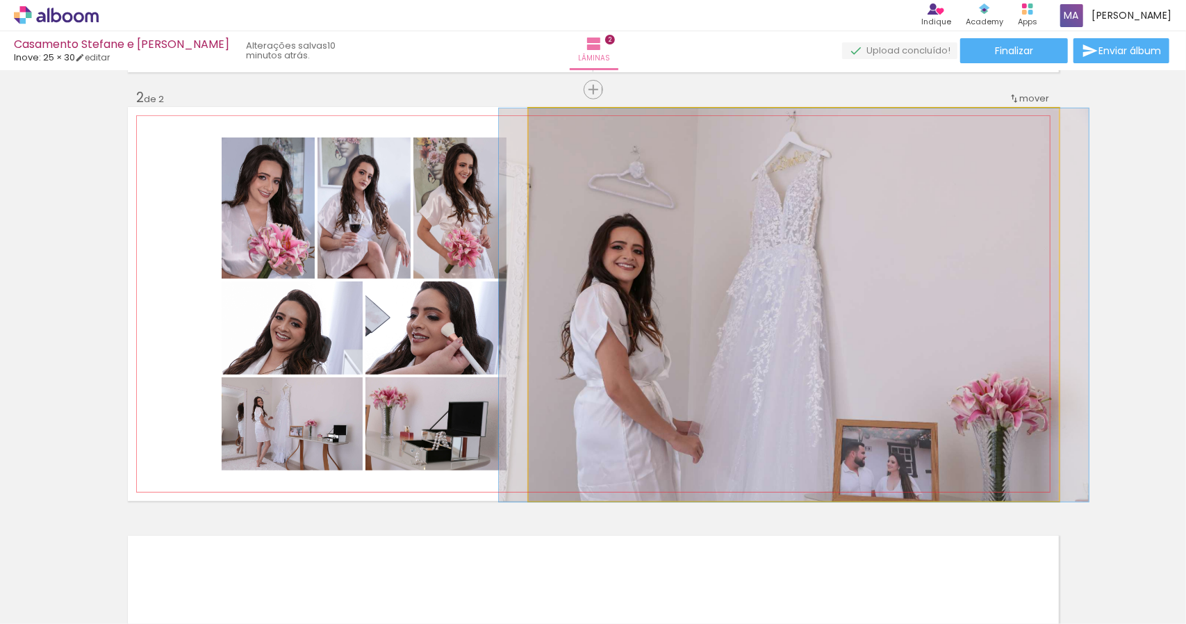
click at [648, 318] on quentale-photo at bounding box center [794, 304] width 530 height 393
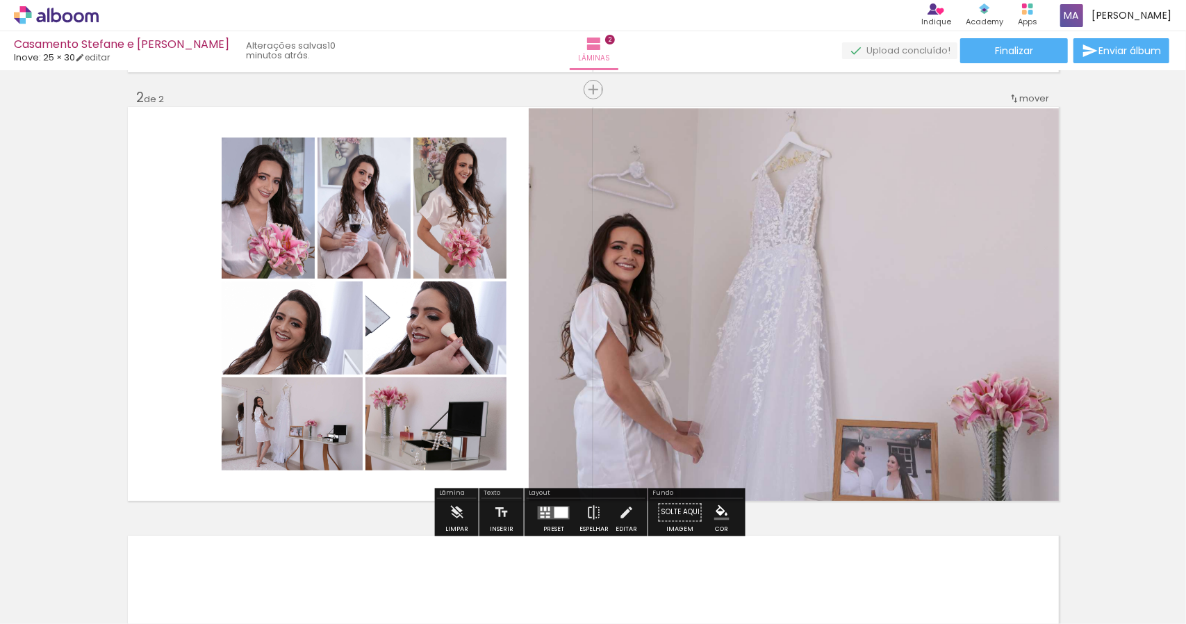
click at [686, 512] on paper-button "Solte aqui Imagem" at bounding box center [680, 516] width 50 height 35
drag, startPoint x: 649, startPoint y: 585, endPoint x: 651, endPoint y: 598, distance: 13.4
click at [651, 598] on div at bounding box center [642, 578] width 69 height 46
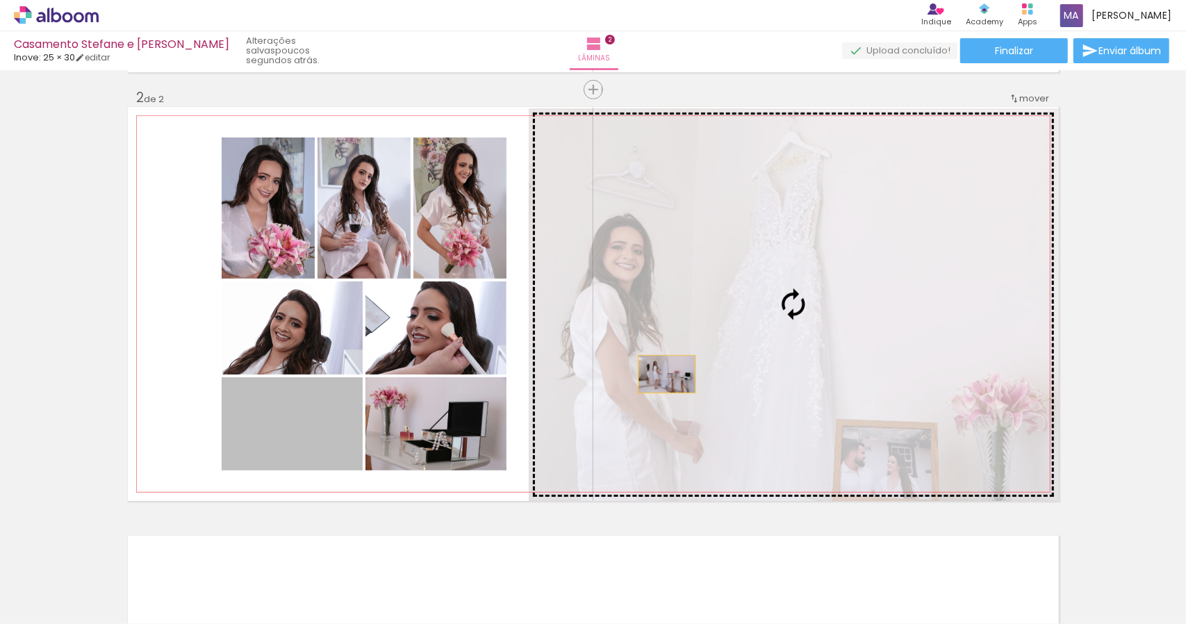
drag, startPoint x: 288, startPoint y: 430, endPoint x: 662, endPoint y: 374, distance: 378.0
click at [0, 0] on slot at bounding box center [0, 0] width 0 height 0
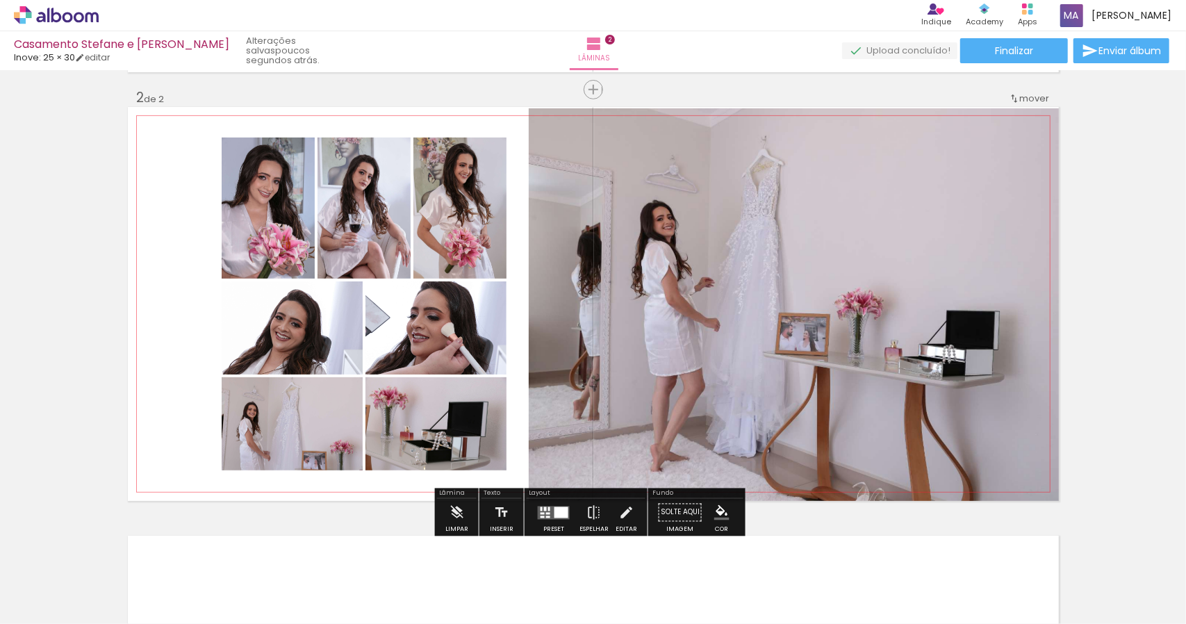
click at [894, 386] on quentale-photo at bounding box center [794, 304] width 530 height 393
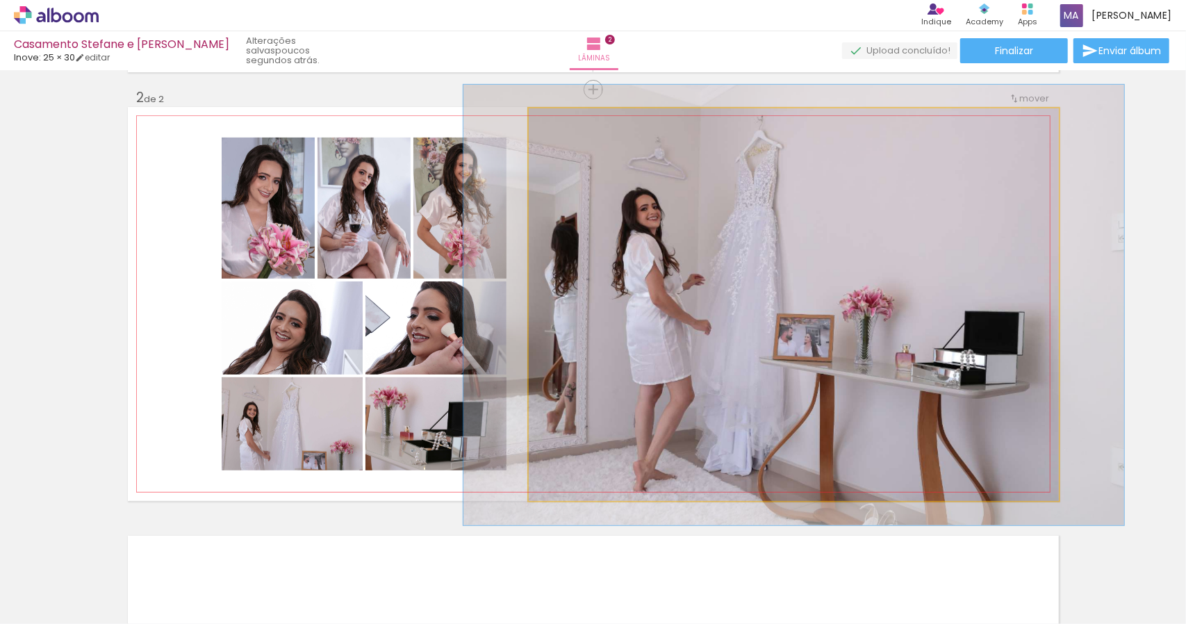
type paper-slider "112"
click at [562, 127] on div at bounding box center [567, 123] width 13 height 13
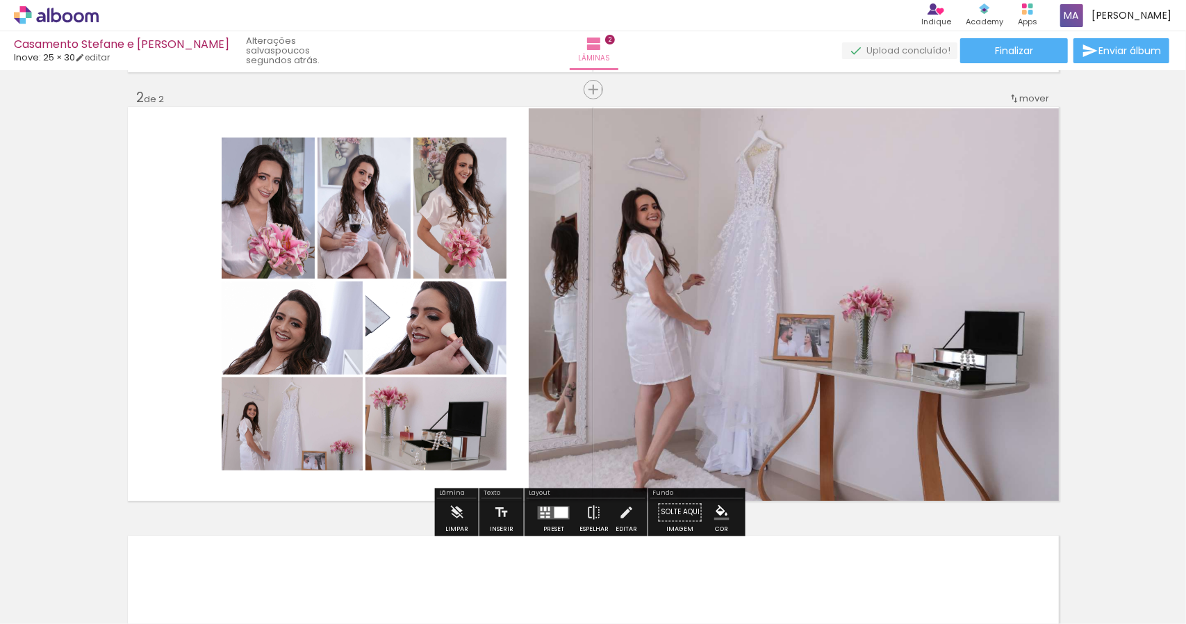
click at [1127, 297] on div "Inserir lâmina 1 de 2 Inserir lâmina 2 de 2" at bounding box center [593, 286] width 1186 height 1287
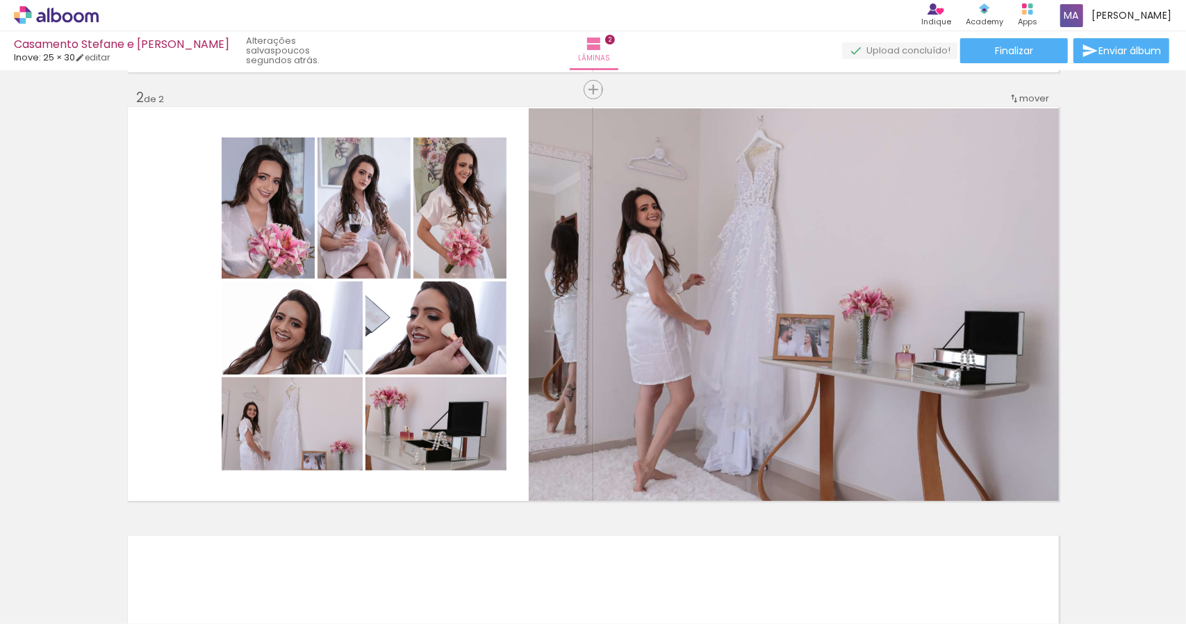
scroll to position [0, 4374]
click at [76, 580] on iron-icon at bounding box center [70, 582] width 11 height 11
click at [72, 508] on div "Inserir lâmina 1 de 2 Inserir lâmina 2 de 2" at bounding box center [593, 286] width 1186 height 1287
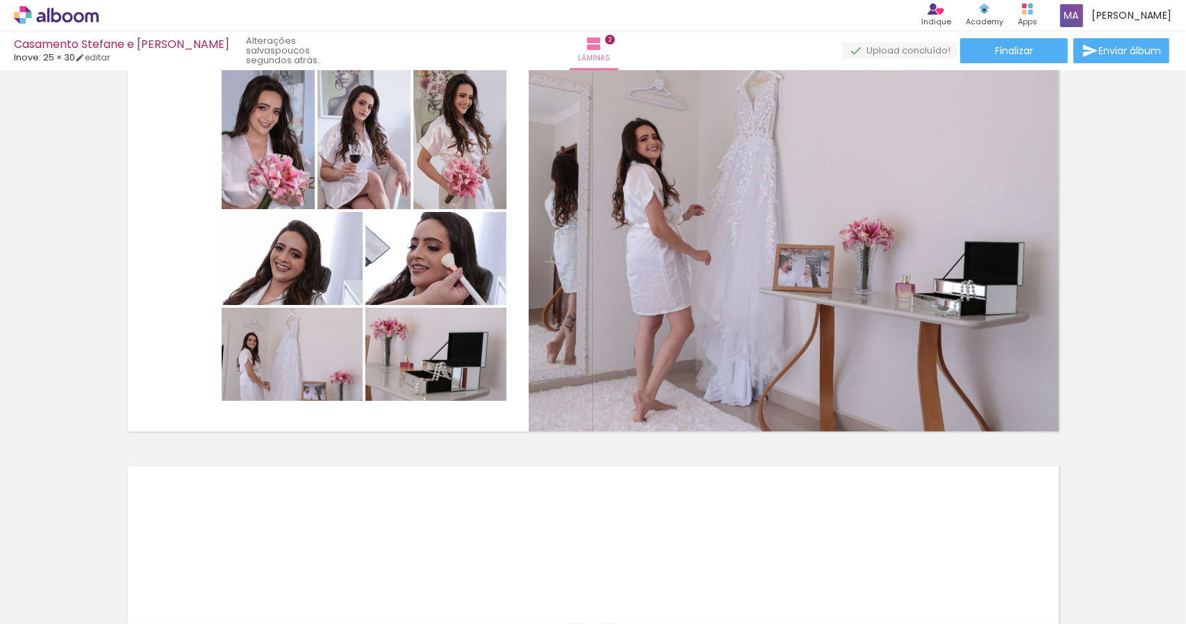
scroll to position [0, 4775]
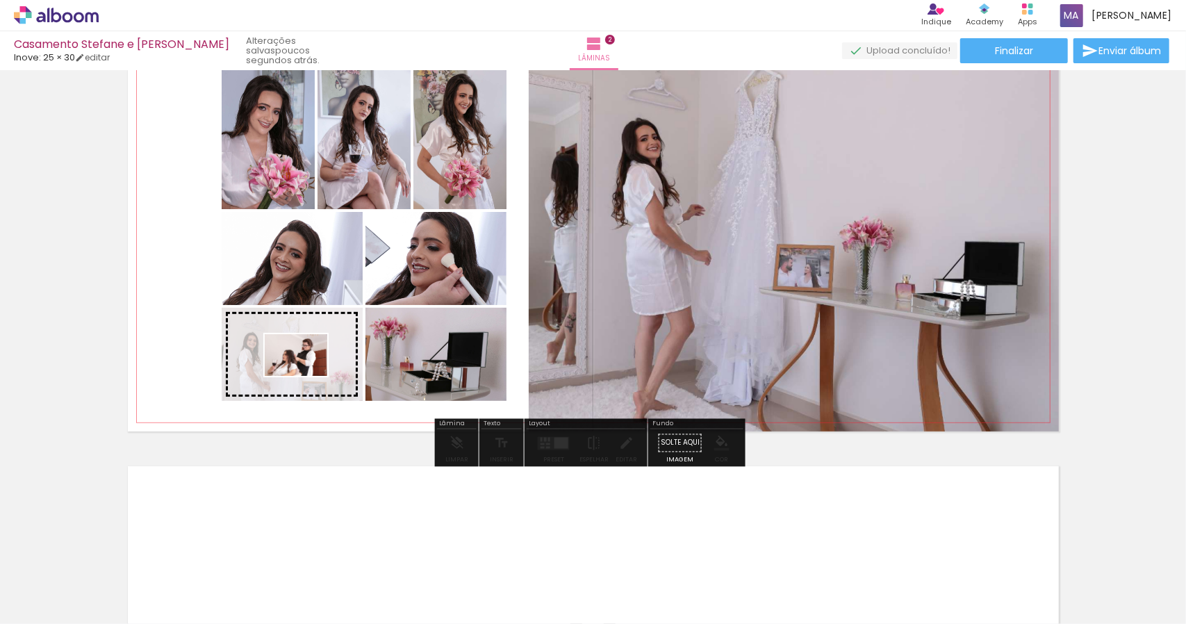
drag, startPoint x: 209, startPoint y: 586, endPoint x: 307, endPoint y: 376, distance: 231.6
click at [307, 376] on quentale-workspace at bounding box center [593, 312] width 1186 height 624
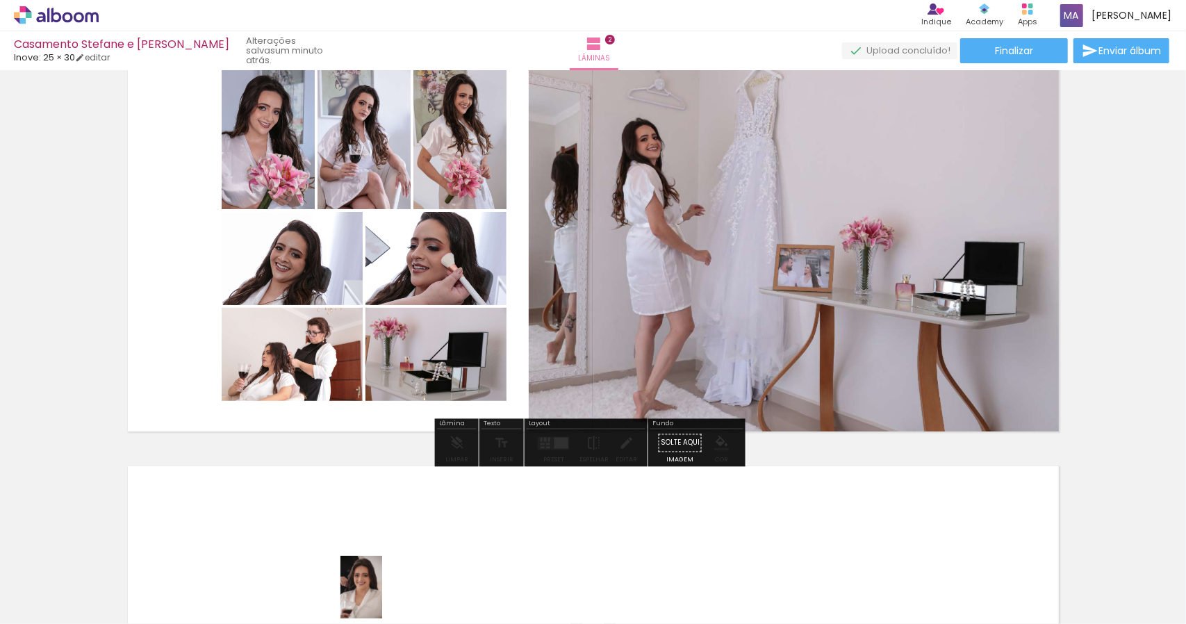
drag, startPoint x: 341, startPoint y: 586, endPoint x: 382, endPoint y: 598, distance: 42.7
click at [369, 598] on div at bounding box center [346, 577] width 46 height 69
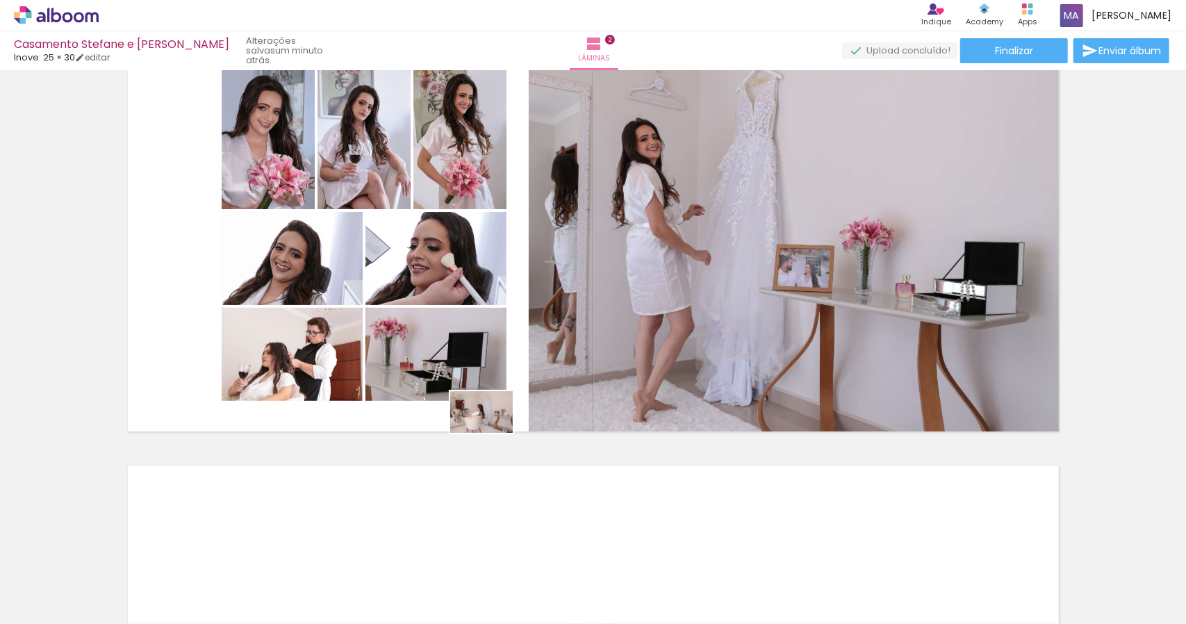
drag, startPoint x: 674, startPoint y: 591, endPoint x: 492, endPoint y: 433, distance: 240.9
click at [492, 433] on quentale-workspace at bounding box center [593, 312] width 1186 height 624
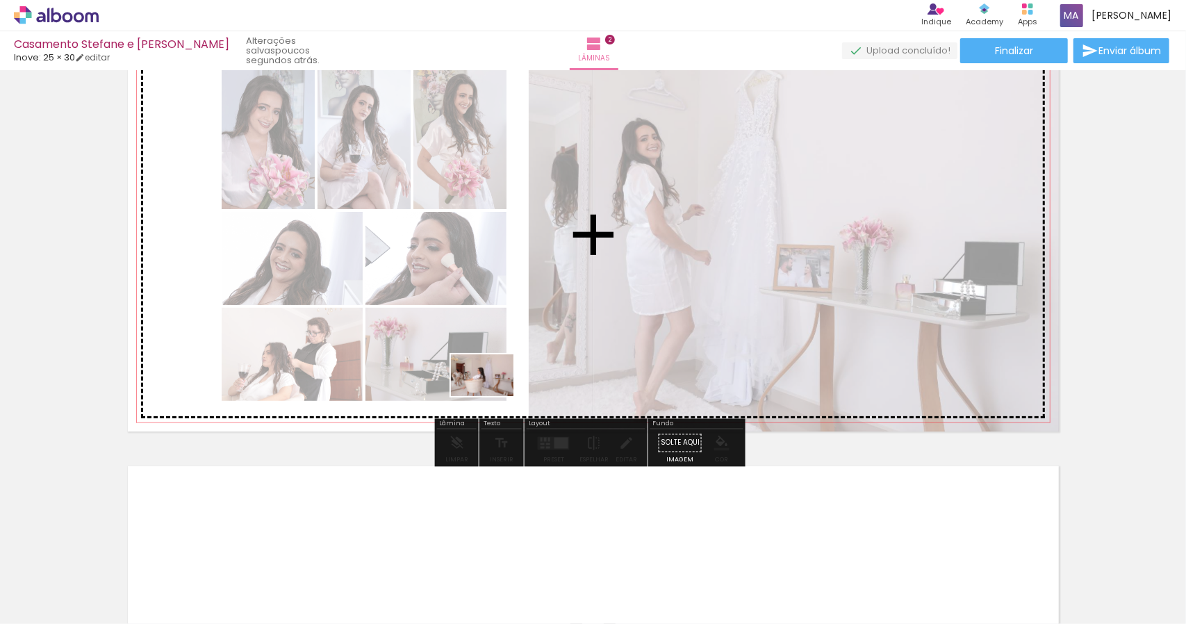
drag, startPoint x: 638, startPoint y: 553, endPoint x: 493, endPoint y: 396, distance: 213.4
click at [493, 396] on quentale-workspace at bounding box center [593, 312] width 1186 height 624
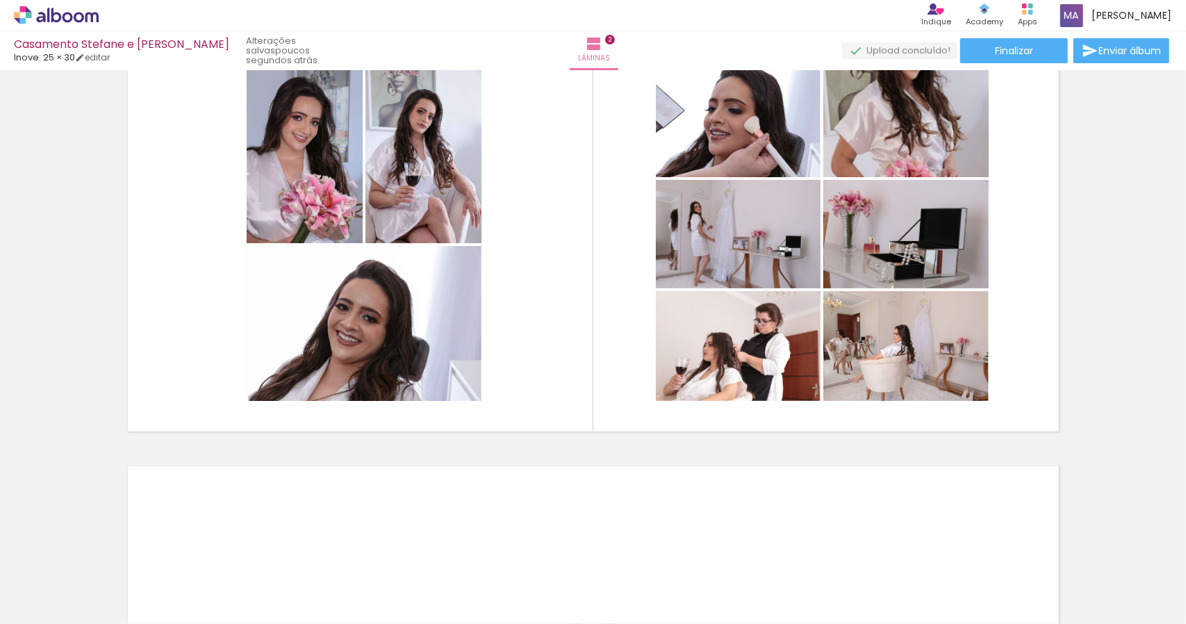
scroll to position [0, 4509]
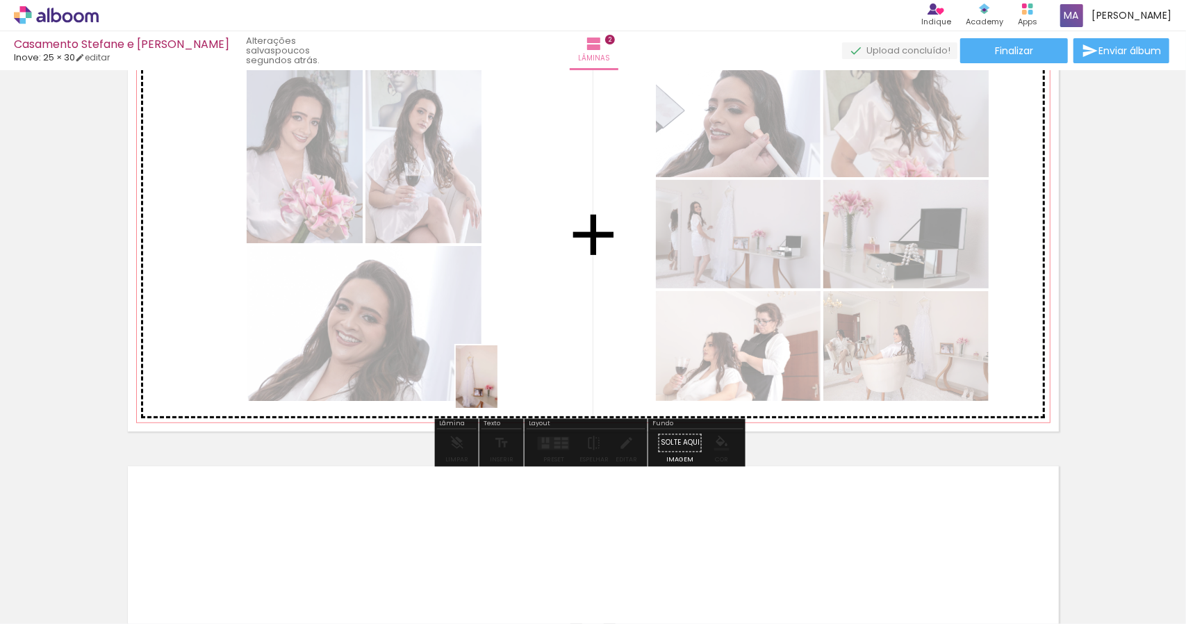
drag, startPoint x: 243, startPoint y: 594, endPoint x: 571, endPoint y: 345, distance: 412.2
click at [561, 355] on quentale-workspace at bounding box center [593, 312] width 1186 height 624
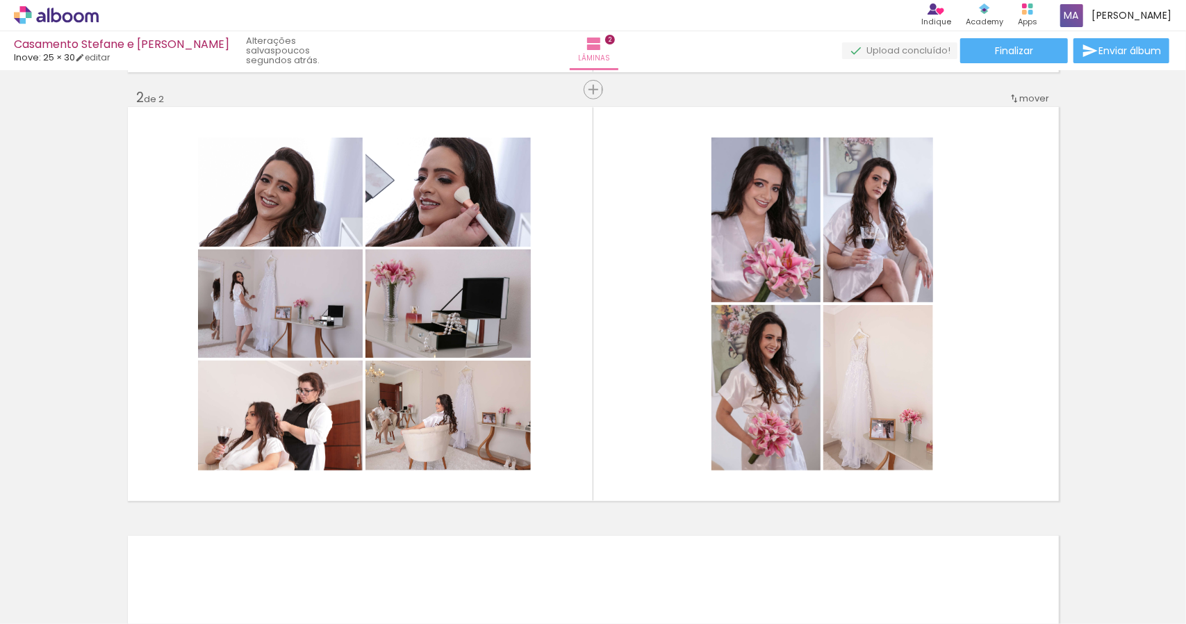
scroll to position [0, 4548]
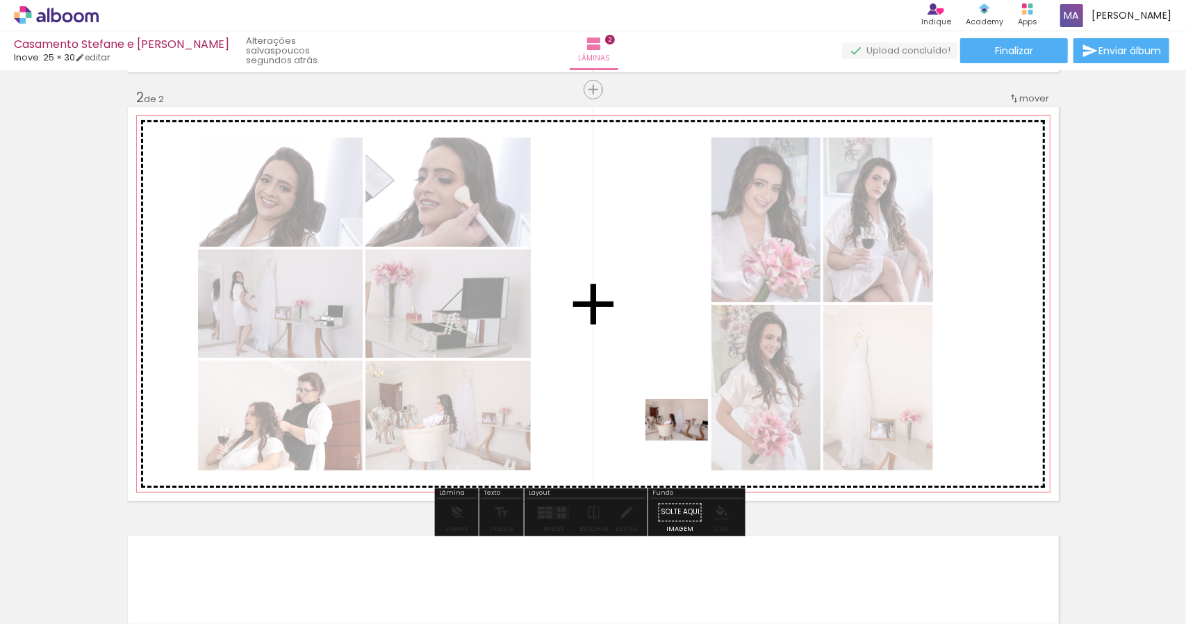
drag, startPoint x: 972, startPoint y: 592, endPoint x: 657, endPoint y: 425, distance: 356.0
click at [659, 425] on quentale-workspace at bounding box center [593, 312] width 1186 height 624
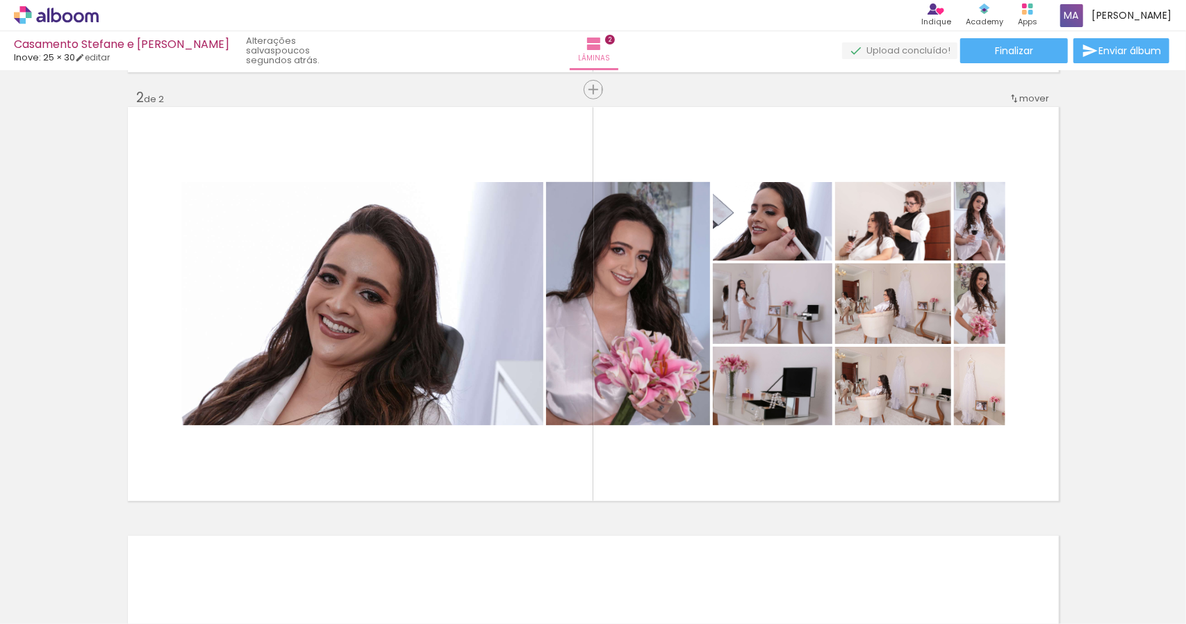
scroll to position [0, 5333]
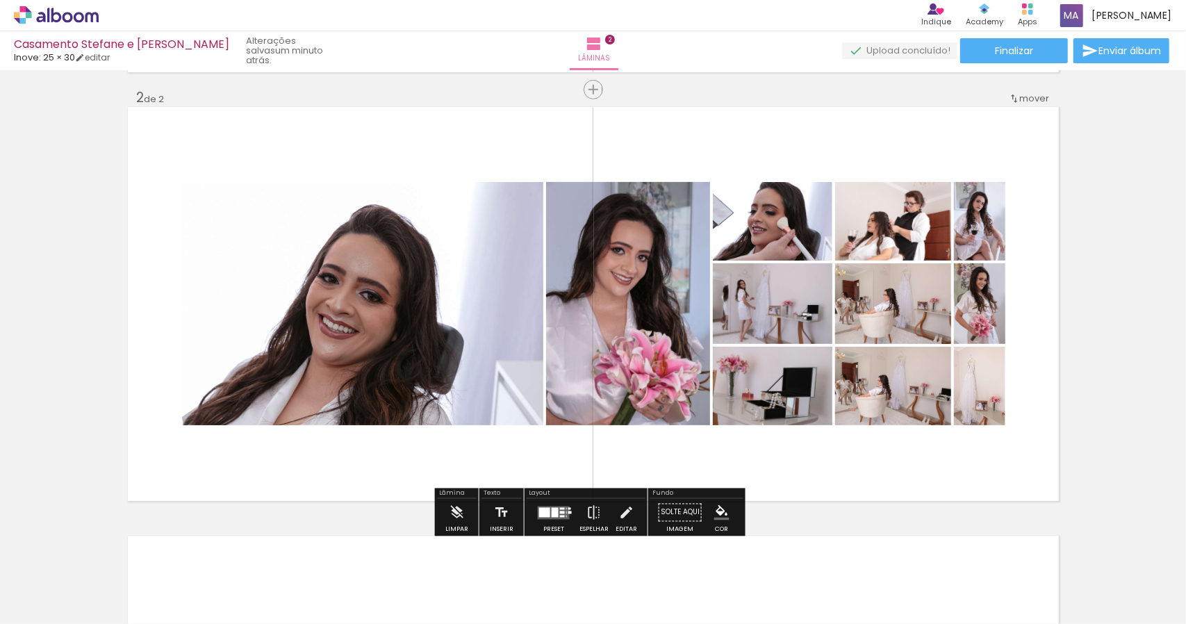
click at [560, 512] on div at bounding box center [562, 512] width 5 height 3
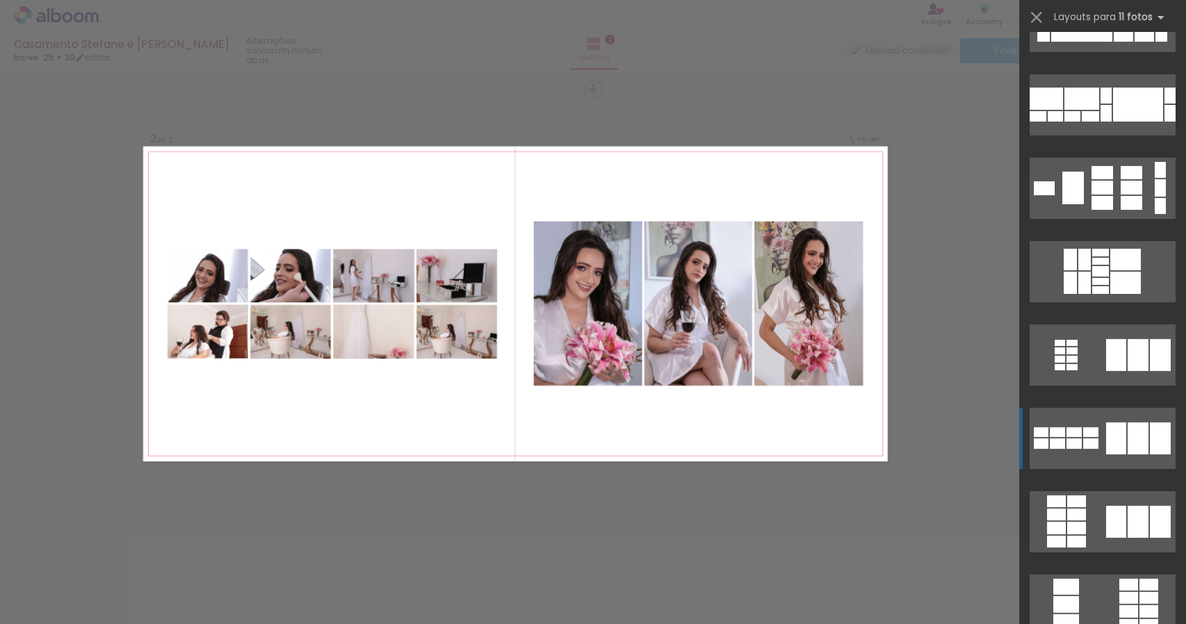
scroll to position [139, 0]
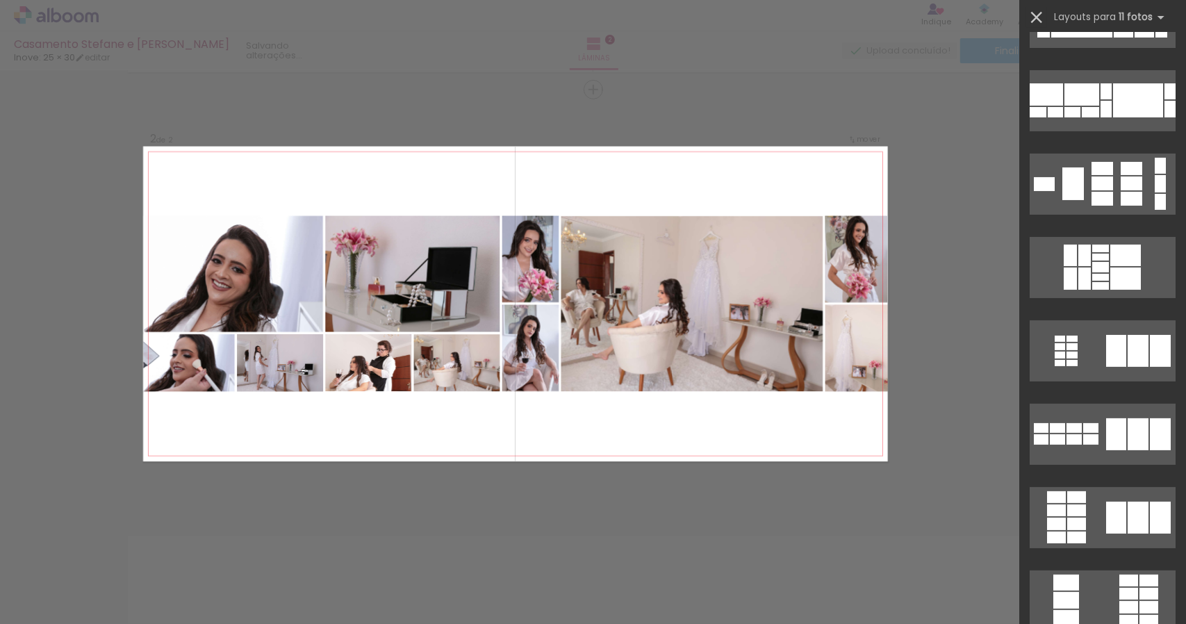
click at [1038, 10] on iron-icon at bounding box center [1036, 17] width 19 height 19
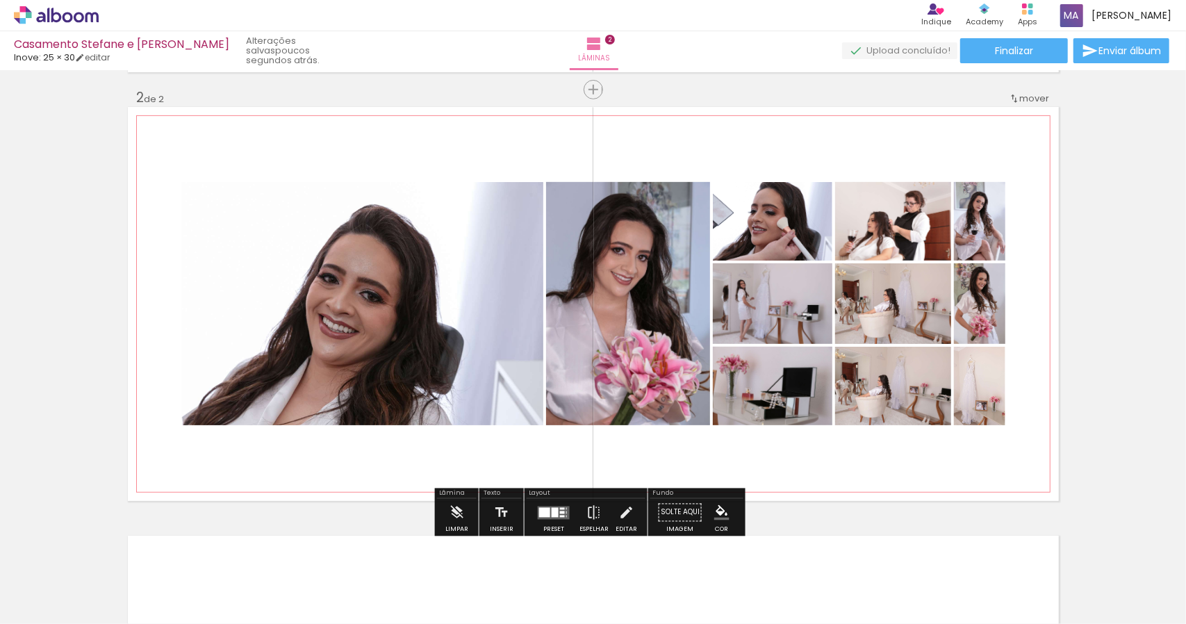
click at [393, 344] on quentale-photo at bounding box center [362, 303] width 362 height 243
click at [546, 508] on div at bounding box center [544, 512] width 11 height 10
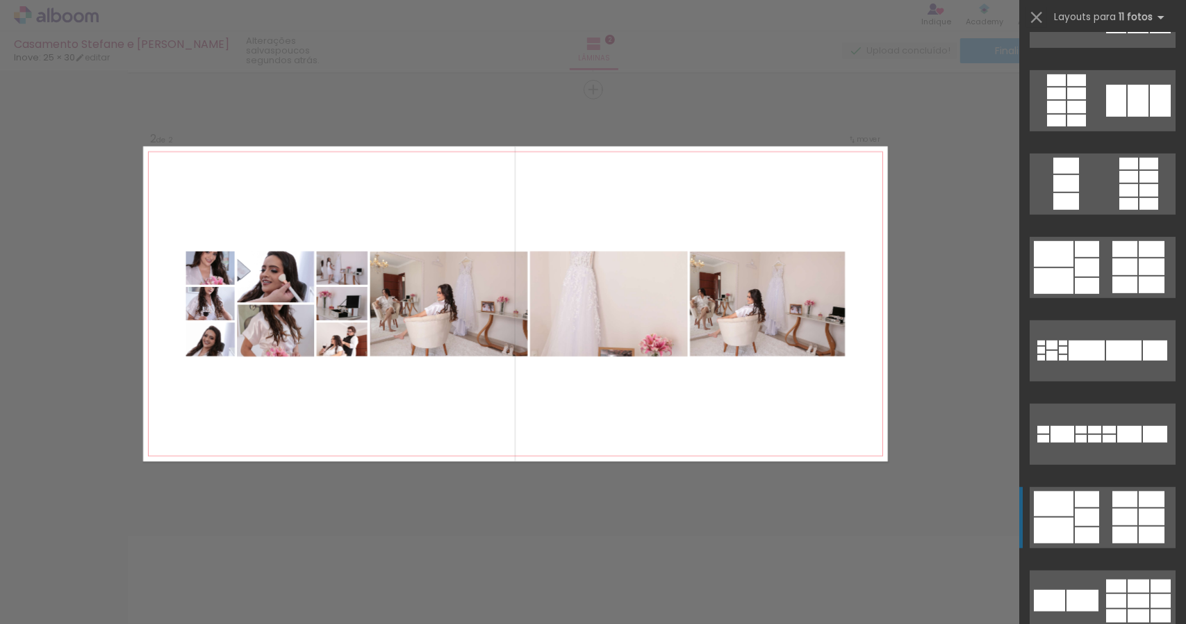
scroll to position [626, 0]
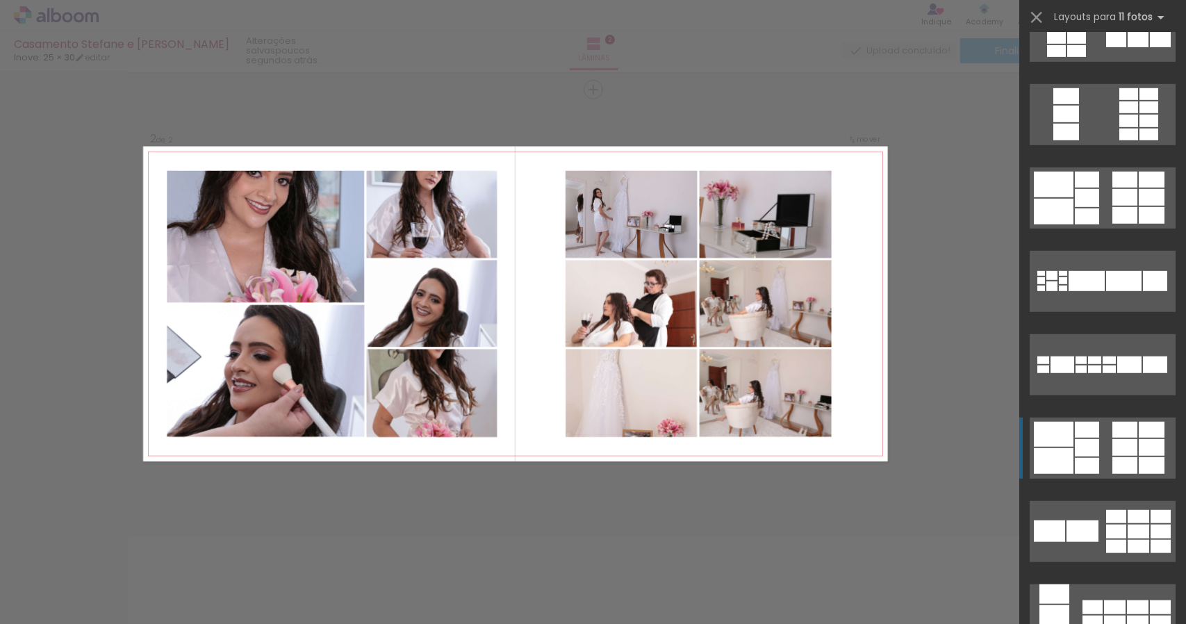
click at [1104, 450] on quentale-layouter at bounding box center [1103, 448] width 146 height 61
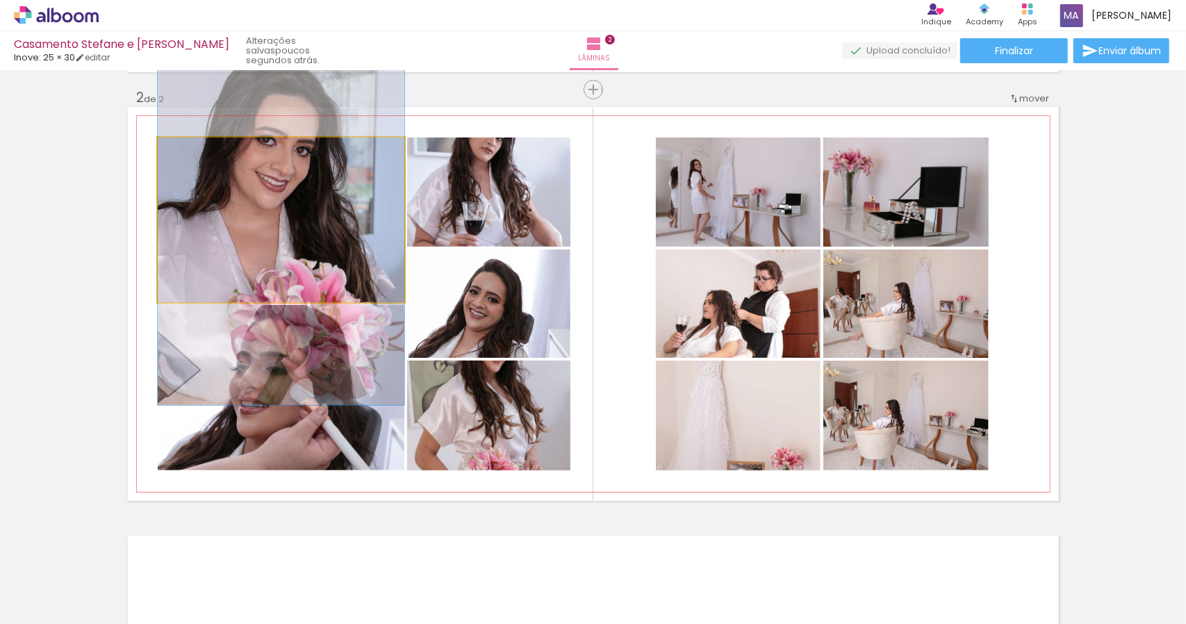
click at [247, 227] on quentale-photo at bounding box center [281, 220] width 247 height 165
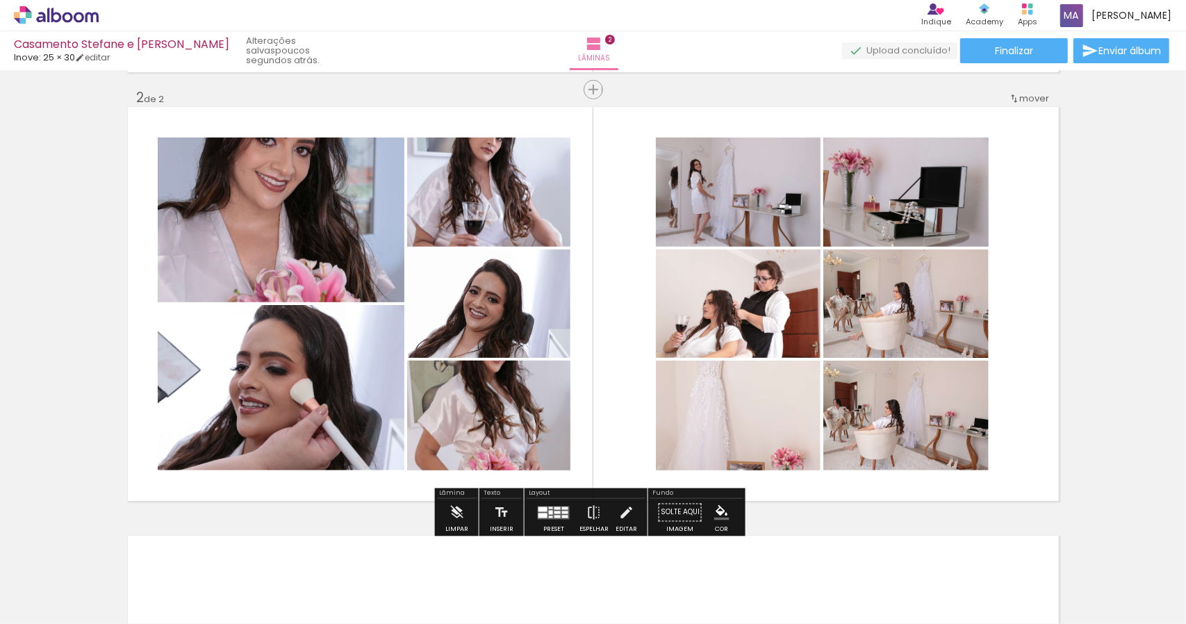
click at [557, 516] on quentale-layouter at bounding box center [554, 512] width 32 height 13
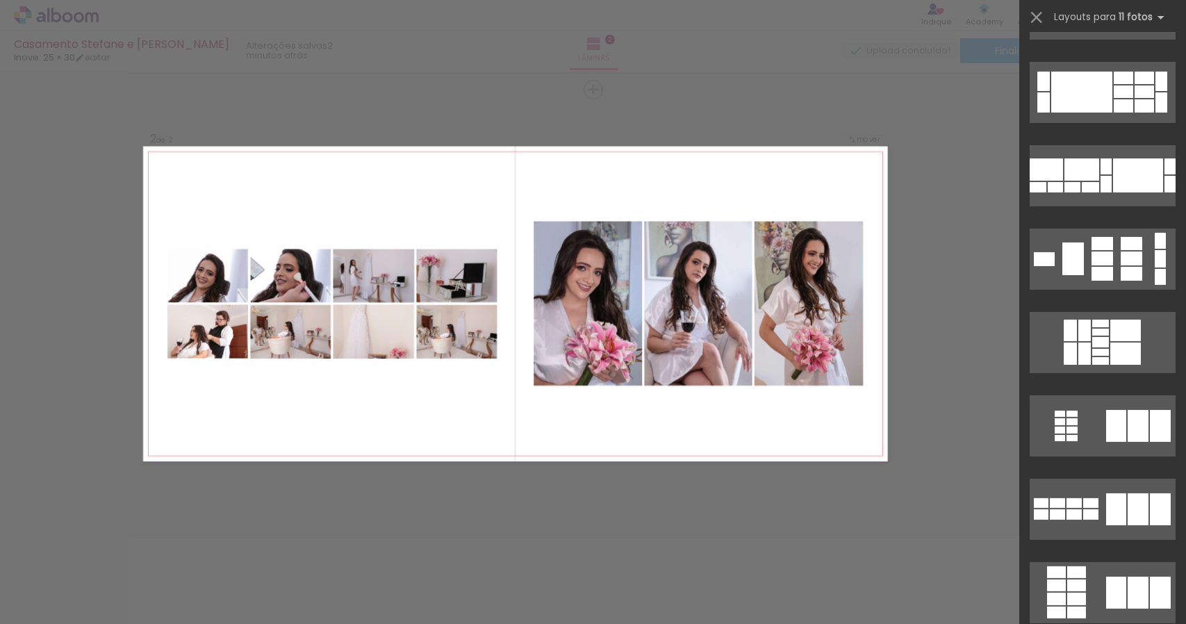
scroll to position [70, 0]
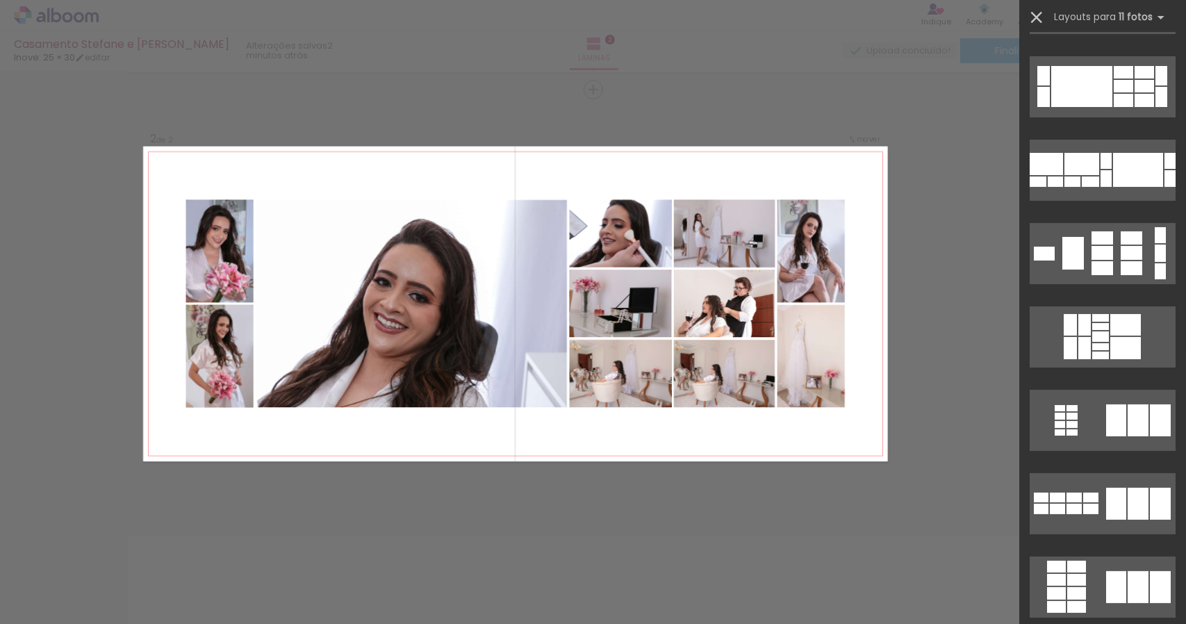
click at [1041, 19] on iron-icon at bounding box center [1036, 17] width 19 height 19
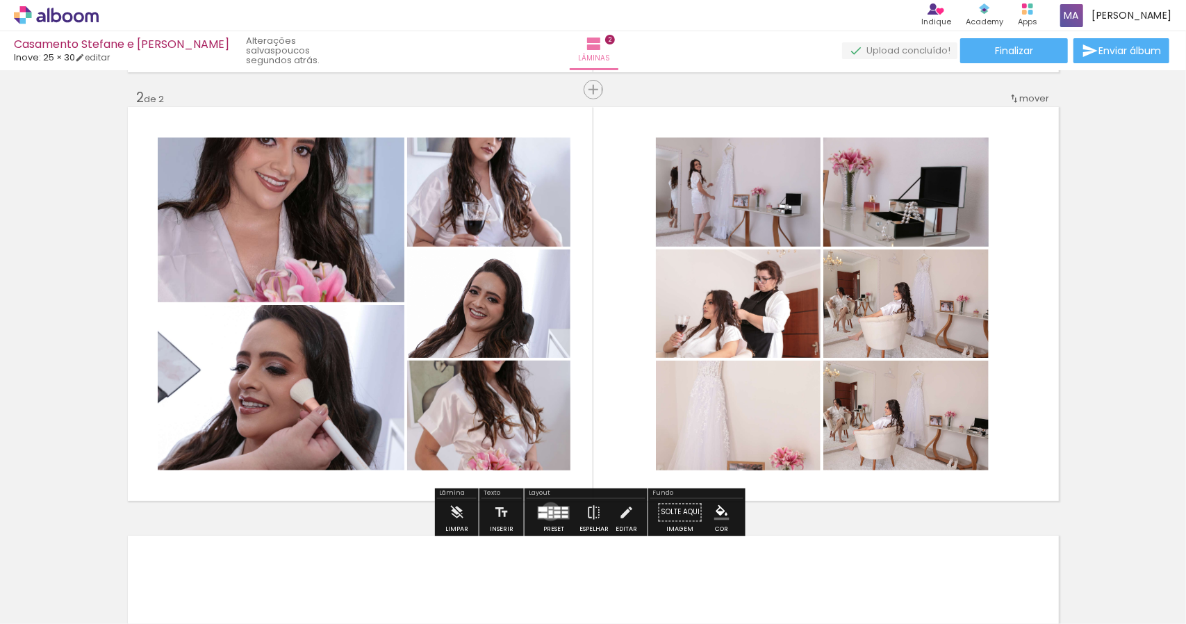
click at [549, 511] on div at bounding box center [551, 512] width 4 height 4
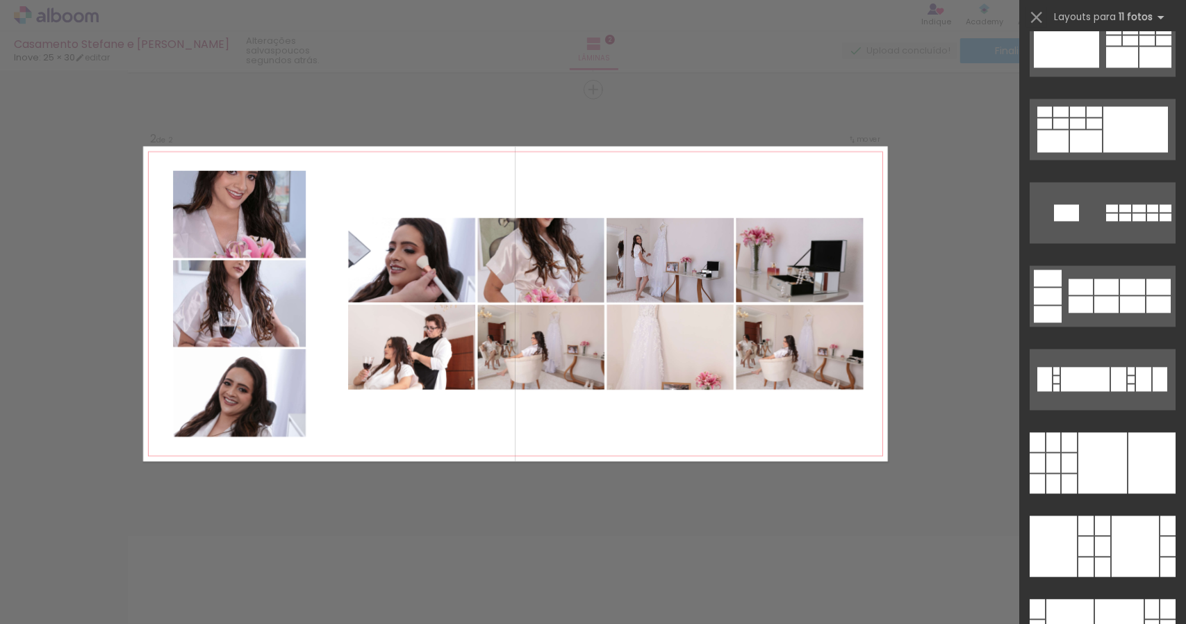
scroll to position [1946, 0]
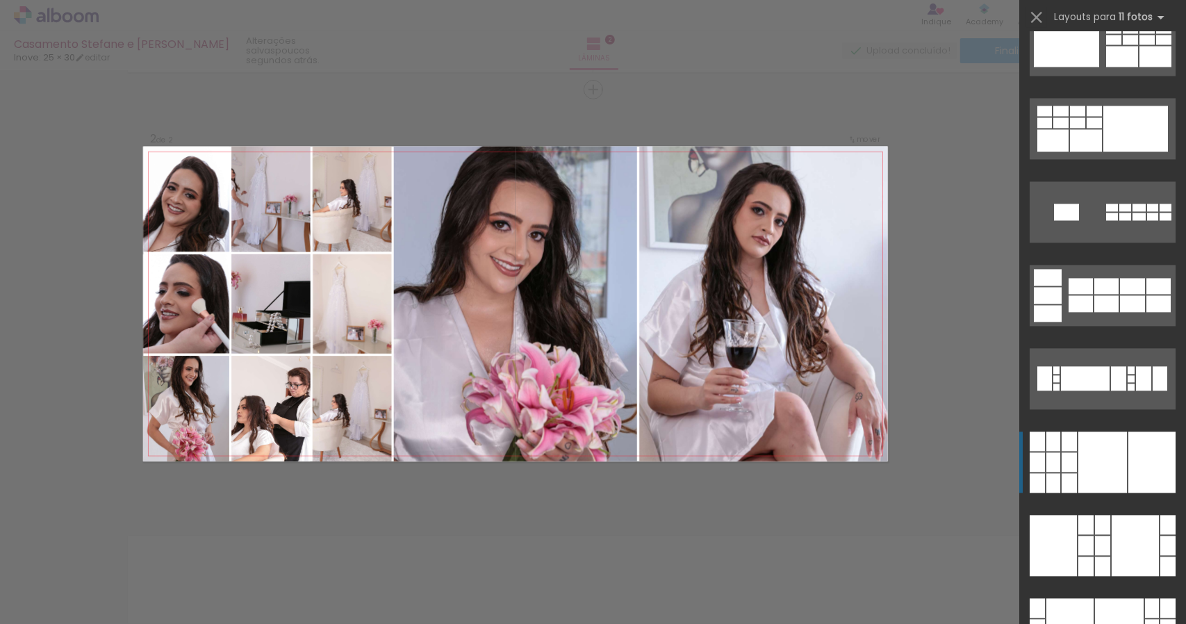
click at [1108, 462] on div at bounding box center [1103, 462] width 49 height 61
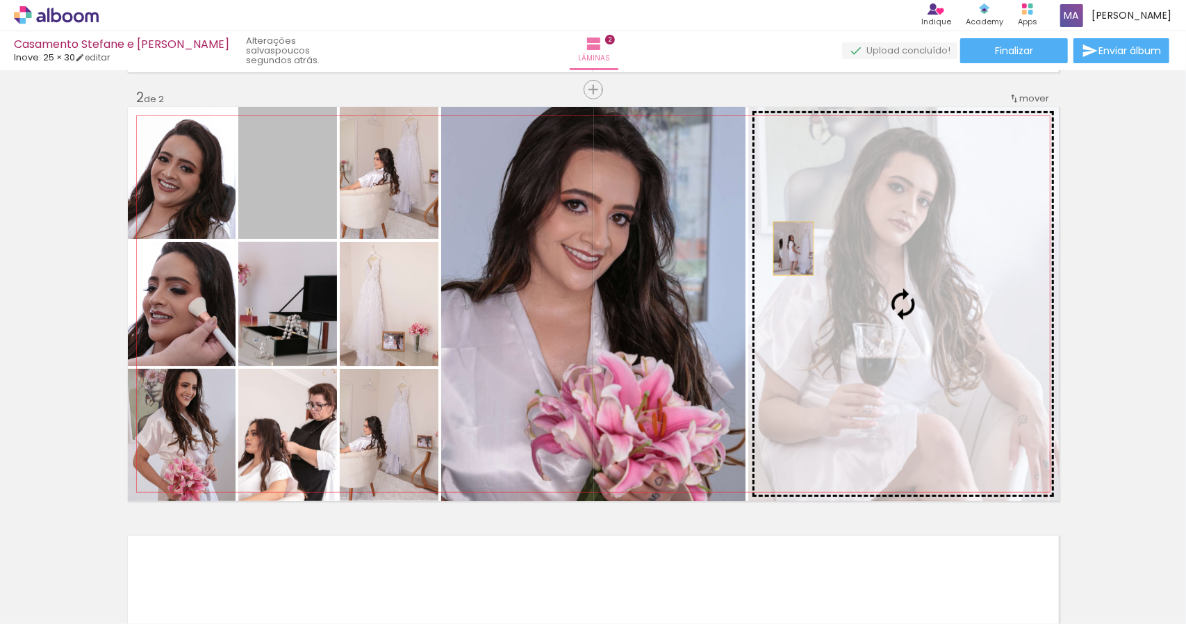
drag, startPoint x: 284, startPoint y: 186, endPoint x: 798, endPoint y: 250, distance: 518.3
click at [0, 0] on slot at bounding box center [0, 0] width 0 height 0
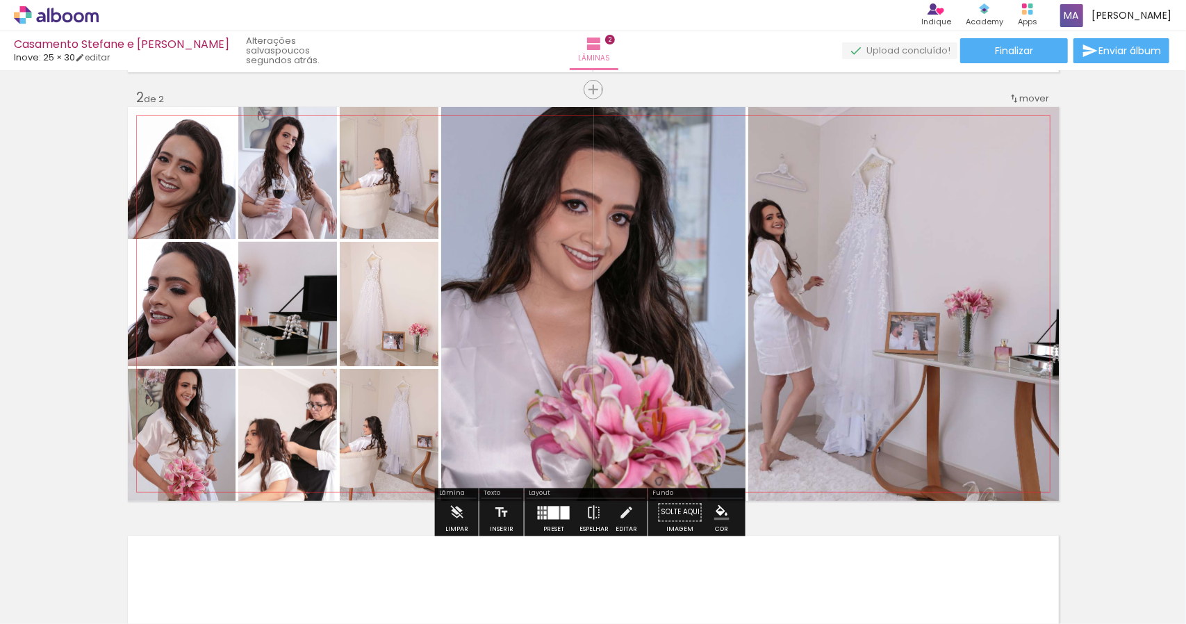
click at [872, 275] on quentale-photo at bounding box center [904, 304] width 311 height 394
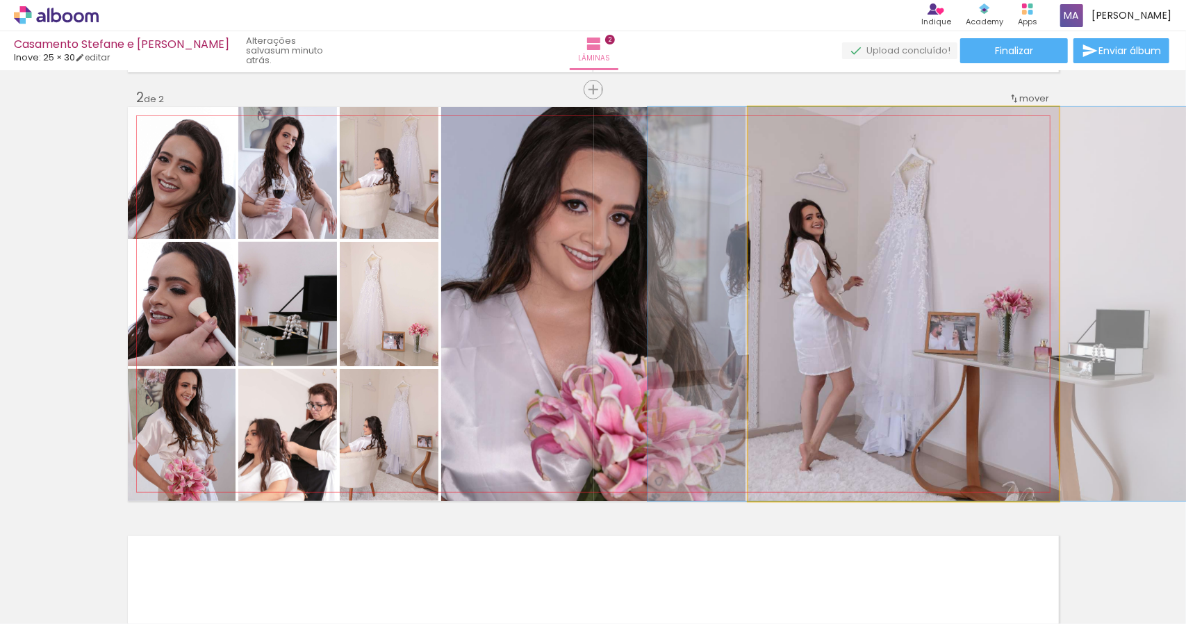
drag, startPoint x: 872, startPoint y: 275, endPoint x: 913, endPoint y: 278, distance: 41.8
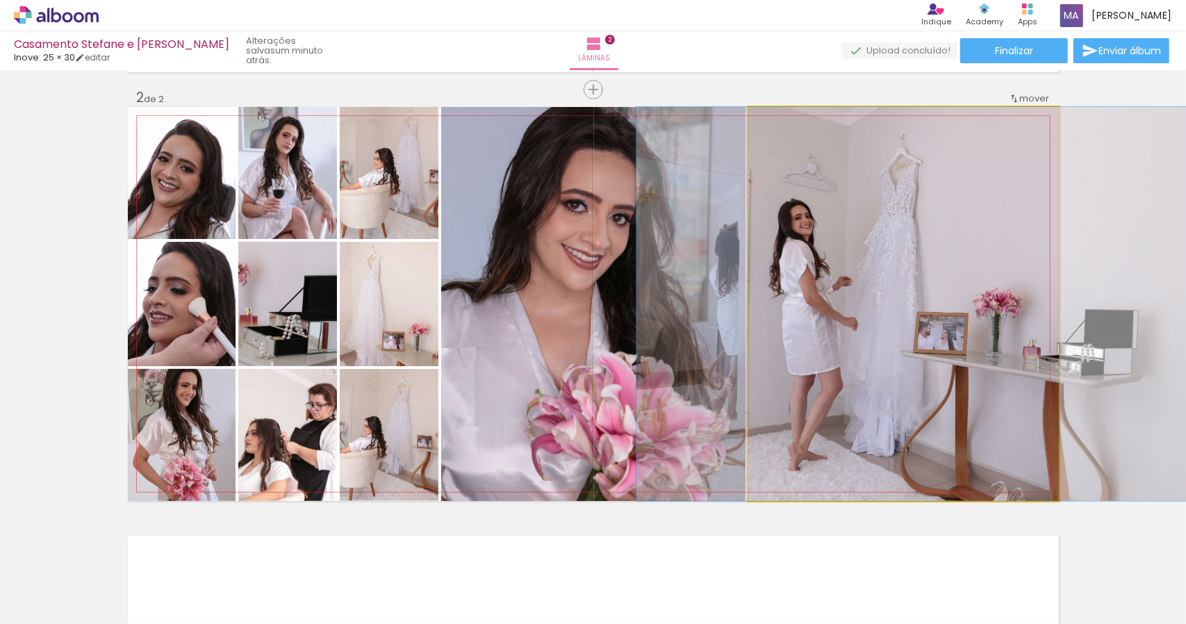
drag, startPoint x: 913, startPoint y: 278, endPoint x: 900, endPoint y: 280, distance: 13.4
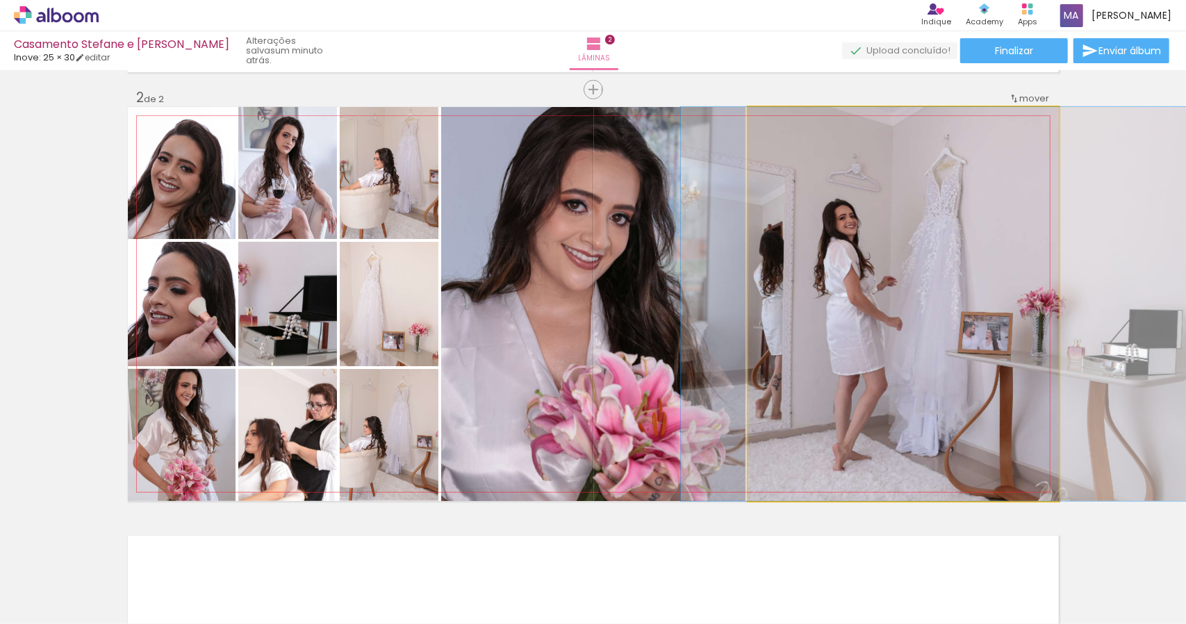
drag, startPoint x: 853, startPoint y: 285, endPoint x: 898, endPoint y: 285, distance: 44.5
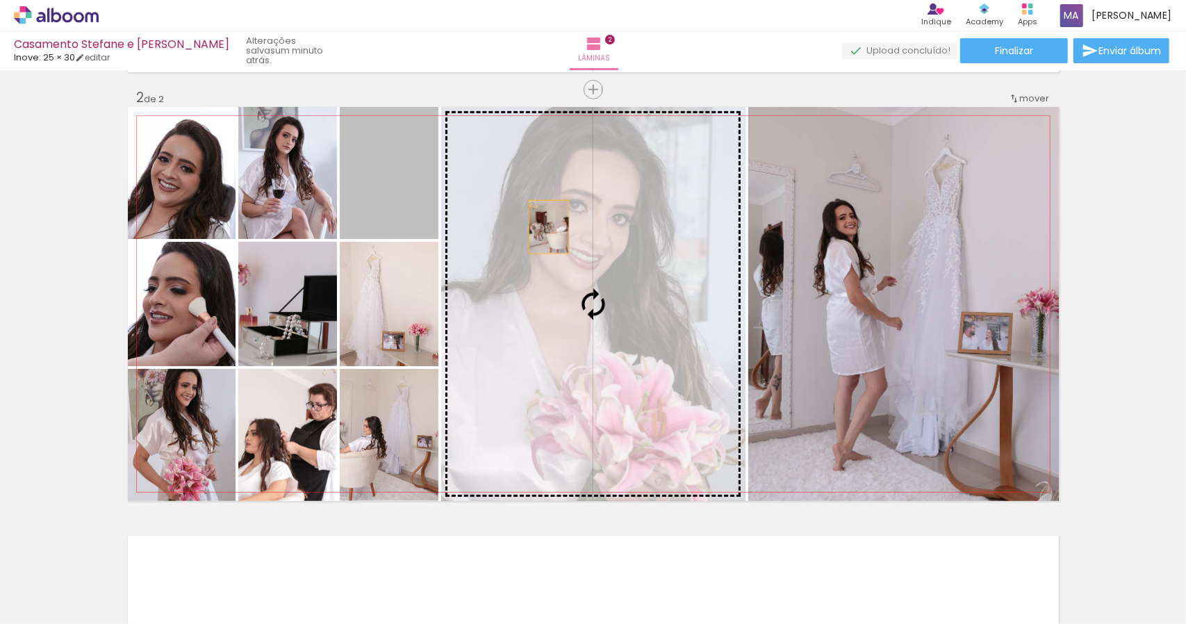
drag, startPoint x: 382, startPoint y: 202, endPoint x: 545, endPoint y: 227, distance: 165.2
click at [0, 0] on slot at bounding box center [0, 0] width 0 height 0
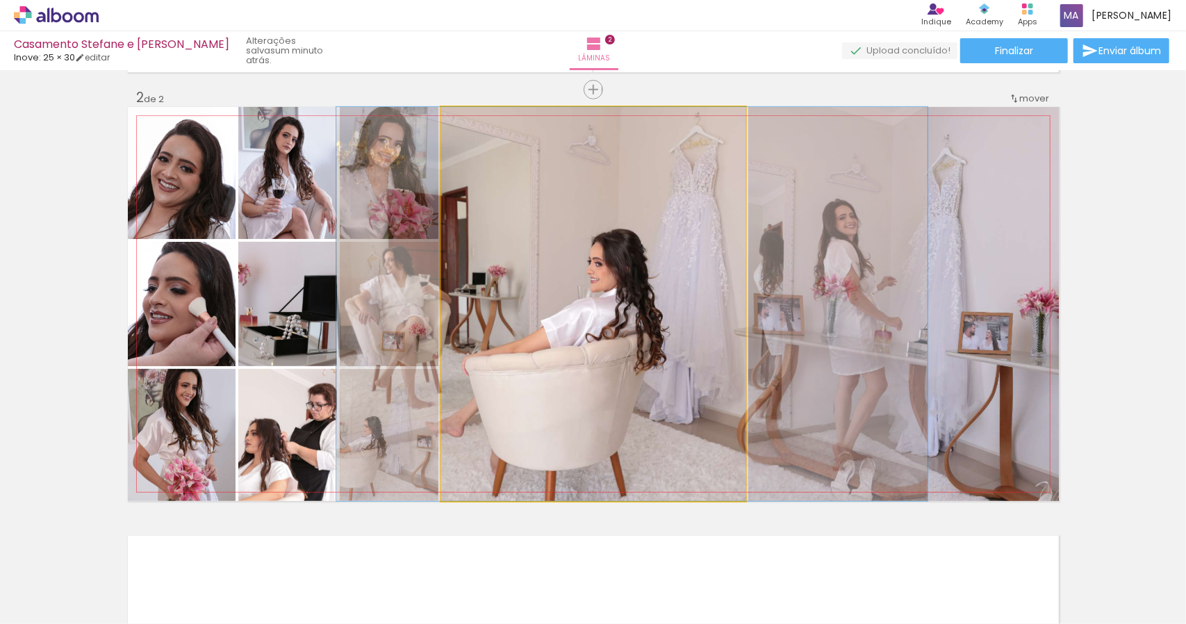
drag, startPoint x: 560, startPoint y: 304, endPoint x: 599, endPoint y: 305, distance: 38.9
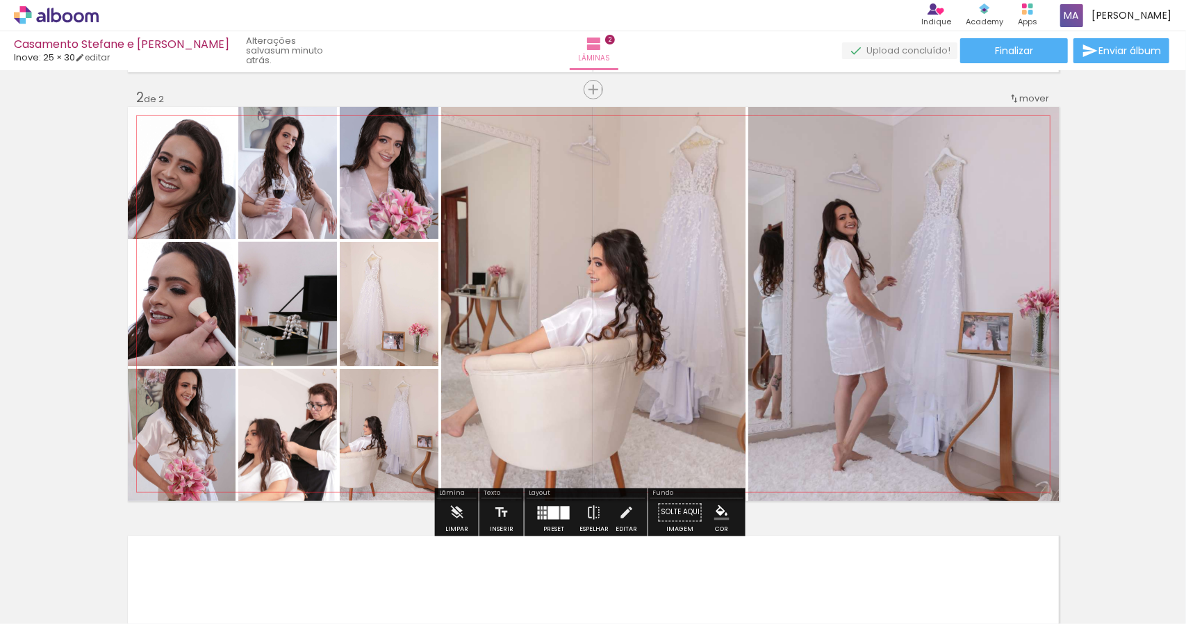
click at [814, 312] on quentale-photo at bounding box center [904, 304] width 311 height 394
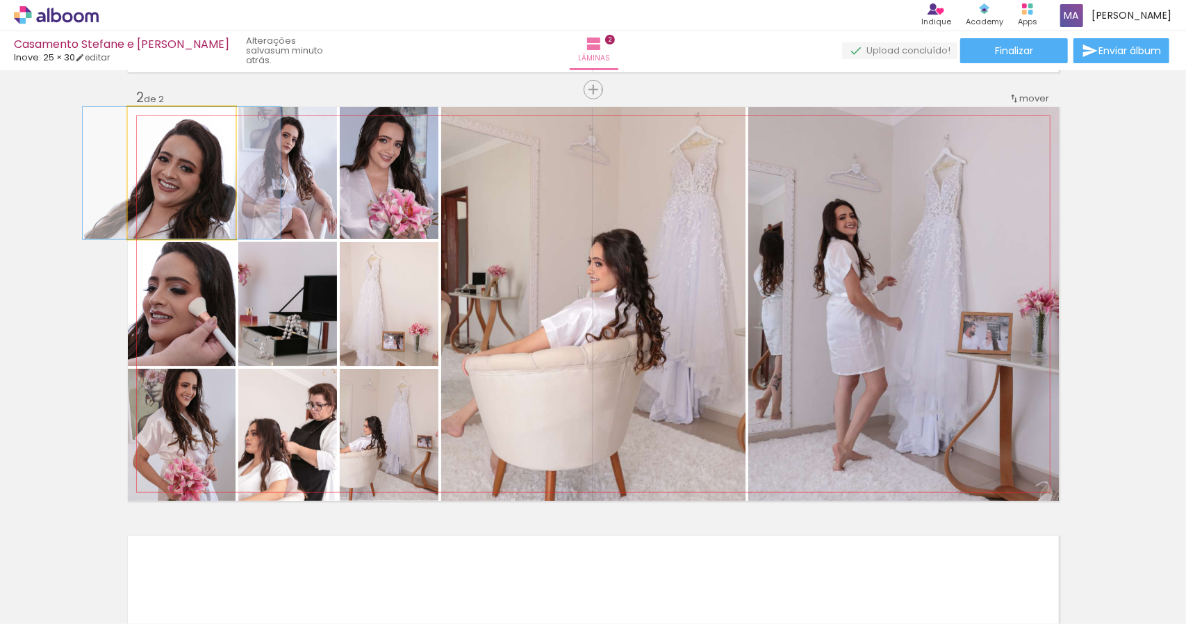
click at [204, 198] on quentale-photo at bounding box center [182, 173] width 108 height 132
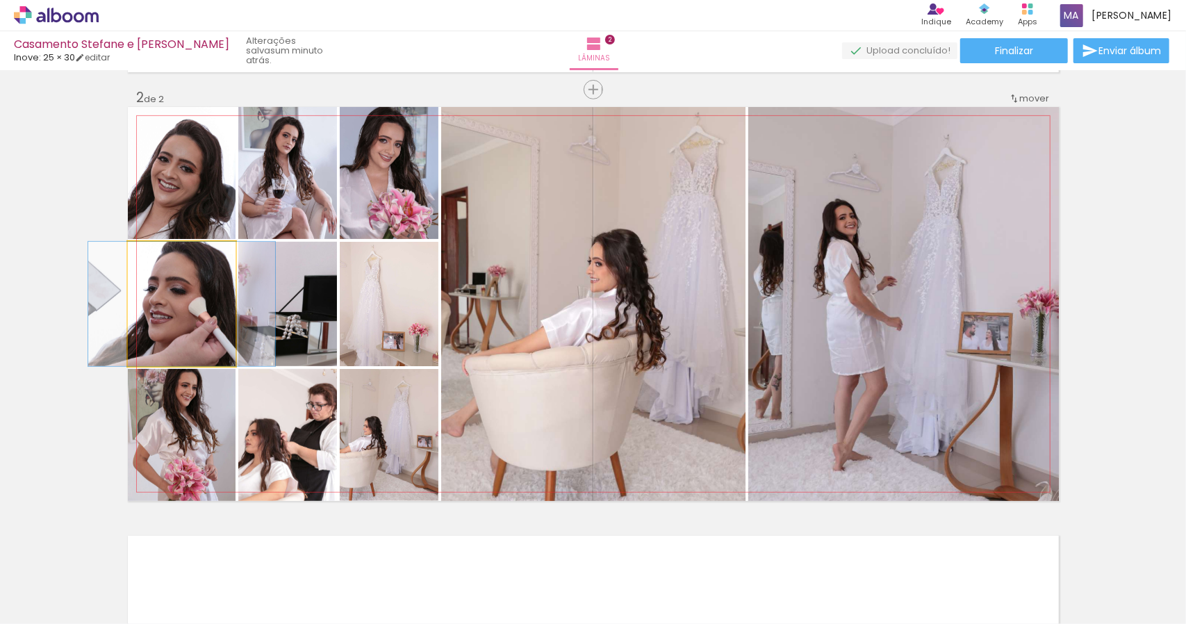
click at [197, 312] on quentale-photo at bounding box center [182, 304] width 108 height 124
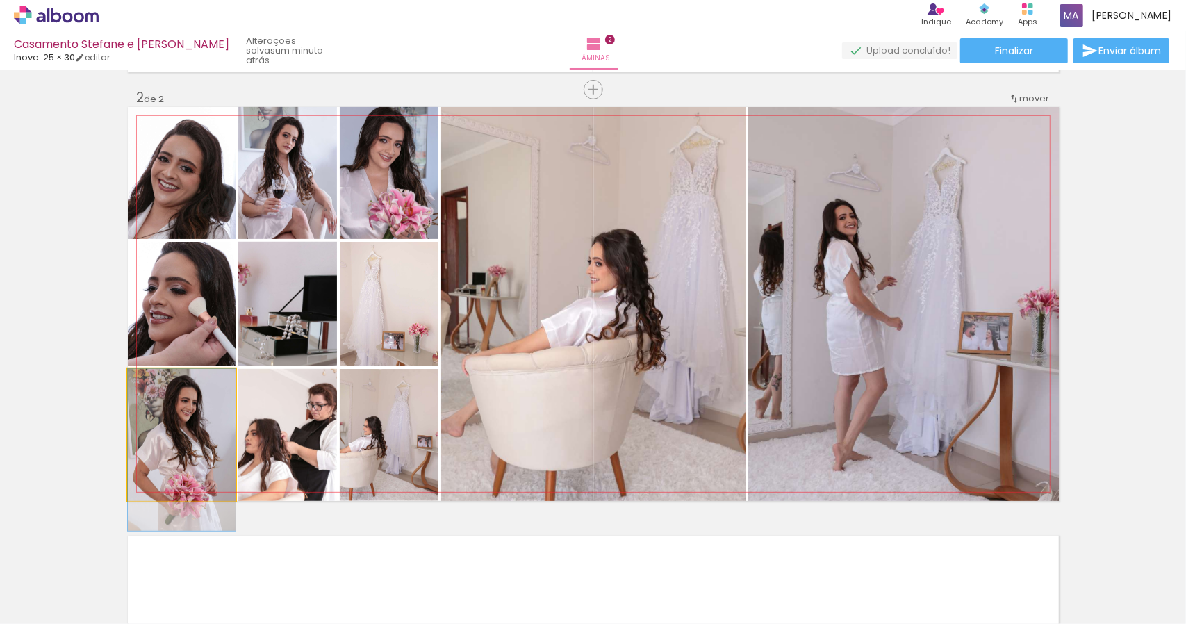
drag, startPoint x: 192, startPoint y: 446, endPoint x: 196, endPoint y: 473, distance: 28.1
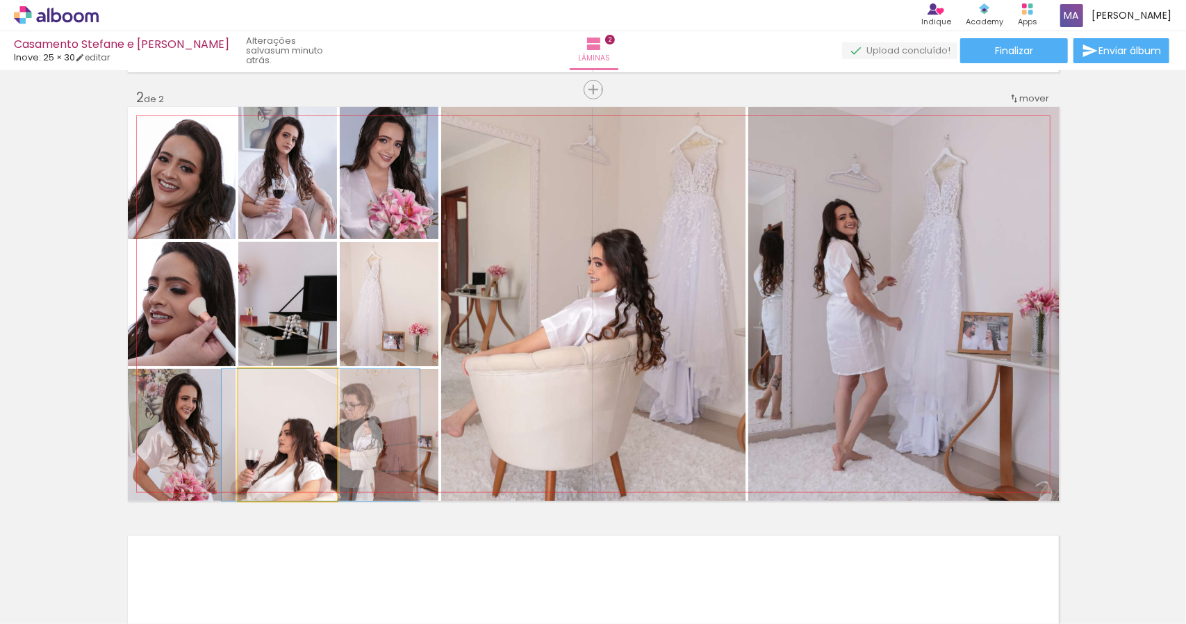
drag, startPoint x: 299, startPoint y: 437, endPoint x: 332, endPoint y: 434, distance: 33.5
click at [332, 434] on quentale-layouter at bounding box center [593, 304] width 931 height 394
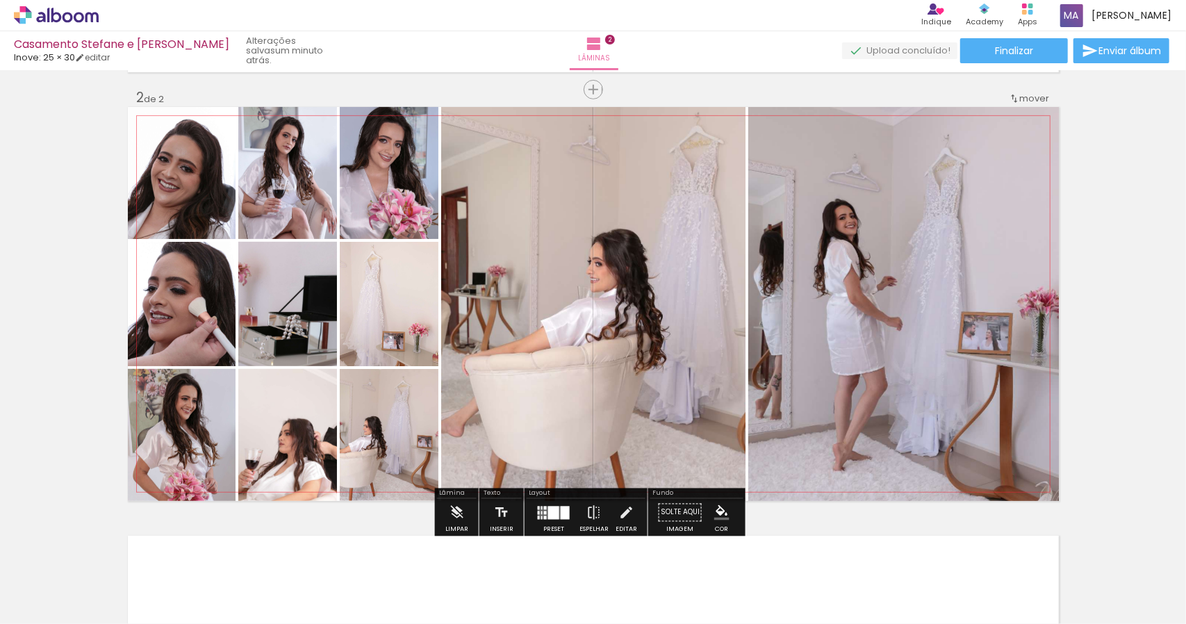
click at [397, 437] on quentale-photo at bounding box center [389, 435] width 99 height 132
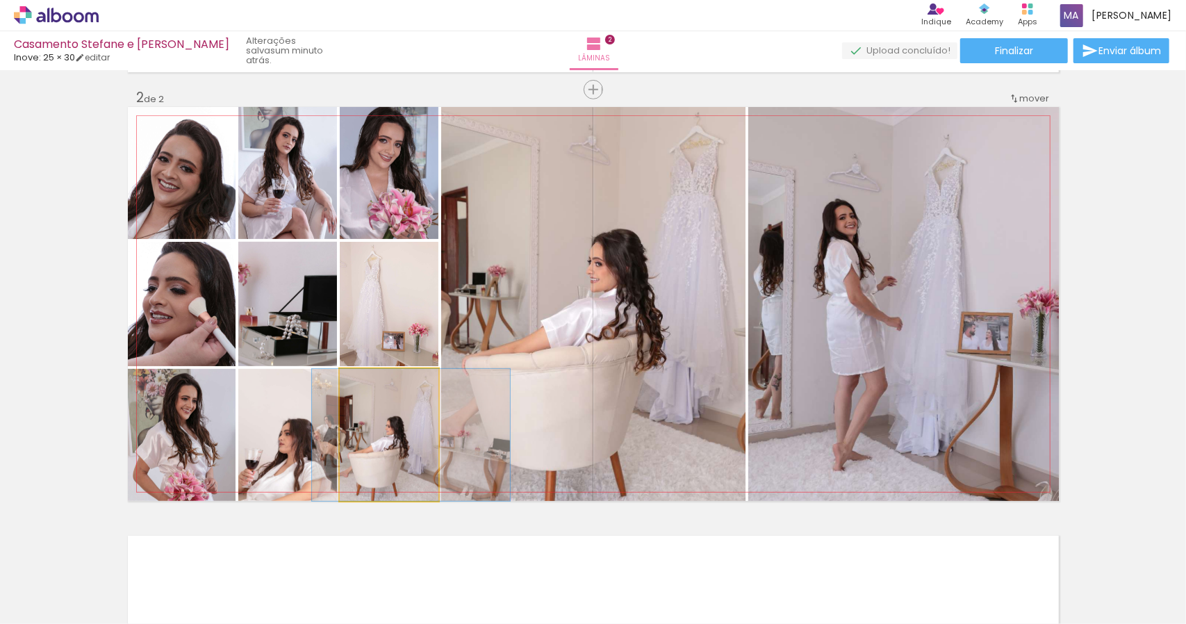
drag, startPoint x: 374, startPoint y: 448, endPoint x: 395, endPoint y: 446, distance: 21.6
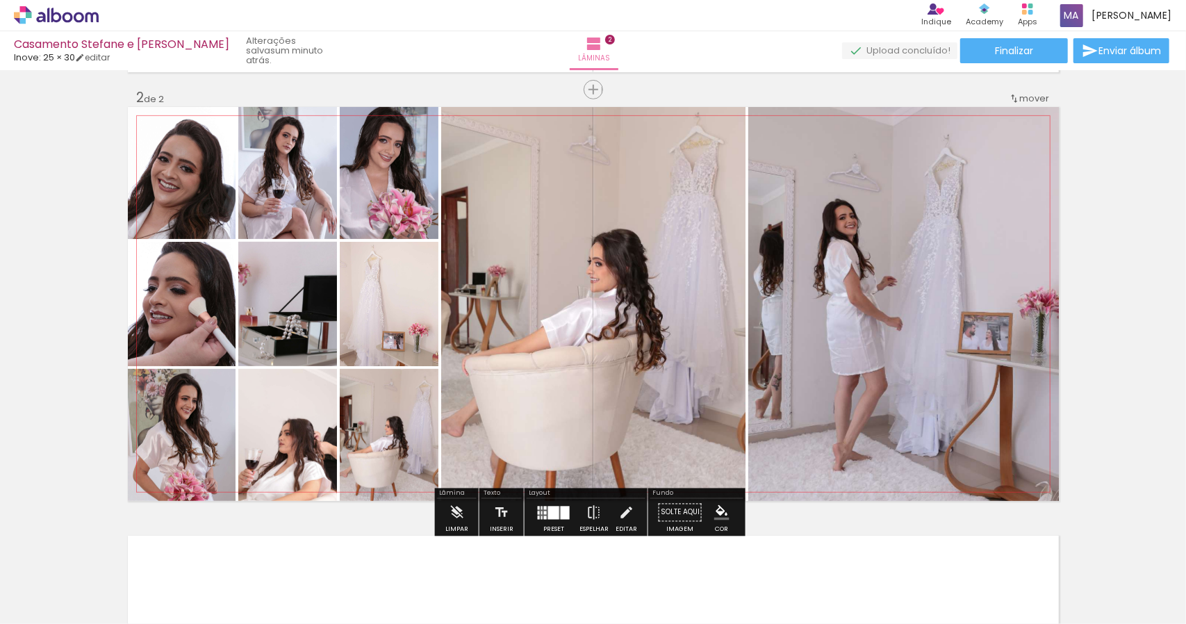
click at [397, 319] on quentale-photo at bounding box center [389, 304] width 99 height 124
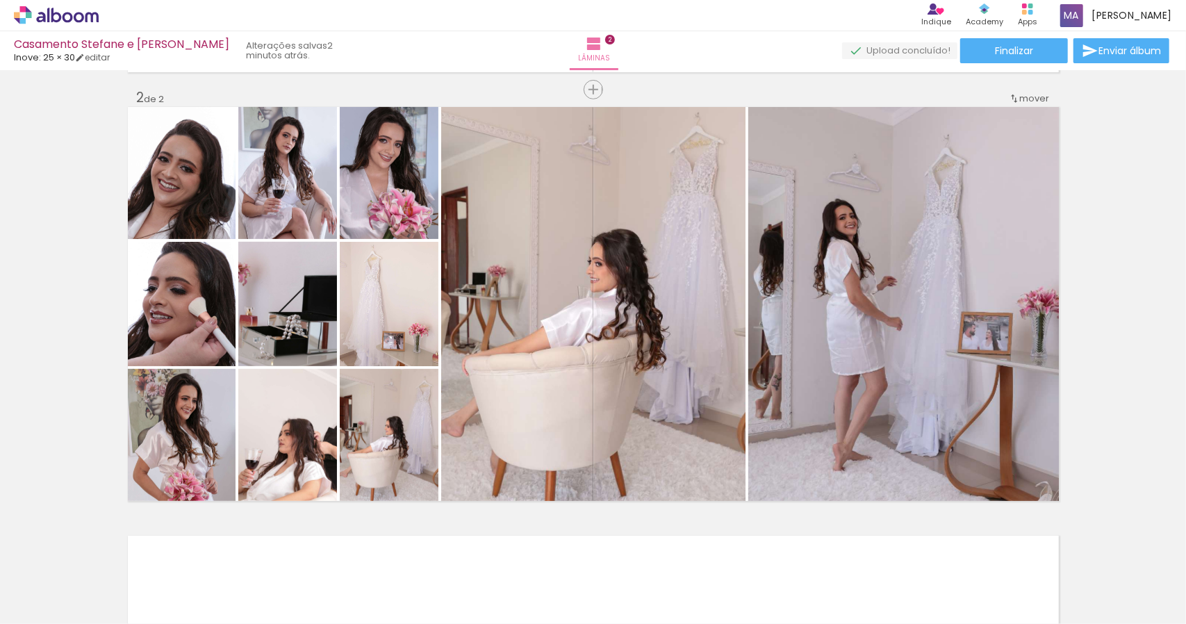
scroll to position [0, 3107]
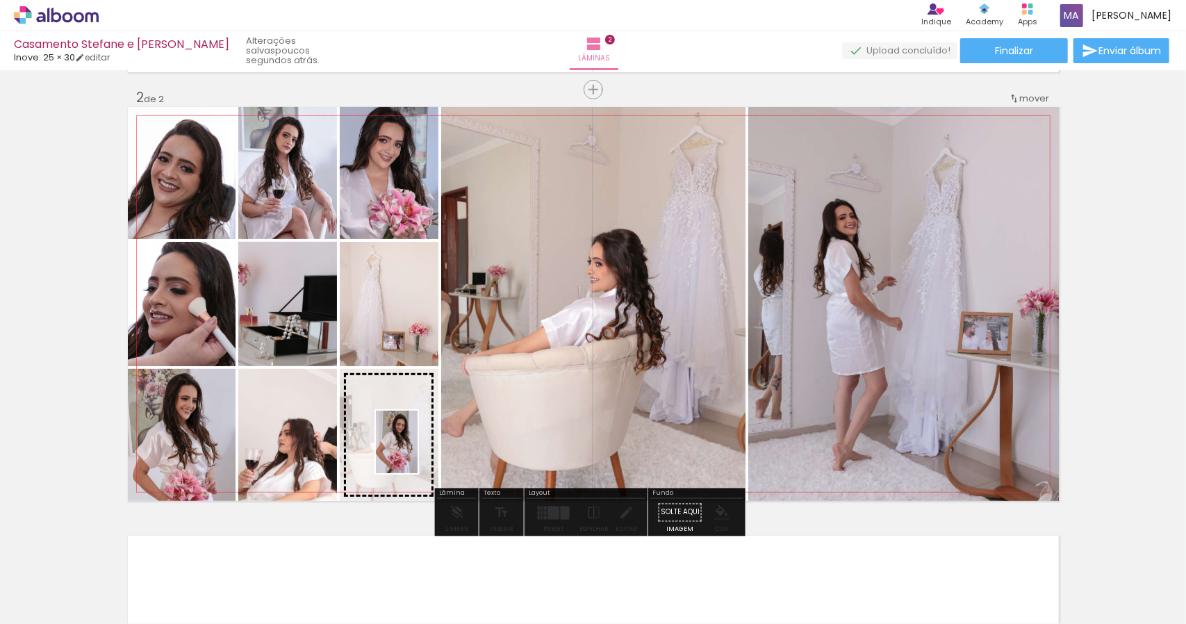
drag, startPoint x: 613, startPoint y: 580, endPoint x: 418, endPoint y: 453, distance: 233.1
click at [418, 453] on quentale-workspace at bounding box center [593, 312] width 1186 height 624
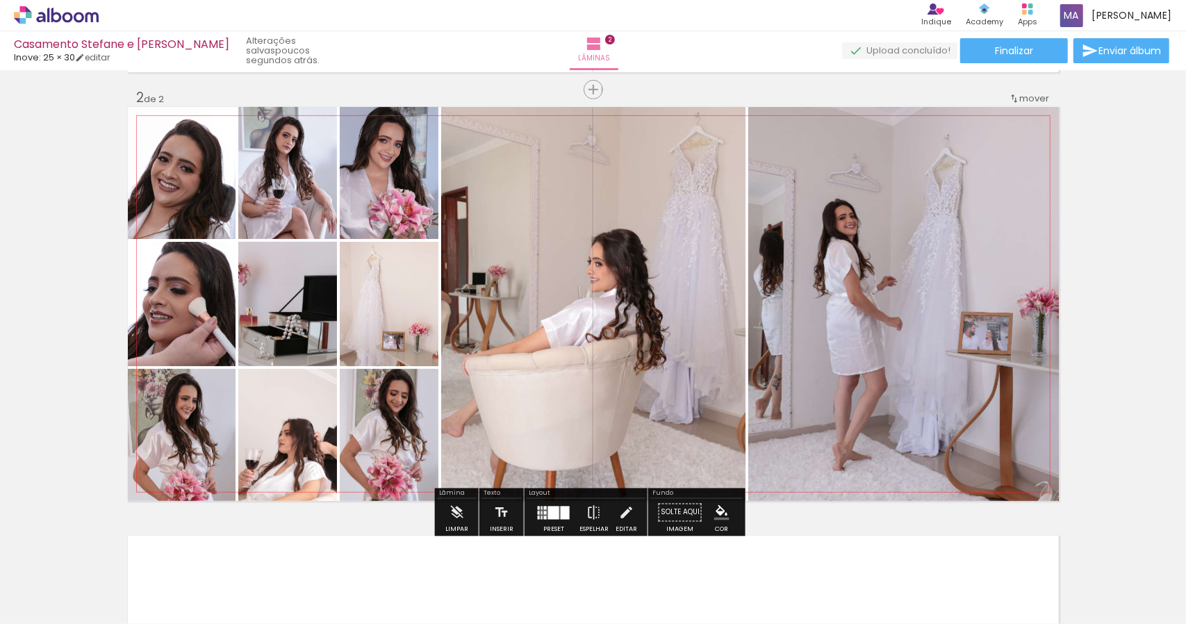
click at [407, 434] on quentale-photo at bounding box center [389, 435] width 99 height 132
click at [401, 447] on quentale-photo at bounding box center [389, 435] width 99 height 132
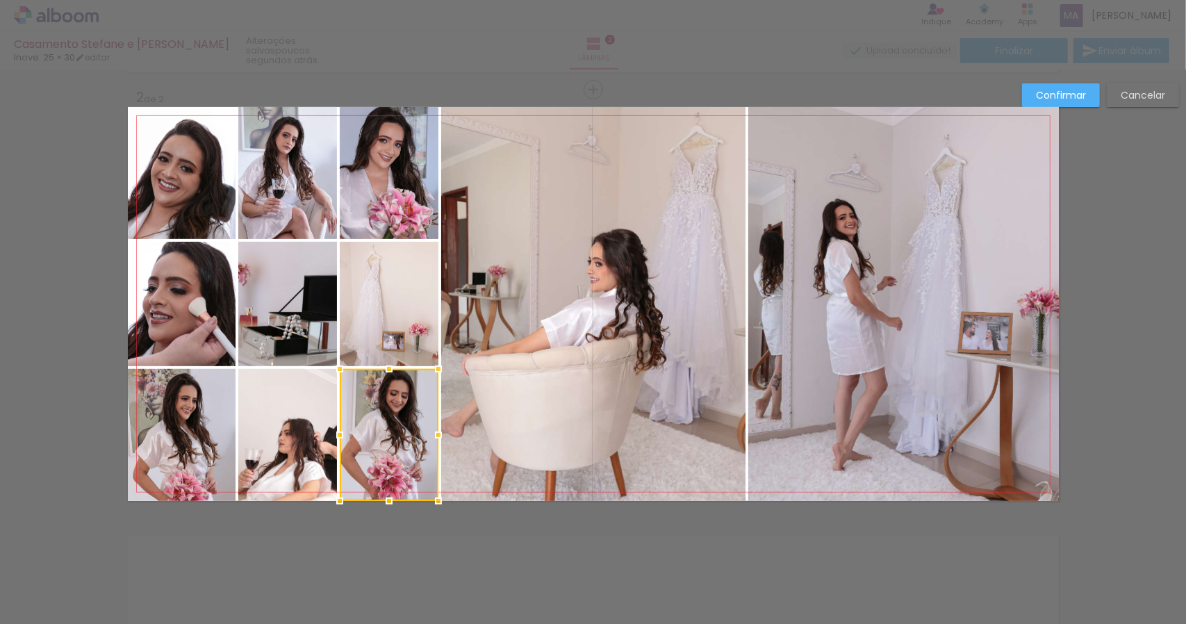
click at [0, 0] on slot "Cancelar" at bounding box center [0, 0] width 0 height 0
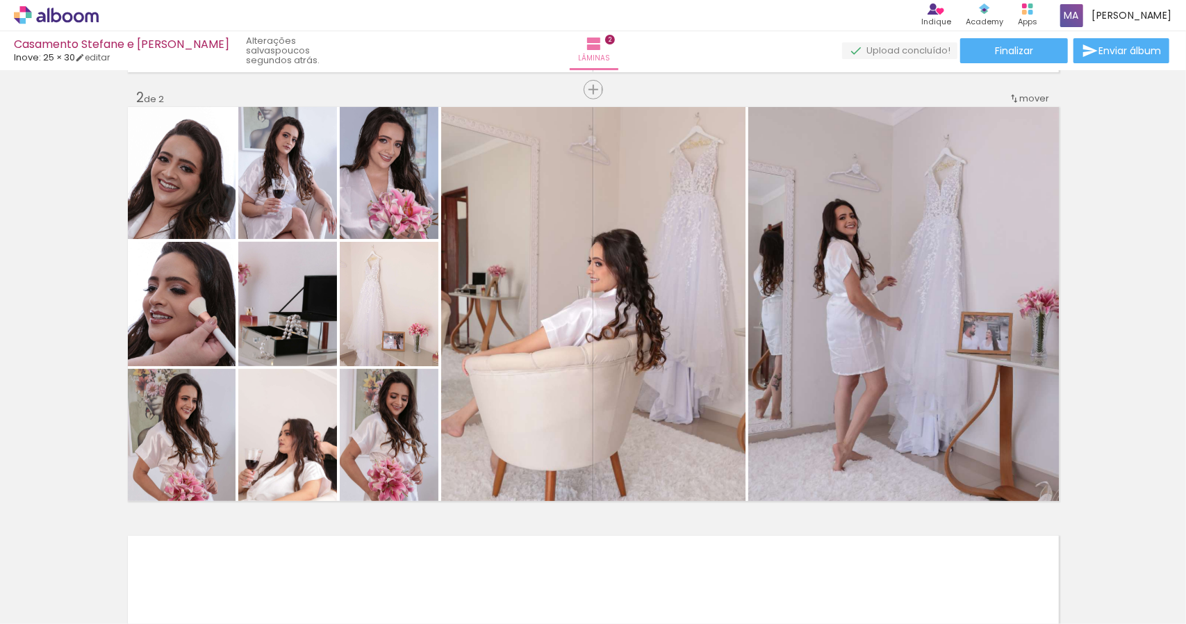
scroll to position [0, 4020]
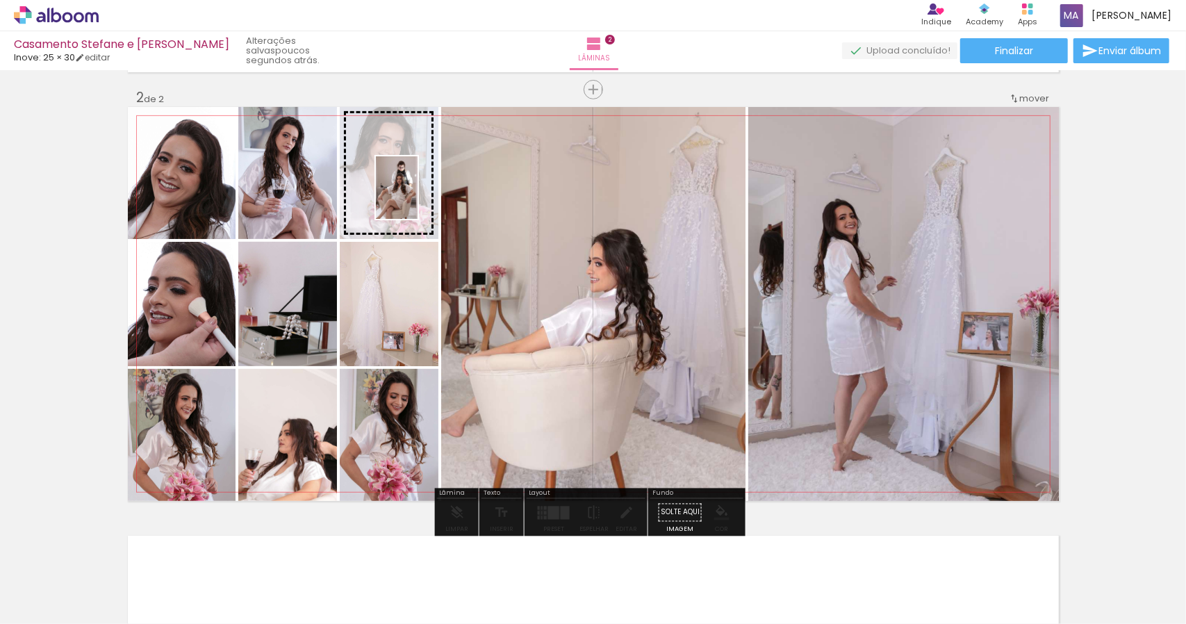
drag, startPoint x: 421, startPoint y: 589, endPoint x: 418, endPoint y: 198, distance: 390.6
click at [418, 198] on quentale-workspace at bounding box center [593, 312] width 1186 height 624
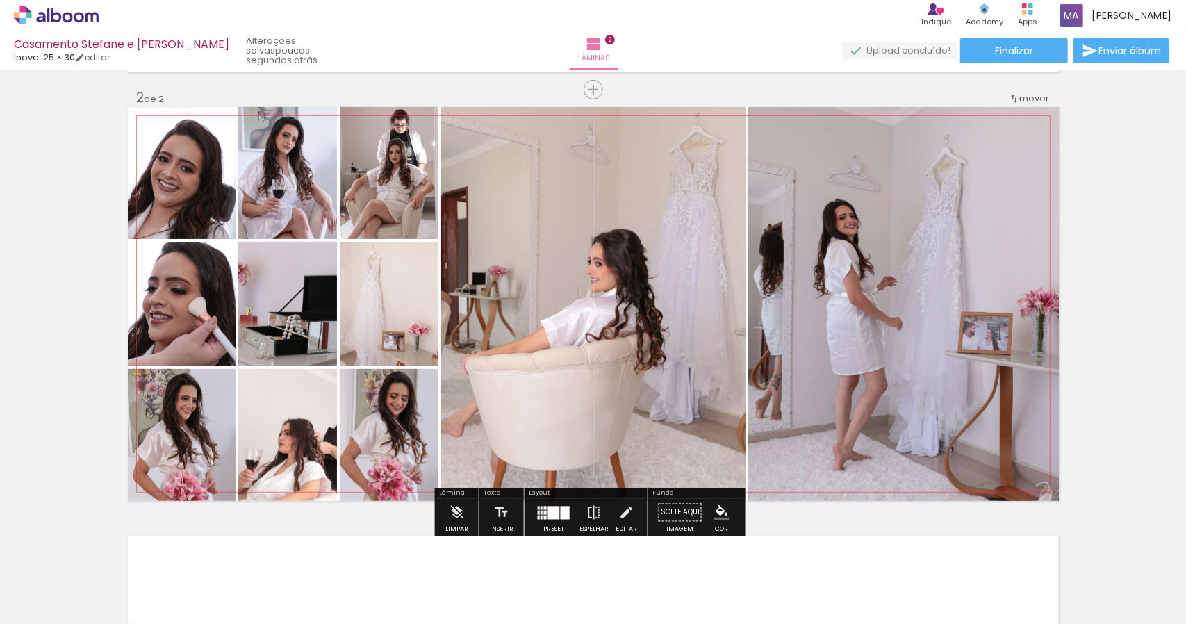
click at [402, 186] on quentale-photo at bounding box center [389, 173] width 99 height 132
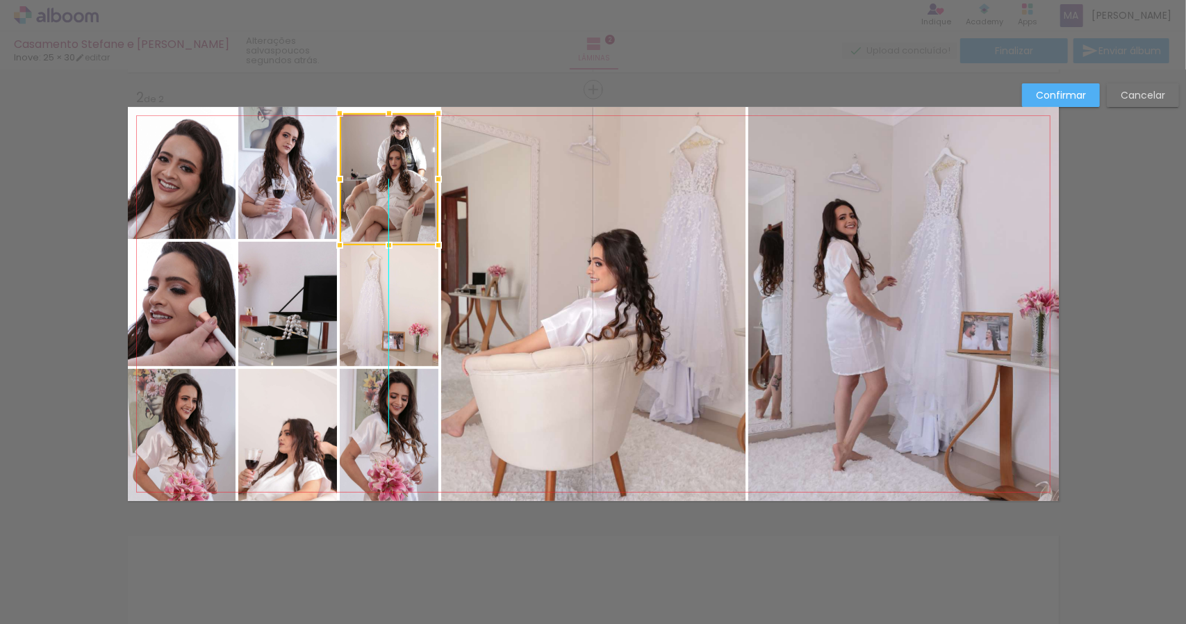
click at [402, 191] on div at bounding box center [389, 179] width 99 height 132
click at [0, 0] on slot "Cancelar" at bounding box center [0, 0] width 0 height 0
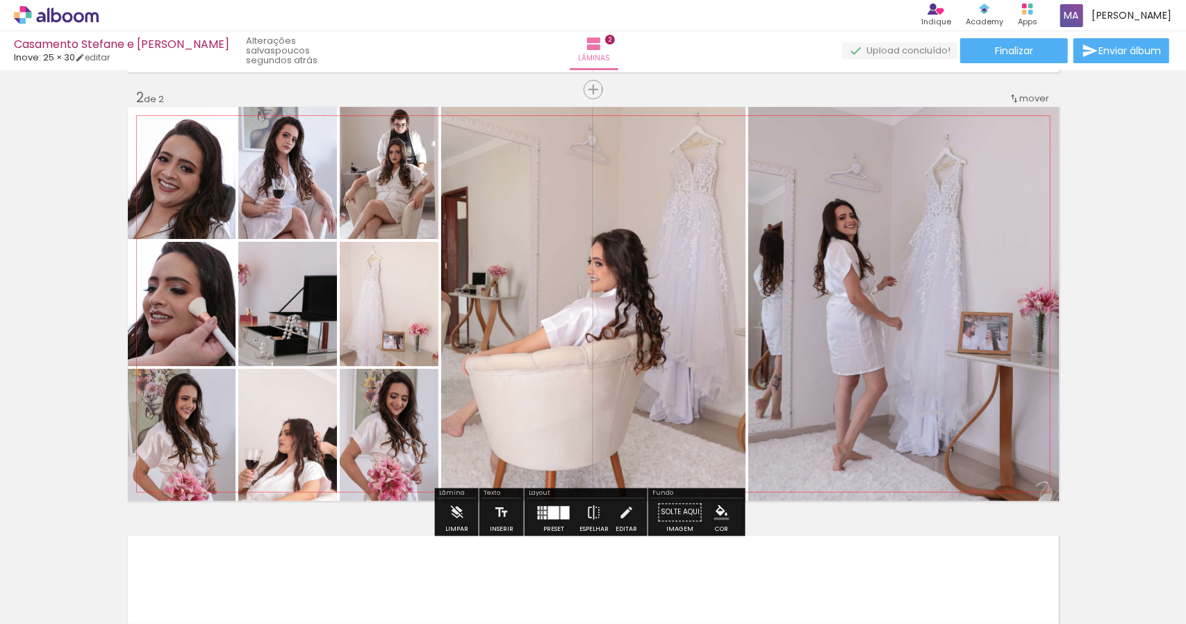
click at [374, 159] on quentale-photo at bounding box center [389, 173] width 99 height 132
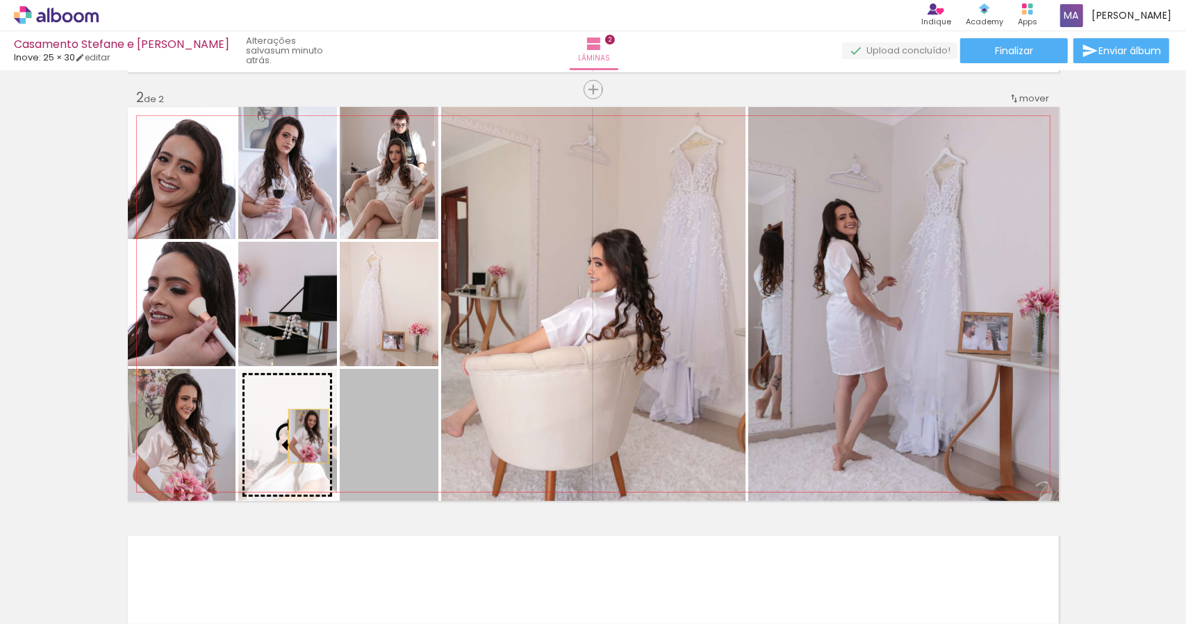
drag, startPoint x: 395, startPoint y: 441, endPoint x: 300, endPoint y: 434, distance: 94.8
click at [0, 0] on slot at bounding box center [0, 0] width 0 height 0
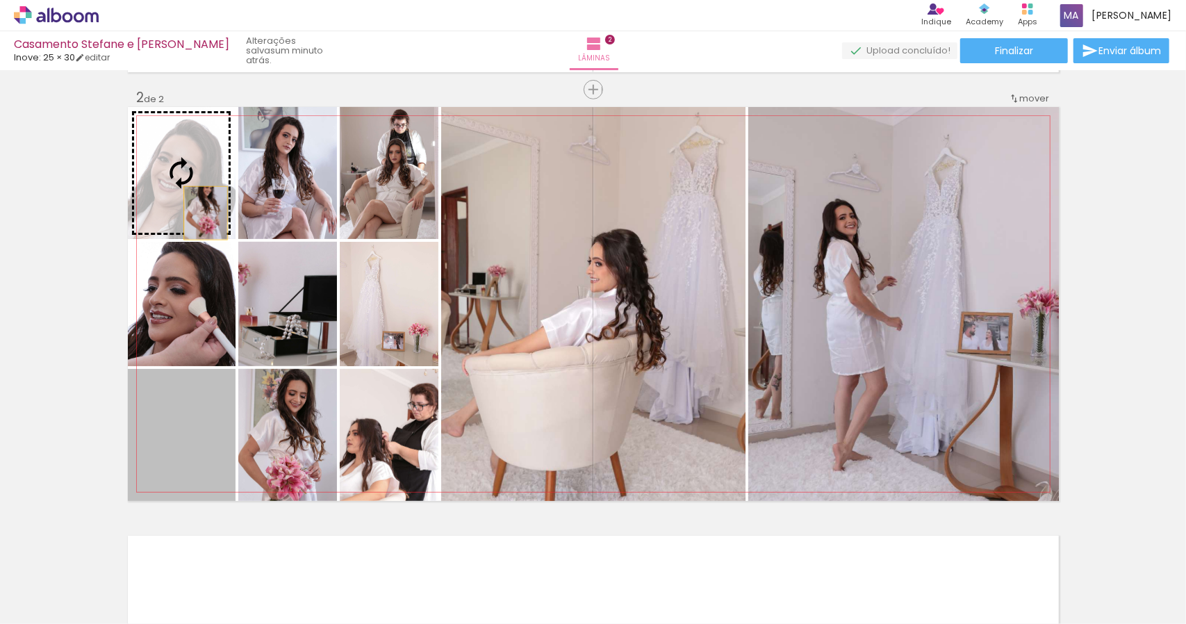
drag, startPoint x: 175, startPoint y: 448, endPoint x: 199, endPoint y: 208, distance: 241.7
click at [0, 0] on slot at bounding box center [0, 0] width 0 height 0
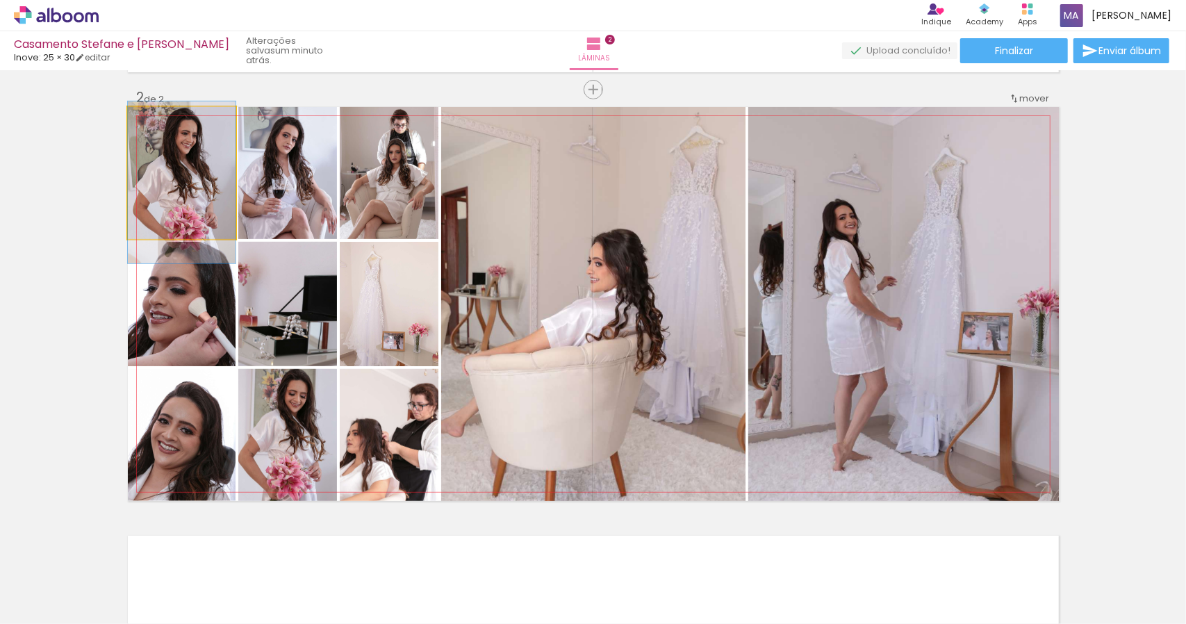
drag, startPoint x: 196, startPoint y: 188, endPoint x: 199, endPoint y: 198, distance: 10.1
drag, startPoint x: 202, startPoint y: 185, endPoint x: 203, endPoint y: 193, distance: 7.8
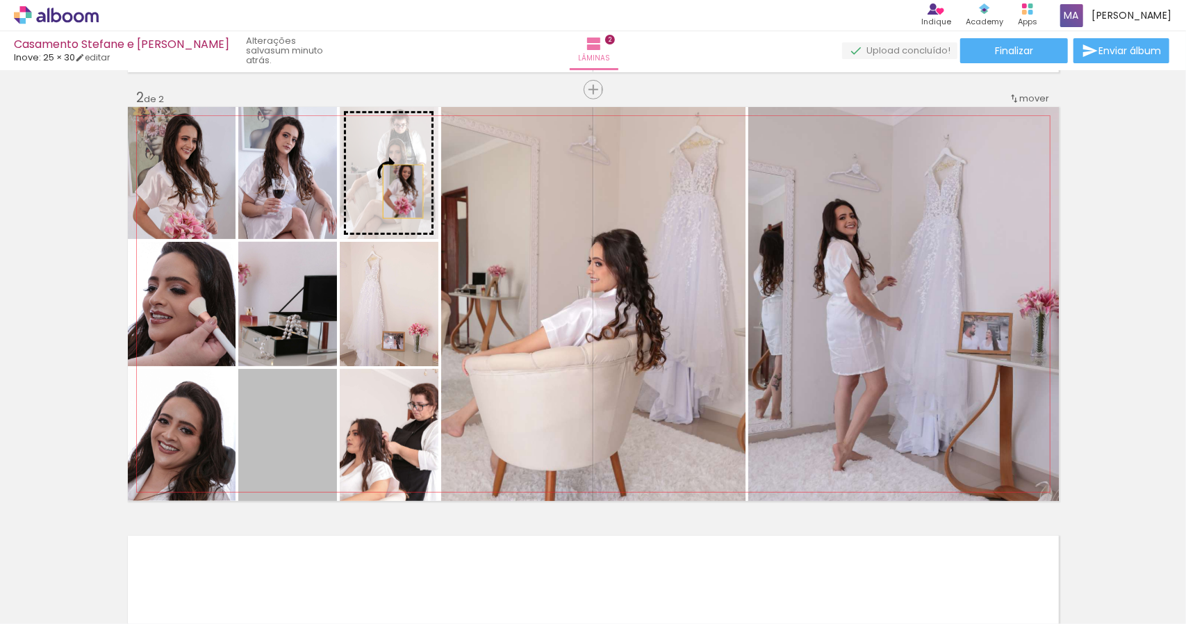
drag, startPoint x: 285, startPoint y: 443, endPoint x: 398, endPoint y: 191, distance: 275.6
click at [0, 0] on slot at bounding box center [0, 0] width 0 height 0
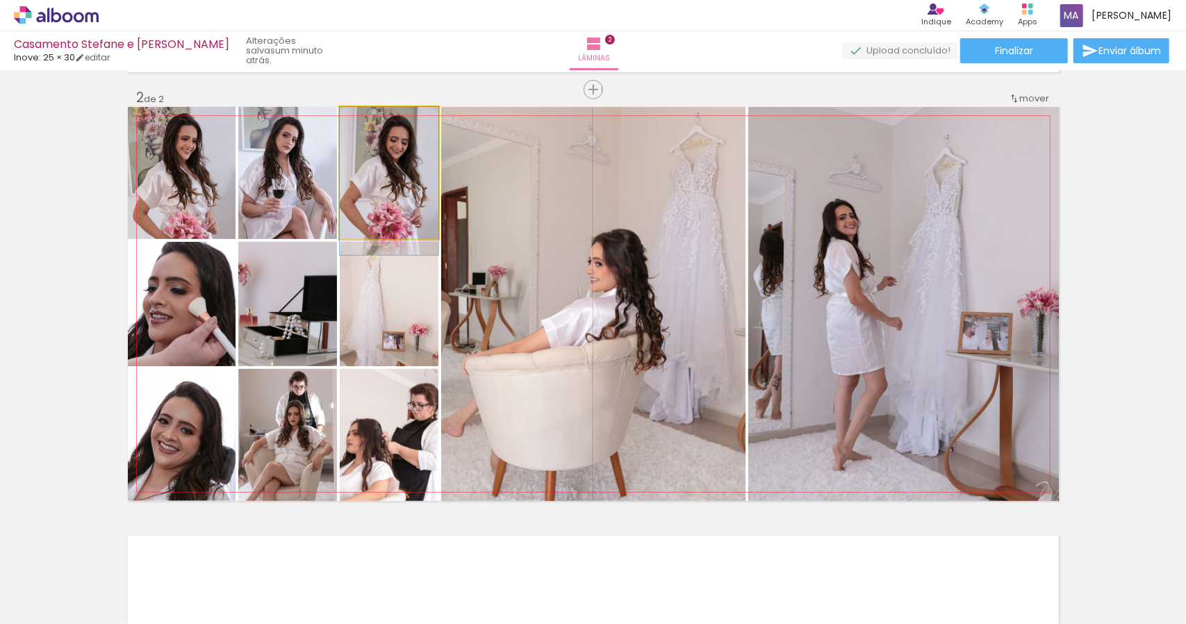
drag, startPoint x: 405, startPoint y: 184, endPoint x: 405, endPoint y: 194, distance: 9.7
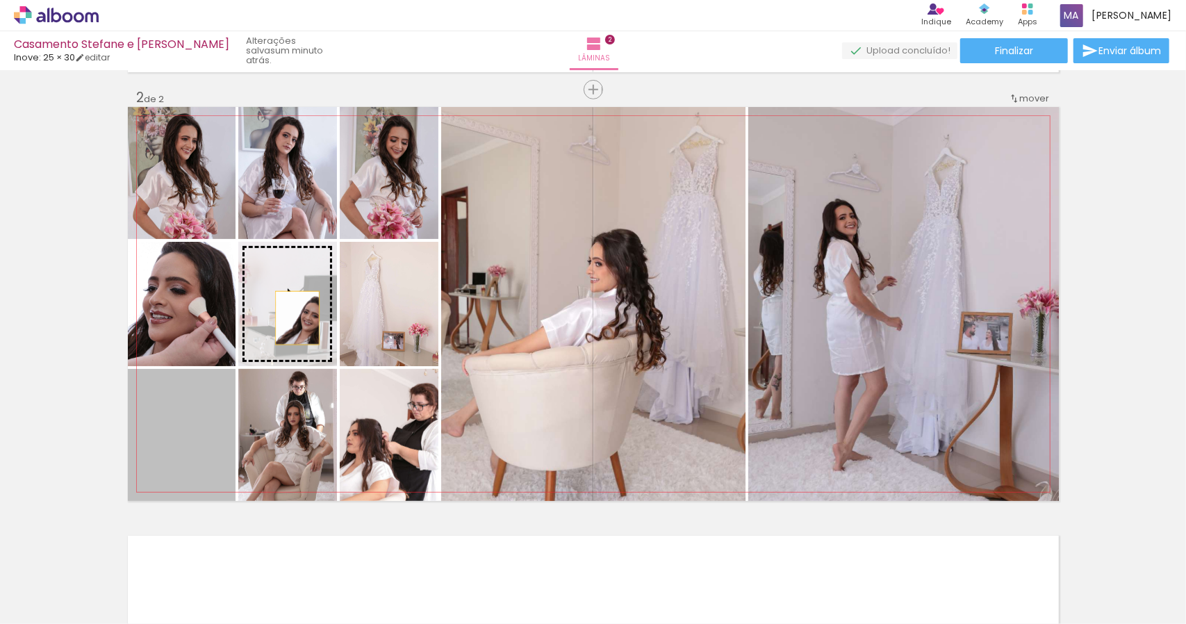
drag, startPoint x: 195, startPoint y: 443, endPoint x: 292, endPoint y: 316, distance: 160.7
click at [0, 0] on slot at bounding box center [0, 0] width 0 height 0
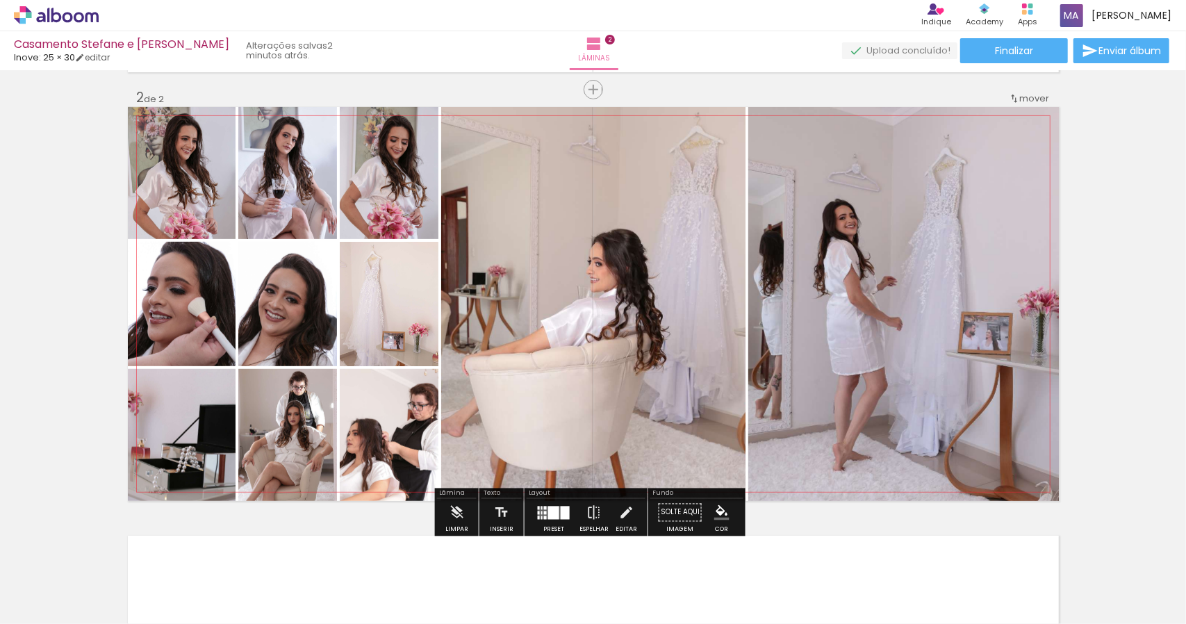
click at [304, 322] on quentale-photo at bounding box center [287, 304] width 99 height 124
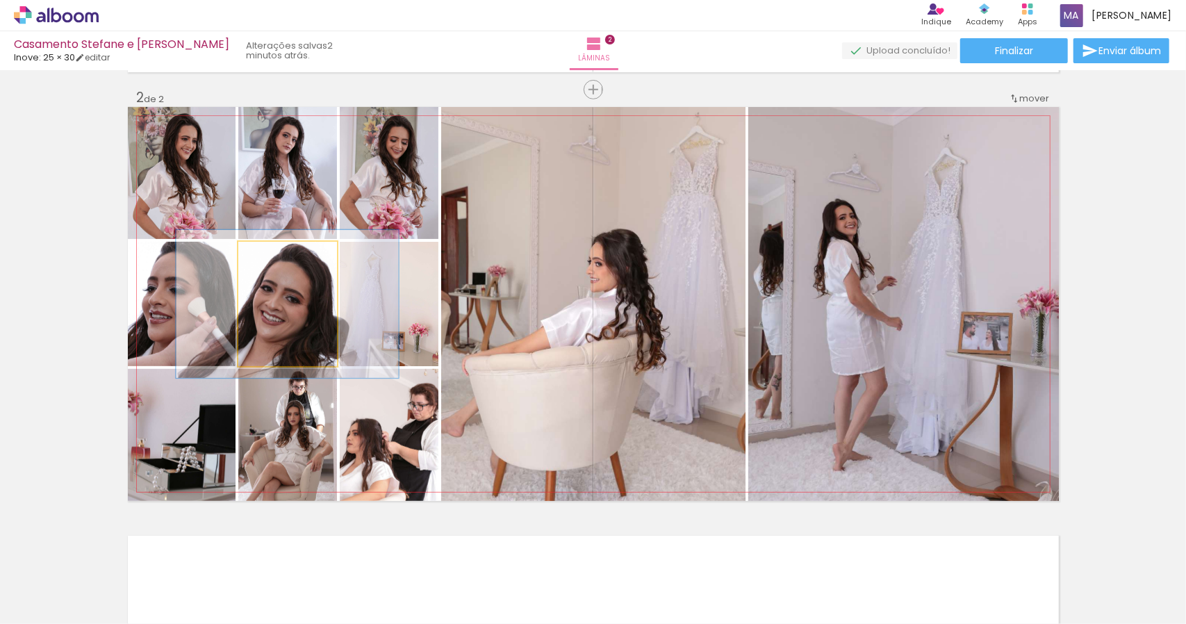
drag, startPoint x: 267, startPoint y: 258, endPoint x: 275, endPoint y: 261, distance: 8.8
click at [275, 261] on div at bounding box center [278, 256] width 13 height 13
click at [300, 328] on quentale-photo at bounding box center [287, 304] width 99 height 124
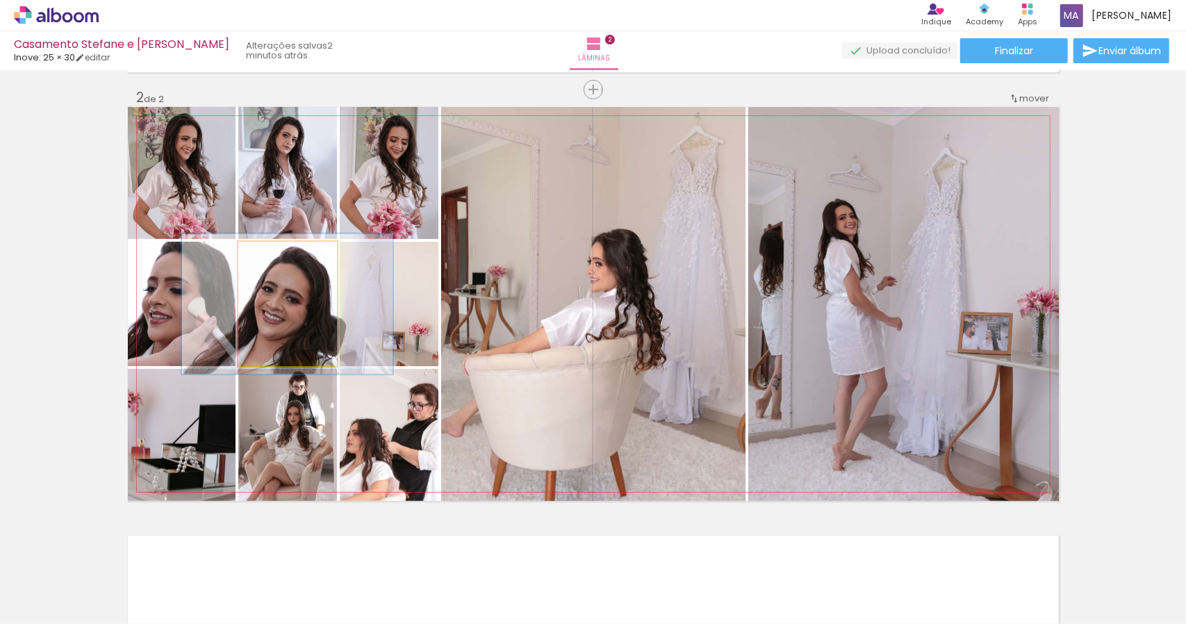
type paper-slider "113"
click at [275, 261] on div at bounding box center [276, 256] width 22 height 22
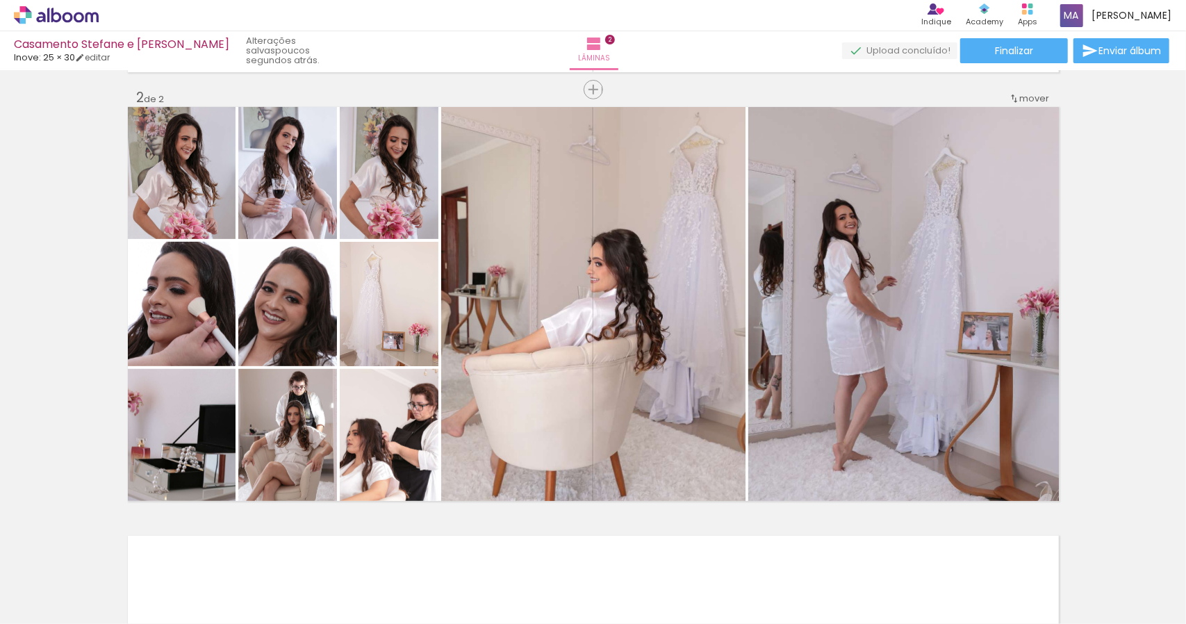
scroll to position [0, 4532]
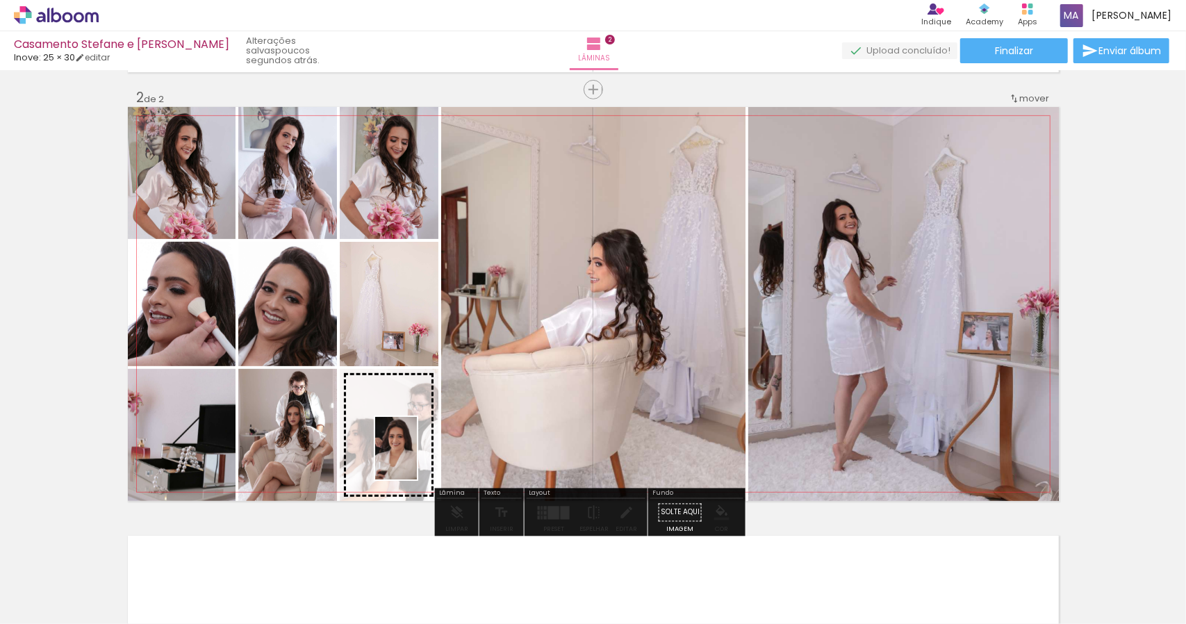
drag, startPoint x: 594, startPoint y: 588, endPoint x: 416, endPoint y: 459, distance: 219.4
click at [416, 459] on quentale-workspace at bounding box center [593, 312] width 1186 height 624
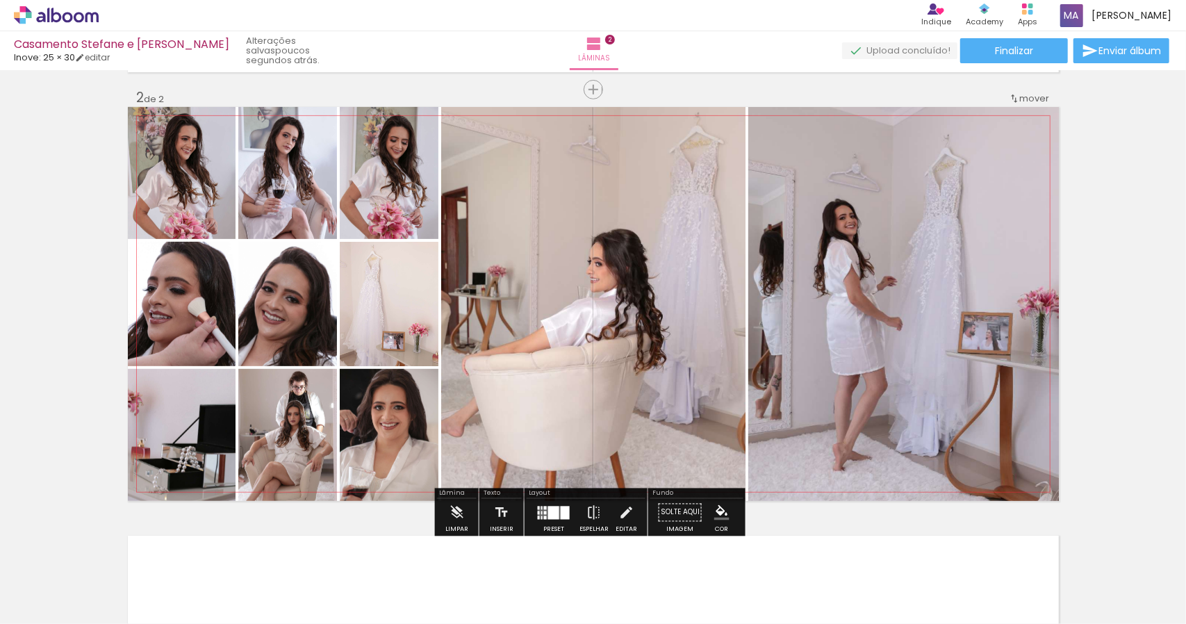
click at [420, 439] on quentale-photo at bounding box center [389, 435] width 99 height 132
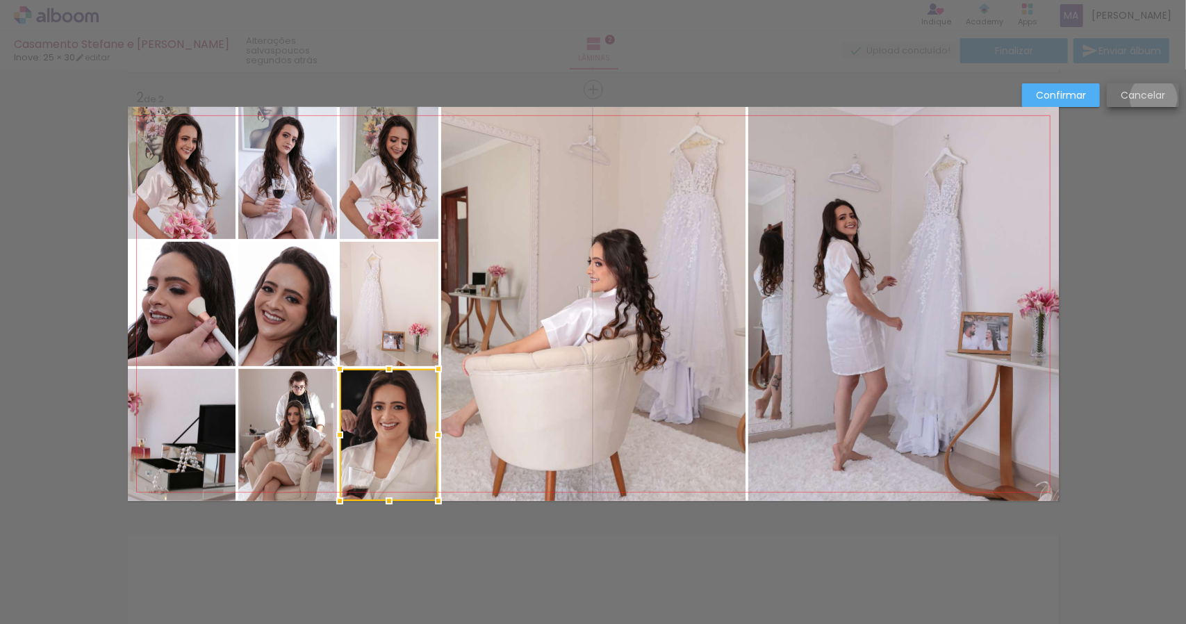
click at [0, 0] on slot "Cancelar" at bounding box center [0, 0] width 0 height 0
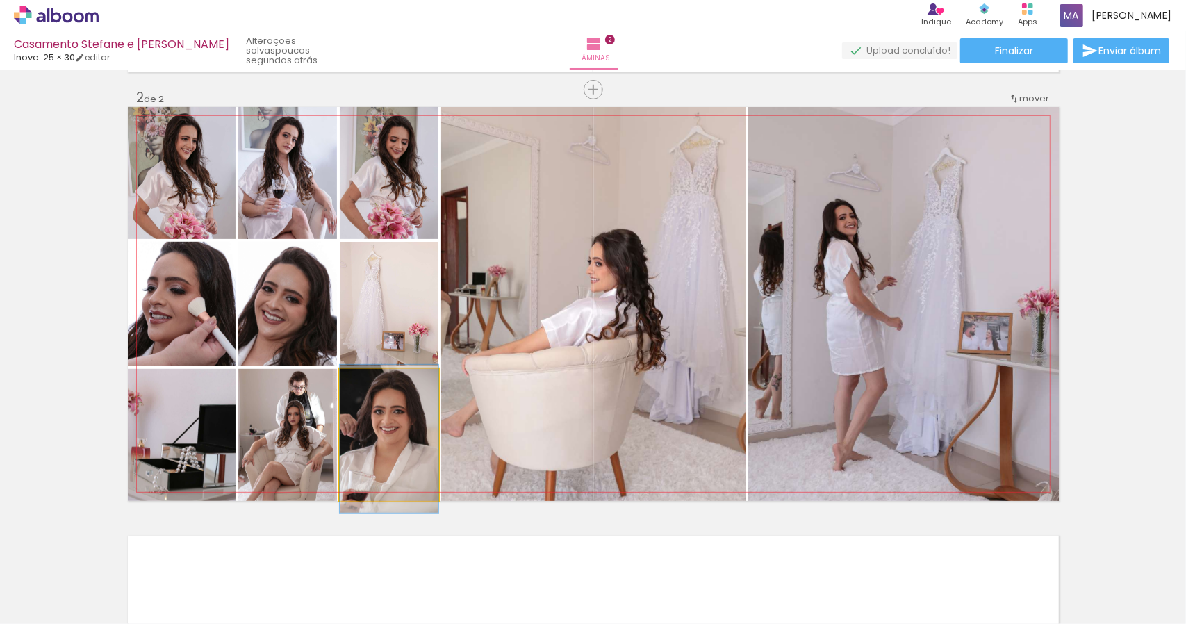
drag, startPoint x: 394, startPoint y: 422, endPoint x: 400, endPoint y: 426, distance: 7.5
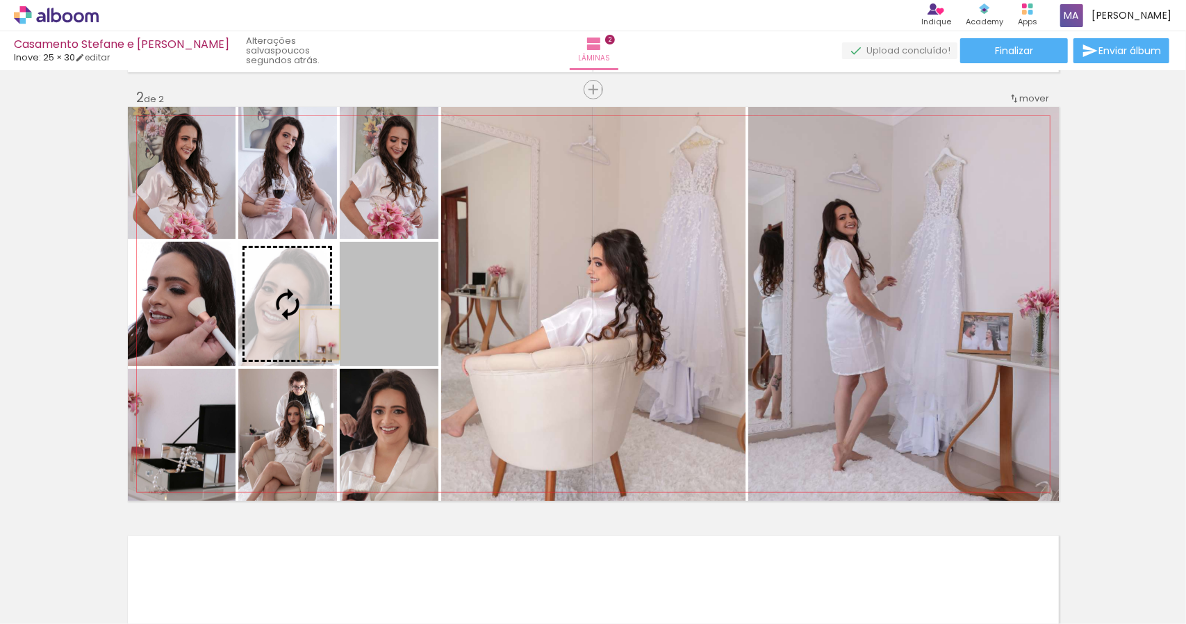
drag, startPoint x: 385, startPoint y: 334, endPoint x: 314, endPoint y: 334, distance: 70.9
click at [0, 0] on slot at bounding box center [0, 0] width 0 height 0
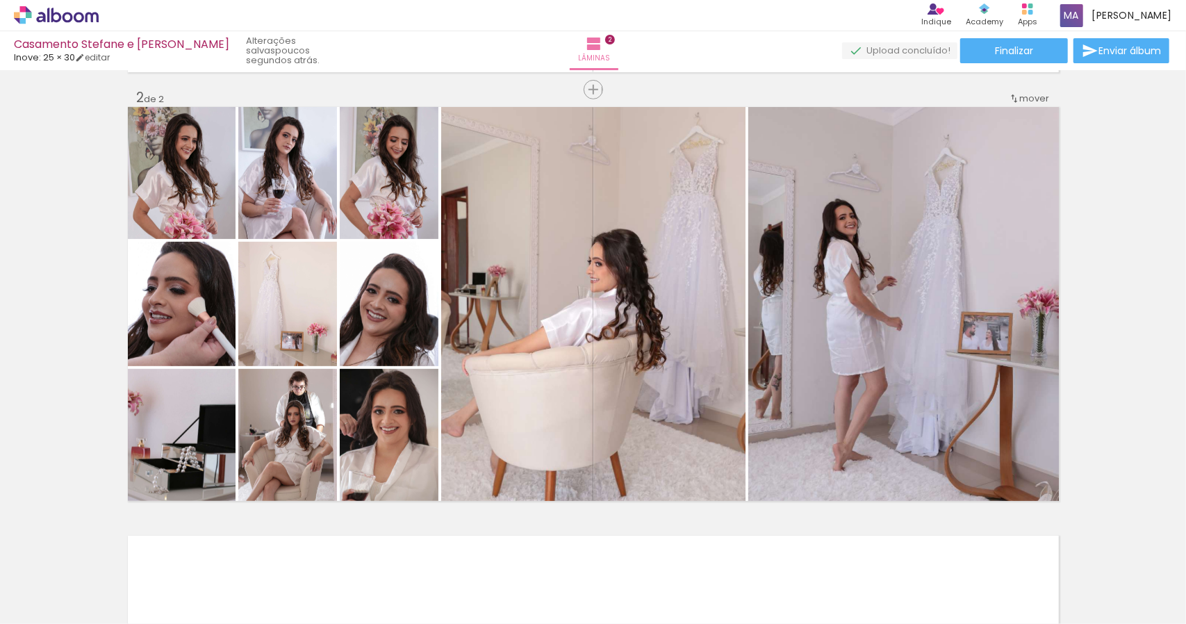
scroll to position [0, 3716]
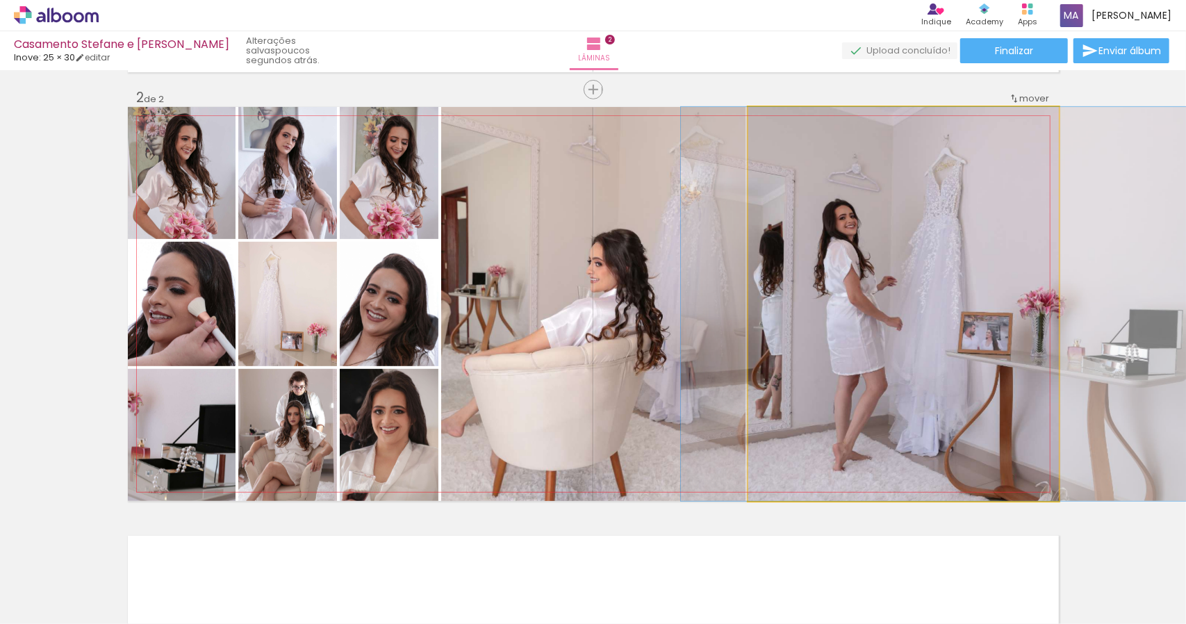
click at [900, 364] on quentale-photo at bounding box center [904, 304] width 311 height 394
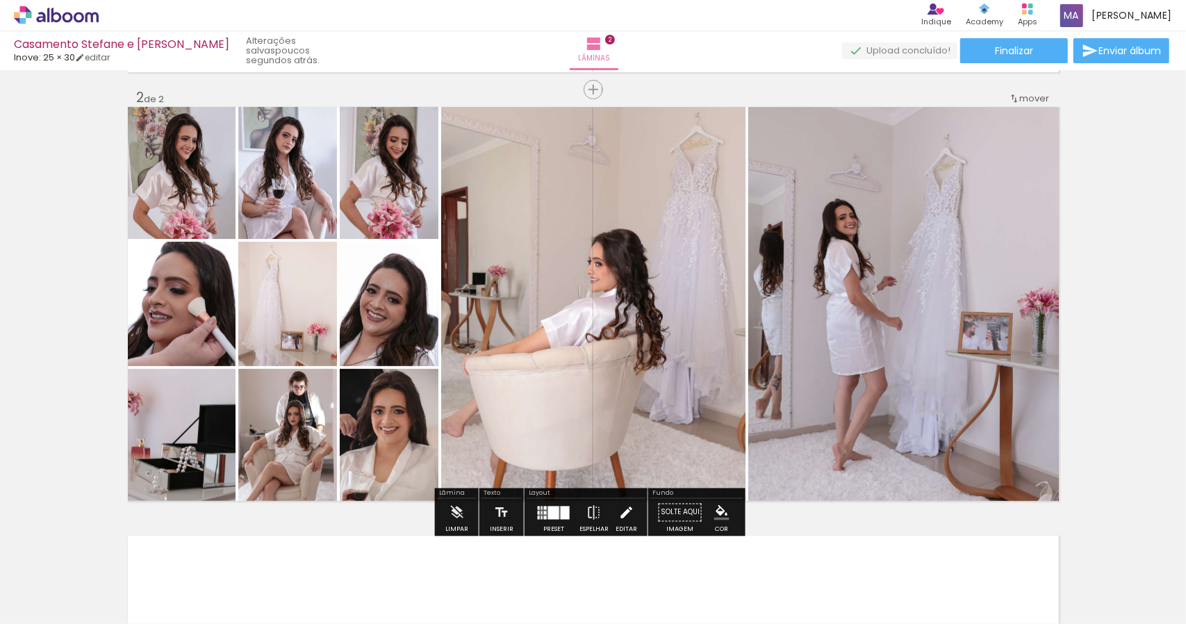
click at [626, 518] on iron-icon at bounding box center [626, 513] width 15 height 28
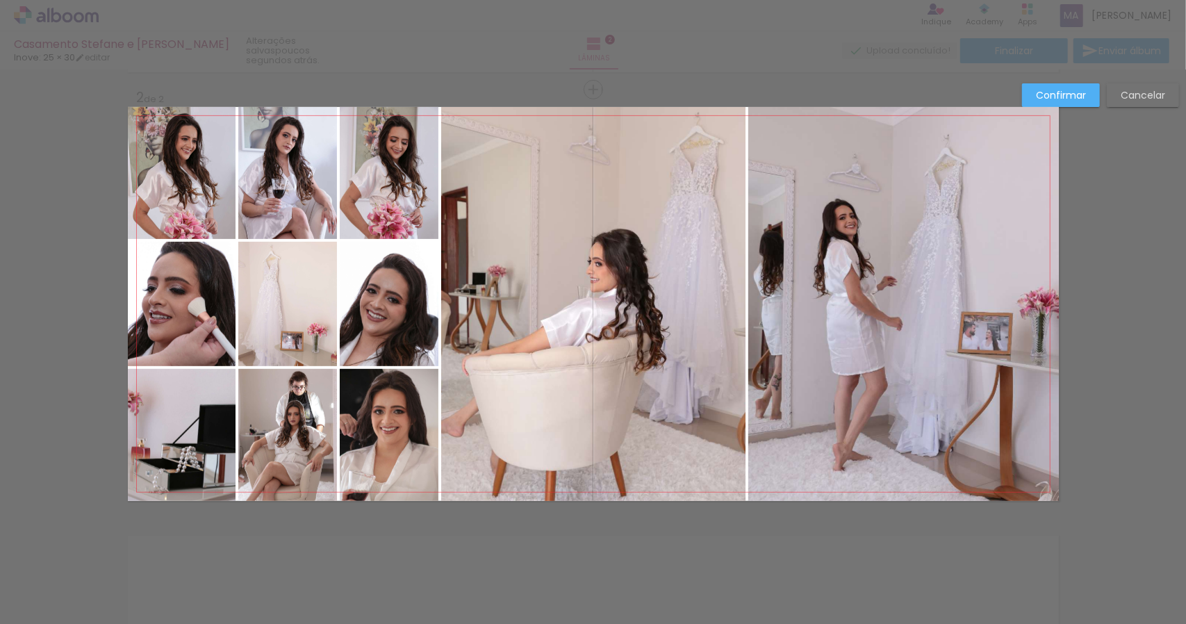
click at [891, 284] on quentale-photo at bounding box center [904, 304] width 311 height 394
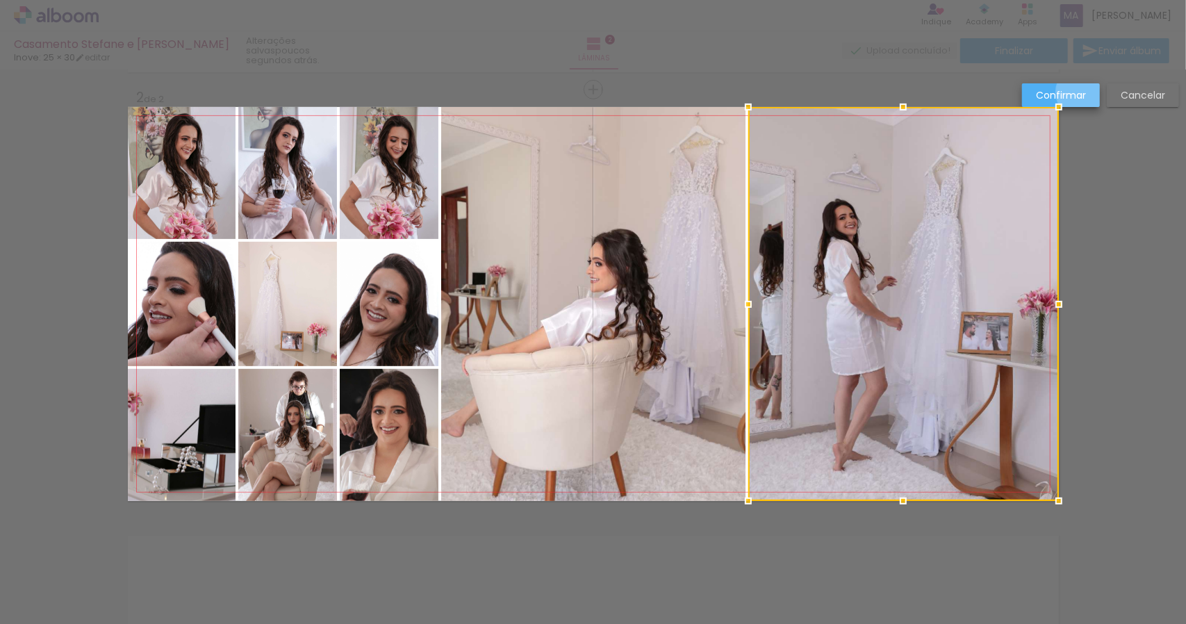
click at [1086, 92] on paper-button "Confirmar" at bounding box center [1061, 95] width 78 height 24
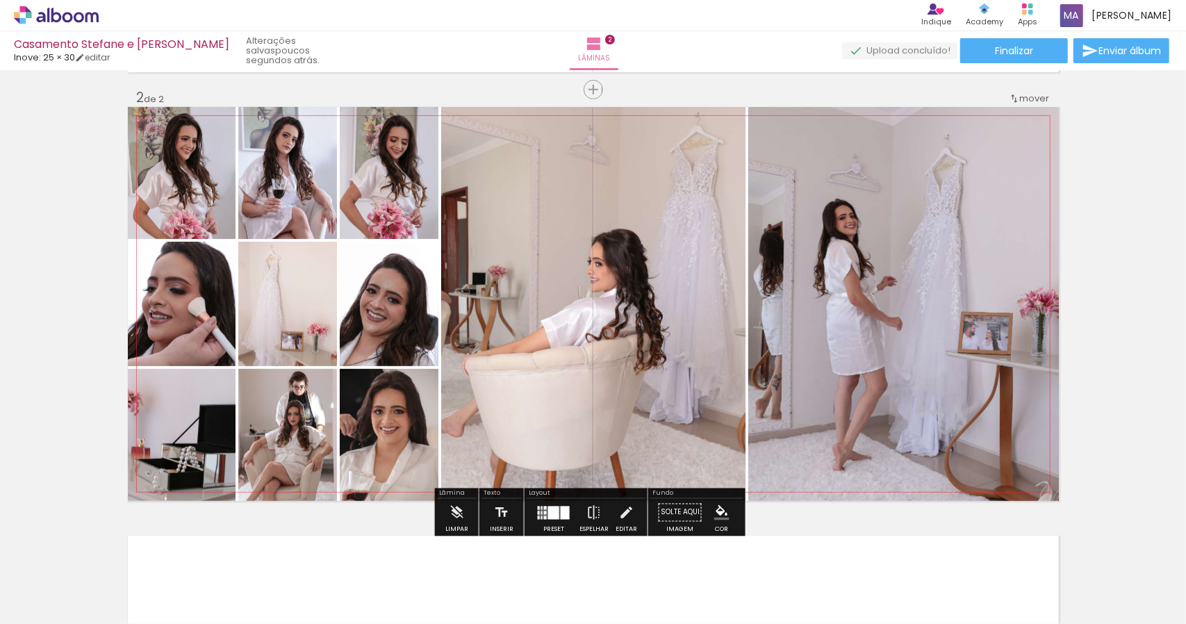
click at [873, 313] on quentale-photo at bounding box center [904, 304] width 311 height 394
click at [1129, 339] on div "Inserir lâmina 1 de 2 Inserir lâmina 2 de 2" at bounding box center [593, 286] width 1186 height 1287
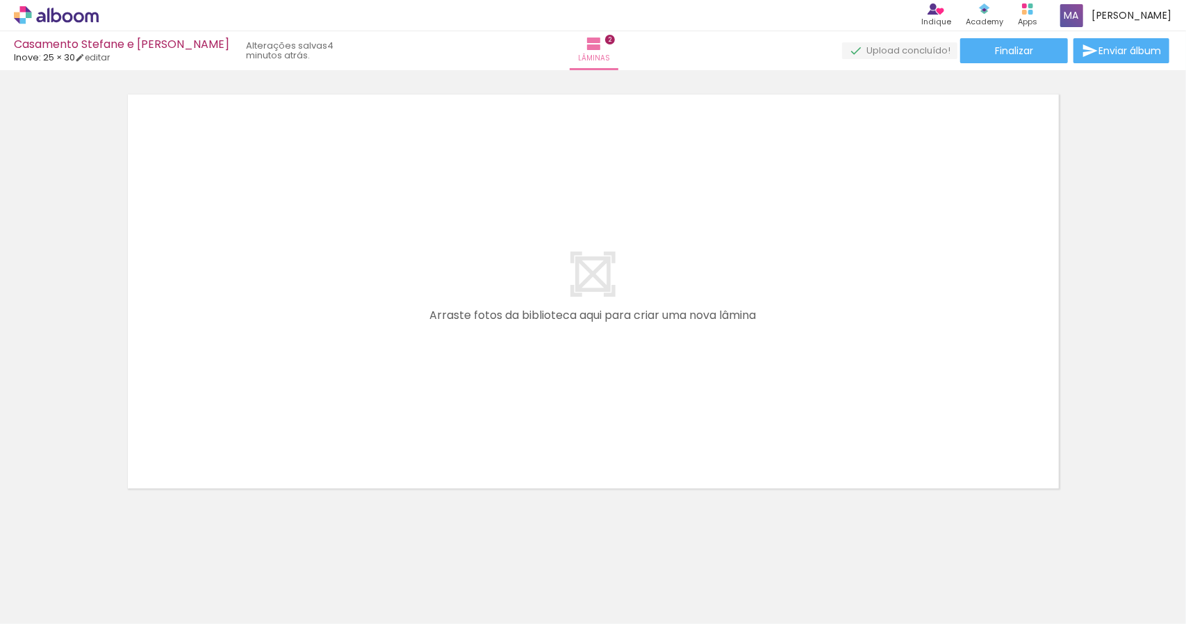
scroll to position [0, 5434]
click at [562, 593] on div at bounding box center [543, 578] width 69 height 46
click at [564, 594] on div at bounding box center [543, 578] width 69 height 46
click at [627, 596] on div at bounding box center [621, 578] width 69 height 46
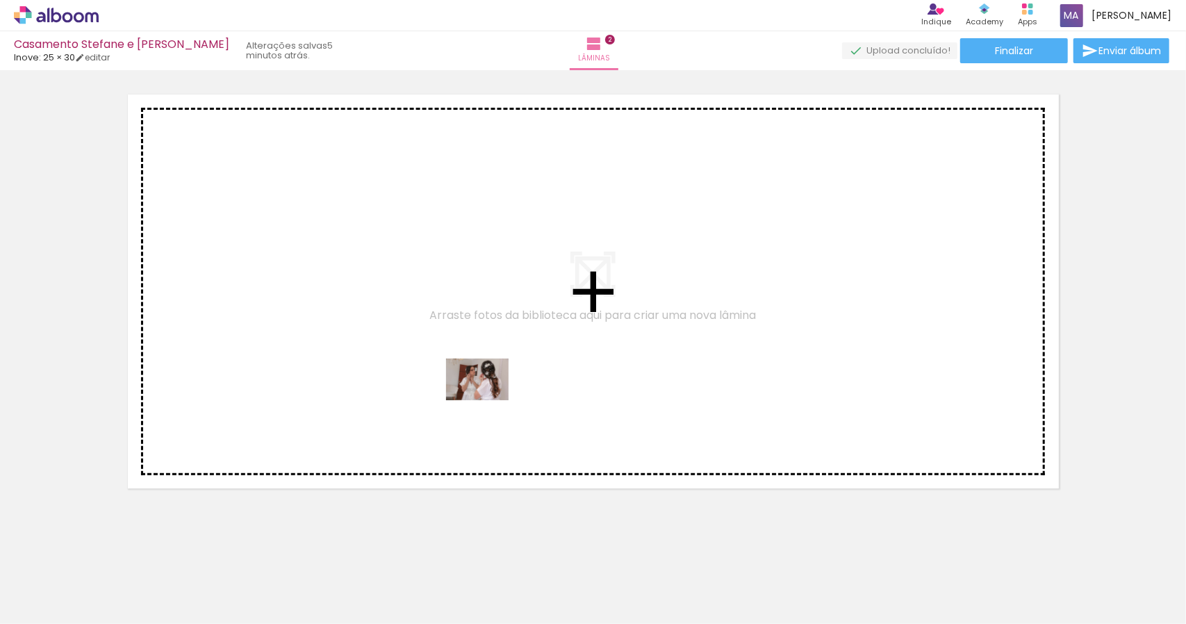
drag, startPoint x: 399, startPoint y: 589, endPoint x: 488, endPoint y: 400, distance: 208.3
click at [488, 400] on quentale-workspace at bounding box center [593, 312] width 1186 height 624
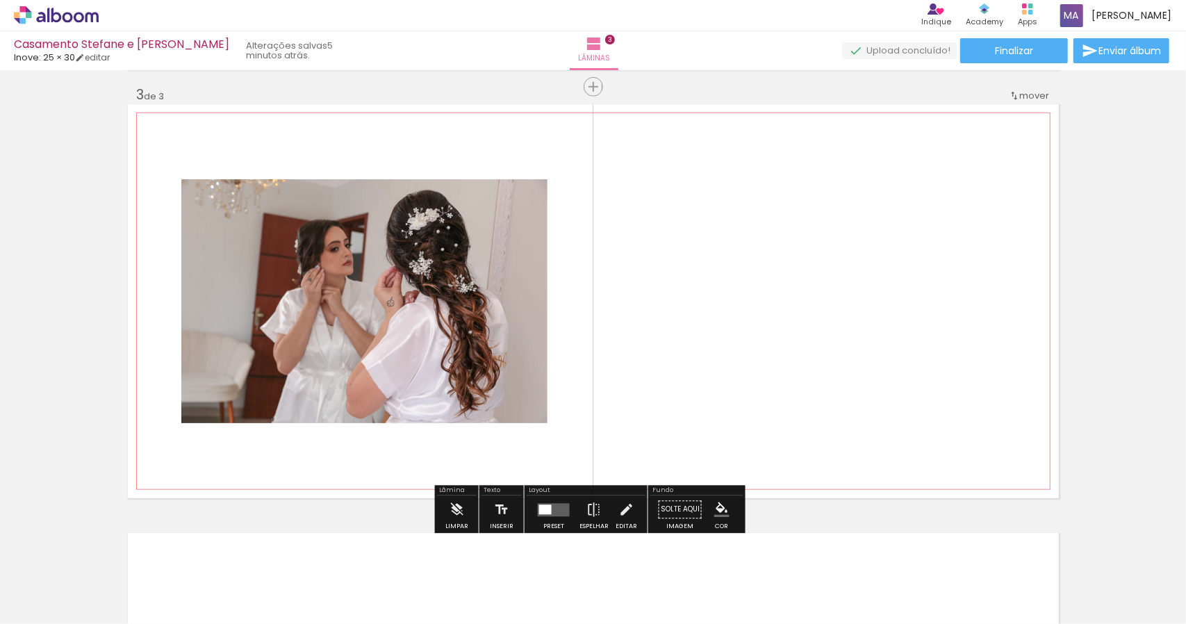
scroll to position [861, 0]
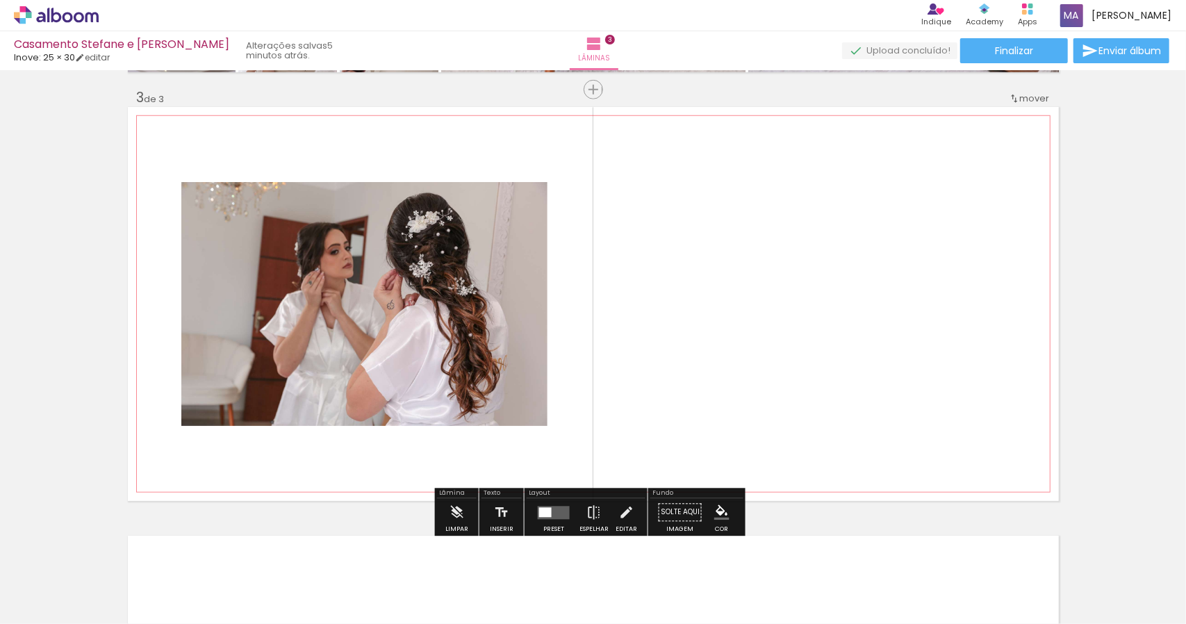
scroll to position [0, 5295]
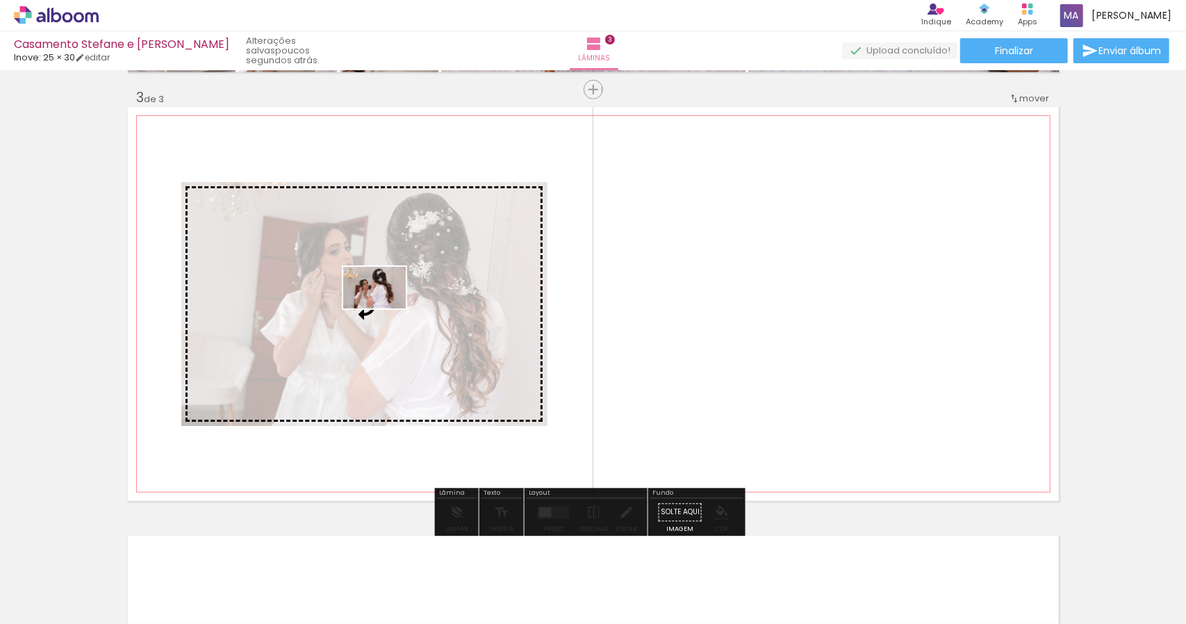
drag, startPoint x: 462, startPoint y: 591, endPoint x: 386, endPoint y: 311, distance: 290.2
click at [386, 311] on quentale-workspace at bounding box center [593, 312] width 1186 height 624
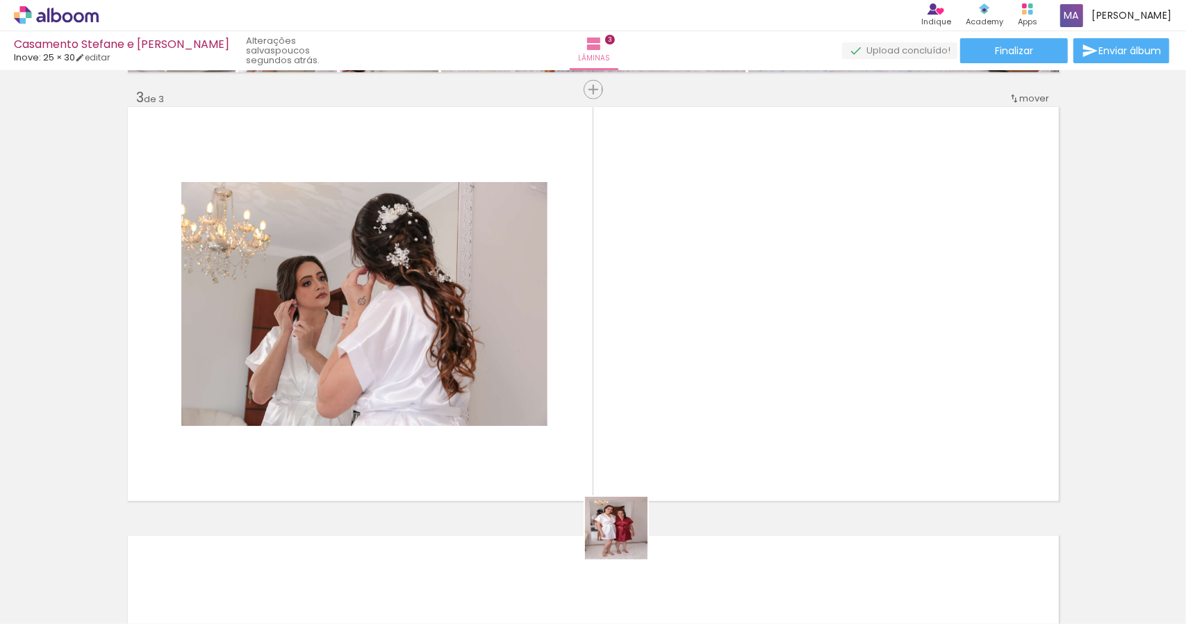
drag, startPoint x: 616, startPoint y: 591, endPoint x: 662, endPoint y: 414, distance: 182.9
click at [663, 411] on quentale-workspace at bounding box center [593, 312] width 1186 height 624
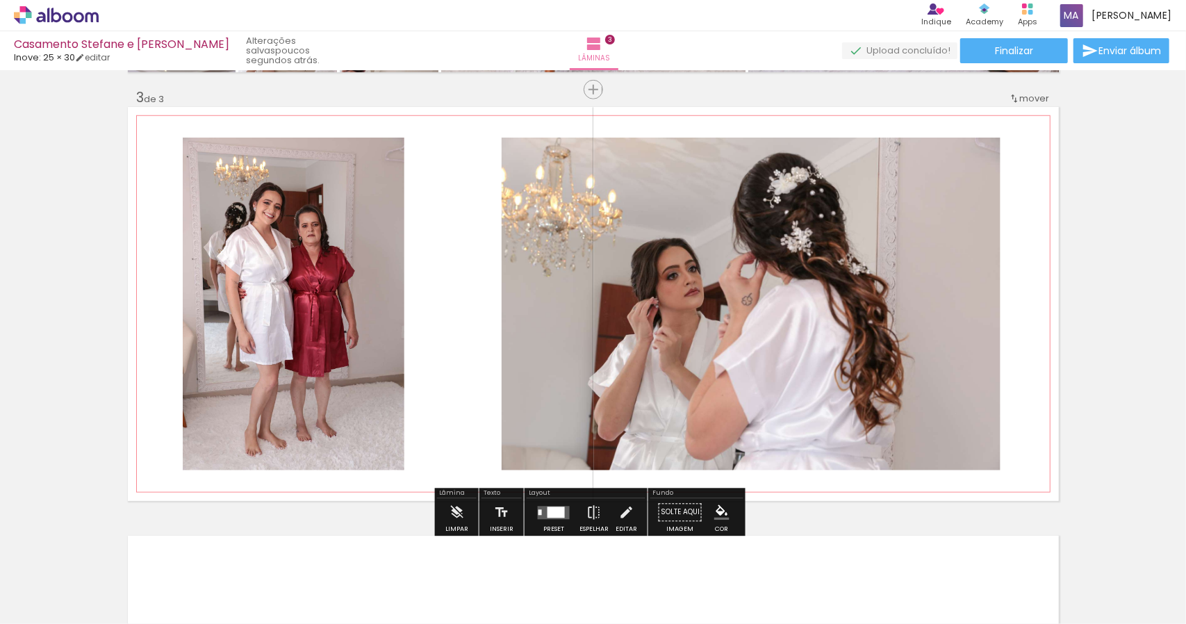
click at [363, 349] on quentale-photo at bounding box center [294, 304] width 222 height 333
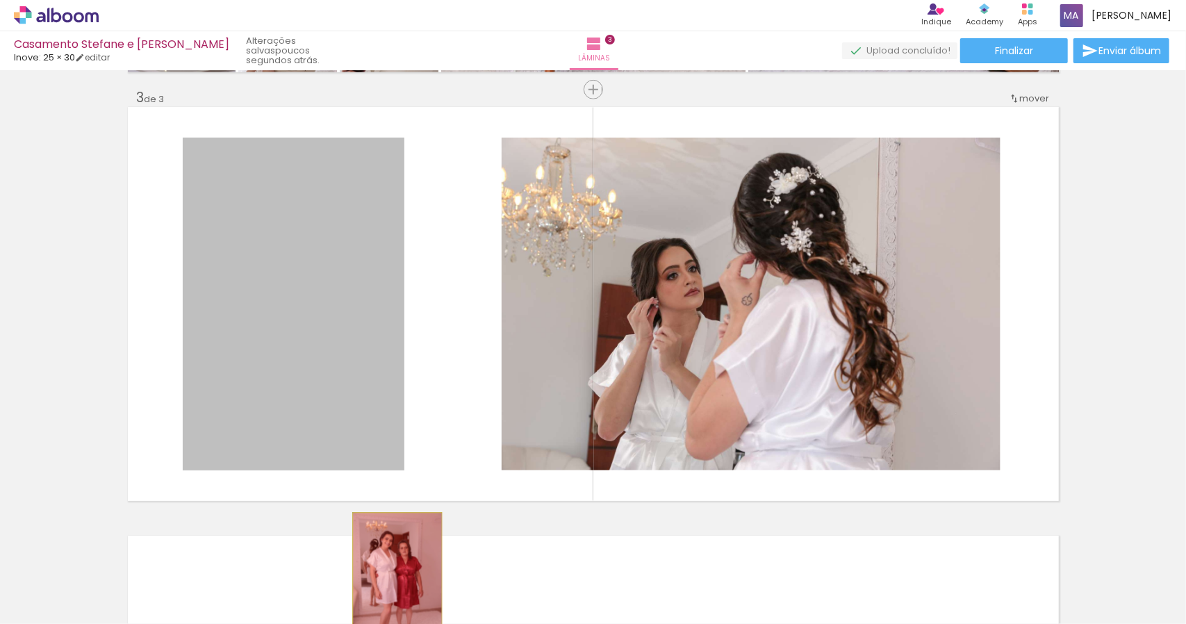
drag, startPoint x: 317, startPoint y: 317, endPoint x: 392, endPoint y: 580, distance: 273.2
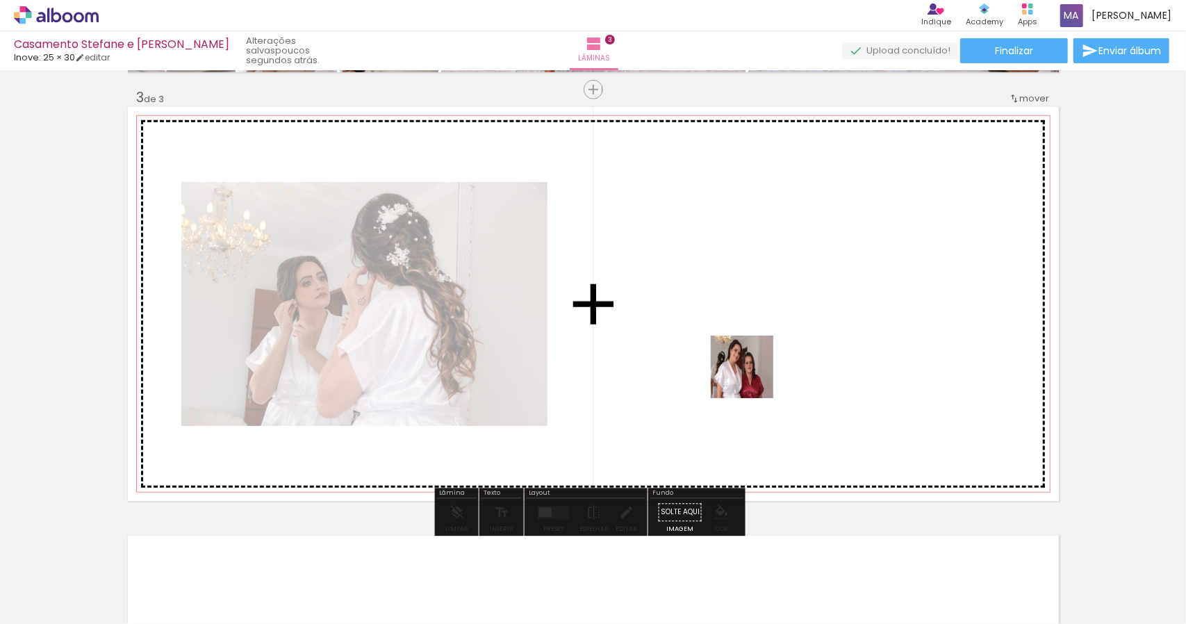
drag, startPoint x: 710, startPoint y: 594, endPoint x: 756, endPoint y: 357, distance: 242.1
click at [756, 357] on quentale-workspace at bounding box center [593, 312] width 1186 height 624
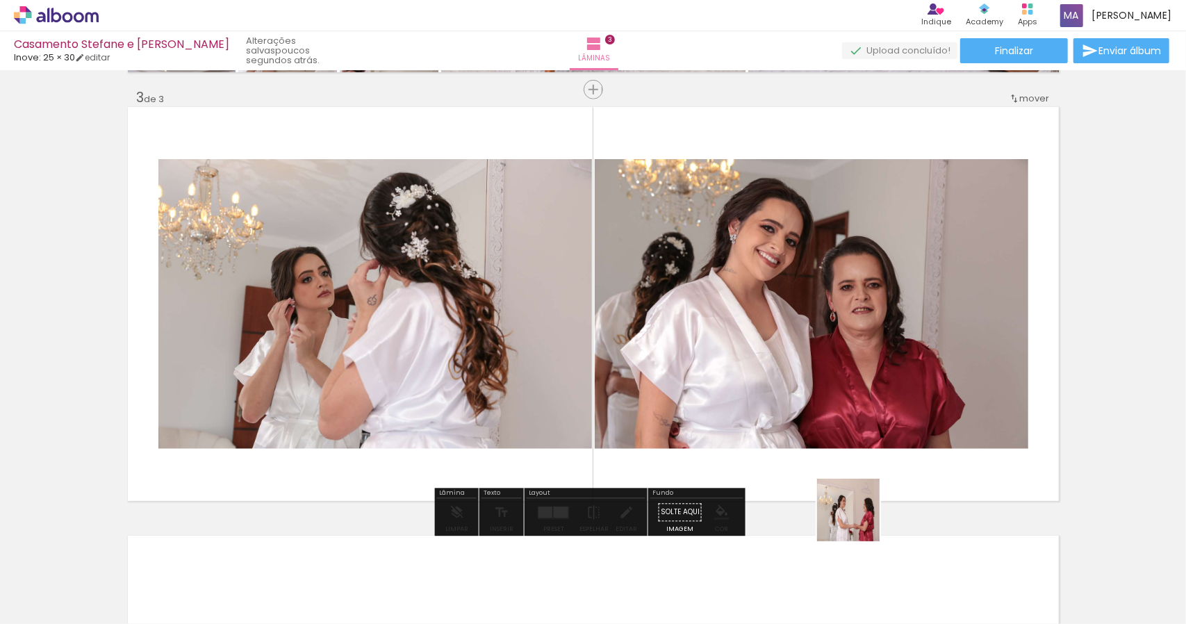
drag, startPoint x: 858, startPoint y: 582, endPoint x: 840, endPoint y: 384, distance: 198.3
click at [840, 384] on quentale-workspace at bounding box center [593, 312] width 1186 height 624
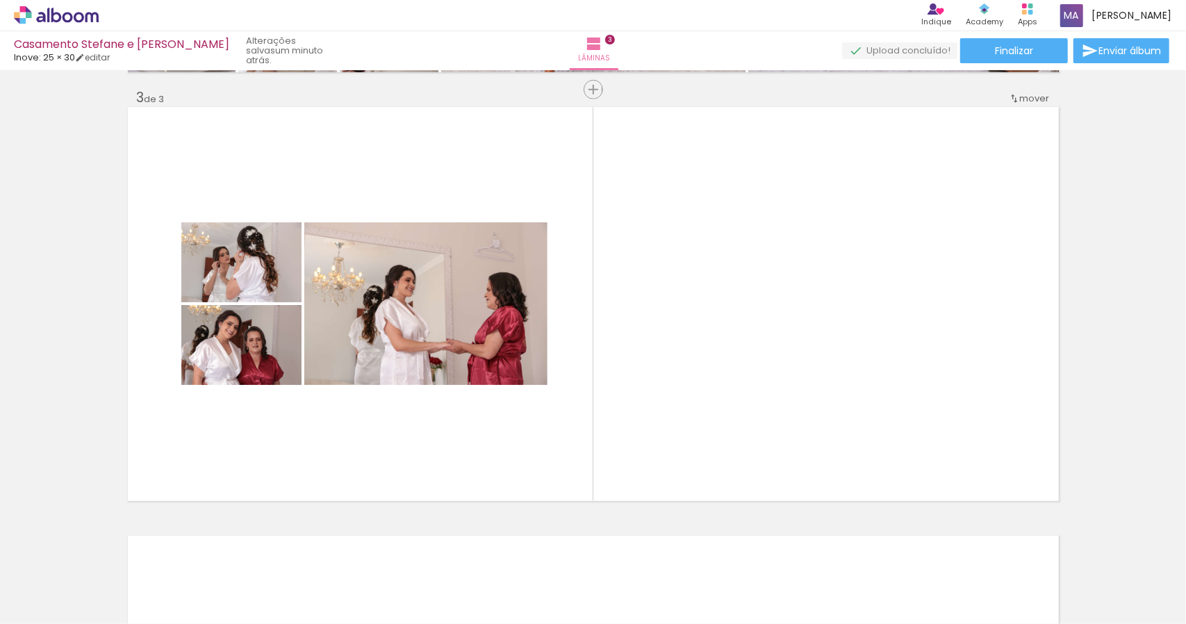
drag, startPoint x: 994, startPoint y: 595, endPoint x: 834, endPoint y: 398, distance: 253.5
click at [834, 398] on quentale-workspace at bounding box center [593, 312] width 1186 height 624
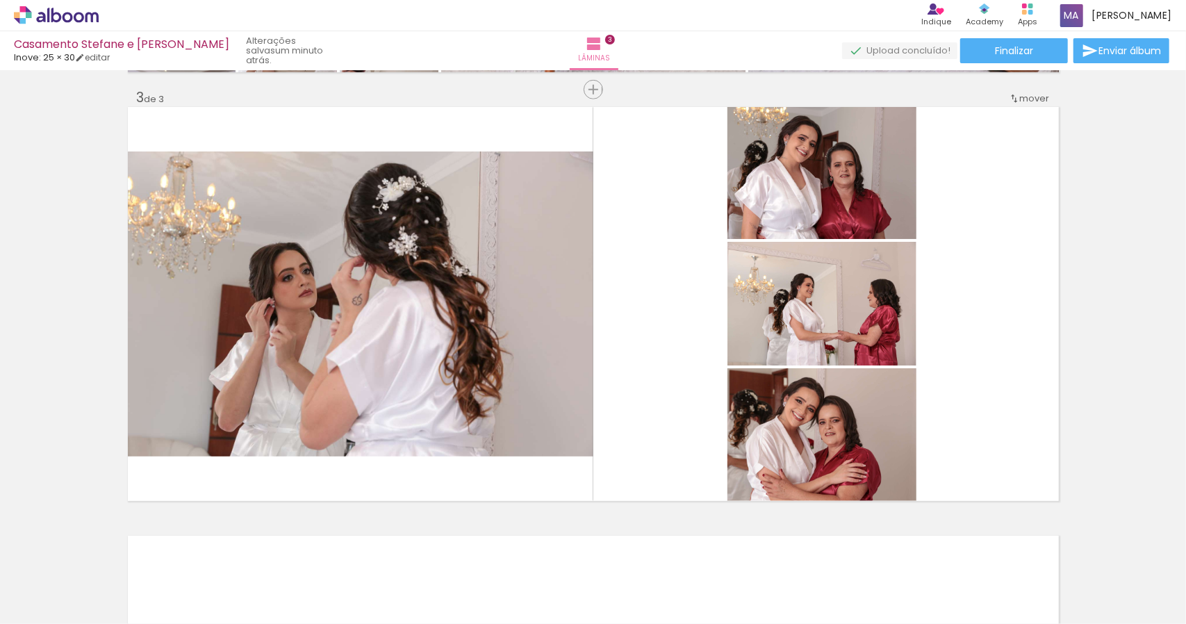
scroll to position [0, 6022]
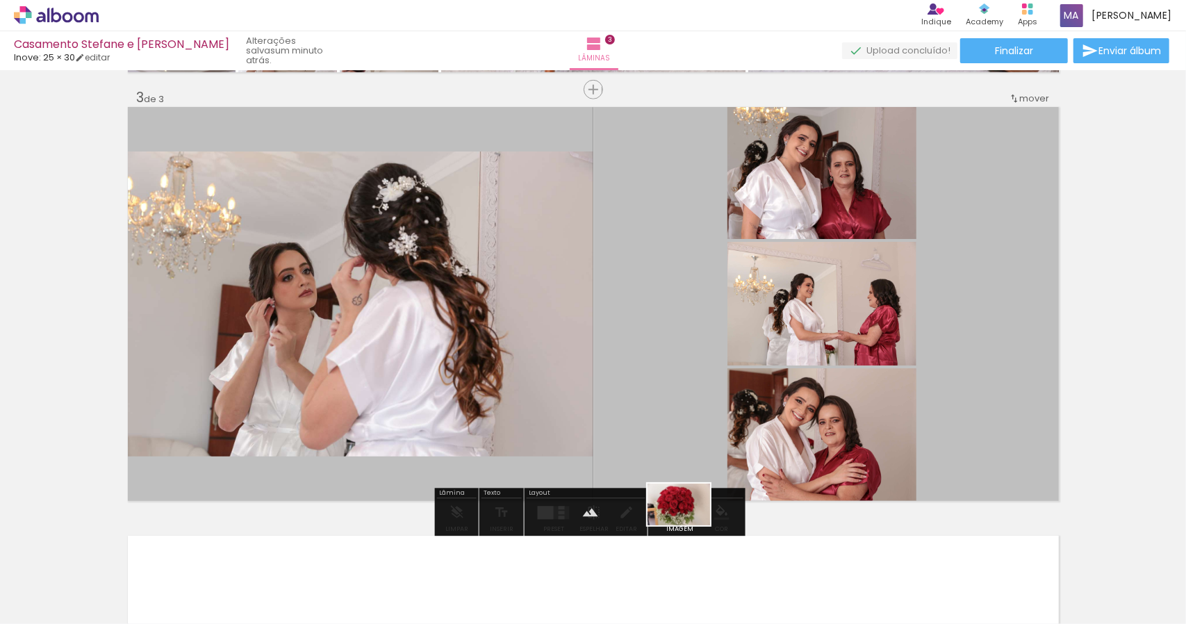
drag, startPoint x: 603, startPoint y: 586, endPoint x: 689, endPoint y: 525, distance: 105.8
click at [689, 525] on quentale-workspace at bounding box center [593, 312] width 1186 height 624
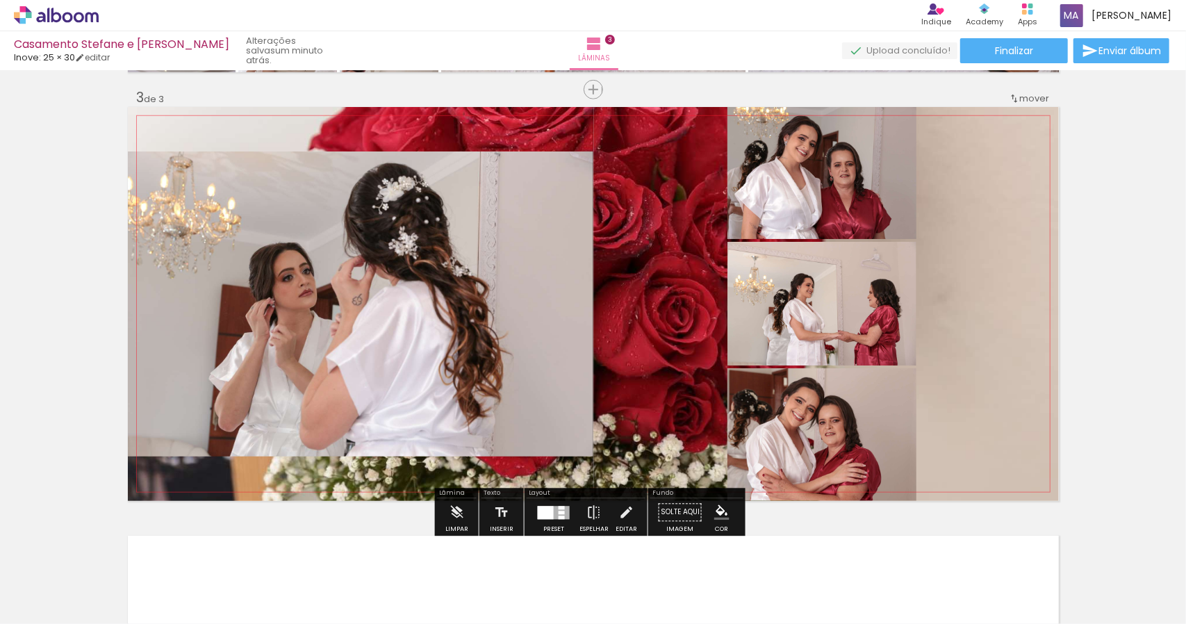
click at [669, 415] on quentale-layouter at bounding box center [593, 304] width 931 height 394
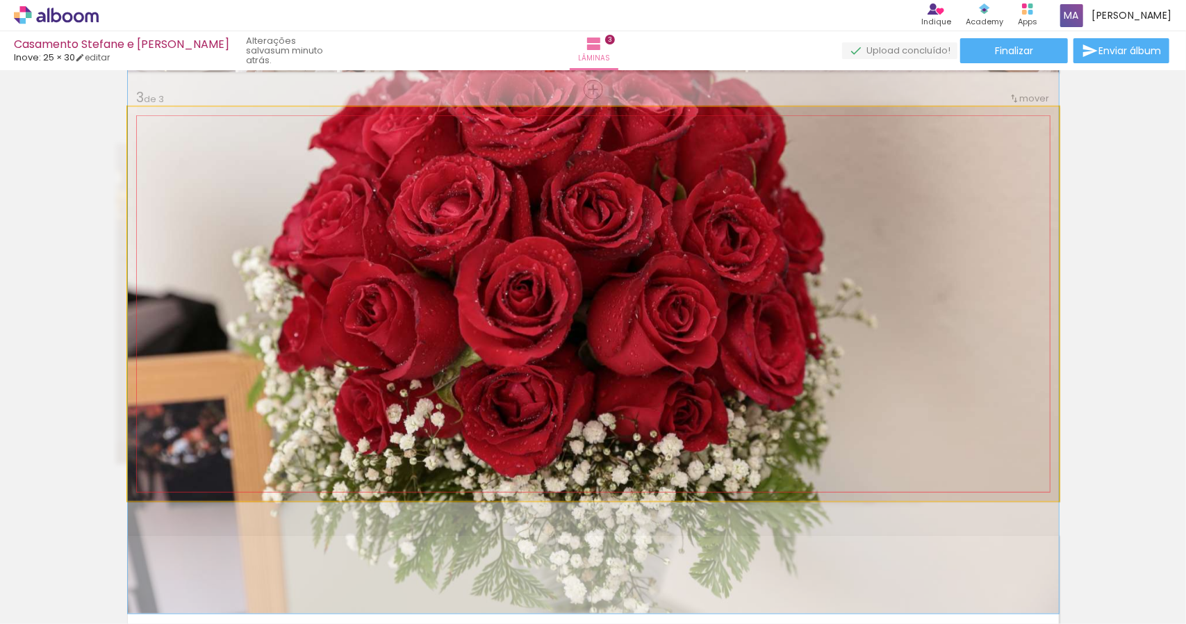
drag, startPoint x: 686, startPoint y: 401, endPoint x: 822, endPoint y: 401, distance: 135.5
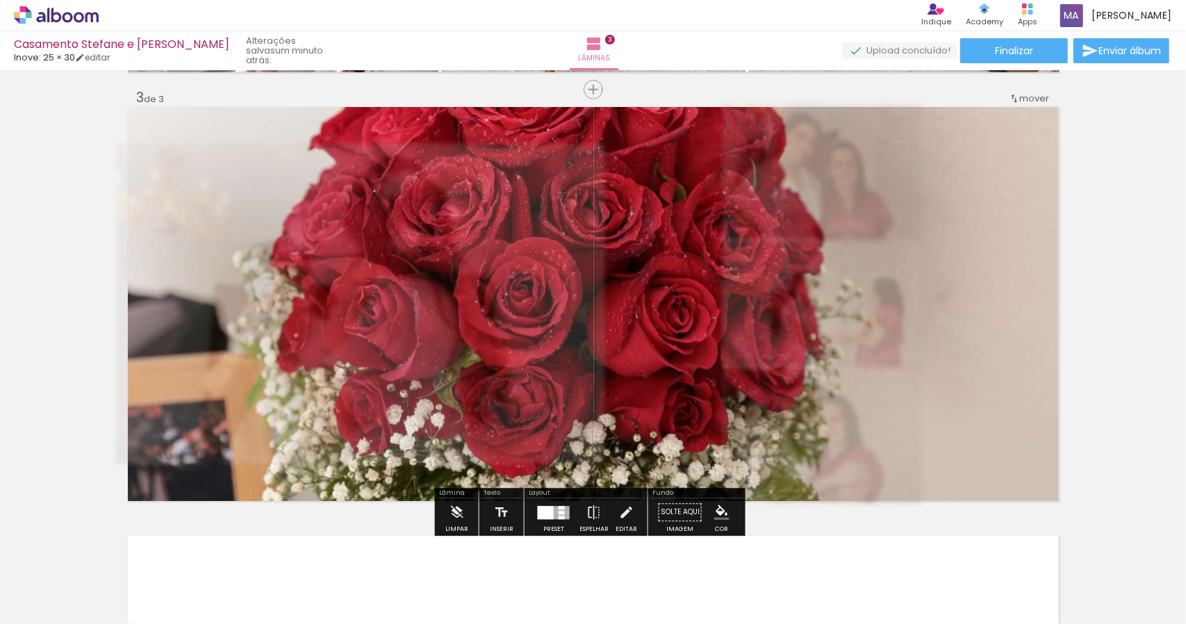
click at [1115, 484] on div "Inserir lâmina 1 de 3 Inserir lâmina 2 de 3 Inserir lâmina 3 de 3" at bounding box center [593, 72] width 1186 height 1716
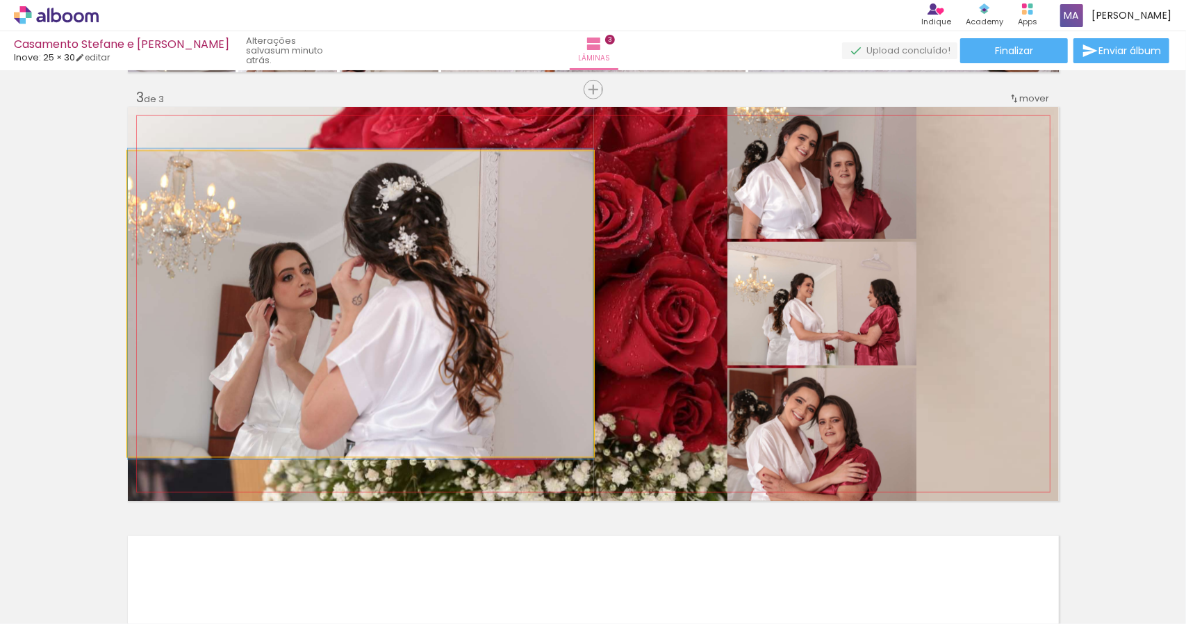
click at [518, 329] on quentale-photo at bounding box center [361, 304] width 466 height 305
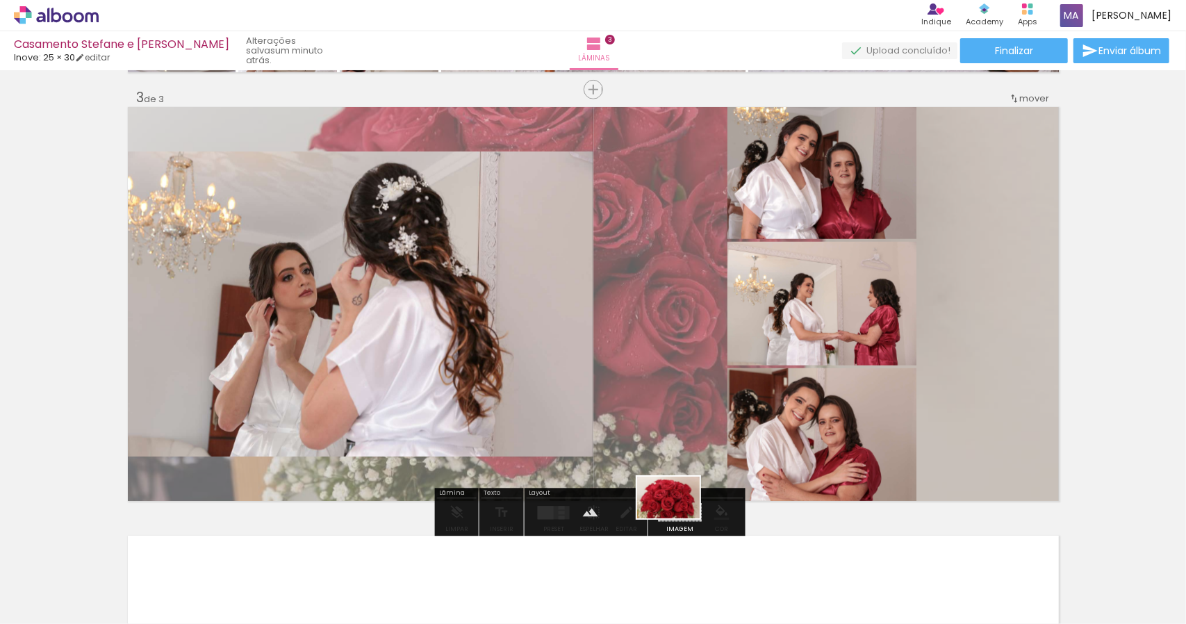
drag, startPoint x: 662, startPoint y: 585, endPoint x: 679, endPoint y: 518, distance: 68.9
click at [679, 518] on quentale-workspace at bounding box center [593, 312] width 1186 height 624
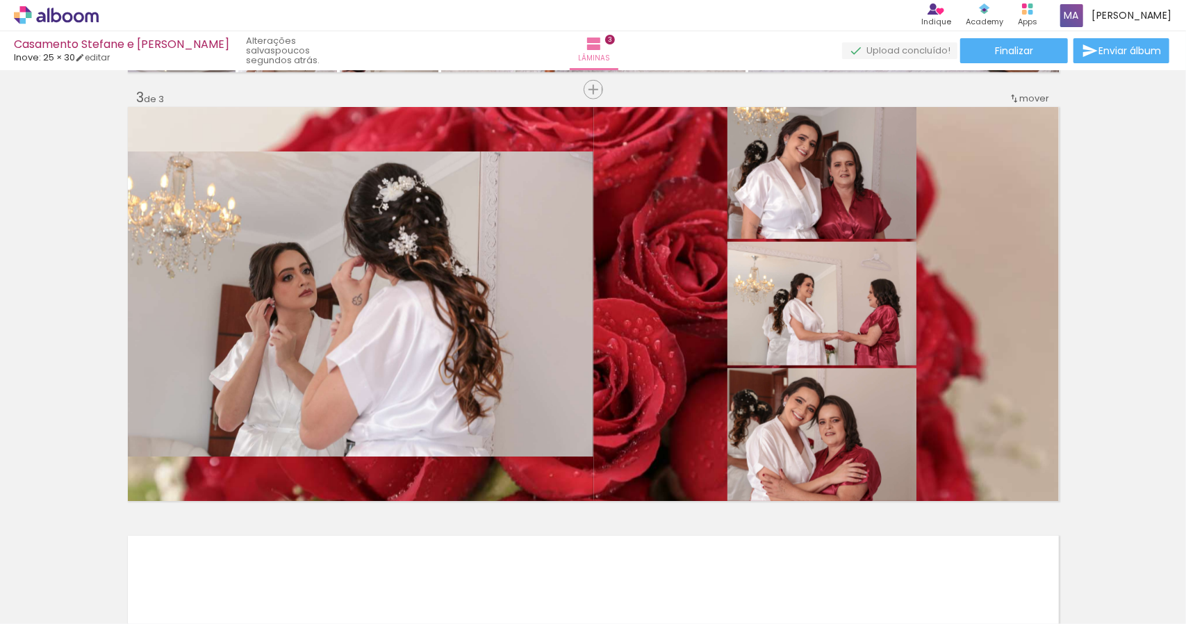
scroll to position [0, 6284]
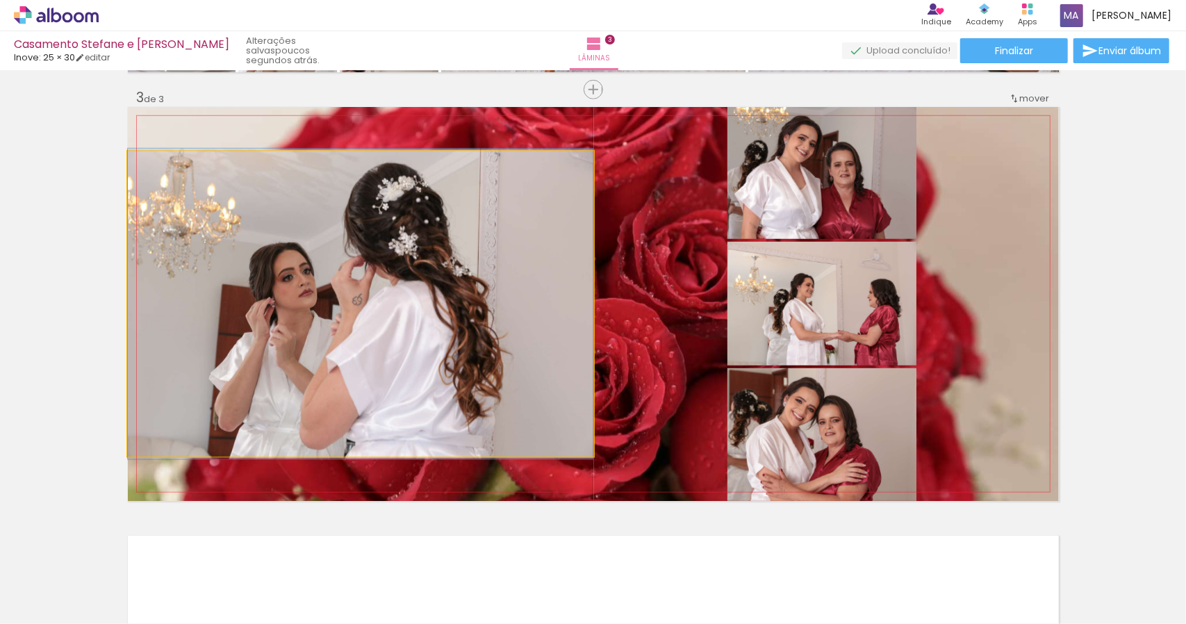
click at [497, 351] on quentale-photo at bounding box center [361, 304] width 466 height 305
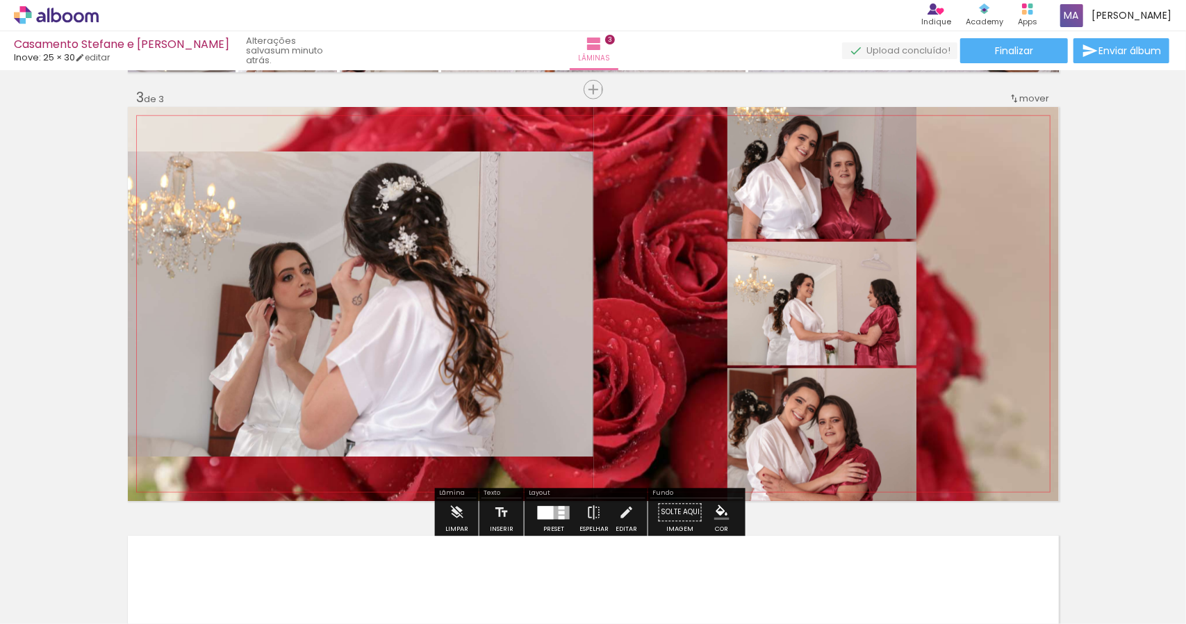
scroll to position [0, 6284]
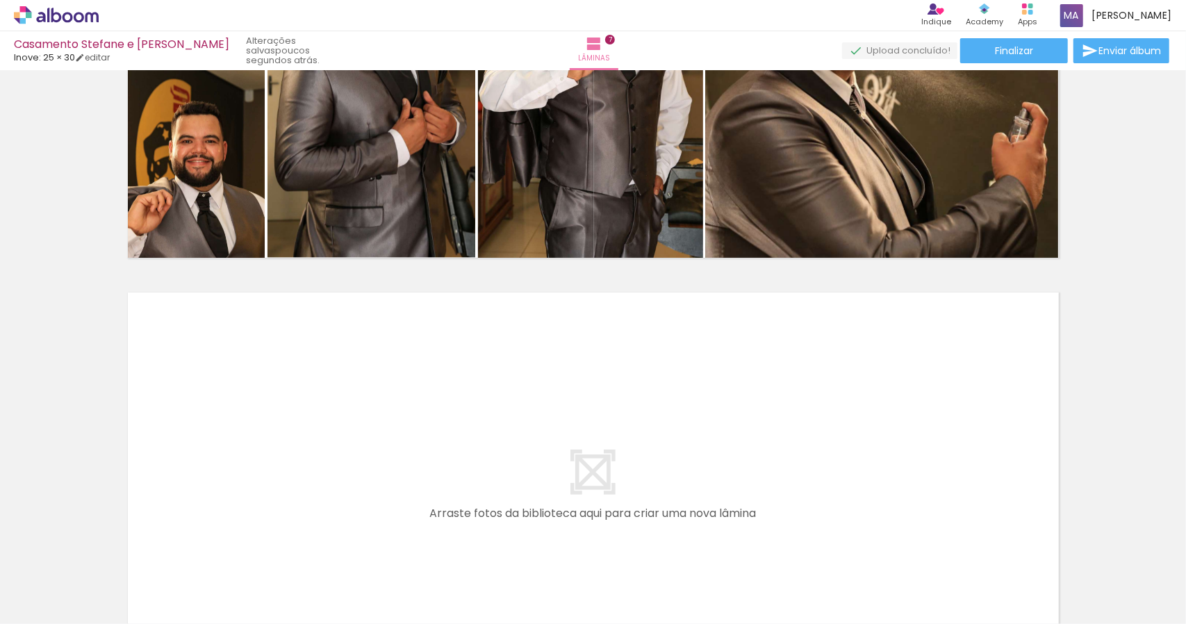
scroll to position [3028, 0]
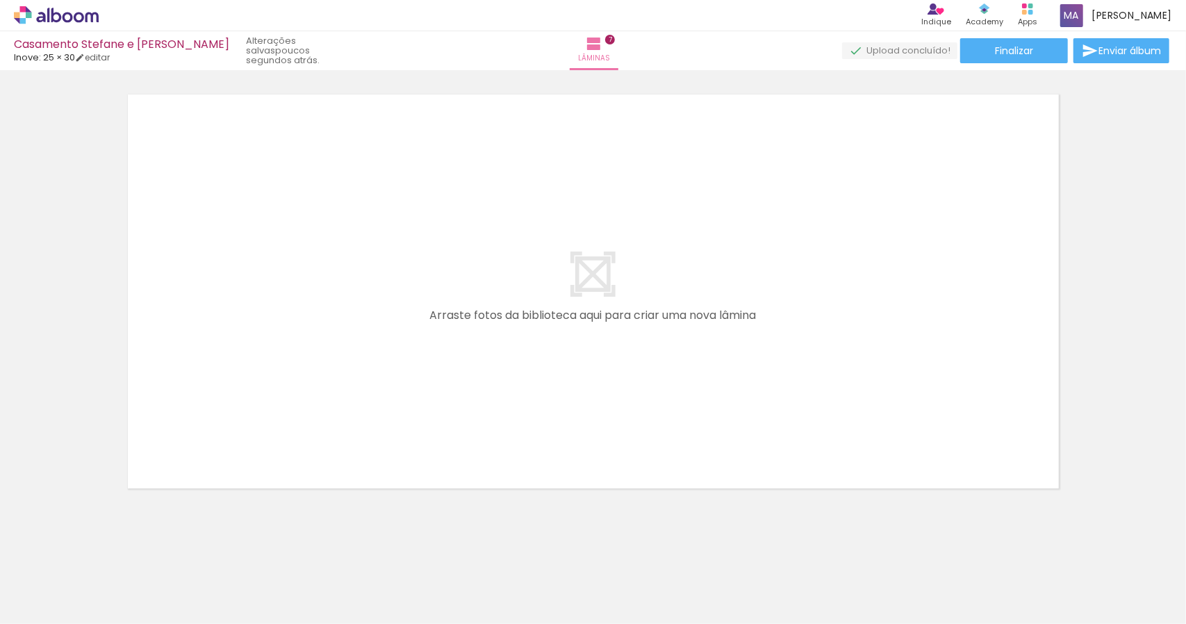
click at [55, 607] on span "Adicionar Fotos" at bounding box center [49, 605] width 42 height 15
click at [0, 0] on input "file" at bounding box center [0, 0] width 0 height 0
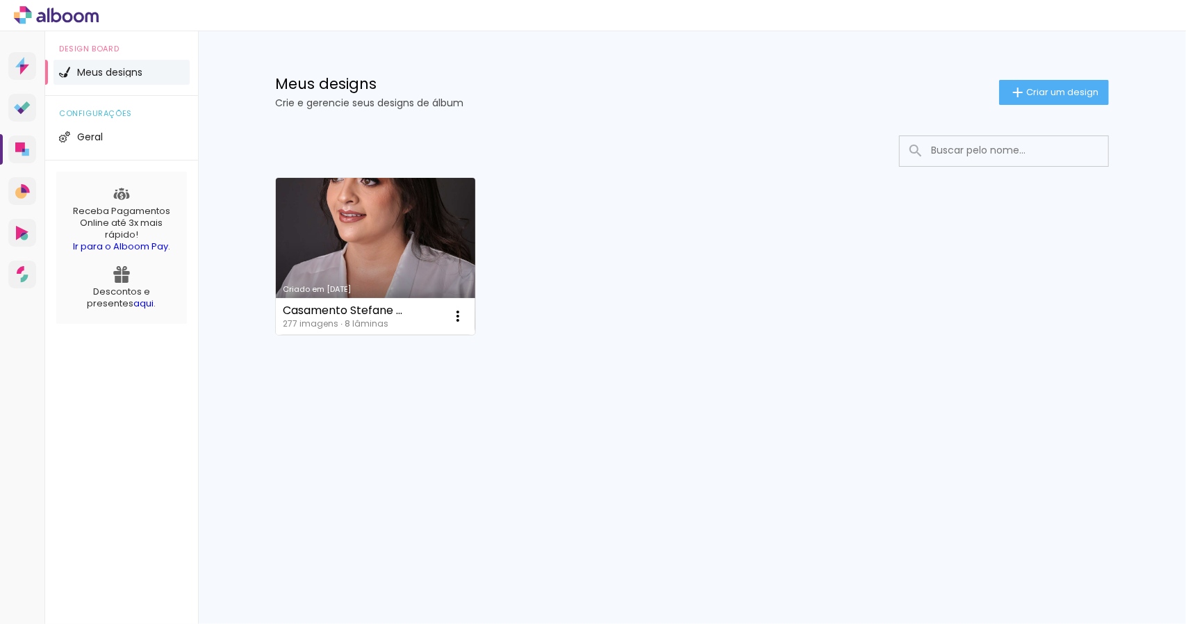
click at [437, 247] on link "Criado em [DATE]" at bounding box center [375, 256] width 199 height 157
